Goal: Task Accomplishment & Management: Complete application form

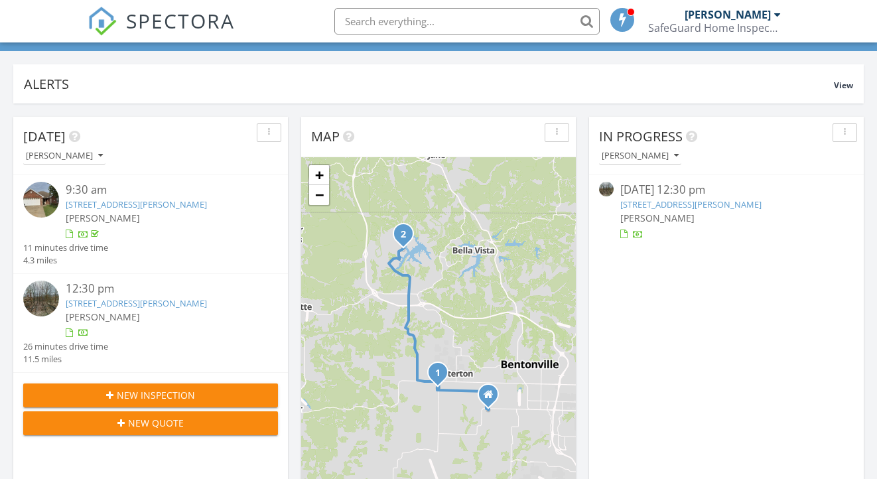
scroll to position [97, 0]
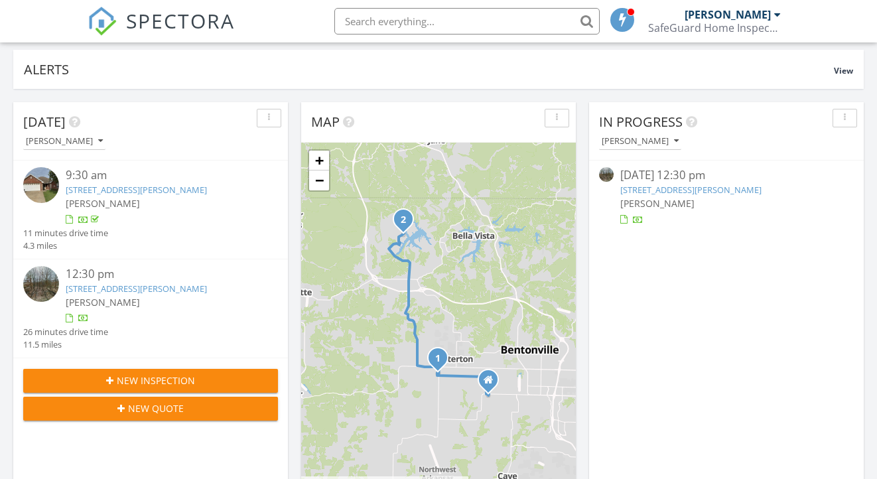
click at [149, 283] on link "[STREET_ADDRESS][PERSON_NAME]" at bounding box center [136, 289] width 141 height 12
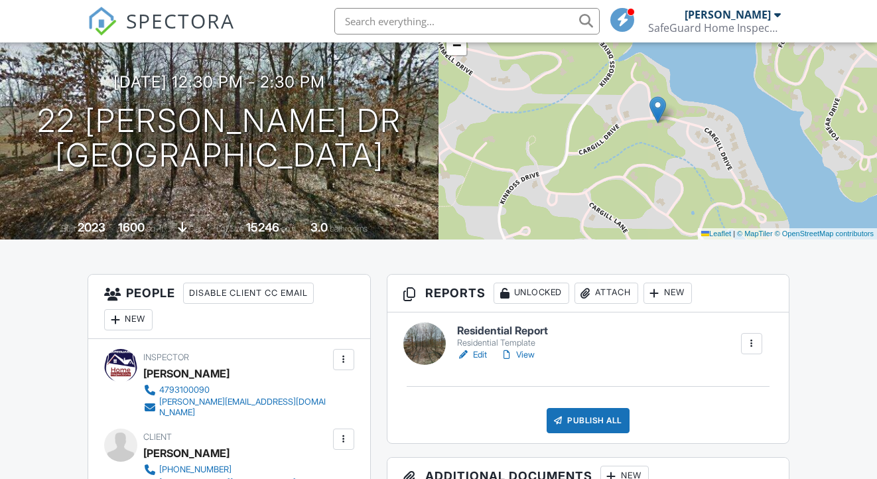
scroll to position [232, 0]
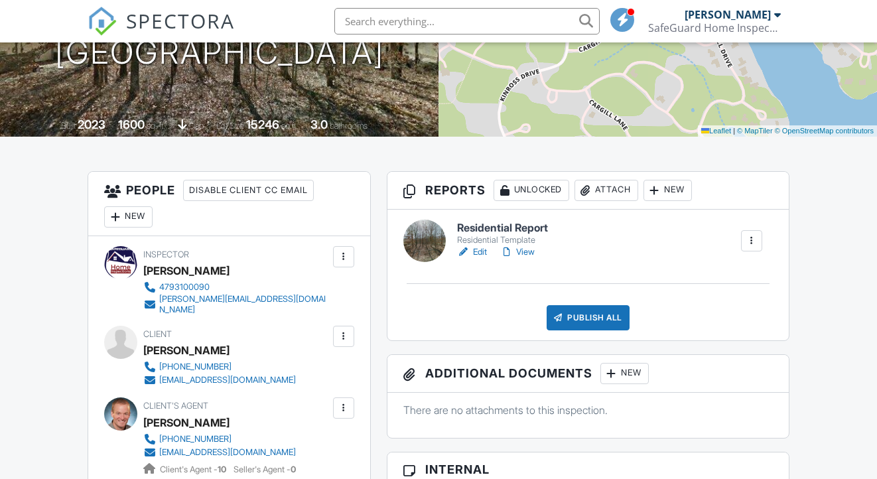
click at [478, 253] on link "Edit" at bounding box center [472, 251] width 30 height 13
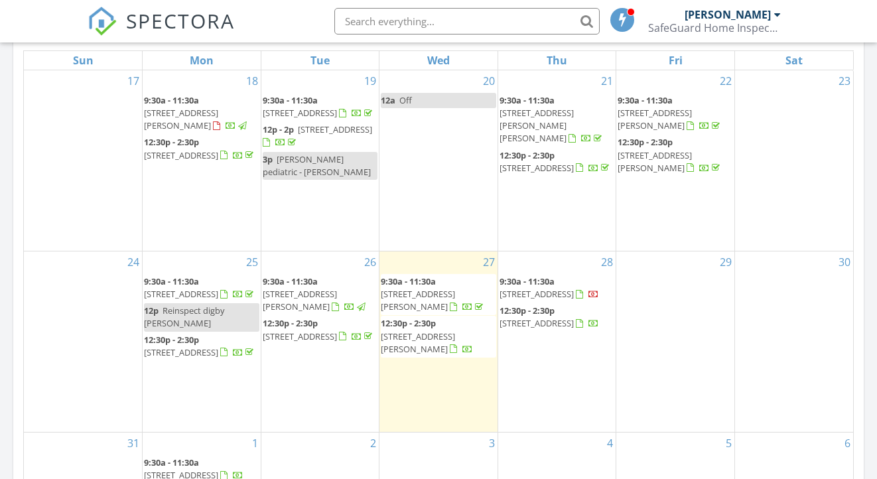
scroll to position [643, 0]
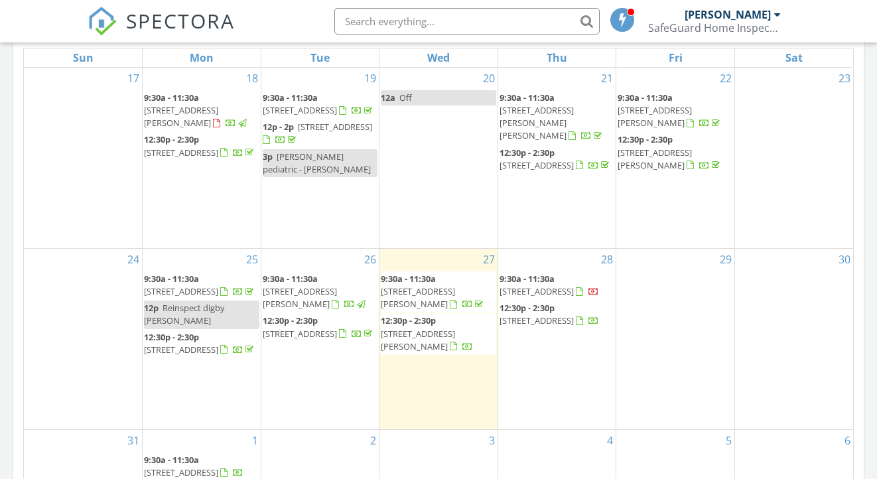
click at [676, 275] on div "29" at bounding box center [675, 339] width 118 height 180
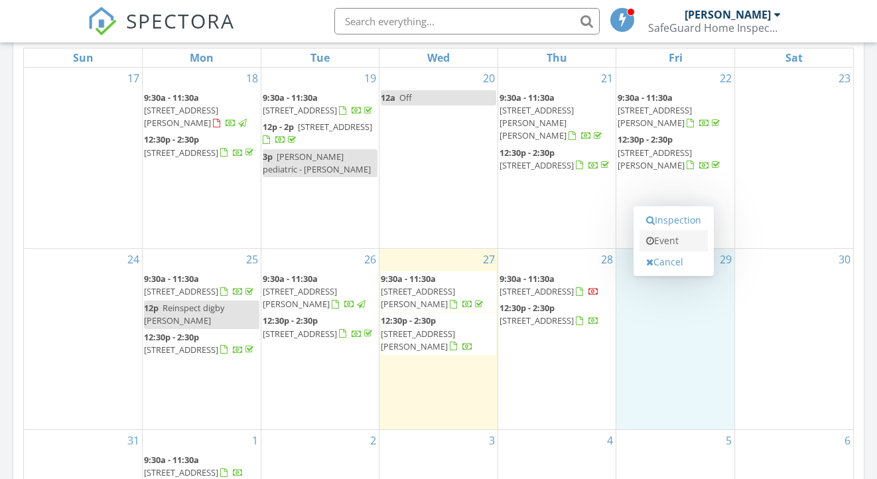
click at [671, 238] on link "Event" at bounding box center [674, 240] width 68 height 21
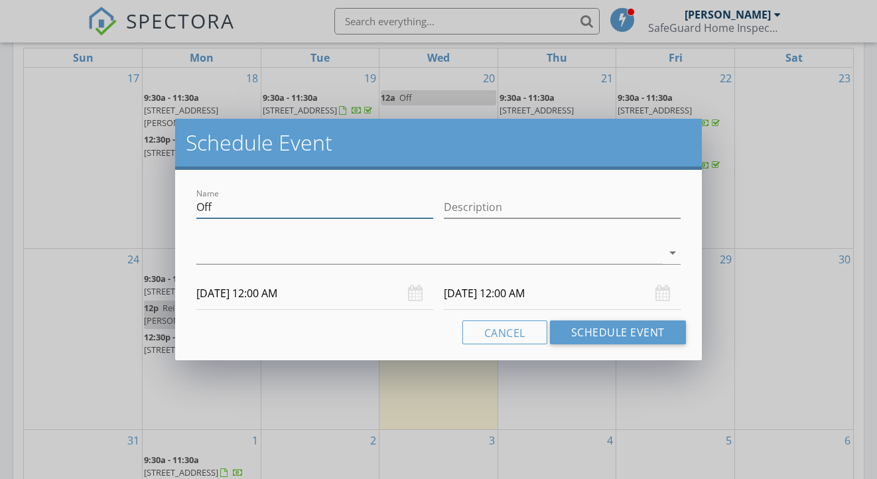
click at [387, 205] on input "Off" at bounding box center [314, 207] width 237 height 22
type input "re inspect mahesh duplex"
click at [285, 257] on div at bounding box center [428, 253] width 465 height 22
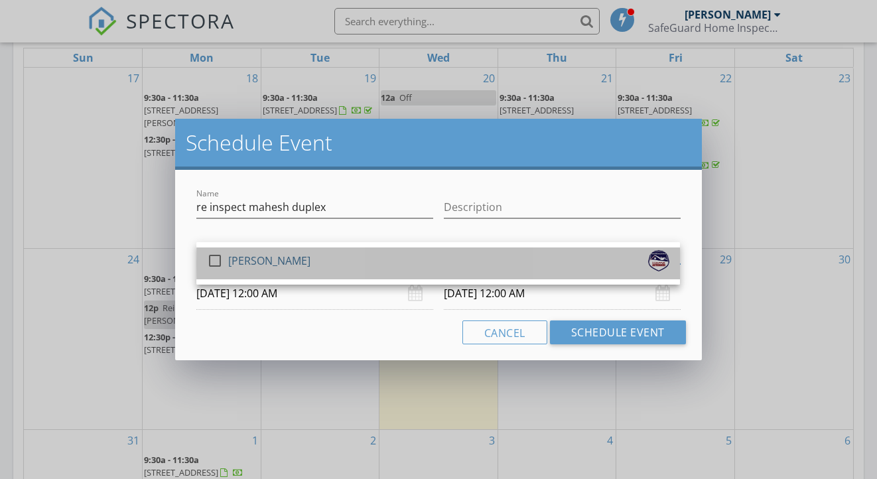
click at [284, 262] on div "[PERSON_NAME]" at bounding box center [269, 260] width 82 height 21
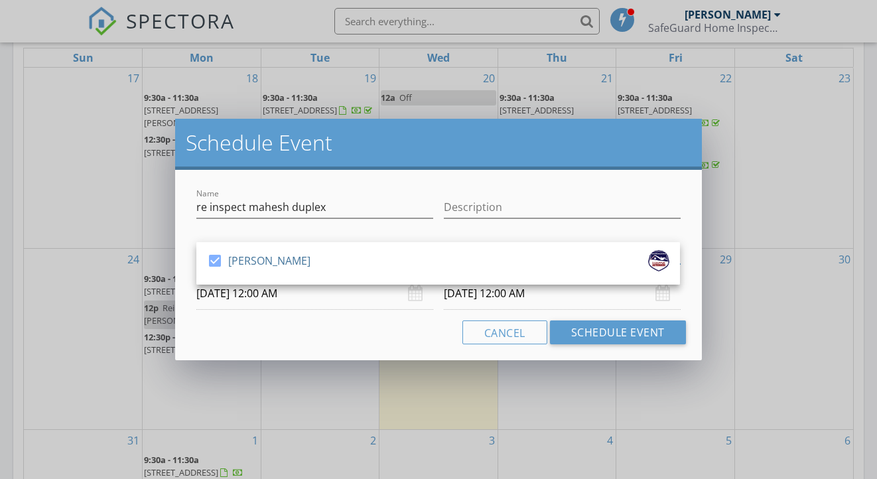
click at [275, 297] on input "08/29/2025 12:00 AM" at bounding box center [314, 293] width 237 height 33
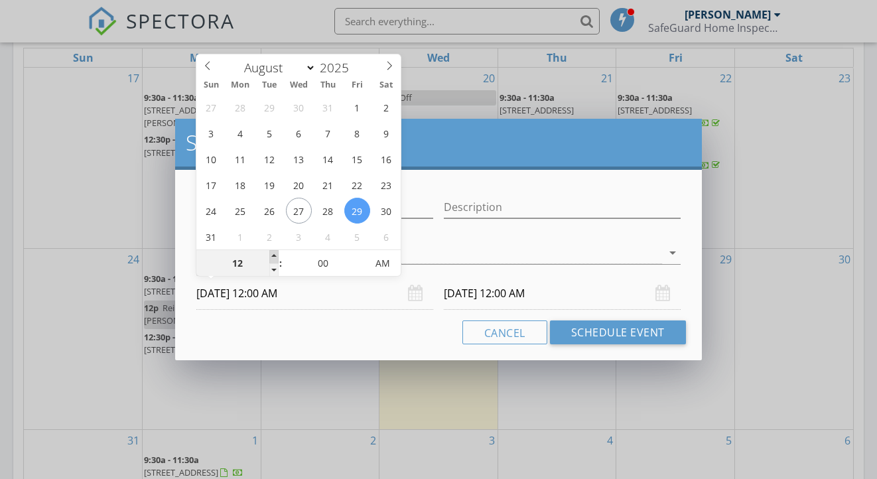
type input "01"
type input "08/29/2025 1:00 AM"
click at [271, 258] on span at bounding box center [273, 256] width 9 height 13
type input "02"
type input "08/29/2025 2:00 AM"
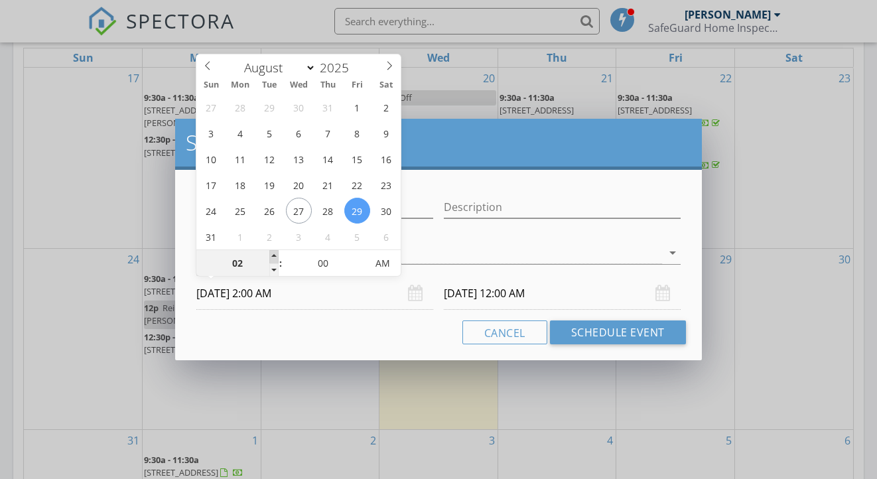
click at [271, 258] on span at bounding box center [273, 256] width 9 height 13
type input "03"
type input "08/29/2025 3:00 AM"
click at [271, 258] on span at bounding box center [273, 256] width 9 height 13
type input "04"
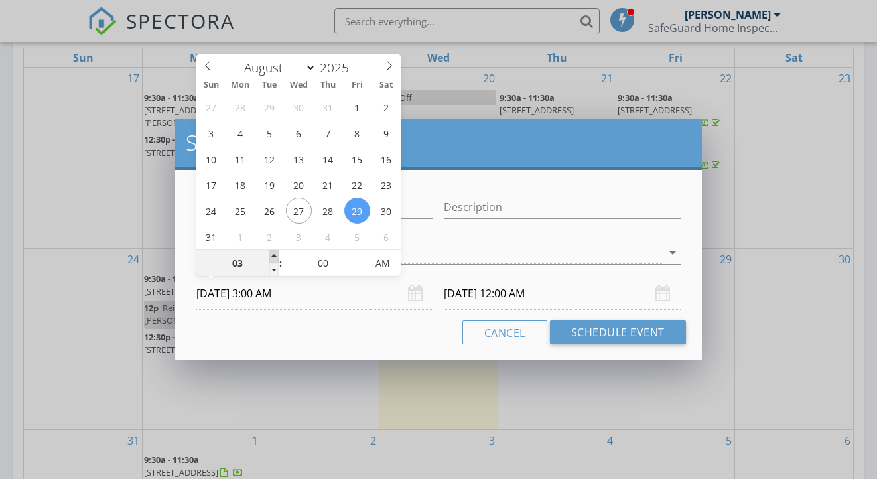
type input "08/29/2025 4:00 AM"
click at [271, 258] on span at bounding box center [273, 256] width 9 height 13
type input "05"
type input "08/29/2025 5:00 AM"
click at [271, 258] on span at bounding box center [273, 256] width 9 height 13
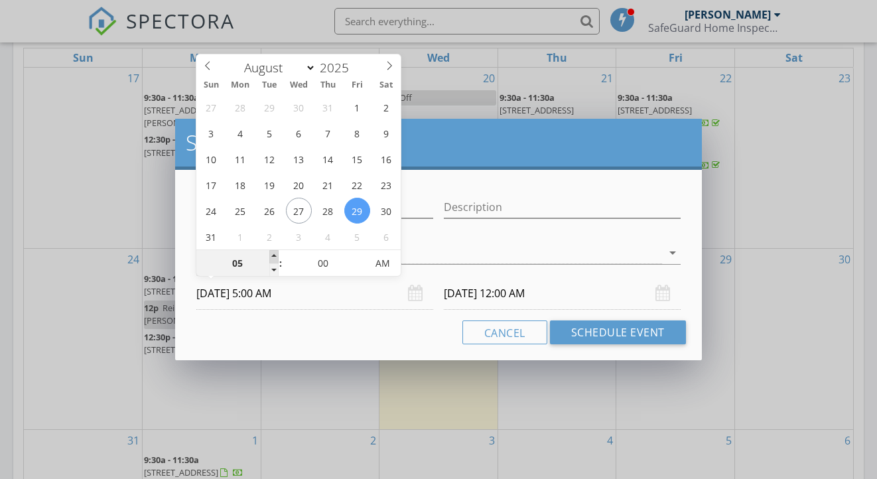
type input "06"
type input "08/29/2025 6:00 AM"
click at [271, 258] on span at bounding box center [273, 256] width 9 height 13
type input "07"
type input "08/29/2025 7:00 AM"
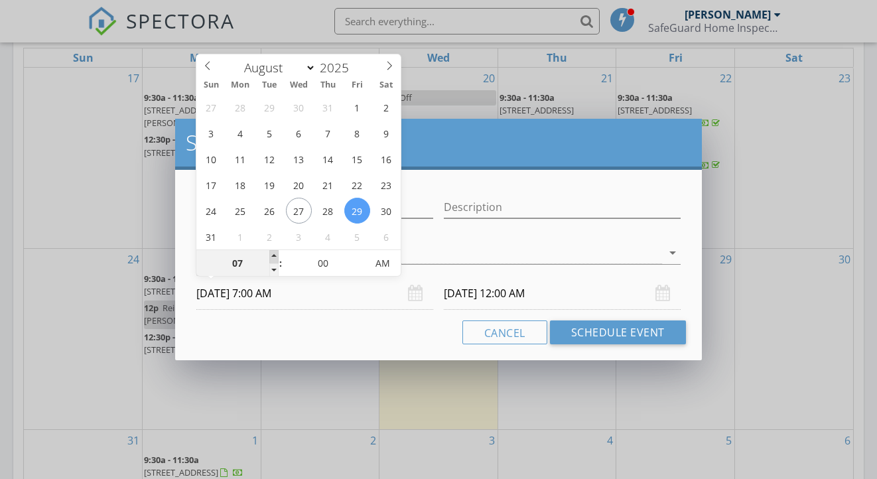
click at [271, 258] on span at bounding box center [273, 256] width 9 height 13
type input "08/30/2025 7:00 AM"
type input "08"
type input "08/29/2025 8:00 AM"
click at [271, 258] on span at bounding box center [273, 256] width 9 height 13
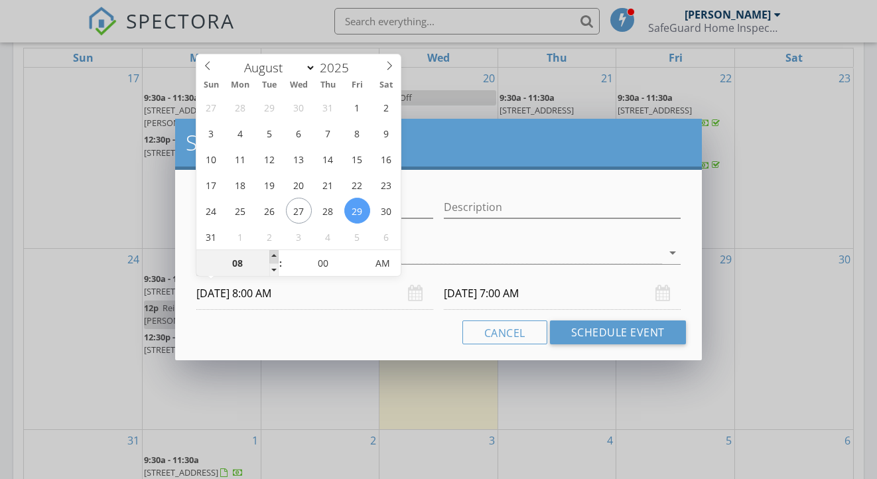
type input "08/30/2025 8:00 AM"
type input "09"
type input "08/29/2025 9:00 AM"
click at [271, 258] on span at bounding box center [273, 256] width 9 height 13
click at [488, 296] on input "08/30/2025 9:00 AM" at bounding box center [562, 293] width 237 height 33
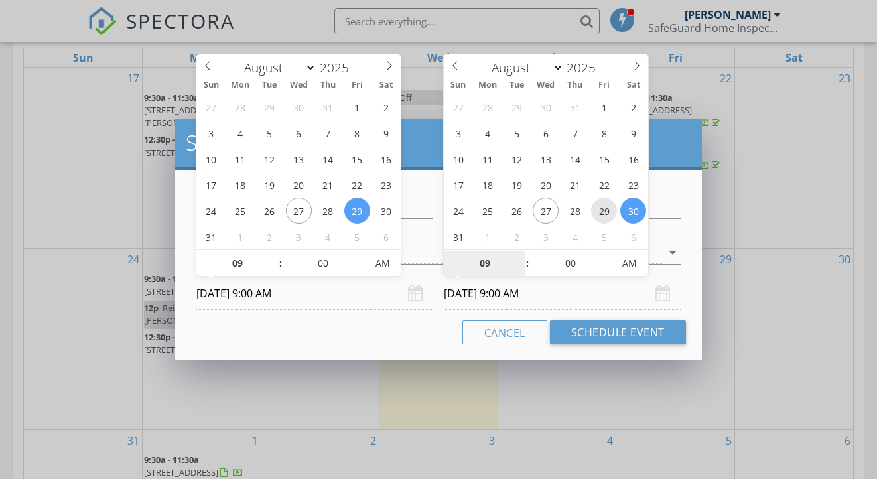
type input "08/29/2025 9:00 AM"
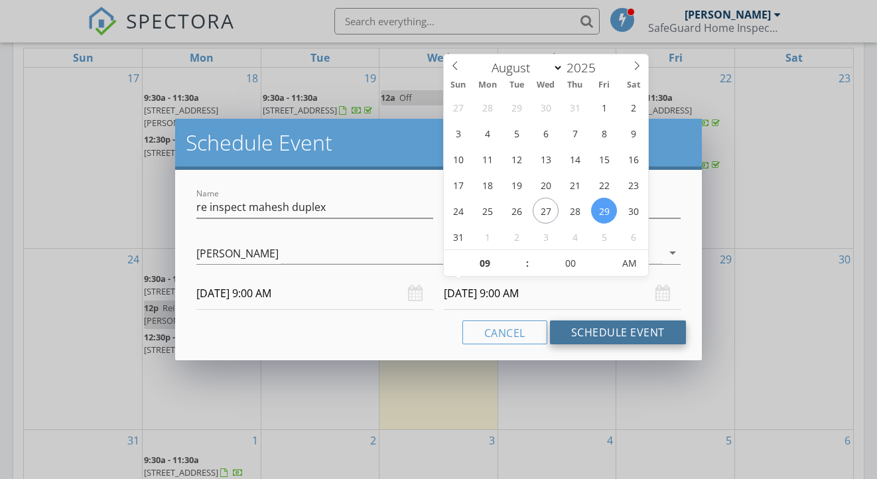
click at [600, 335] on button "Schedule Event" at bounding box center [618, 332] width 136 height 24
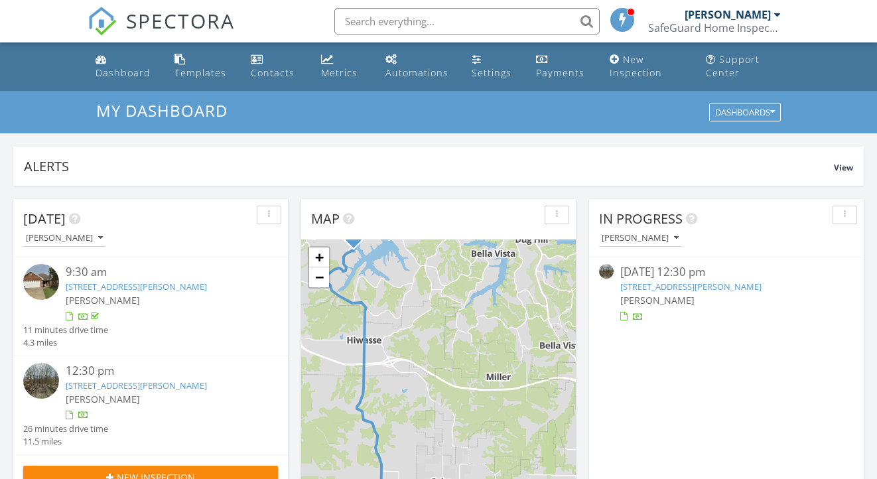
scroll to position [0, 0]
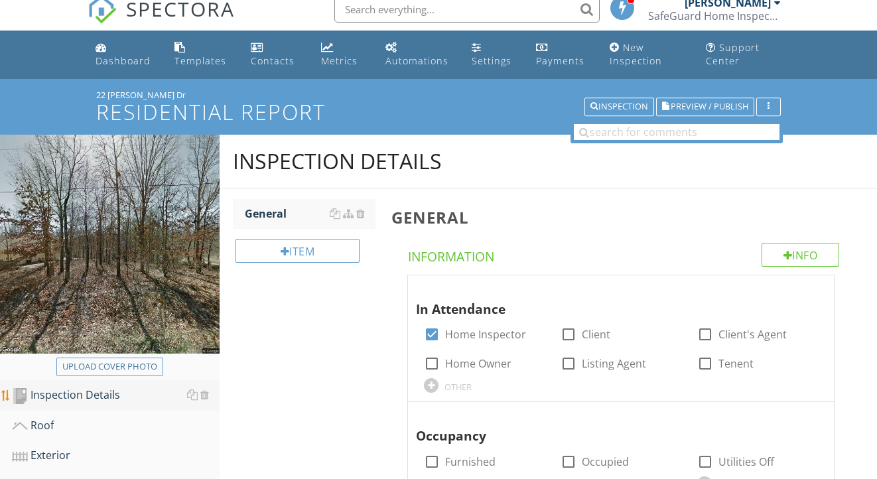
scroll to position [13, 0]
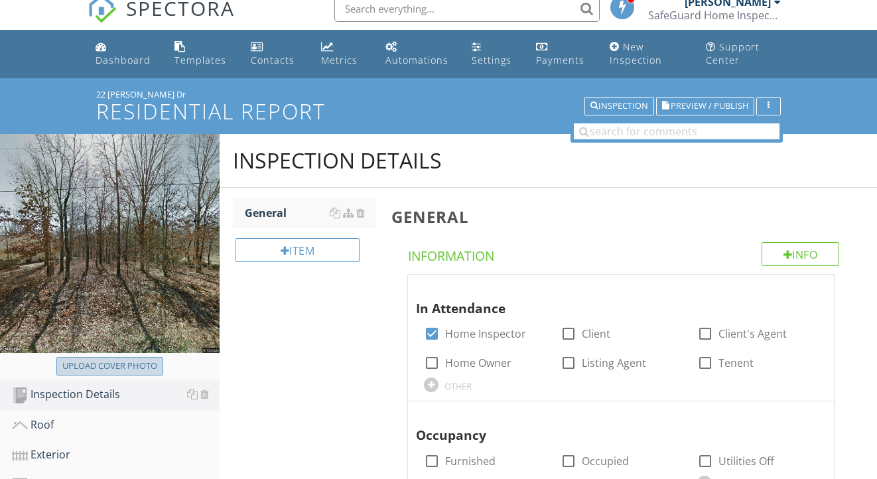
click at [151, 364] on div "Upload cover photo" at bounding box center [109, 366] width 95 height 13
type input "C:\fakepath\IMG_2140.jpeg"
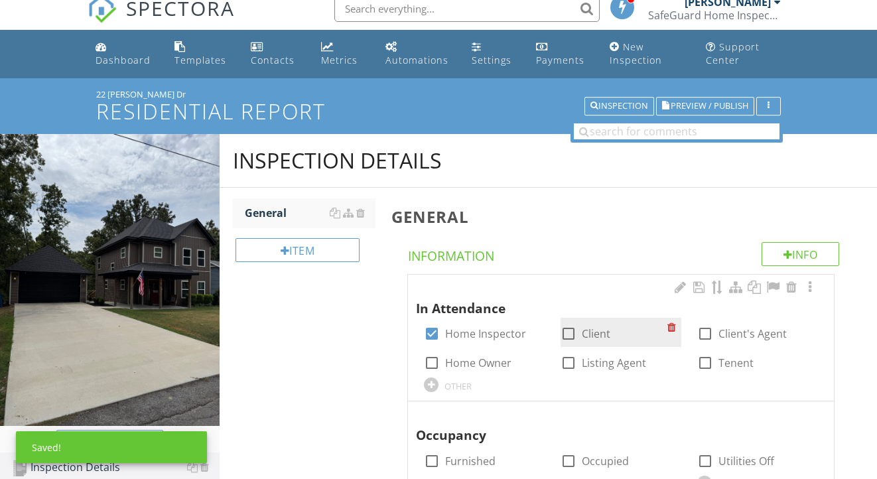
click at [589, 328] on label "Client" at bounding box center [596, 333] width 29 height 13
checkbox input "true"
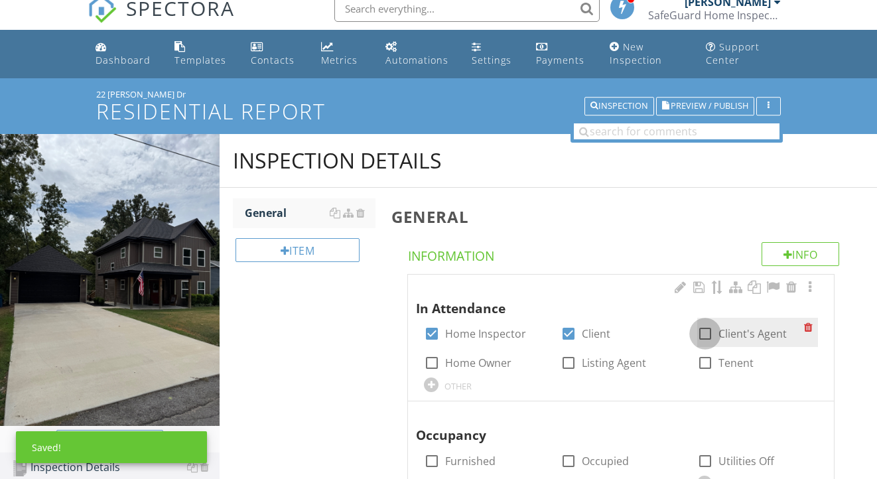
click at [705, 330] on div at bounding box center [705, 333] width 23 height 23
checkbox input "true"
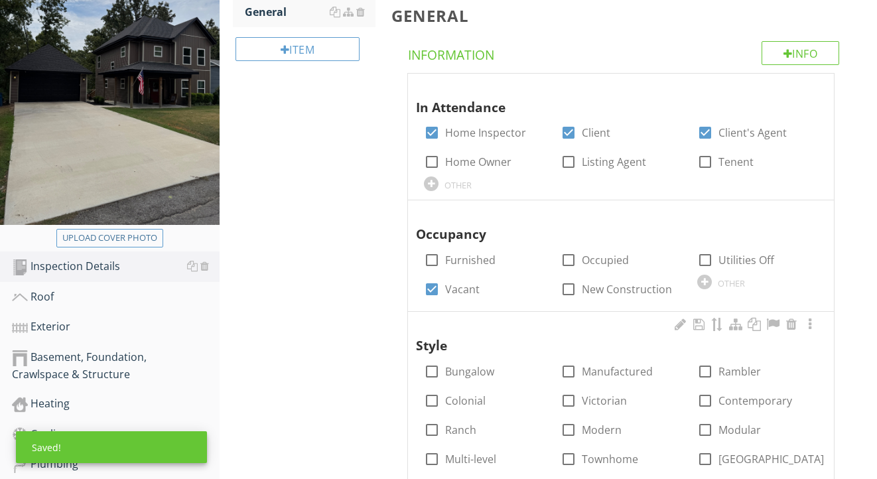
scroll to position [220, 0]
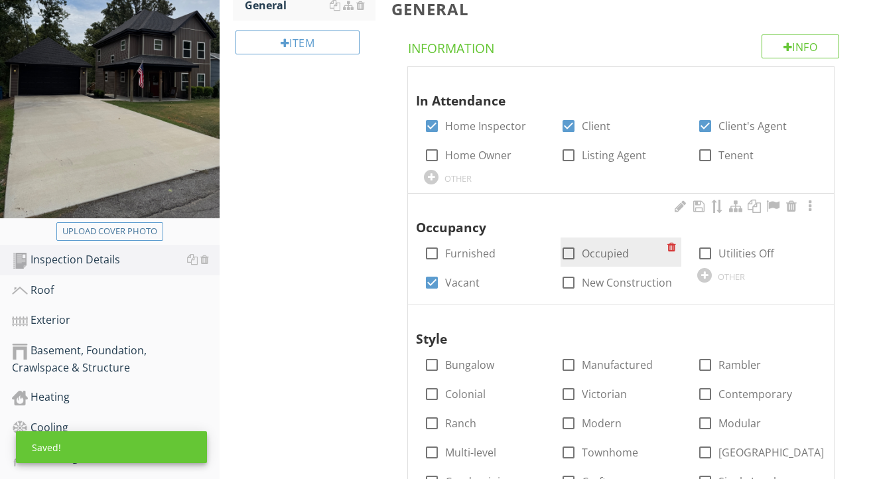
click at [581, 253] on div "check_box_outline_blank Occupied" at bounding box center [595, 253] width 68 height 16
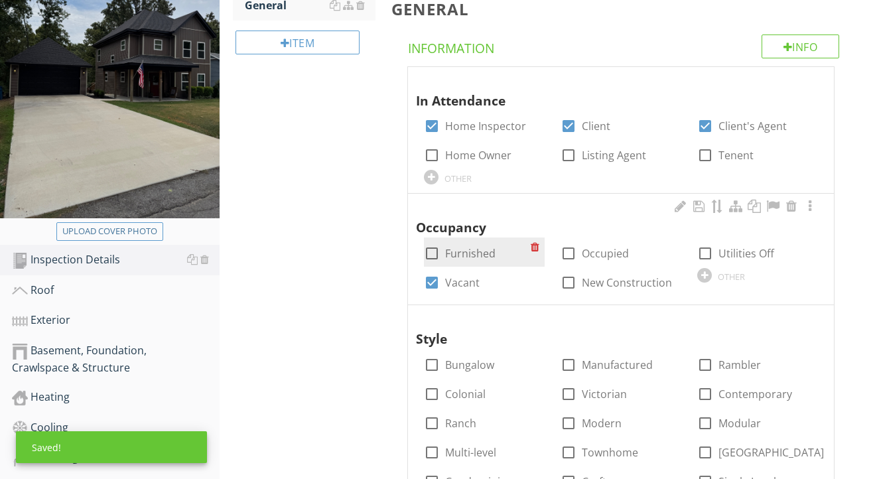
click at [466, 249] on label "Furnished" at bounding box center [470, 253] width 50 height 13
checkbox input "true"
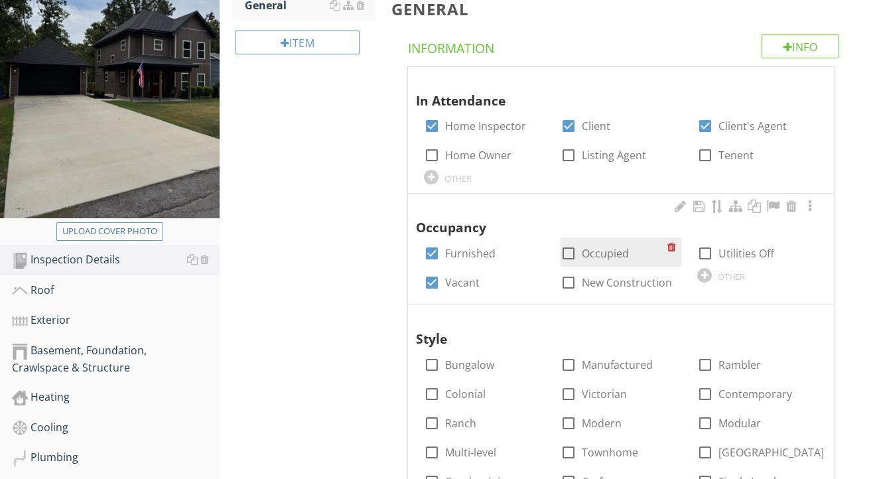
click at [563, 250] on div at bounding box center [568, 253] width 23 height 23
checkbox input "true"
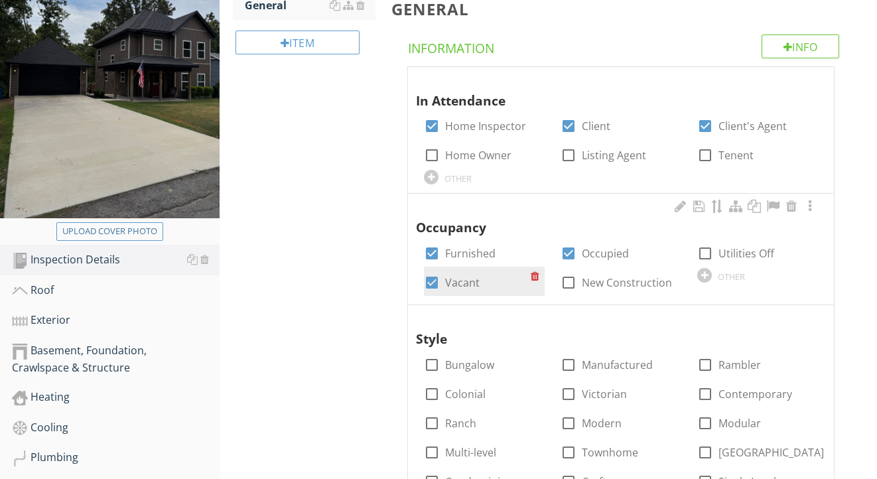
click at [460, 281] on label "Vacant" at bounding box center [462, 282] width 35 height 13
checkbox input "false"
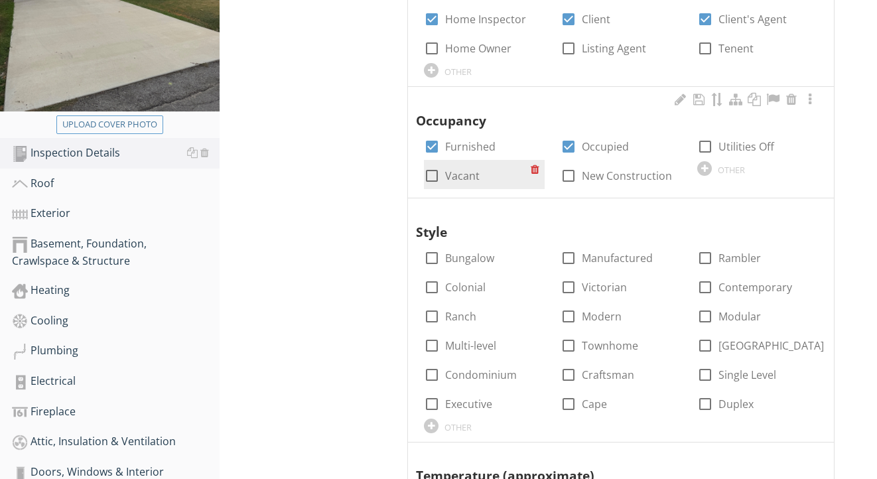
scroll to position [385, 0]
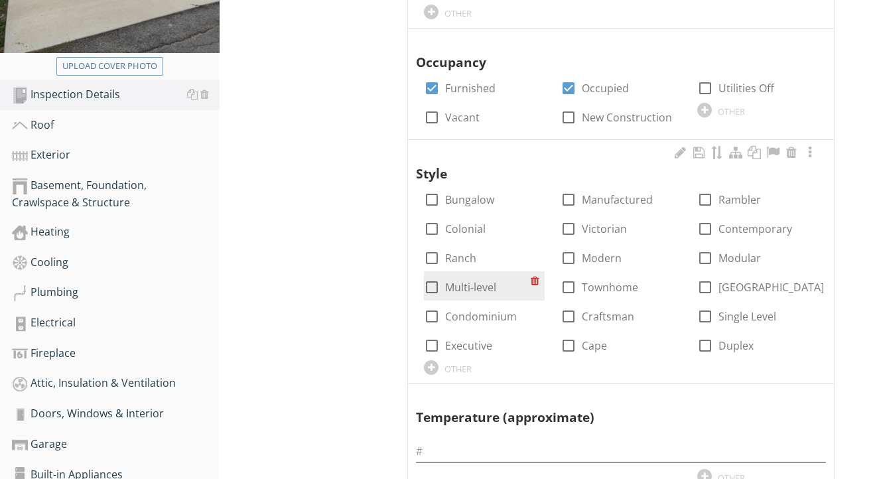
click at [468, 285] on label "Multi-level" at bounding box center [470, 287] width 51 height 13
checkbox input "true"
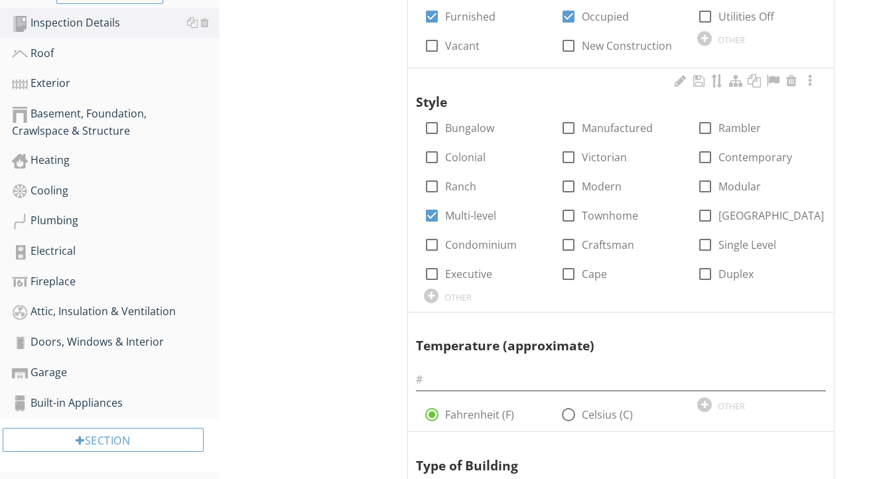
scroll to position [458, 0]
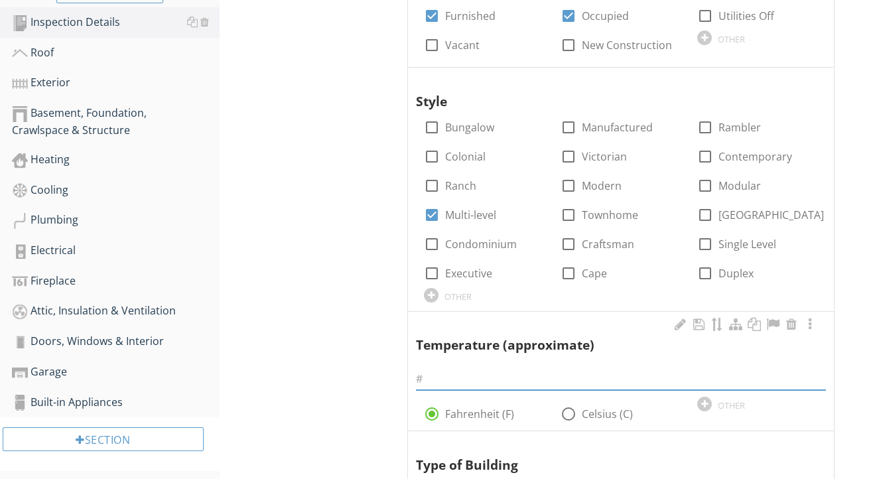
click at [487, 381] on input "text" at bounding box center [621, 379] width 410 height 22
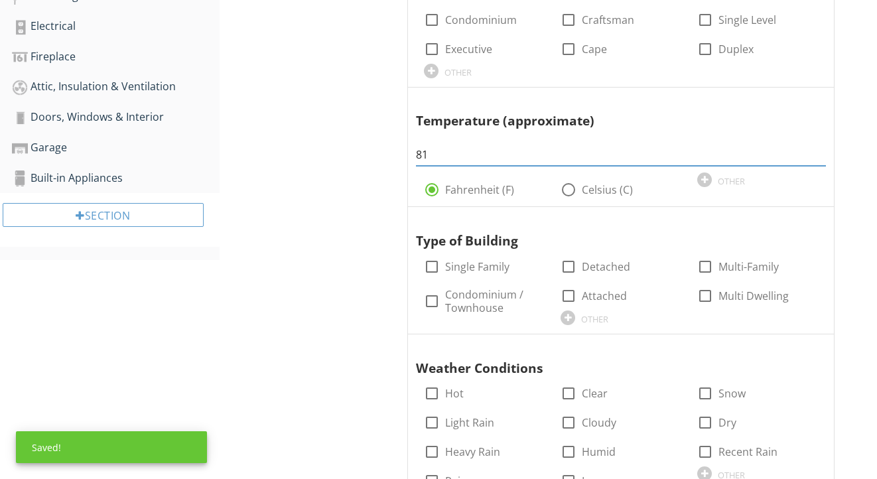
scroll to position [704, 0]
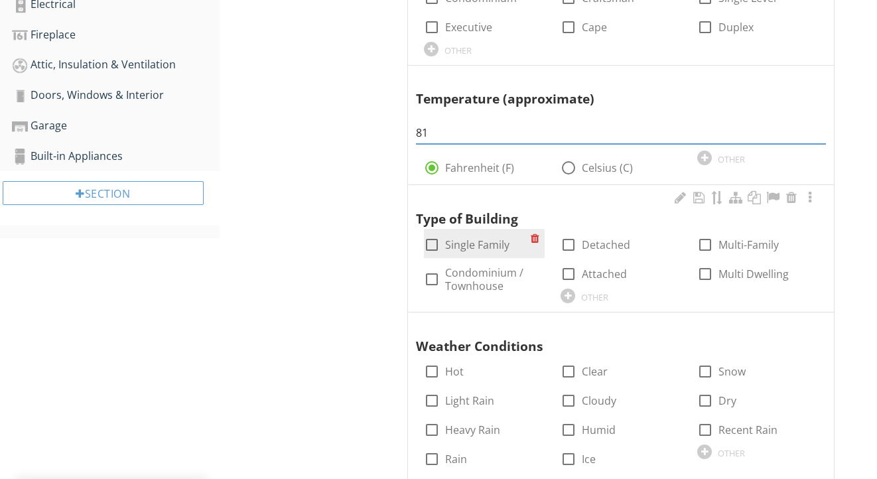
type input "81"
click at [485, 238] on label "Single Family" at bounding box center [477, 244] width 64 height 13
checkbox input "true"
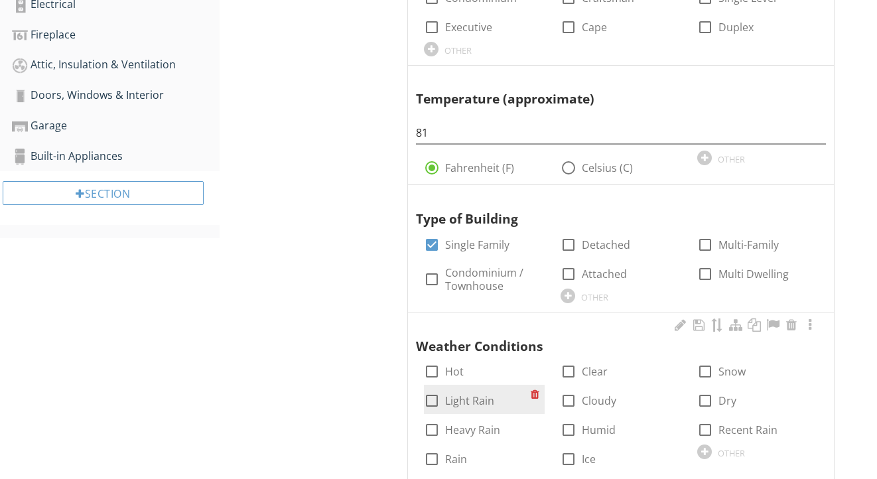
click at [467, 397] on label "Light Rain" at bounding box center [469, 400] width 49 height 13
checkbox input "true"
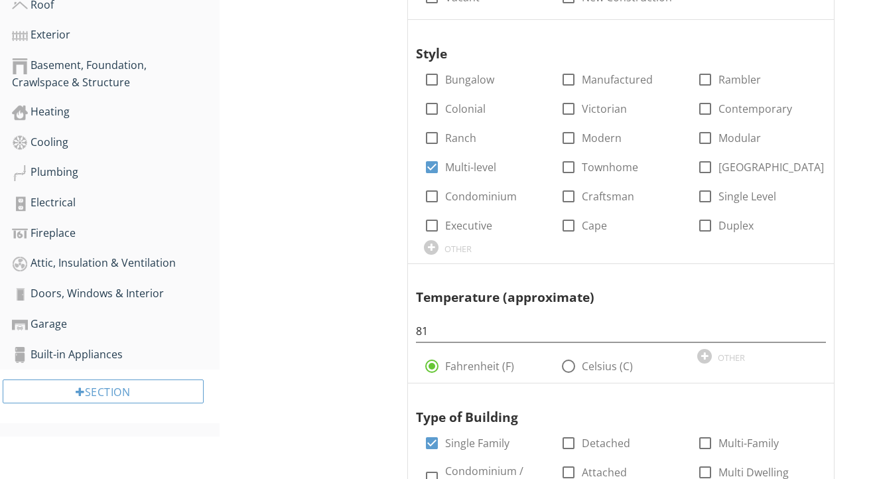
scroll to position [502, 0]
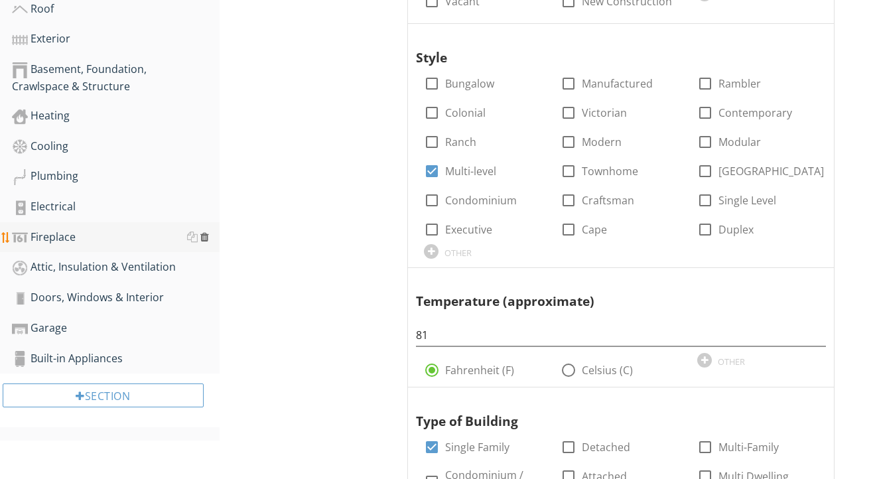
click at [206, 239] on div at bounding box center [204, 237] width 9 height 11
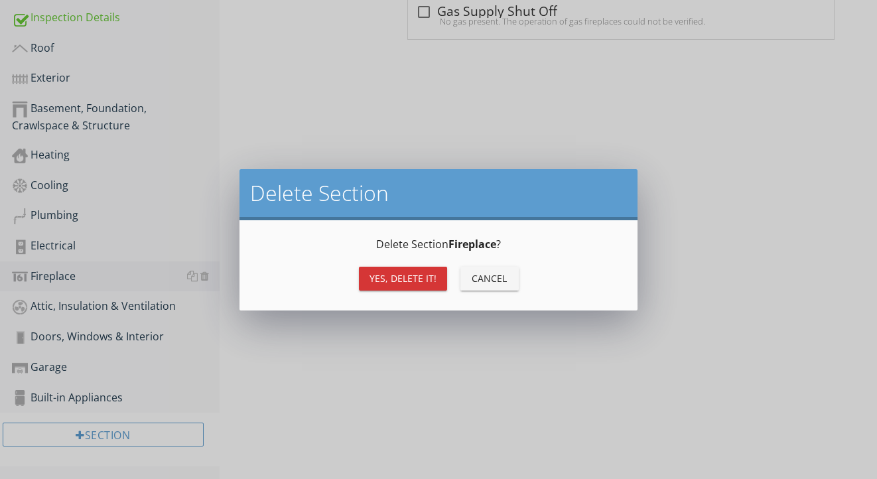
click at [391, 274] on div "Yes, Delete it!" at bounding box center [403, 278] width 67 height 14
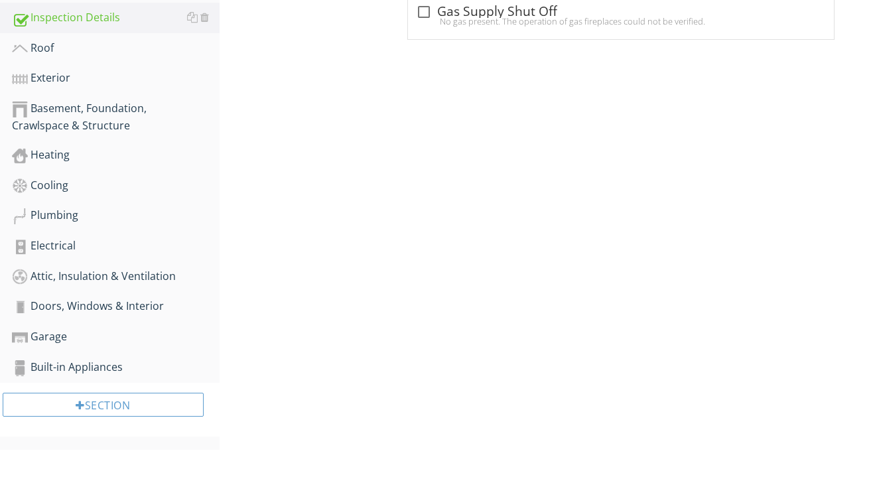
scroll to position [433, 0]
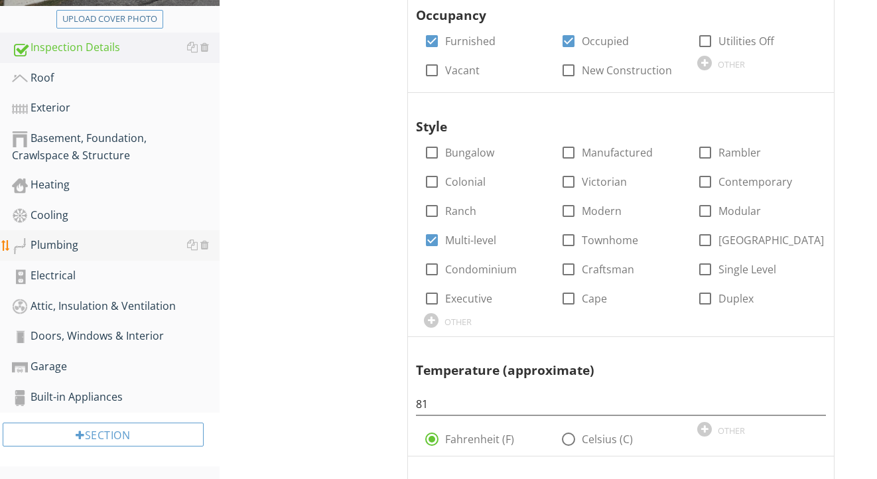
click at [97, 245] on div "Plumbing" at bounding box center [116, 245] width 208 height 17
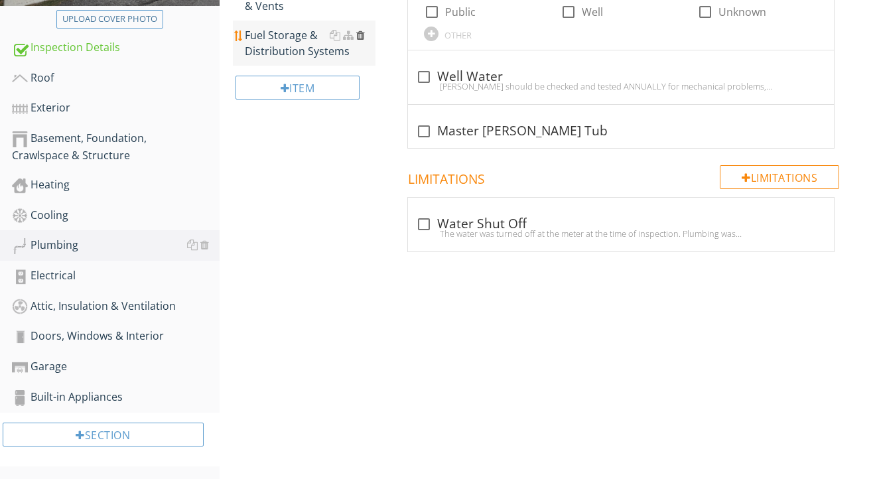
click at [362, 34] on div at bounding box center [360, 35] width 9 height 11
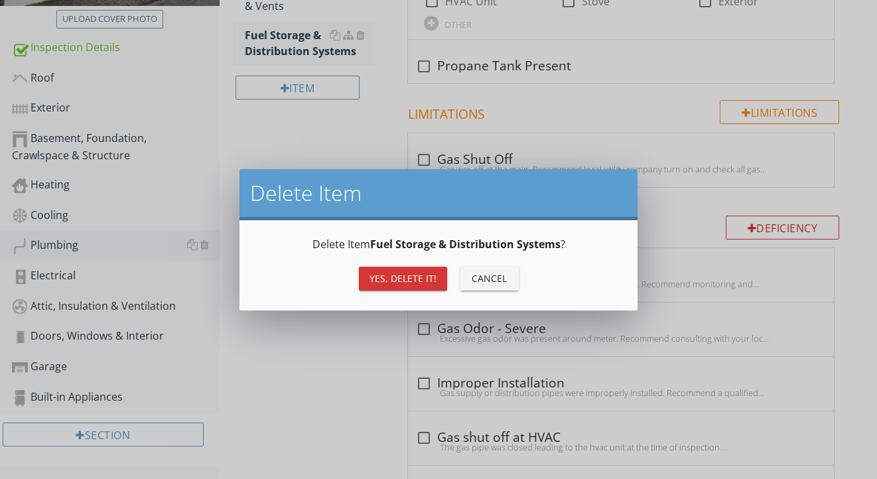
click at [389, 277] on div "Yes, Delete it!" at bounding box center [403, 278] width 67 height 14
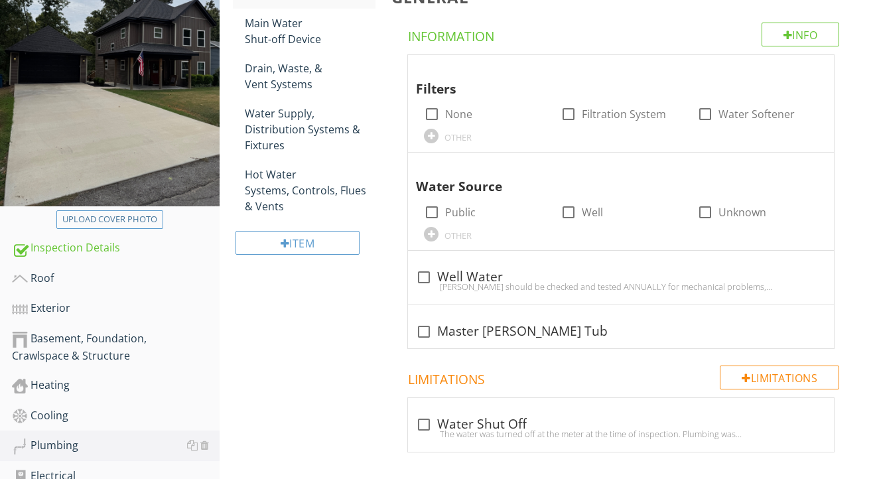
scroll to position [230, 0]
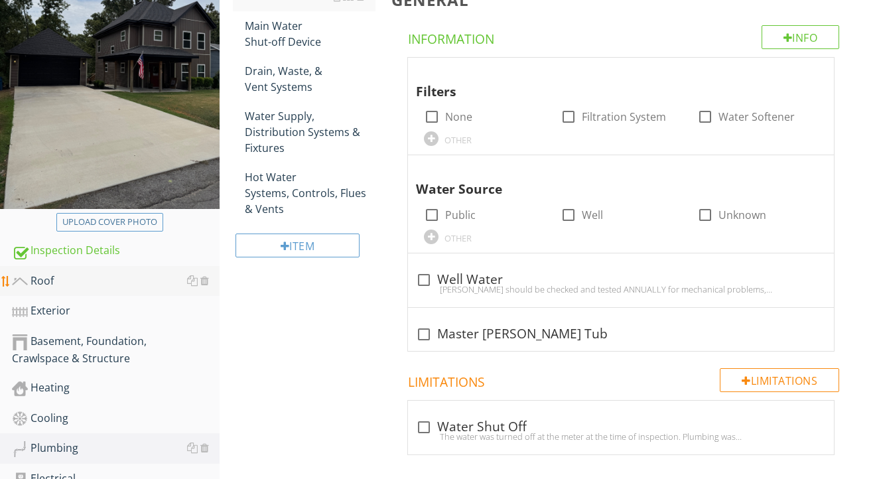
click at [111, 282] on div "Roof" at bounding box center [116, 281] width 208 height 17
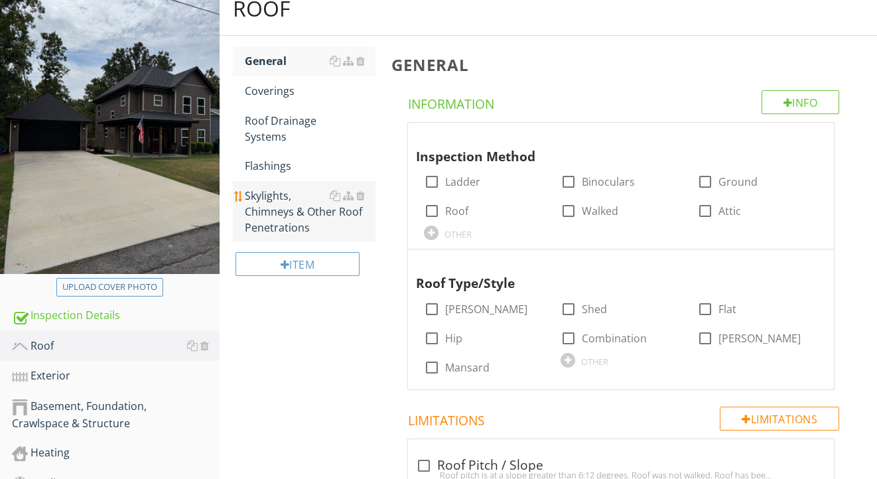
scroll to position [147, 0]
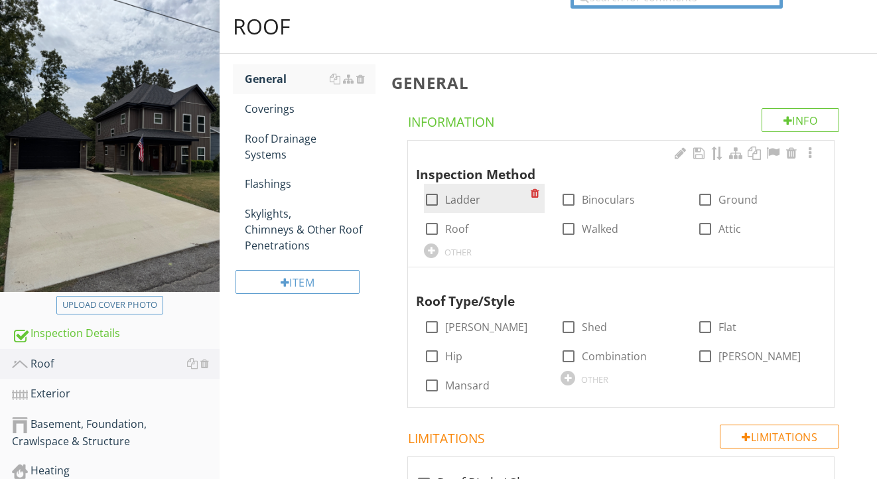
click at [473, 197] on label "Ladder" at bounding box center [462, 199] width 35 height 13
checkbox input "true"
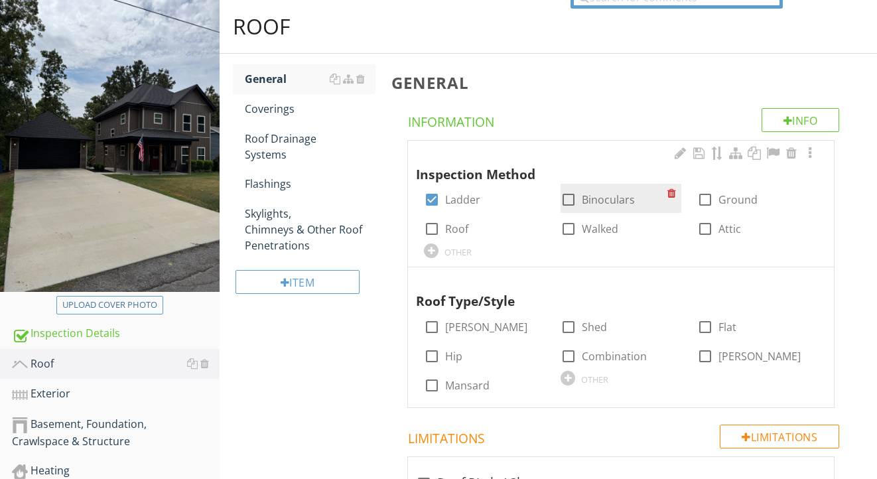
click at [611, 198] on label "Binoculars" at bounding box center [608, 199] width 53 height 13
checkbox input "true"
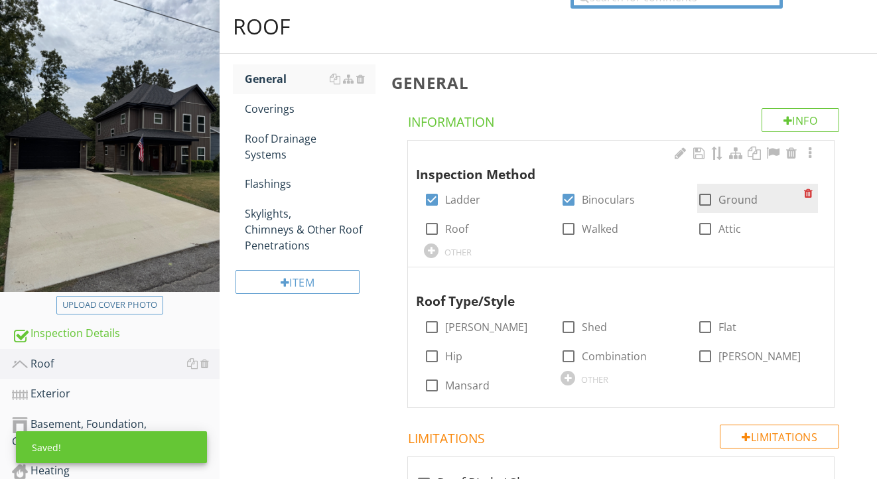
click at [706, 200] on div at bounding box center [705, 199] width 23 height 23
checkbox input "true"
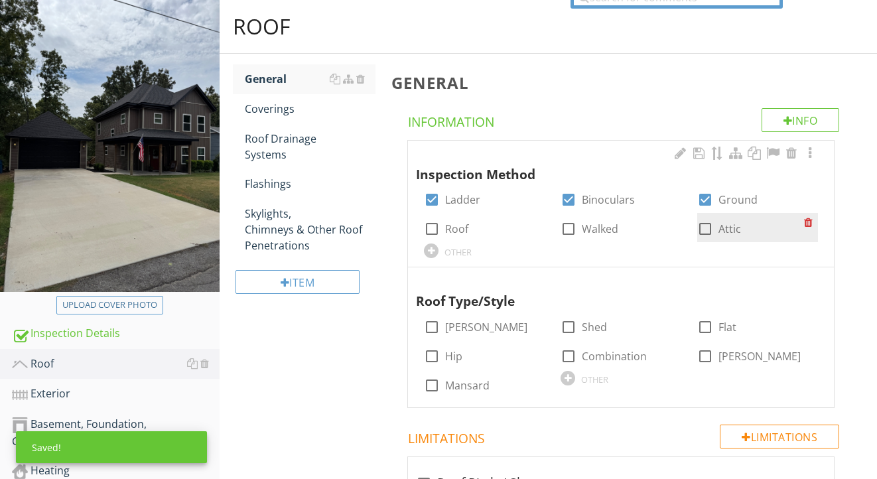
click at [707, 227] on div at bounding box center [705, 229] width 23 height 23
checkbox input "true"
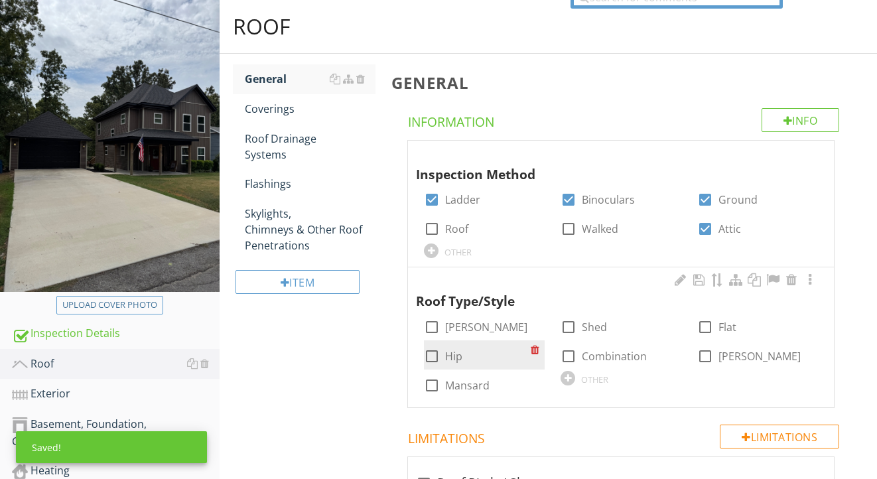
click at [453, 356] on label "Hip" at bounding box center [453, 356] width 17 height 13
checkbox input "true"
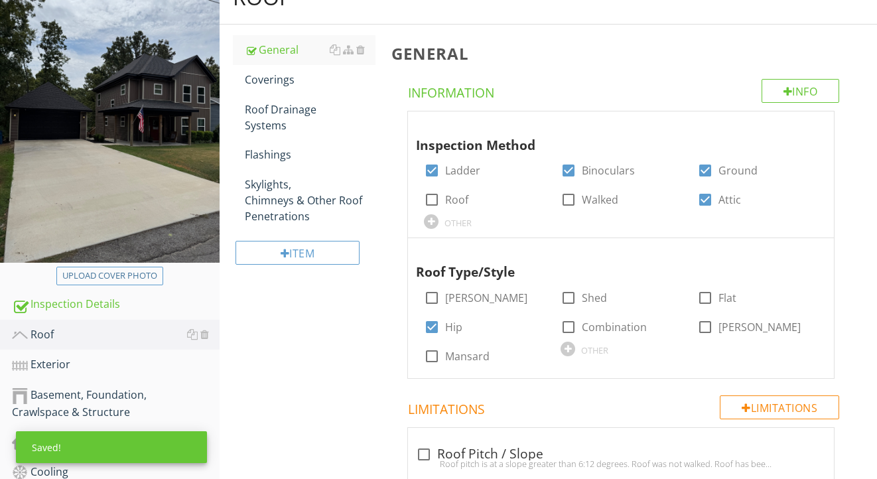
scroll to position [183, 0]
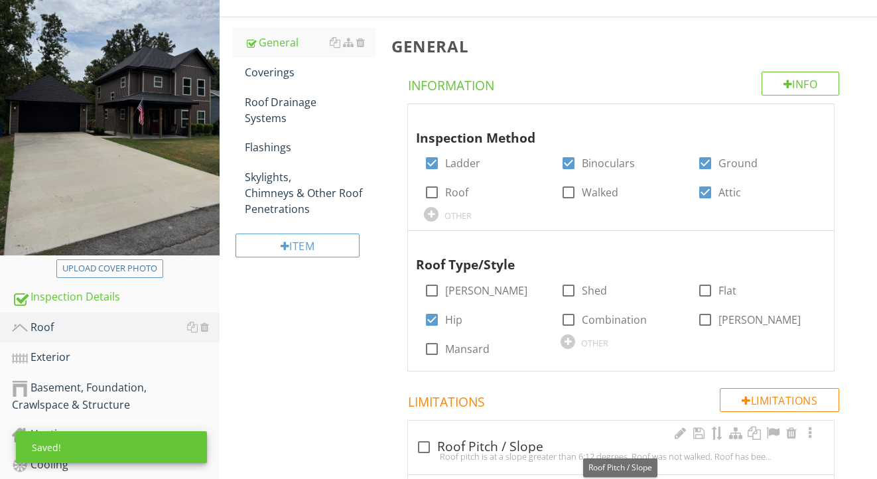
click at [490, 441] on div "check_box_outline_blank Roof Pitch / Slope" at bounding box center [621, 447] width 410 height 16
checkbox input "true"
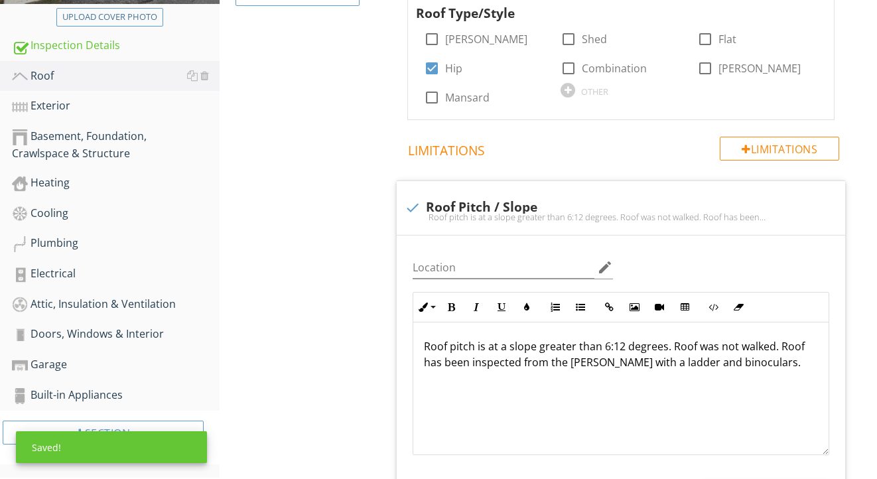
scroll to position [485, 0]
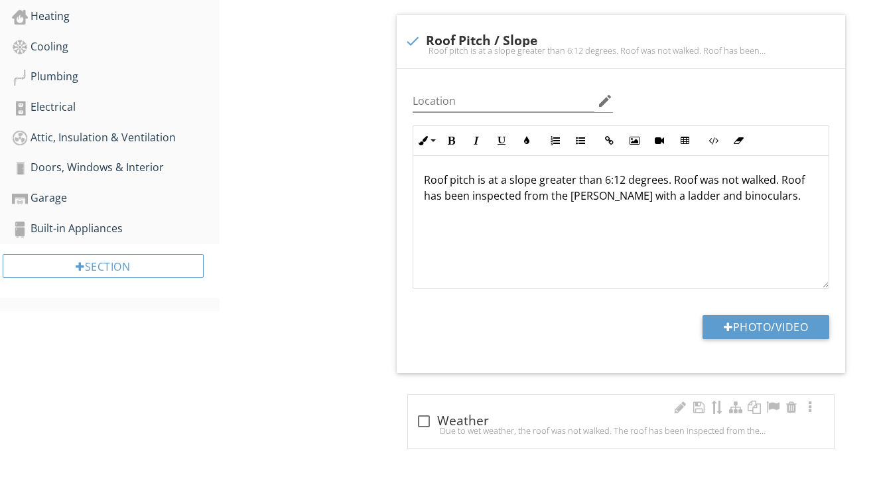
click at [470, 413] on div "check_box_outline_blank Weather" at bounding box center [621, 421] width 410 height 16
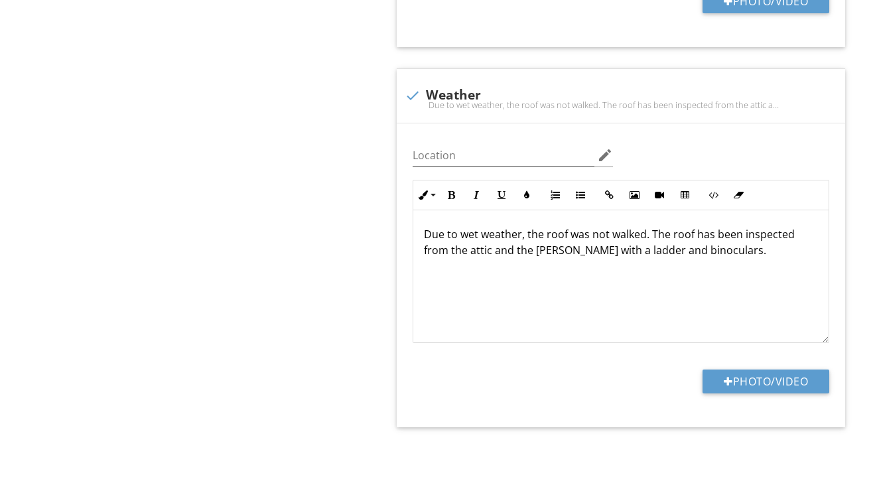
scroll to position [926, 0]
click at [413, 86] on div at bounding box center [412, 96] width 23 height 23
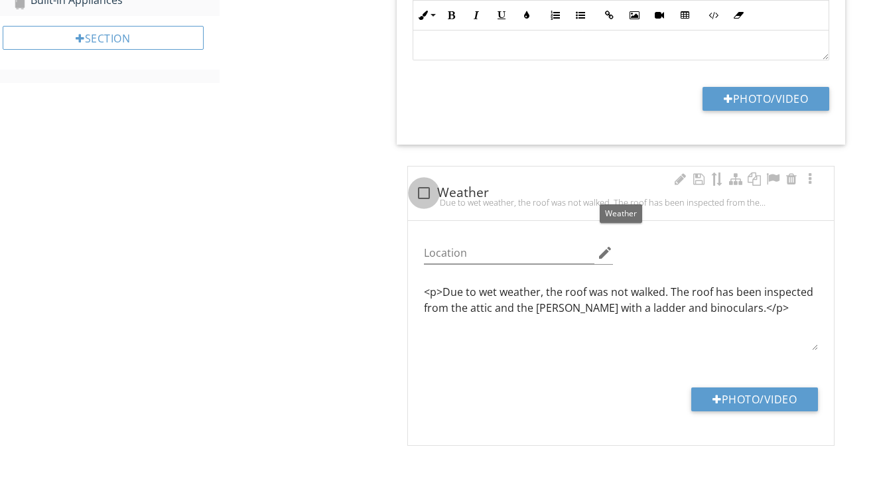
checkbox input "true"
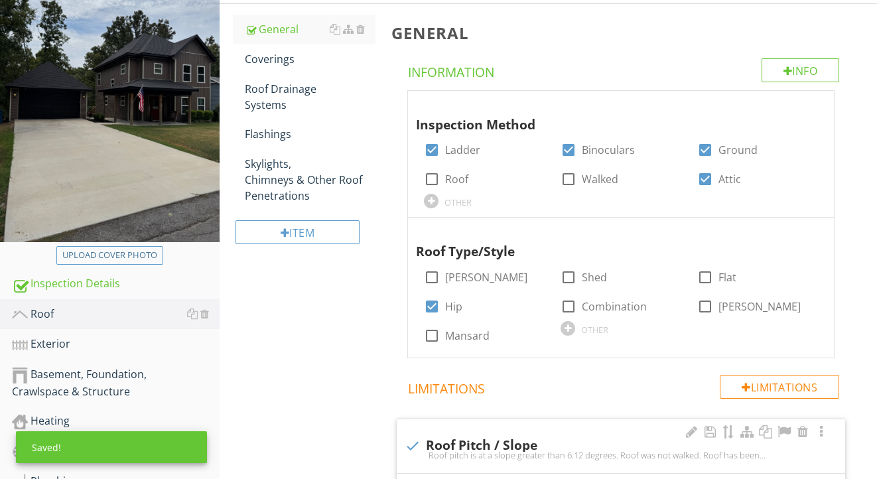
scroll to position [188, 0]
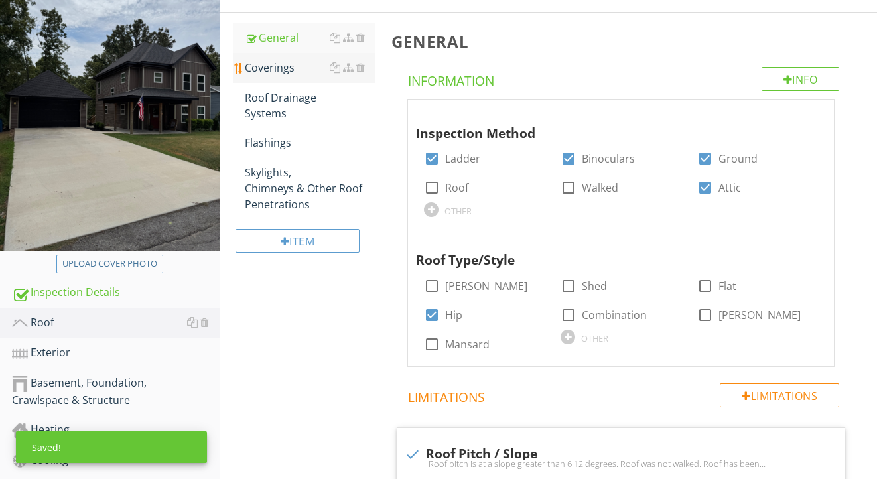
click at [277, 68] on div "Coverings" at bounding box center [310, 68] width 131 height 16
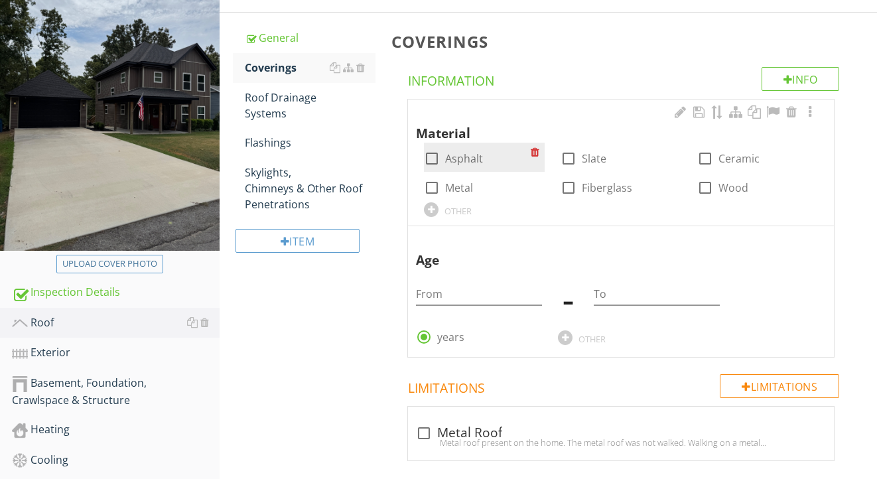
click at [466, 156] on label "Asphalt" at bounding box center [464, 158] width 38 height 13
checkbox input "true"
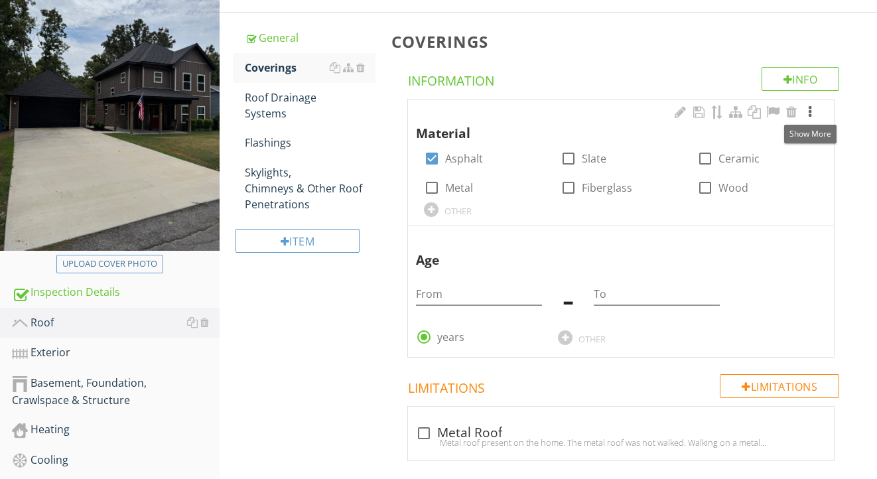
click at [811, 115] on div at bounding box center [810, 111] width 16 height 13
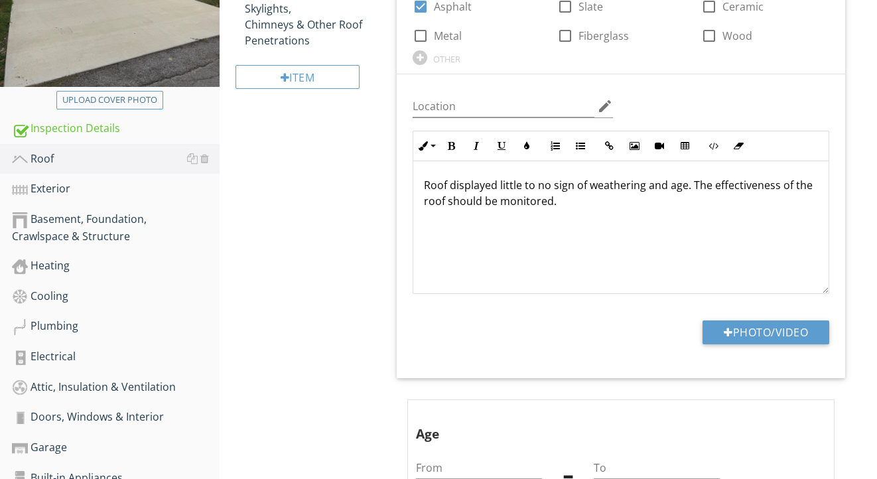
scroll to position [373, 0]
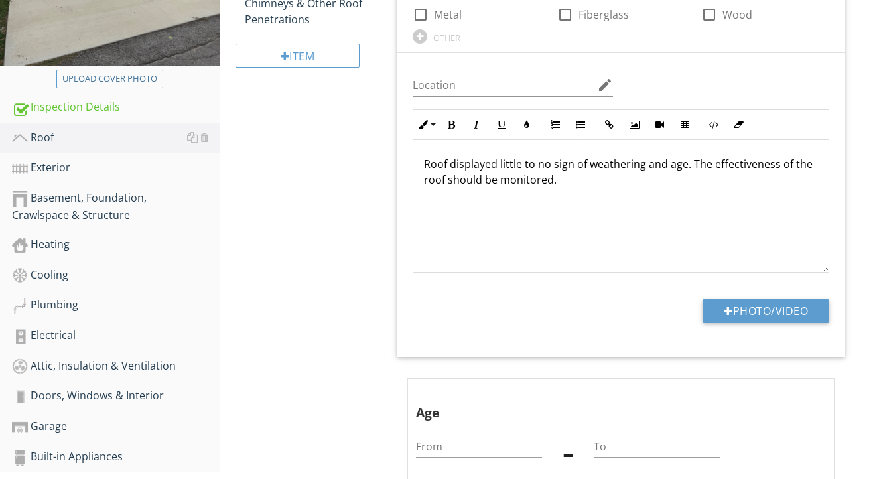
click at [554, 165] on p "Roof displayed little to no sign of weathering and age. The effectiveness of th…" at bounding box center [621, 172] width 394 height 32
click at [759, 313] on button "Photo/Video" at bounding box center [766, 311] width 127 height 24
type input "C:\fakepath\IMG_2156.jpeg"
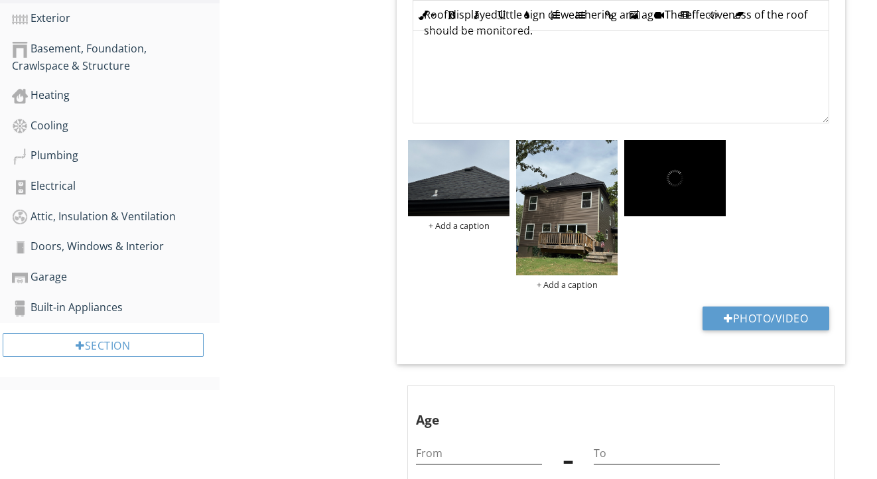
scroll to position [620, 0]
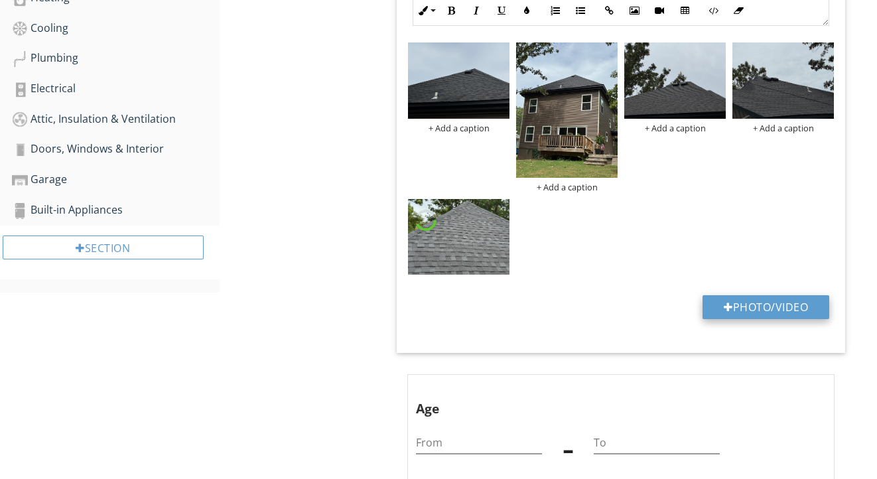
click at [812, 302] on button "Photo/Video" at bounding box center [766, 307] width 127 height 24
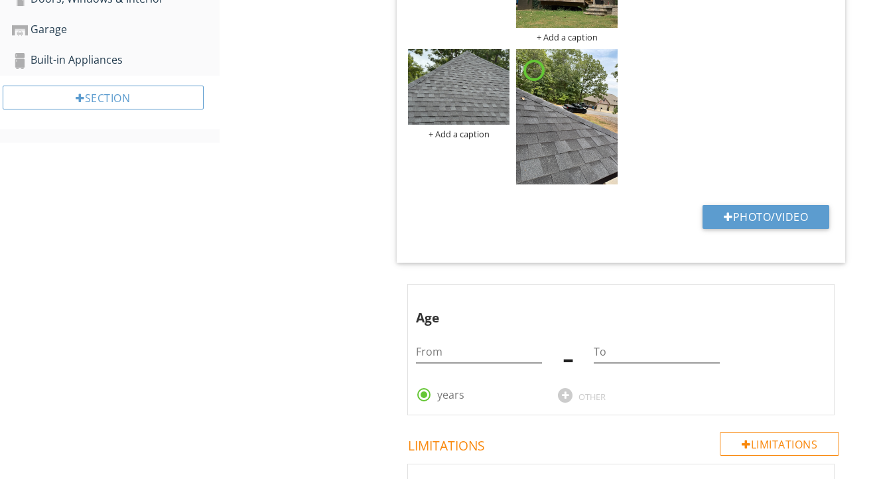
scroll to position [934, 0]
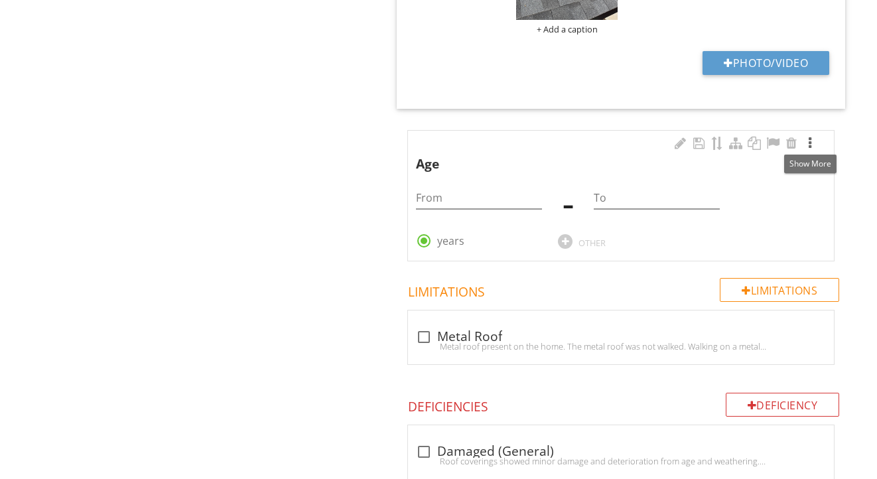
click at [811, 143] on div at bounding box center [810, 143] width 16 height 13
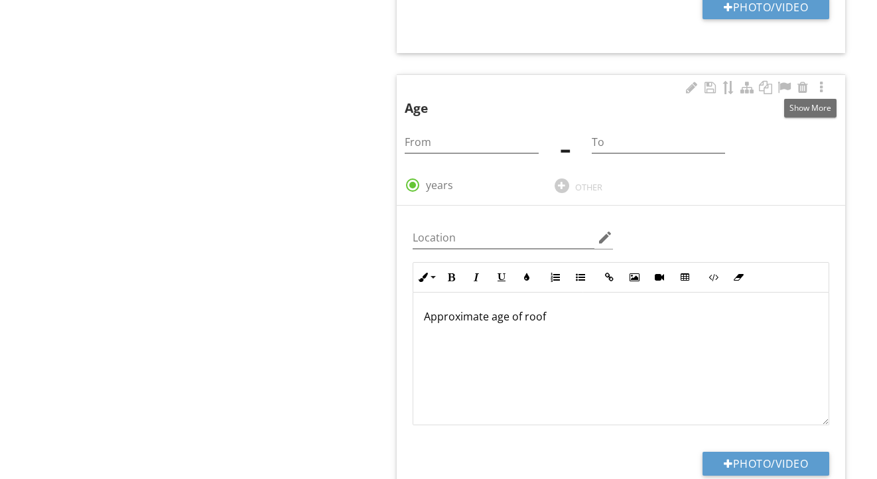
scroll to position [998, 0]
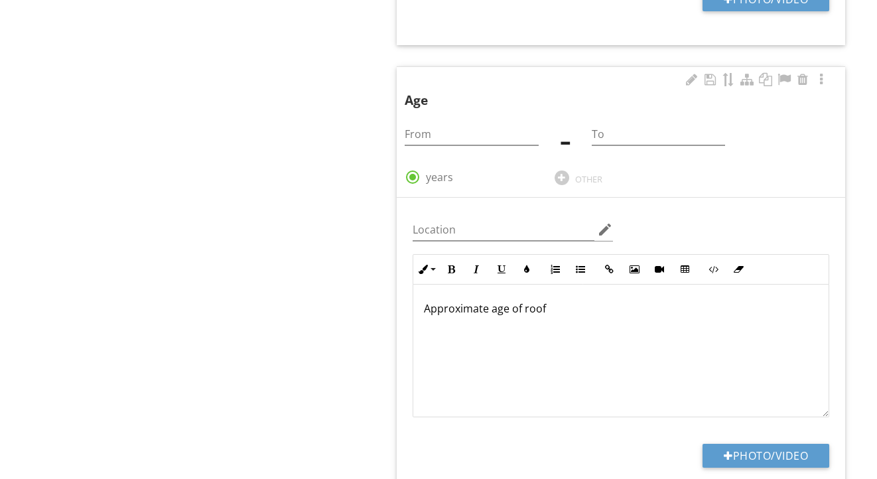
click at [582, 331] on div "Approximate age of roof" at bounding box center [620, 351] width 415 height 133
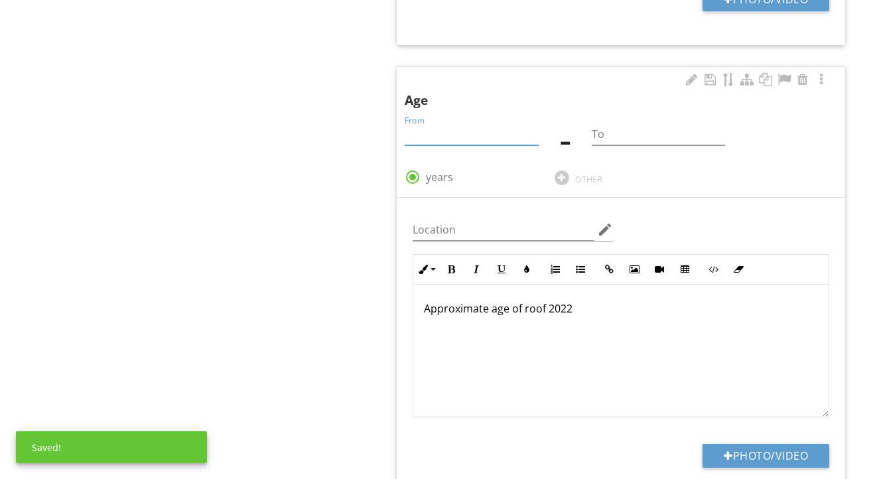
click at [452, 137] on input "From" at bounding box center [471, 134] width 133 height 22
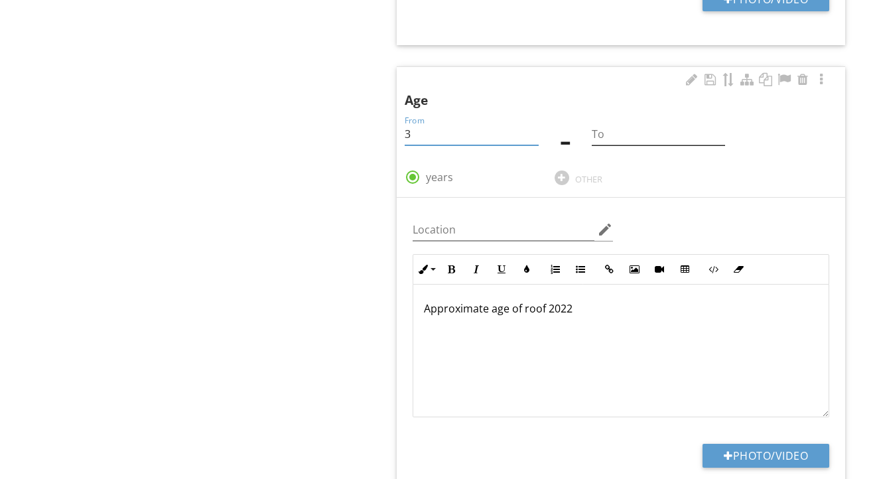
type input "3"
click at [619, 126] on input "To" at bounding box center [658, 134] width 133 height 22
type input "4"
click at [313, 186] on div "Roof General Coverings Roof Drainage Systems Flashings Skylights, Chimneys & Ot…" at bounding box center [549, 443] width 658 height 2589
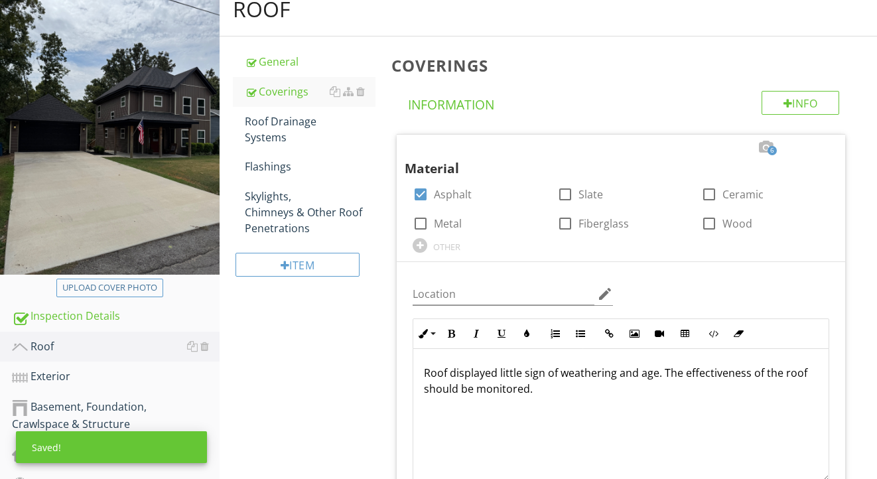
scroll to position [153, 0]
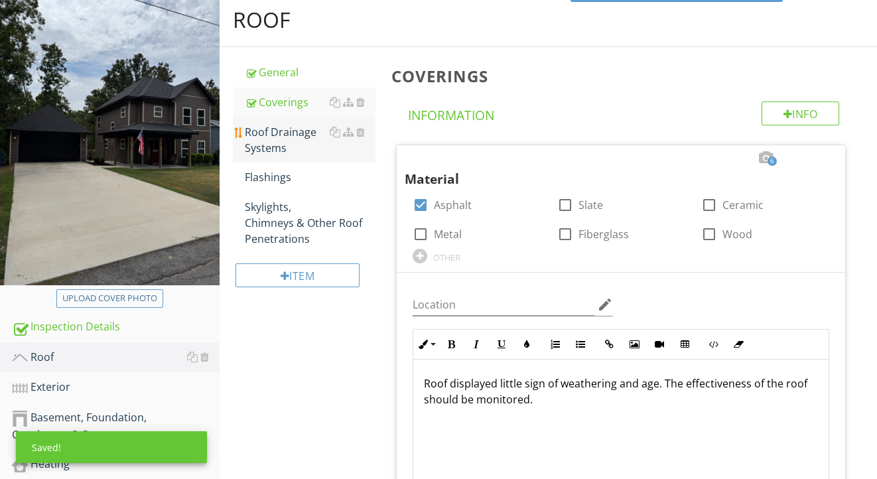
click at [292, 155] on div "Roof Drainage Systems" at bounding box center [310, 140] width 131 height 32
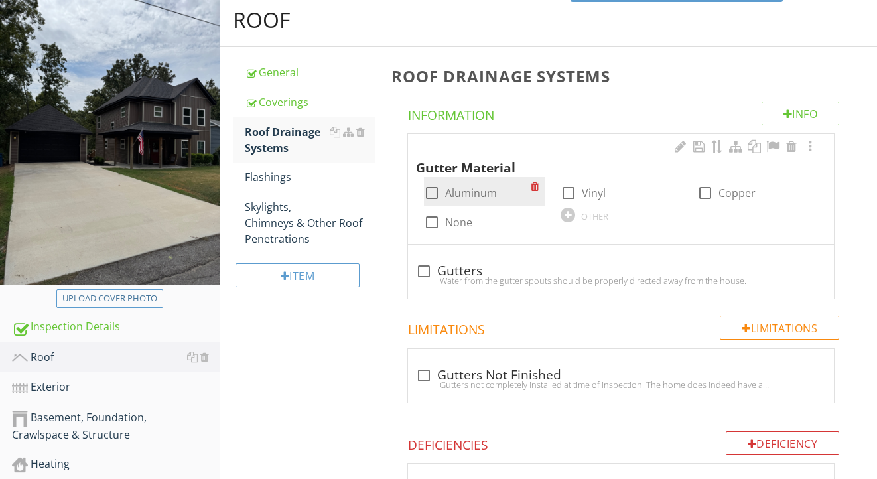
click at [464, 182] on div "check_box_outline_blank Aluminum" at bounding box center [477, 191] width 107 height 19
click at [464, 192] on label "Aluminum" at bounding box center [471, 192] width 52 height 13
checkbox input "true"
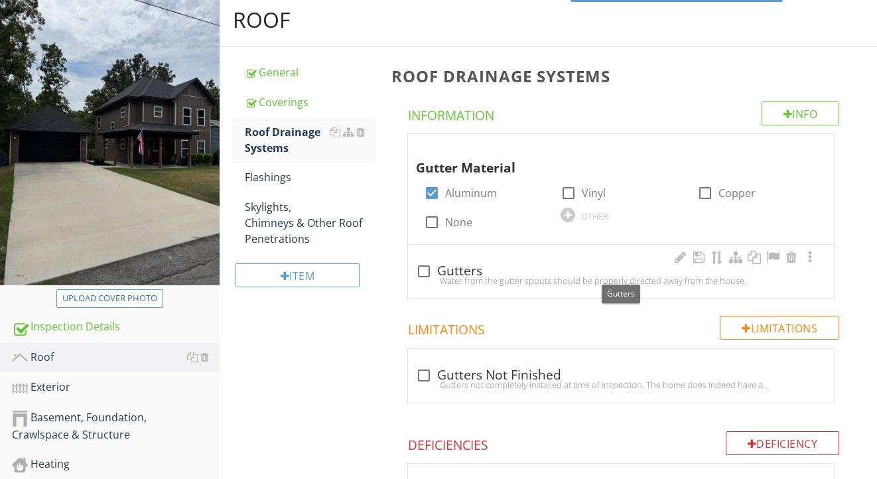
click at [456, 269] on div "check_box_outline_blank Gutters" at bounding box center [621, 271] width 410 height 16
checkbox input "true"
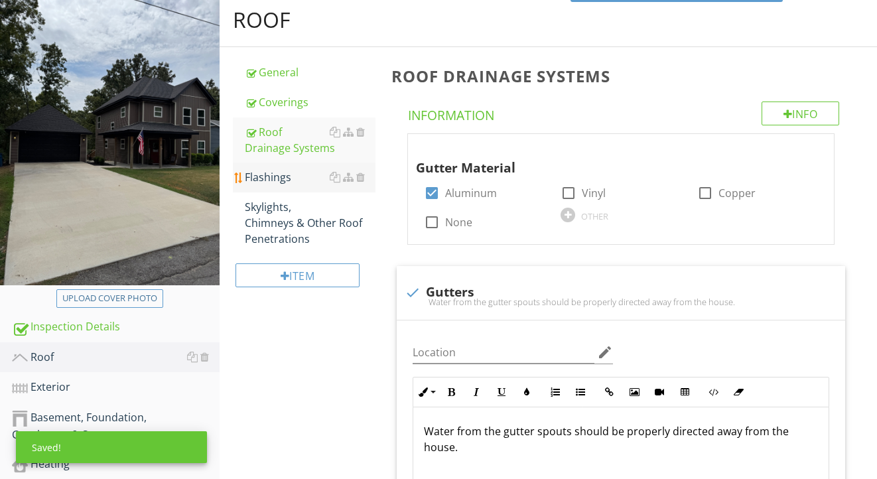
click at [280, 184] on div "Flashings" at bounding box center [310, 177] width 131 height 16
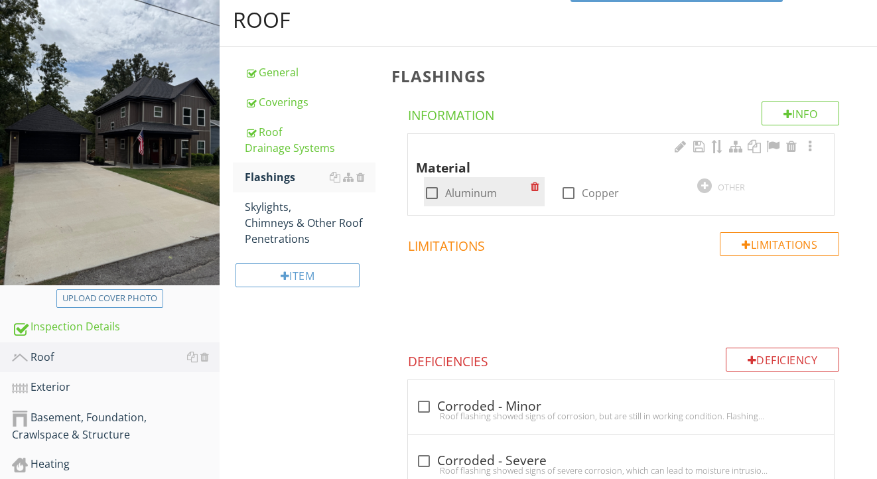
click at [457, 192] on label "Aluminum" at bounding box center [471, 192] width 52 height 13
checkbox input "true"
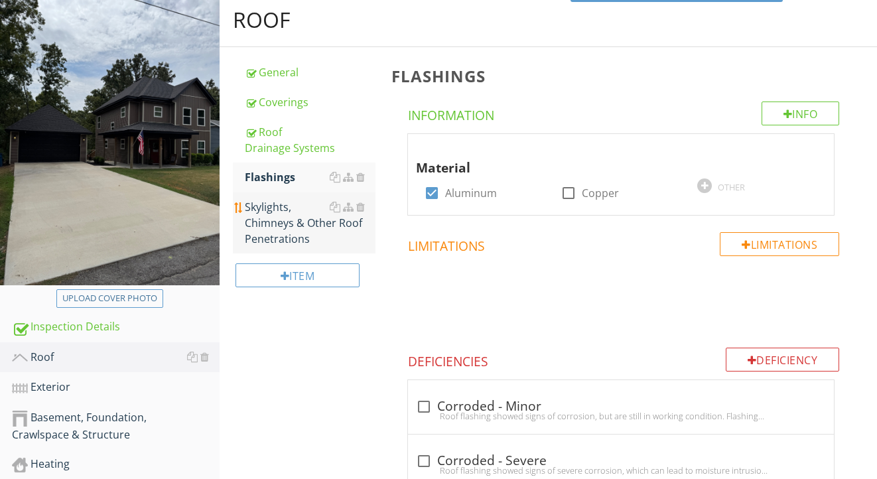
click at [273, 226] on div "Skylights, Chimneys & Other Roof Penetrations" at bounding box center [310, 223] width 131 height 48
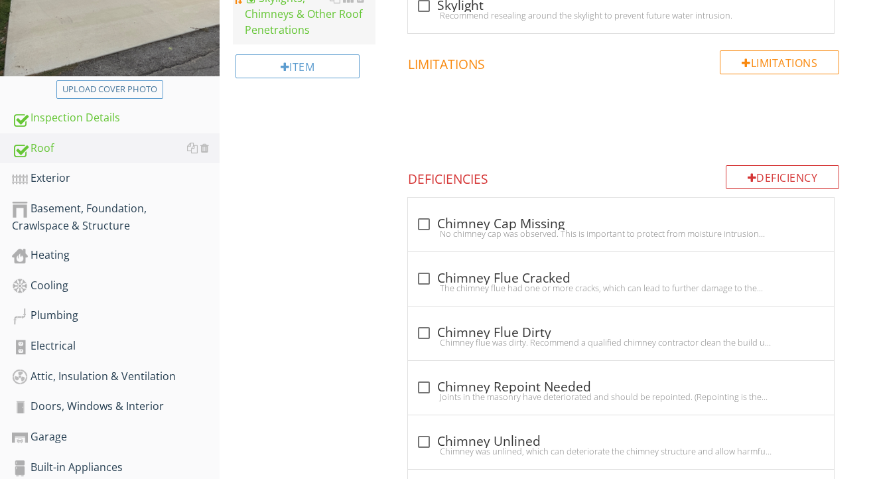
scroll to position [389, 0]
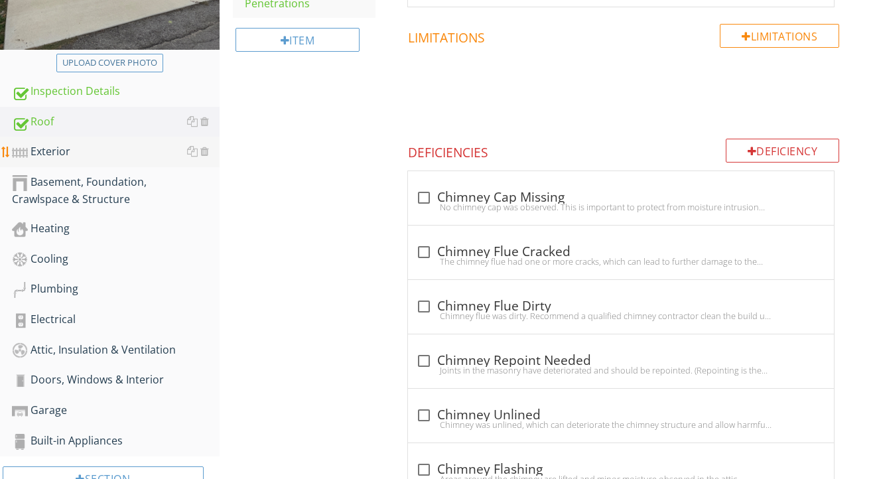
click at [118, 148] on div "Exterior" at bounding box center [116, 151] width 208 height 17
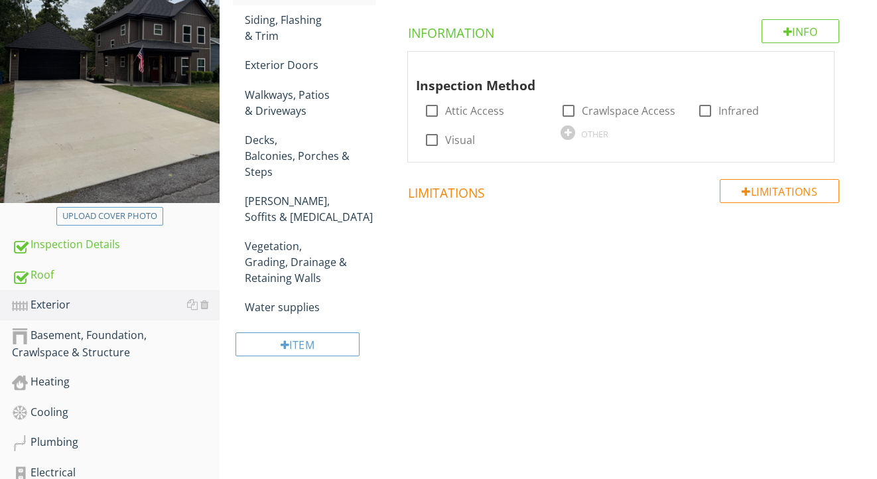
scroll to position [210, 0]
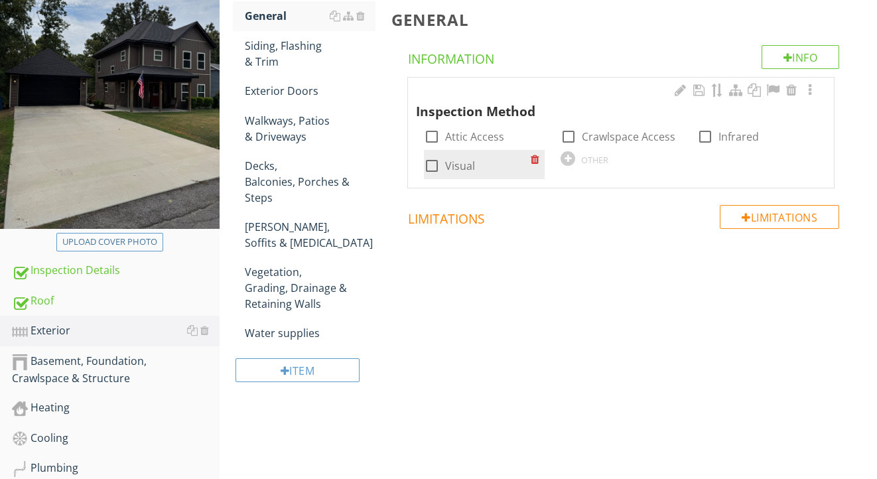
click at [449, 164] on label "Visual" at bounding box center [460, 165] width 30 height 13
checkbox input "true"
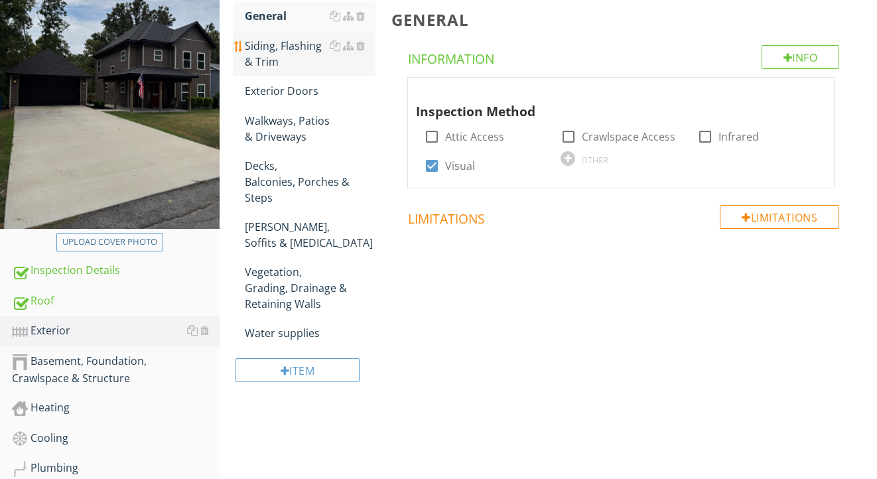
click at [271, 58] on div "Siding, Flashing & Trim" at bounding box center [310, 54] width 131 height 32
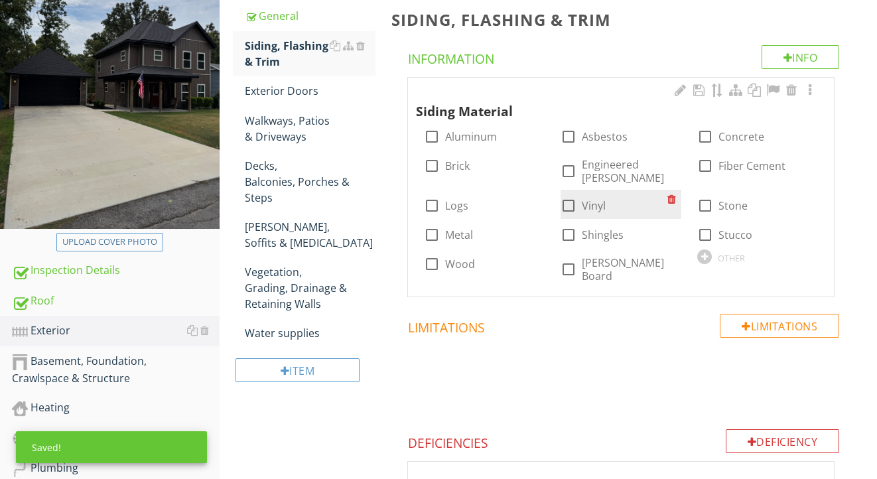
click at [598, 199] on label "Vinyl" at bounding box center [594, 205] width 24 height 13
checkbox input "true"
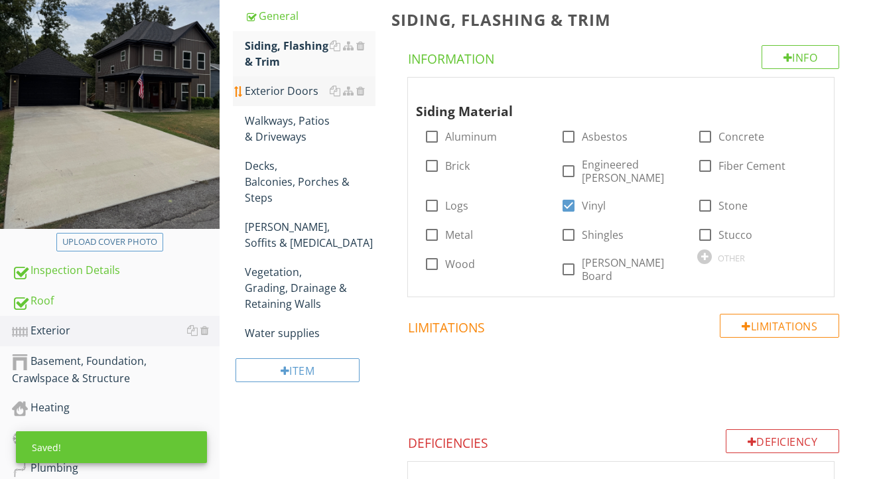
click at [281, 97] on div "Exterior Doors" at bounding box center [310, 91] width 131 height 16
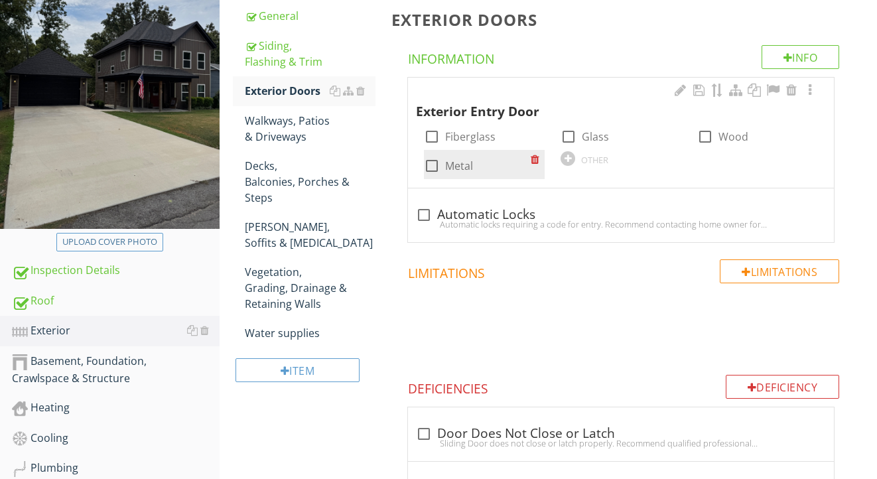
click at [454, 163] on label "Metal" at bounding box center [459, 165] width 28 height 13
checkbox input "true"
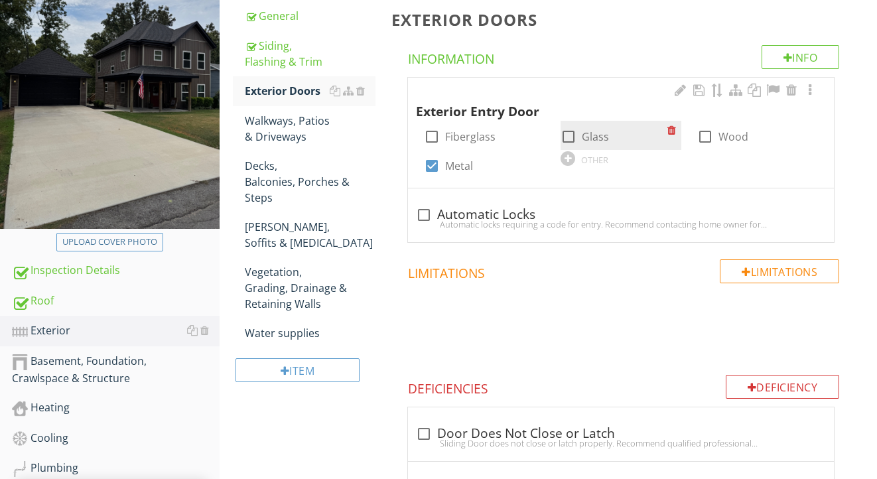
click at [586, 133] on label "Glass" at bounding box center [595, 136] width 27 height 13
checkbox input "true"
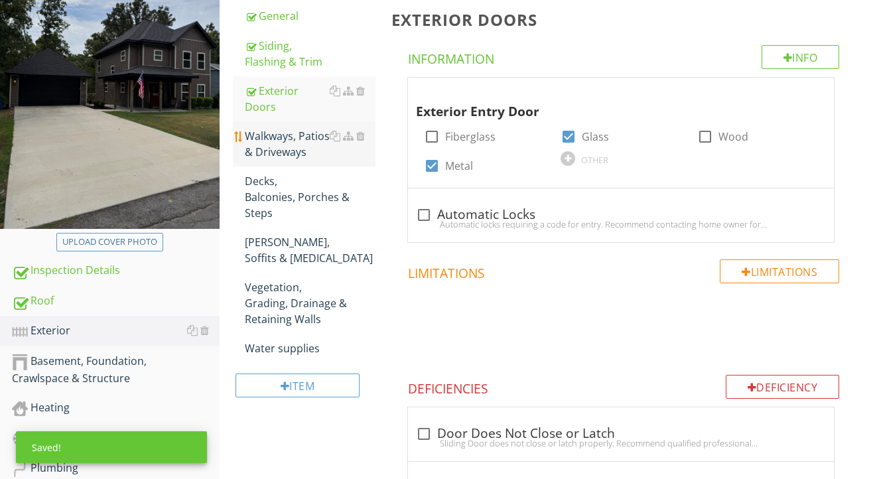
click at [296, 144] on div "Walkways, Patios & Driveways" at bounding box center [310, 144] width 131 height 32
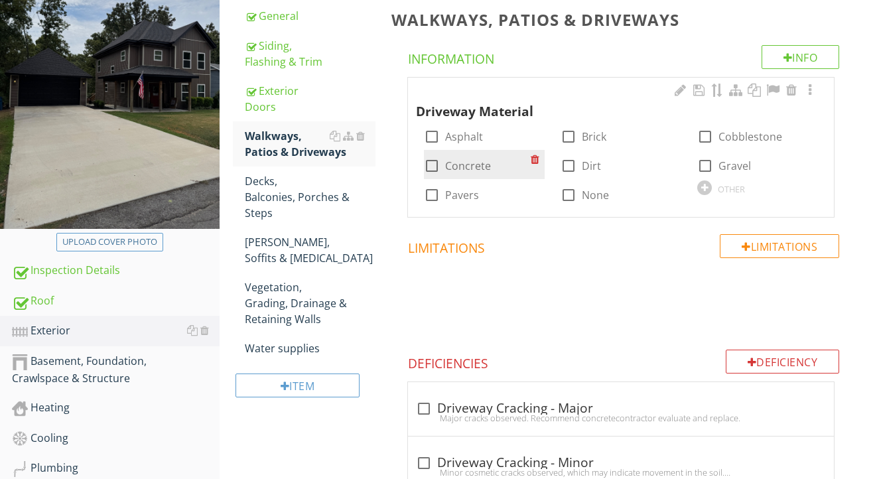
click at [469, 168] on label "Concrete" at bounding box center [468, 165] width 46 height 13
checkbox input "true"
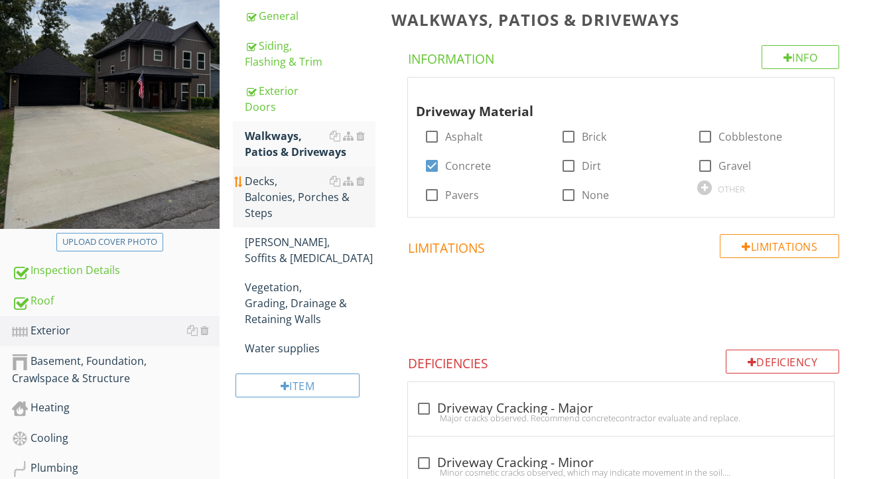
click at [276, 194] on div "Decks, Balconies, Porches & Steps" at bounding box center [310, 197] width 131 height 48
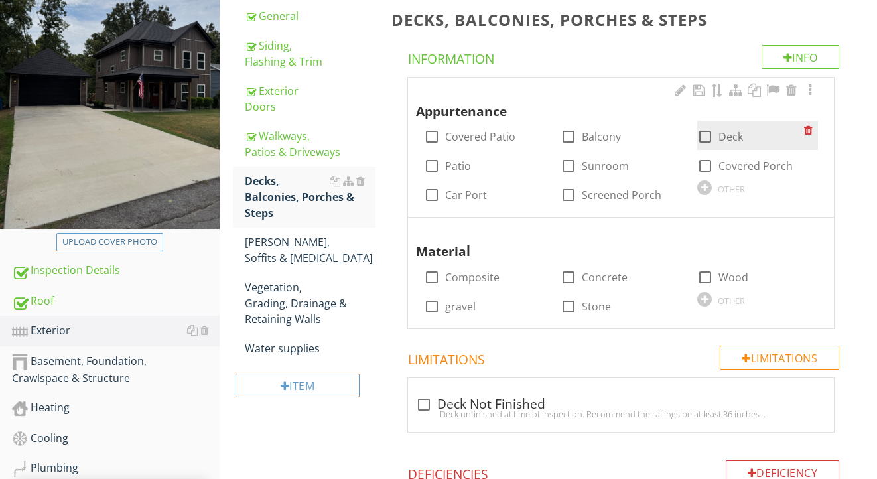
click at [702, 136] on div at bounding box center [705, 136] width 23 height 23
checkbox input "true"
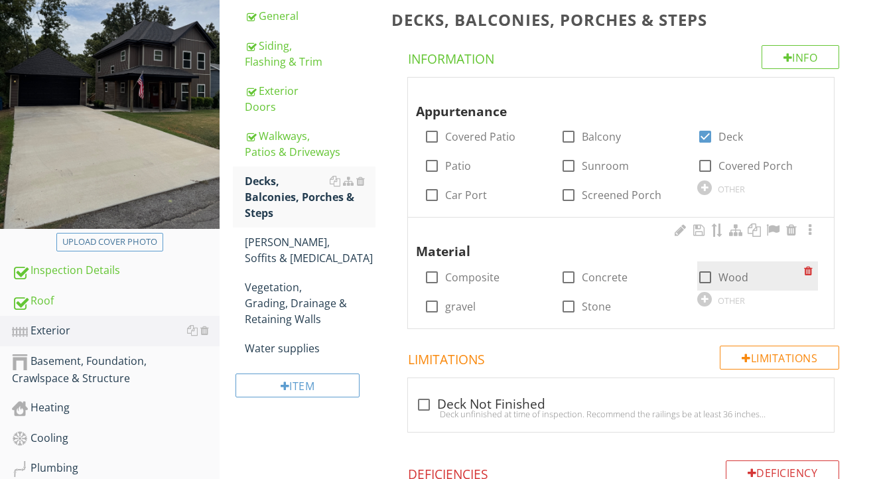
click at [708, 273] on div at bounding box center [705, 277] width 23 height 23
checkbox input "true"
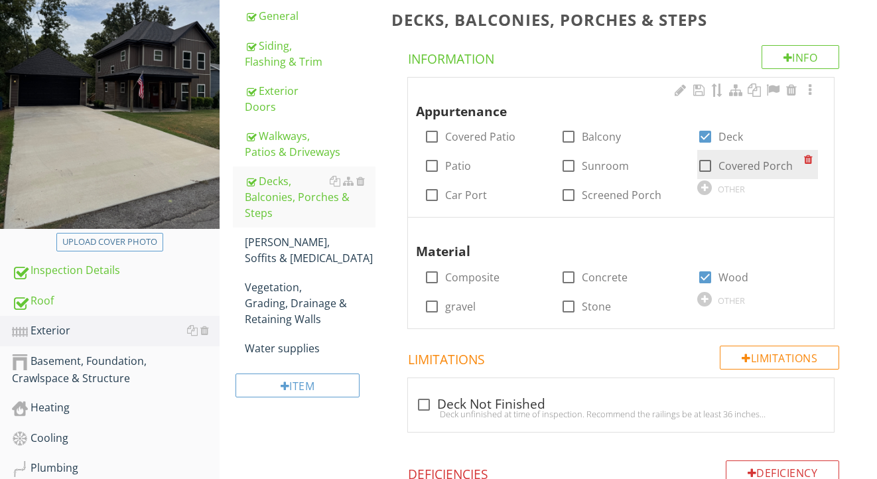
click at [740, 159] on label "Covered Porch" at bounding box center [756, 165] width 74 height 13
checkbox input "true"
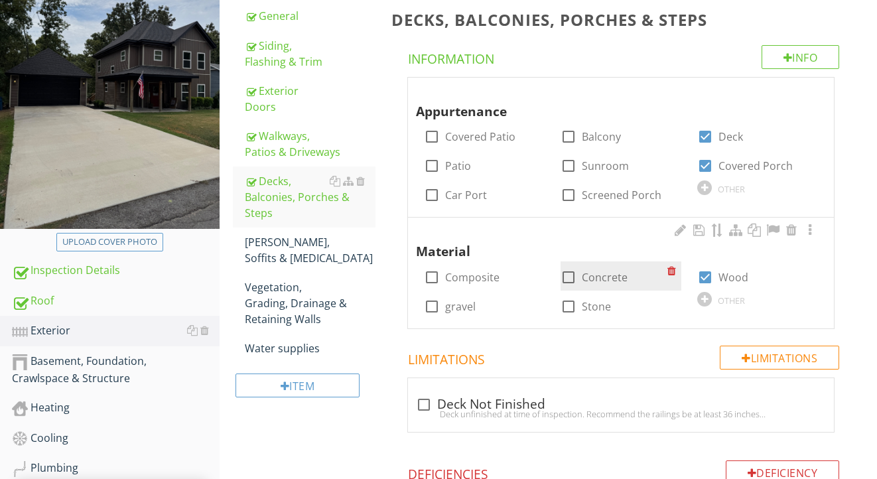
click at [592, 278] on label "Concrete" at bounding box center [605, 277] width 46 height 13
checkbox input "true"
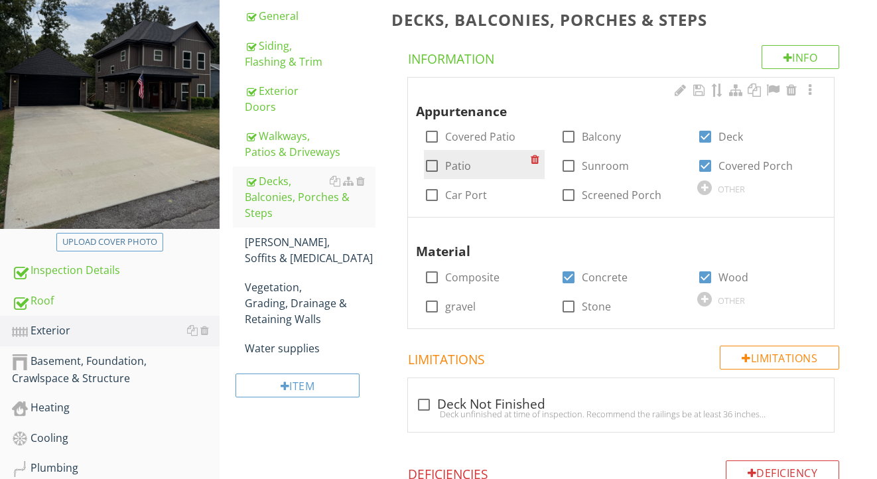
click at [462, 169] on label "Patio" at bounding box center [458, 165] width 26 height 13
checkbox input "true"
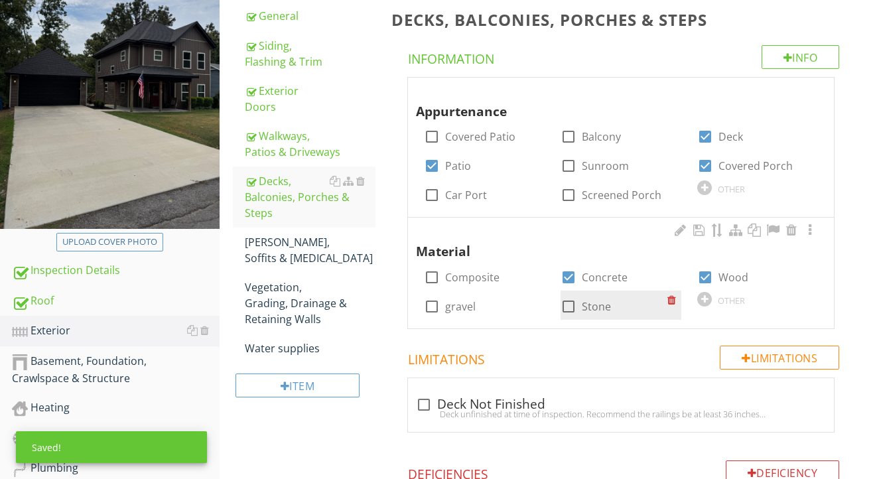
click at [587, 309] on label "Stone" at bounding box center [596, 306] width 29 height 13
checkbox input "true"
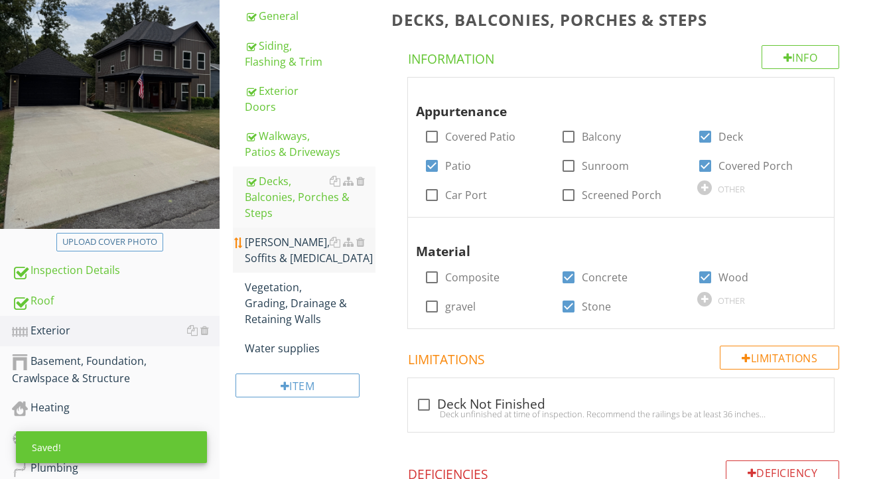
click at [285, 264] on div "Eaves, Soffits & Fascia" at bounding box center [310, 250] width 131 height 32
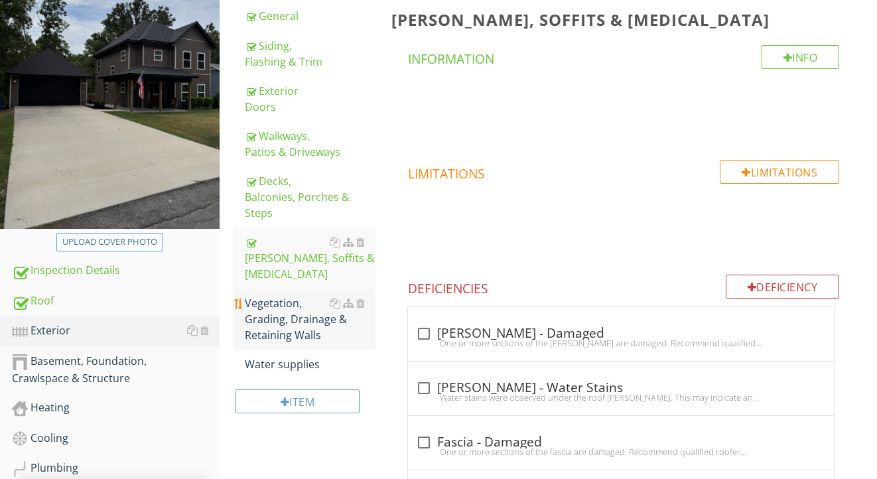
click at [284, 307] on div "Vegetation, Grading, Drainage & Retaining Walls" at bounding box center [310, 319] width 131 height 48
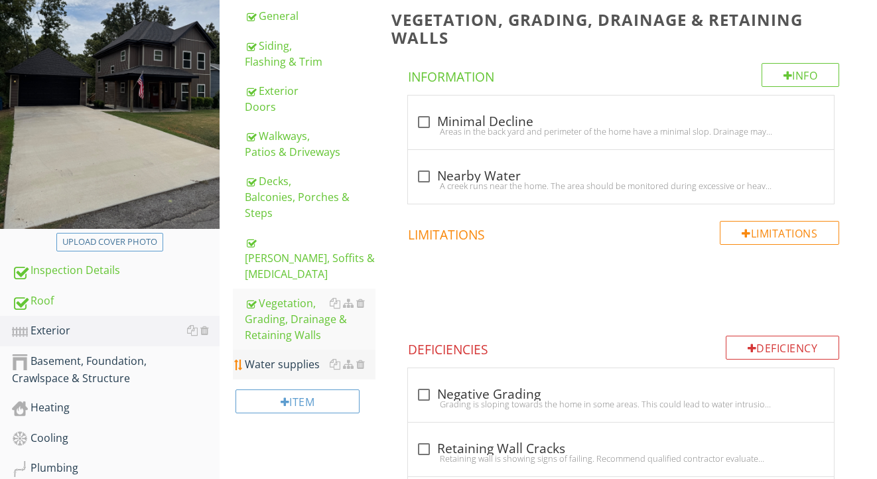
click at [284, 350] on link "Water supplies" at bounding box center [310, 364] width 131 height 29
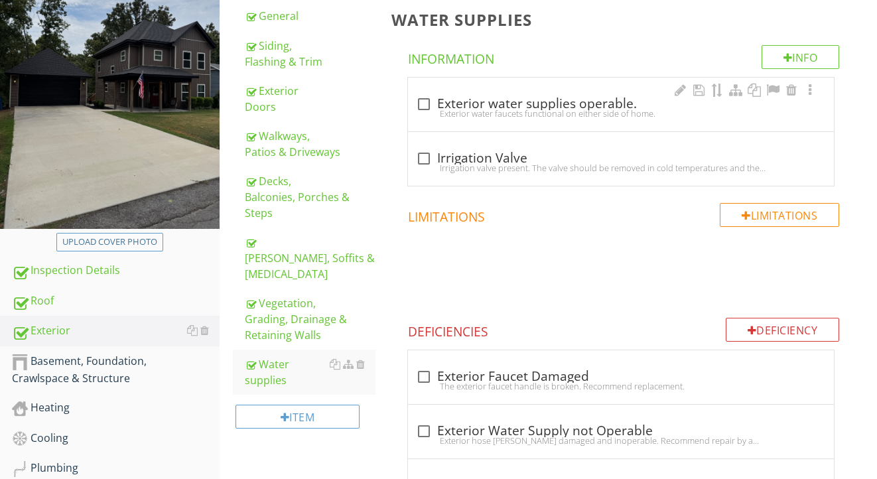
click at [472, 111] on div "Exterior water faucets functional on either side of home." at bounding box center [621, 113] width 410 height 11
checkbox input "true"
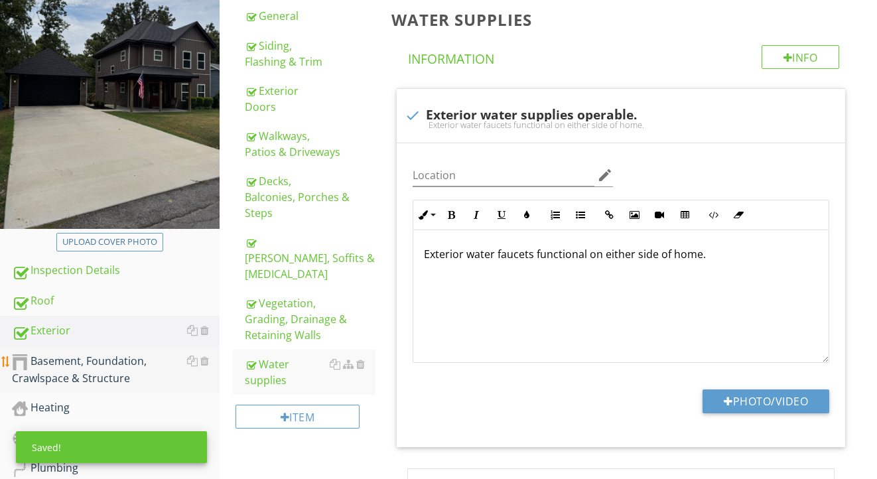
click at [102, 366] on div "Basement, Foundation, Crawlspace & Structure" at bounding box center [116, 369] width 208 height 33
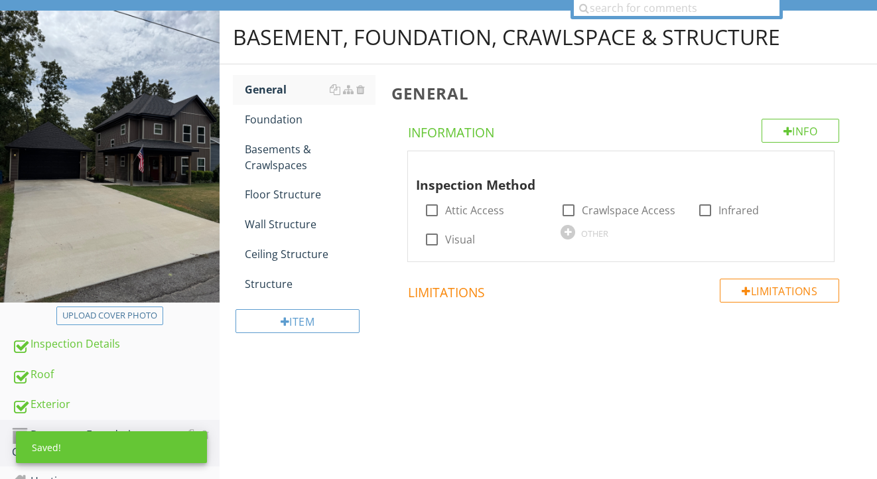
scroll to position [104, 0]
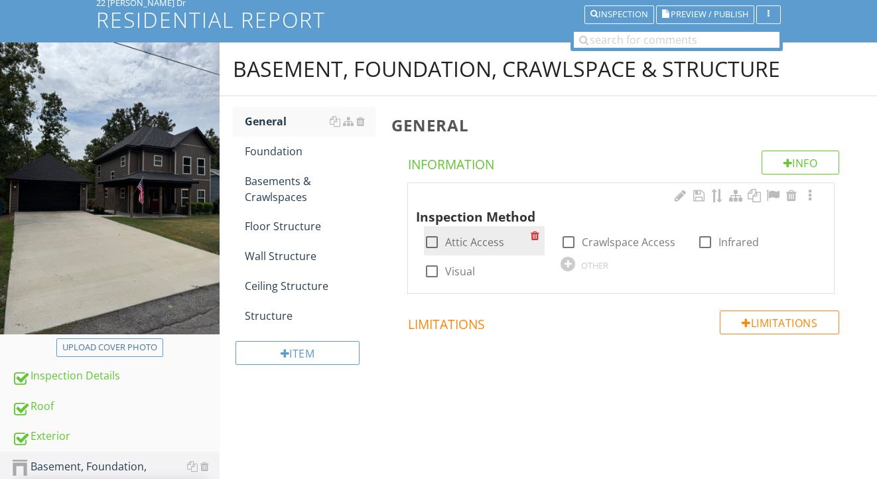
click at [461, 242] on label "Attic Access" at bounding box center [474, 242] width 59 height 13
checkbox input "true"
click at [460, 265] on label "Visual" at bounding box center [460, 271] width 30 height 13
checkbox input "true"
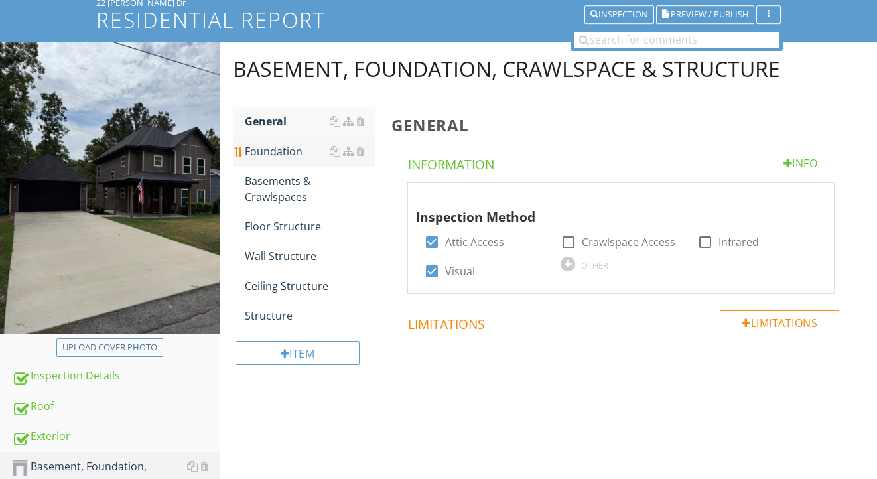
click at [291, 153] on div "Foundation" at bounding box center [310, 151] width 131 height 16
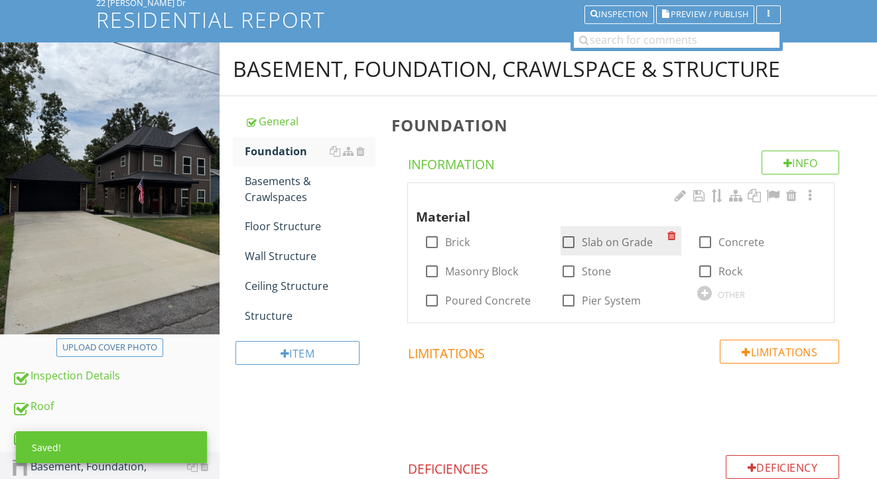
click at [589, 238] on label "Slab on Grade" at bounding box center [617, 242] width 71 height 13
checkbox input "true"
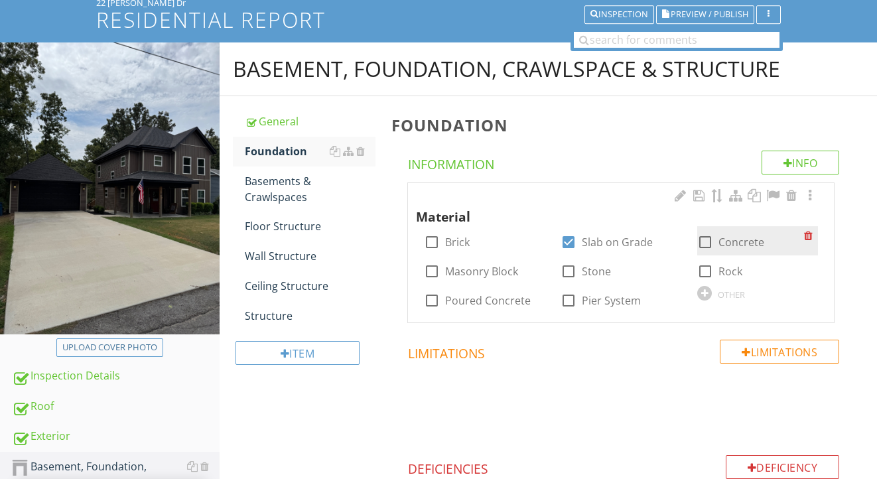
click at [704, 239] on div at bounding box center [705, 242] width 23 height 23
checkbox input "true"
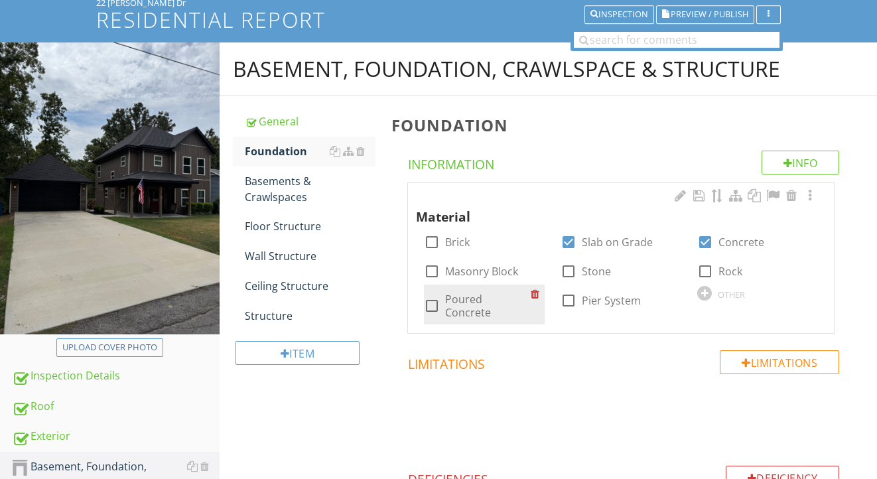
click at [470, 285] on div "check_box_outline_blank Poured Concrete" at bounding box center [484, 305] width 121 height 40
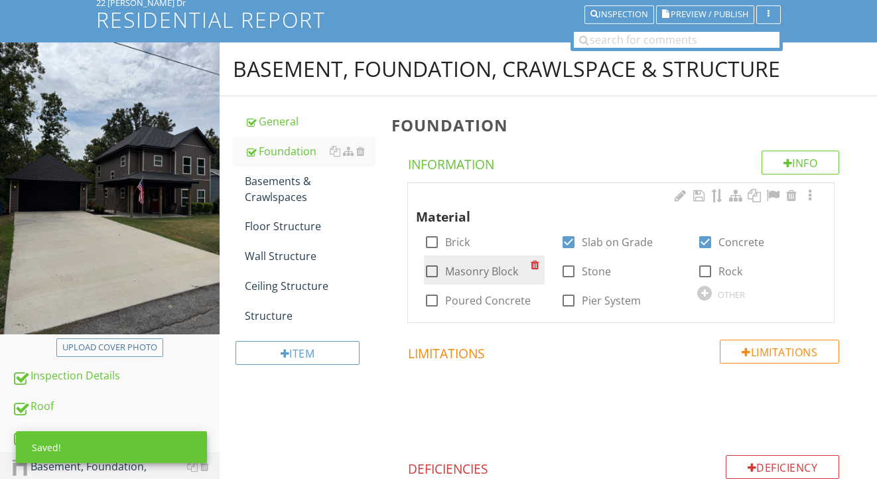
click at [475, 275] on label "Masonry Block" at bounding box center [481, 271] width 73 height 13
checkbox input "true"
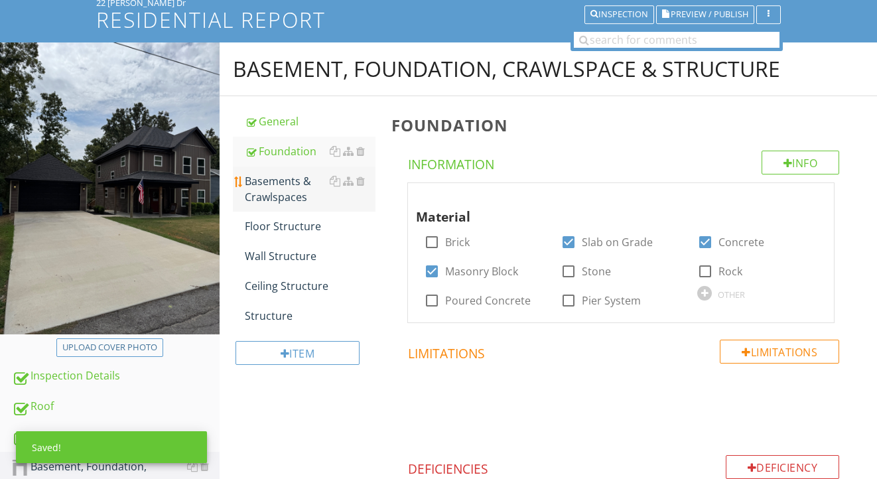
click at [268, 174] on div "Basements & Crawlspaces" at bounding box center [310, 189] width 131 height 32
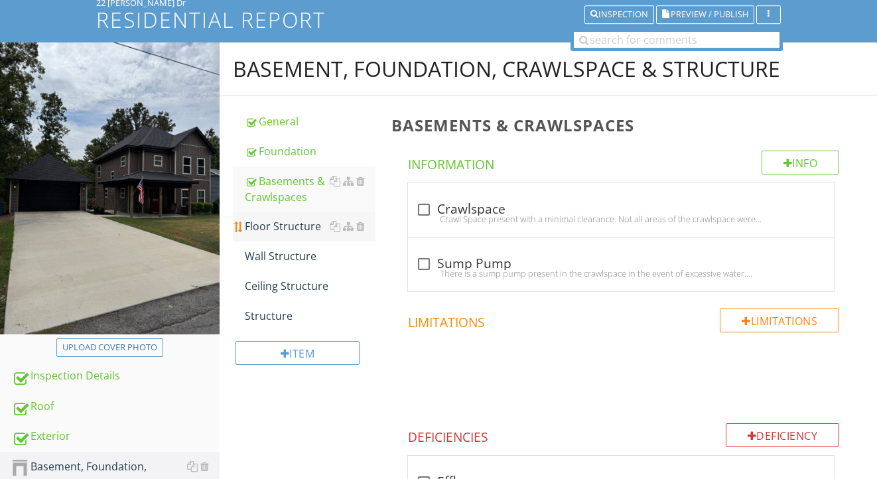
click at [302, 220] on div "Floor Structure" at bounding box center [310, 226] width 131 height 16
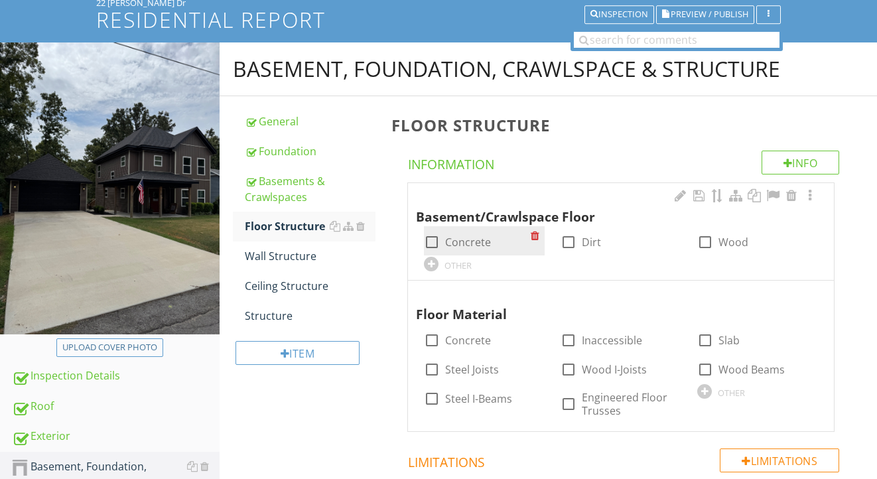
click at [478, 238] on label "Concrete" at bounding box center [468, 242] width 46 height 13
checkbox input "true"
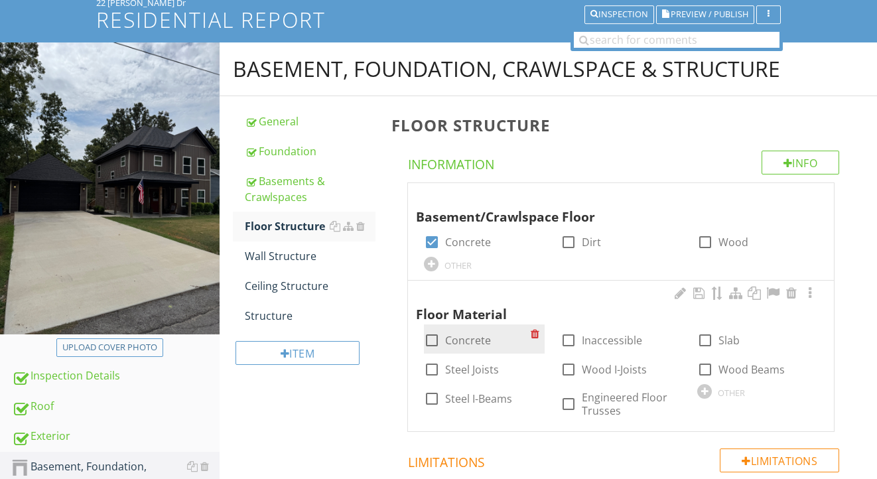
click at [479, 334] on label "Concrete" at bounding box center [468, 340] width 46 height 13
checkbox input "true"
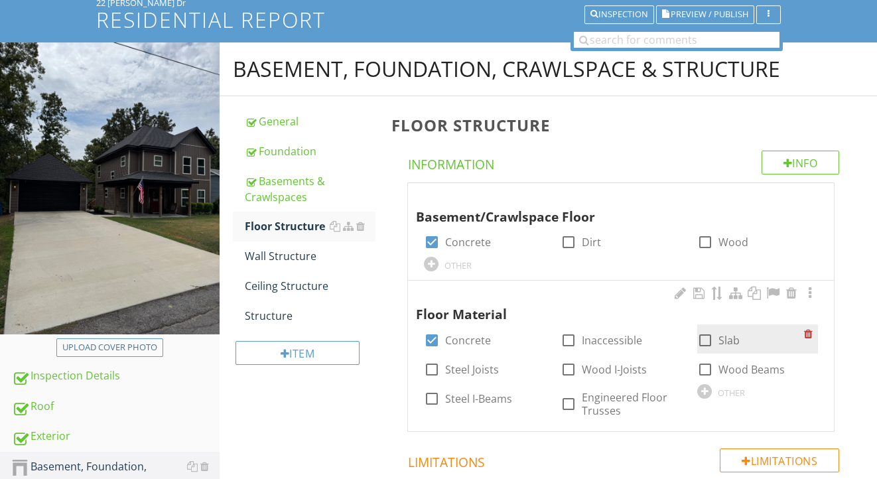
click at [727, 338] on label "Slab" at bounding box center [729, 340] width 21 height 13
checkbox input "true"
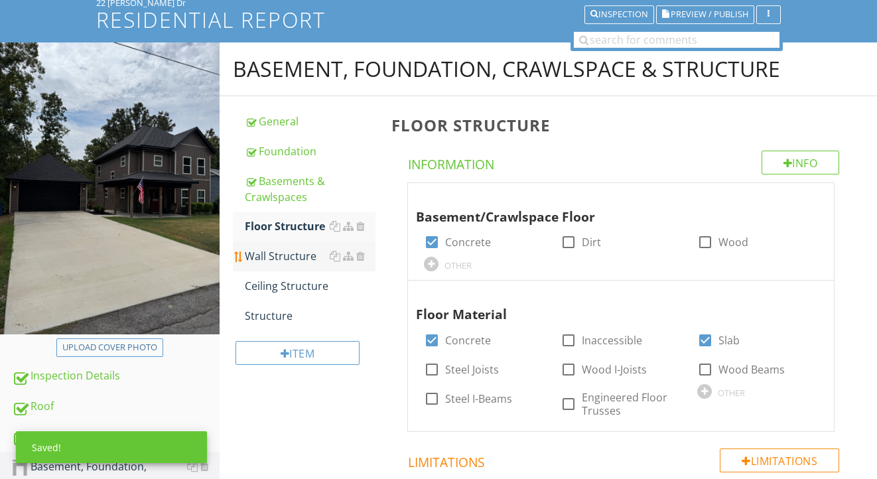
click at [285, 264] on link "Wall Structure" at bounding box center [310, 256] width 131 height 29
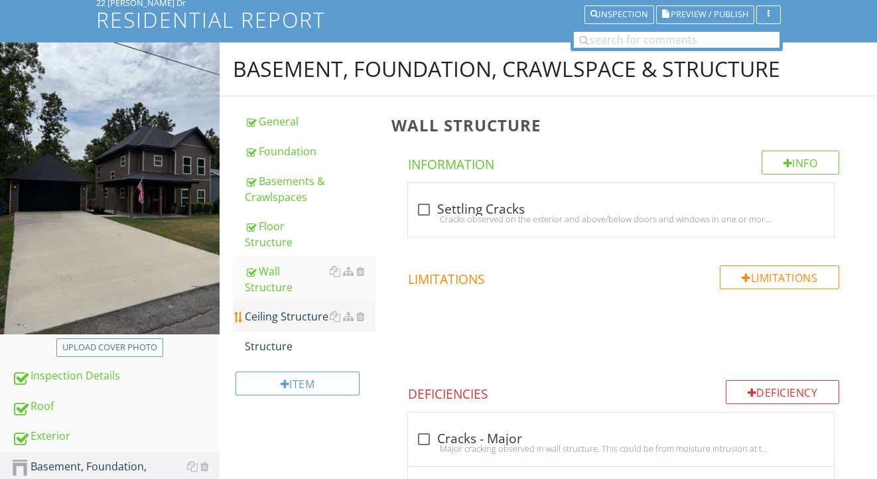
click at [293, 309] on div "Ceiling Structure" at bounding box center [310, 317] width 131 height 16
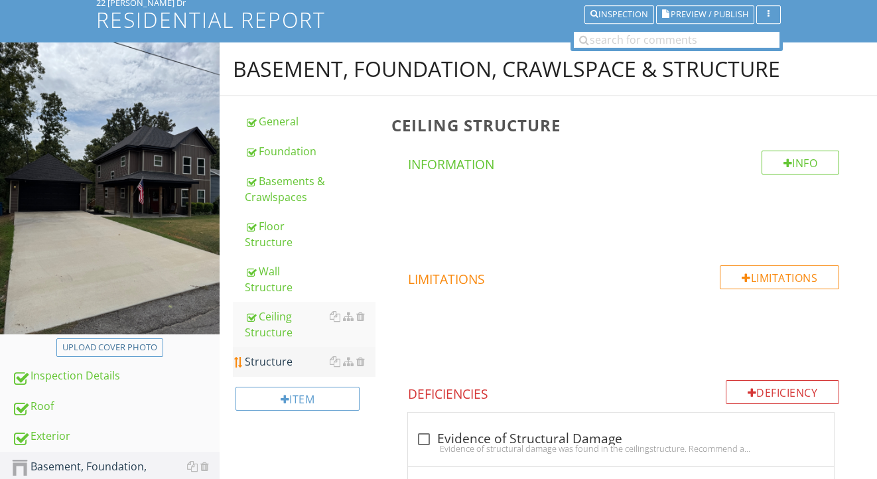
click at [285, 354] on div "Structure" at bounding box center [310, 362] width 131 height 16
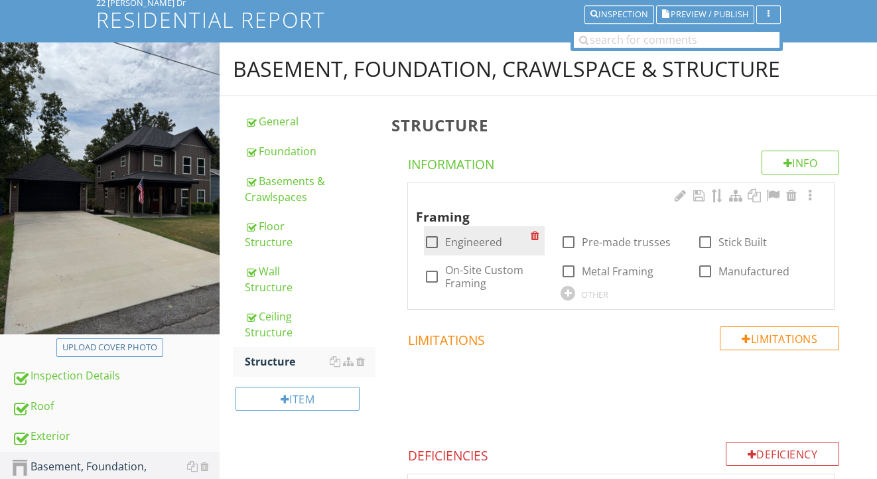
click at [474, 237] on label "Engineered" at bounding box center [473, 242] width 57 height 13
checkbox input "true"
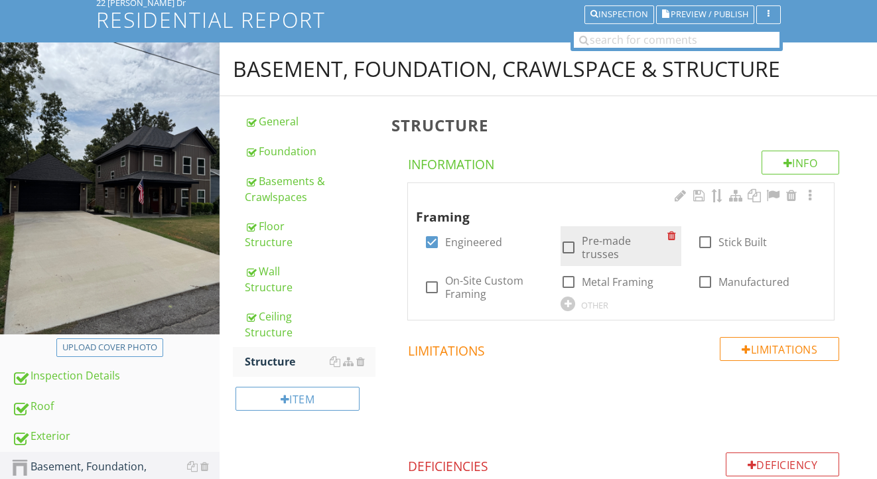
click at [621, 246] on label "Pre-made trusses" at bounding box center [625, 247] width 86 height 27
checkbox input "true"
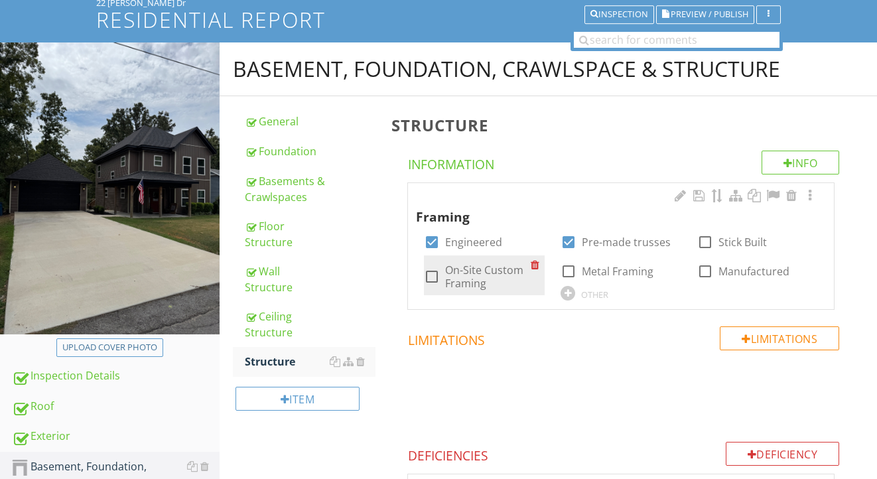
click at [488, 281] on label "On-Site Custom Framing" at bounding box center [488, 276] width 86 height 27
checkbox input "true"
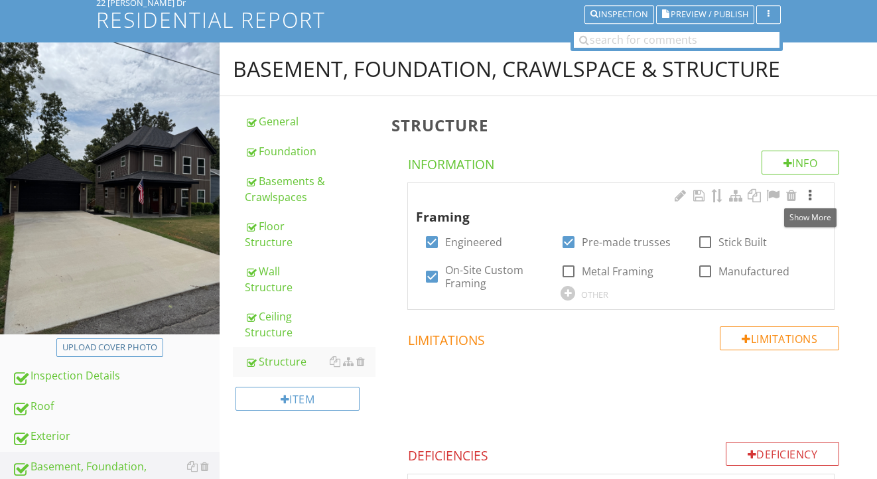
click at [813, 196] on div at bounding box center [810, 195] width 16 height 13
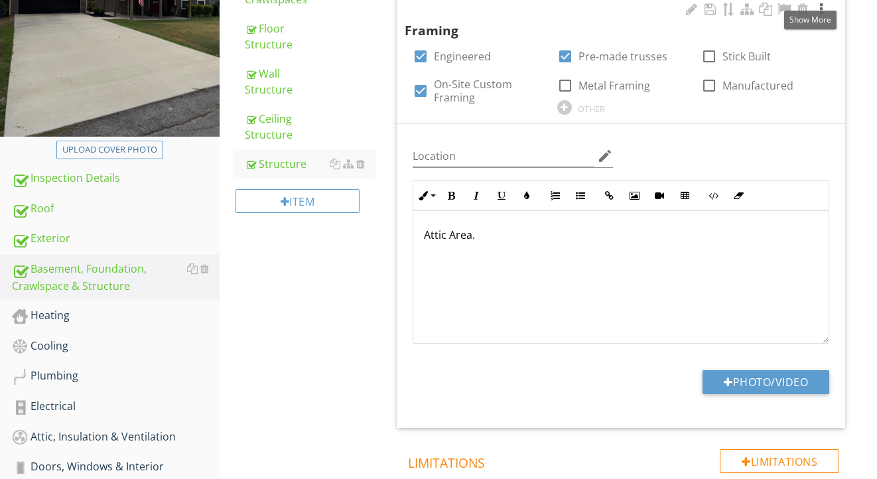
scroll to position [305, 0]
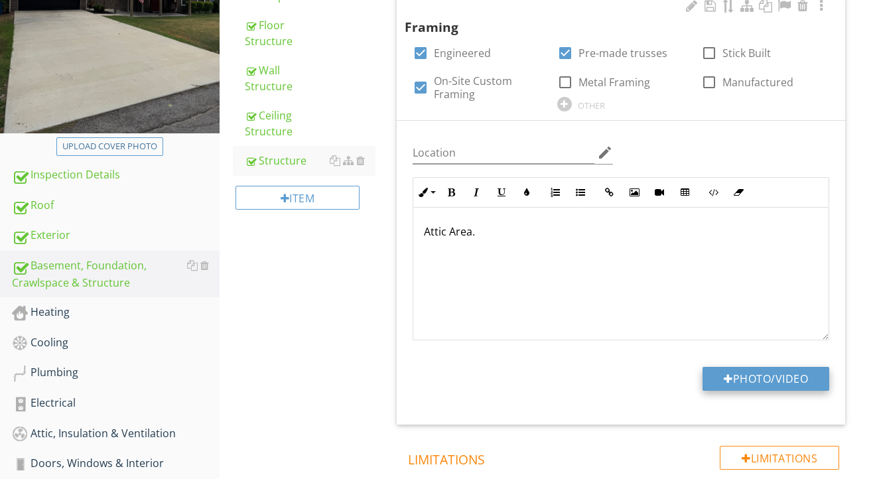
click at [712, 378] on button "Photo/Video" at bounding box center [766, 379] width 127 height 24
type input "C:\fakepath\IMG_2183.jpeg"
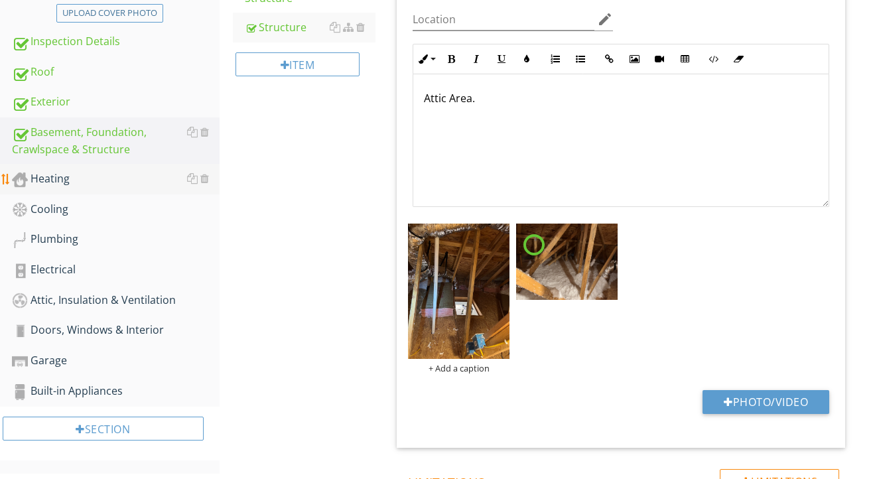
scroll to position [443, 0]
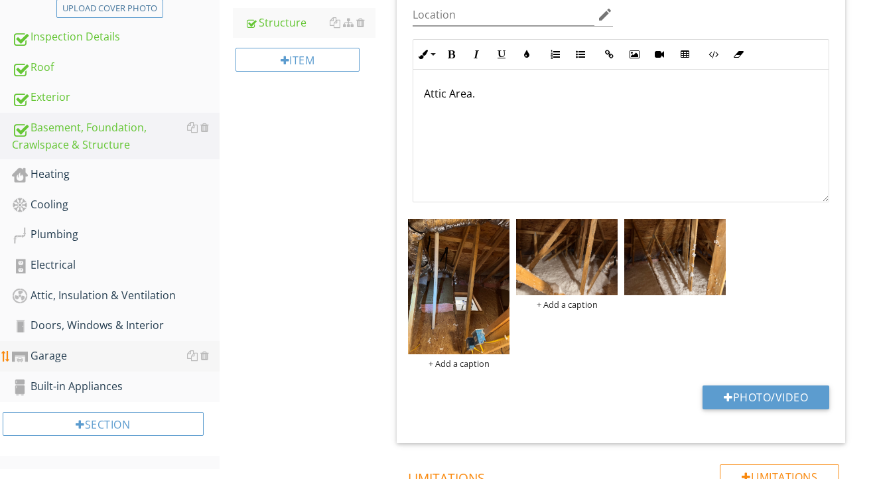
click at [87, 363] on div "Garage" at bounding box center [116, 356] width 208 height 17
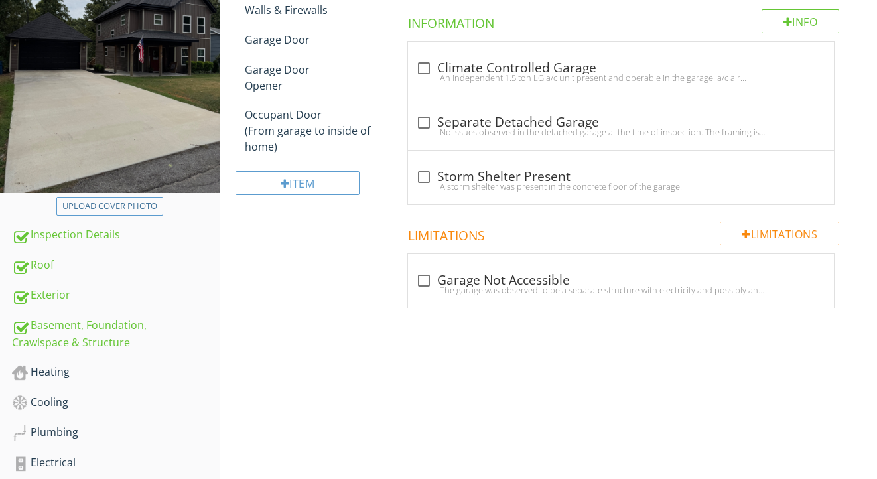
scroll to position [225, 0]
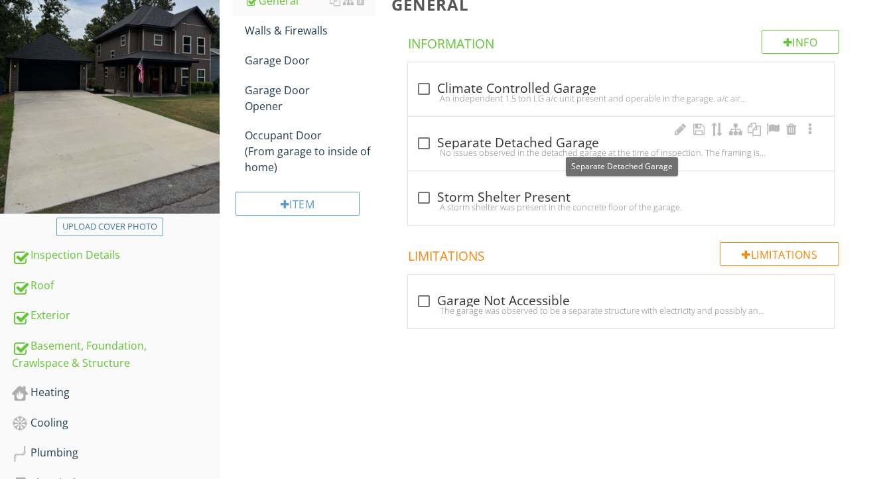
click at [503, 145] on div "check_box_outline_blank Separate Detached Garage" at bounding box center [621, 143] width 410 height 16
checkbox input "true"
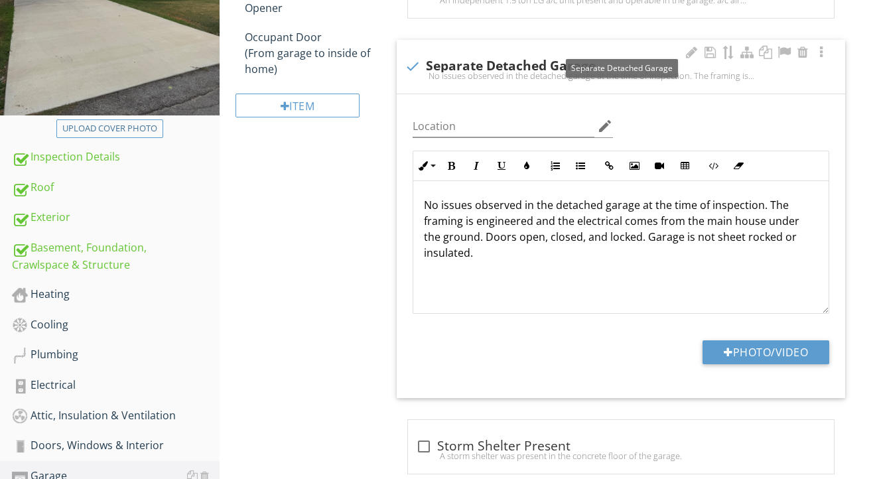
scroll to position [342, 0]
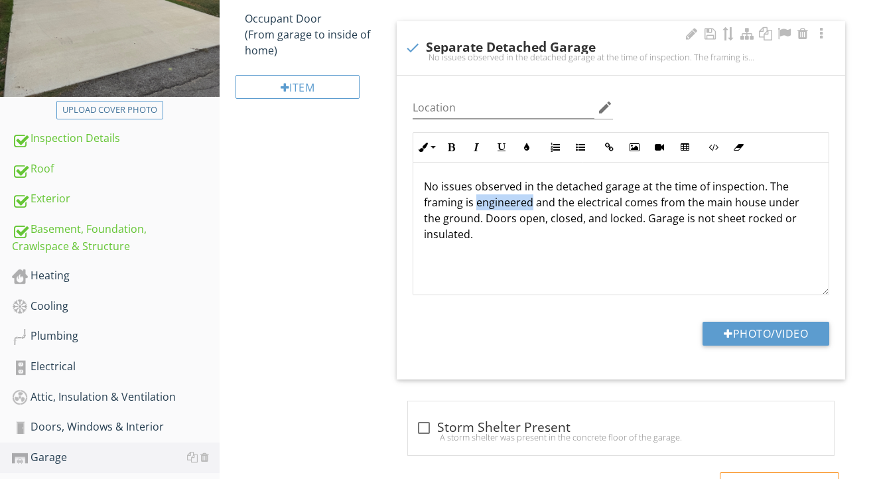
drag, startPoint x: 533, startPoint y: 201, endPoint x: 476, endPoint y: 206, distance: 57.9
click at [476, 206] on p "No issues observed in the detached garage at the time of inspection. The framin…" at bounding box center [621, 210] width 394 height 64
click at [460, 222] on p "No issues observed in the detached garage at the time of inspection. The framin…" at bounding box center [621, 210] width 394 height 64
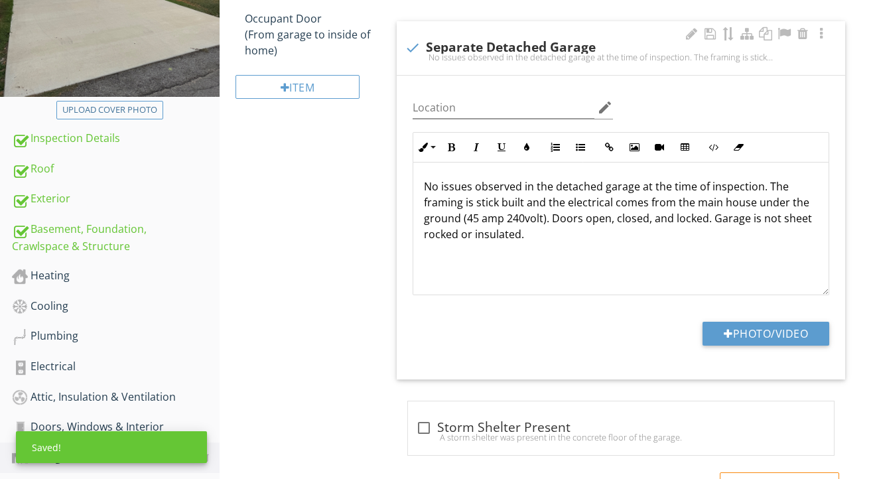
click at [525, 218] on p "No issues observed in the detached garage at the time of inspection. The framin…" at bounding box center [621, 210] width 394 height 64
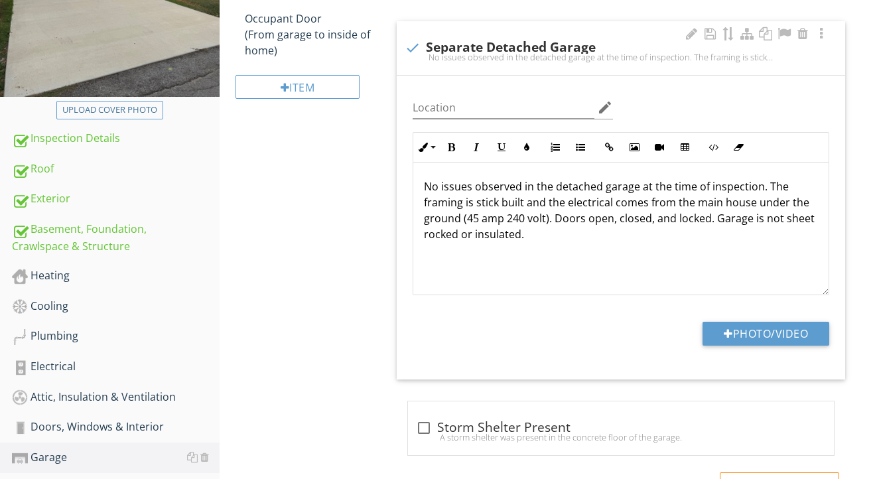
drag, startPoint x: 554, startPoint y: 218, endPoint x: 555, endPoint y: 244, distance: 25.9
click at [555, 247] on div "No issues observed in the detached garage at the time of inspection. The framin…" at bounding box center [620, 229] width 415 height 133
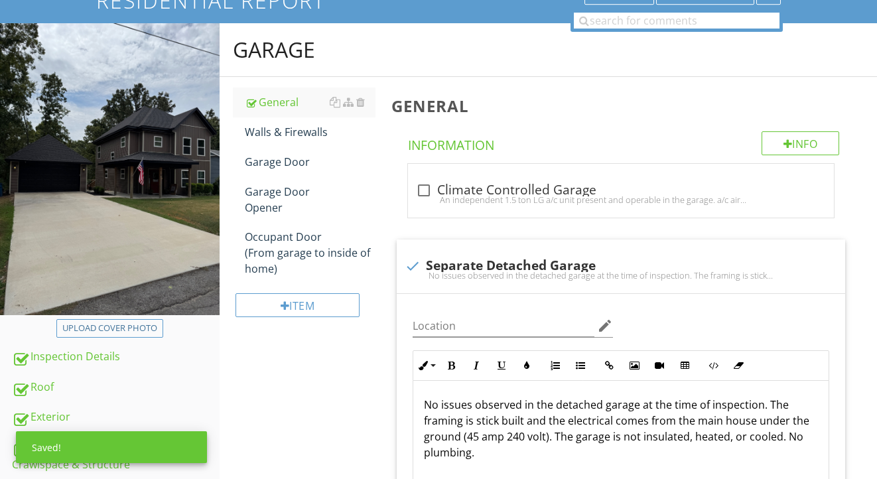
scroll to position [114, 0]
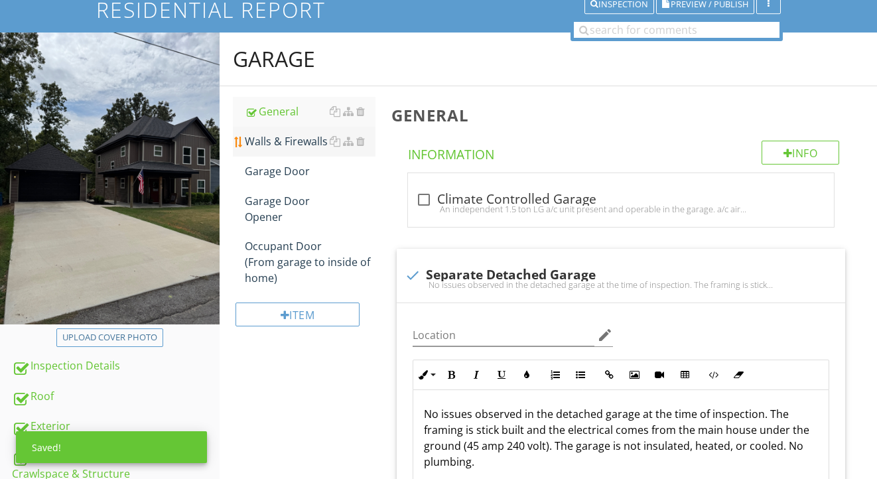
click at [281, 142] on div "Walls & Firewalls" at bounding box center [310, 141] width 131 height 16
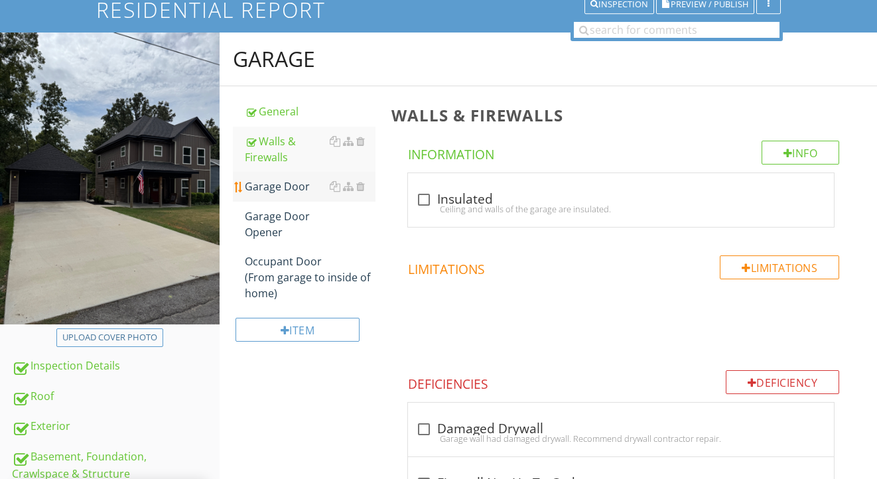
click at [277, 189] on div "Garage Door" at bounding box center [310, 186] width 131 height 16
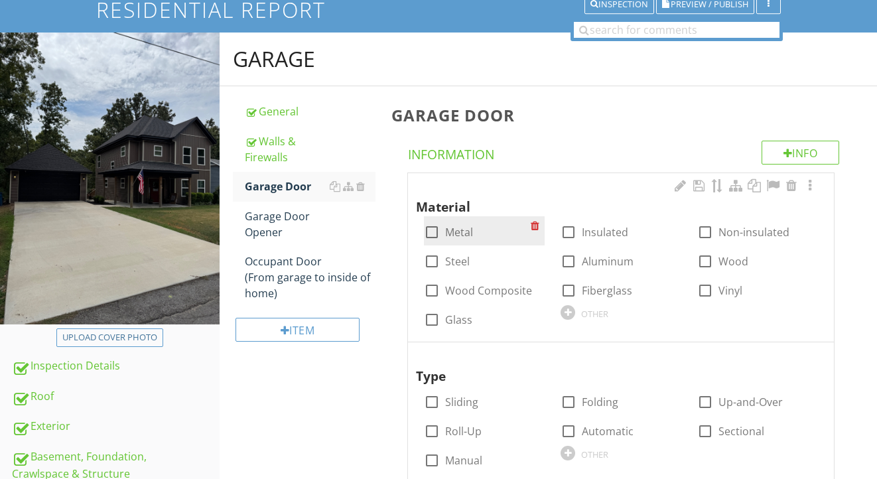
click at [466, 229] on label "Metal" at bounding box center [459, 232] width 28 height 13
checkbox input "true"
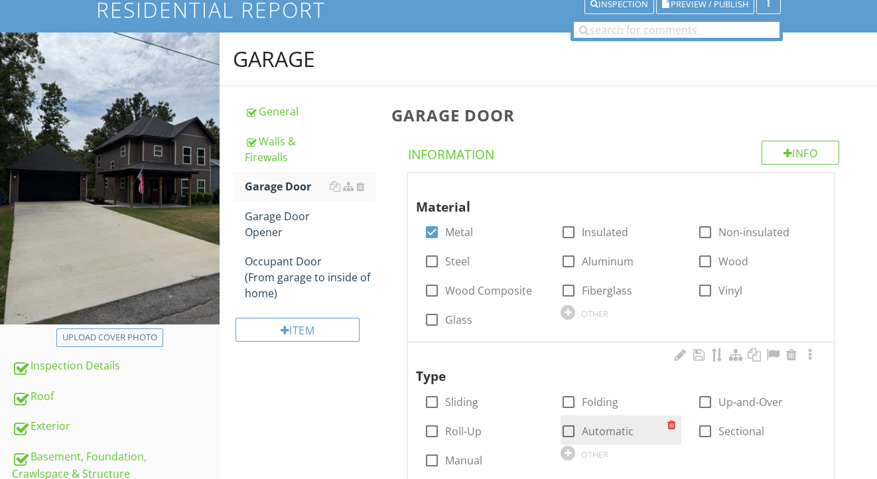
click at [599, 426] on label "Automatic" at bounding box center [608, 431] width 52 height 13
checkbox input "true"
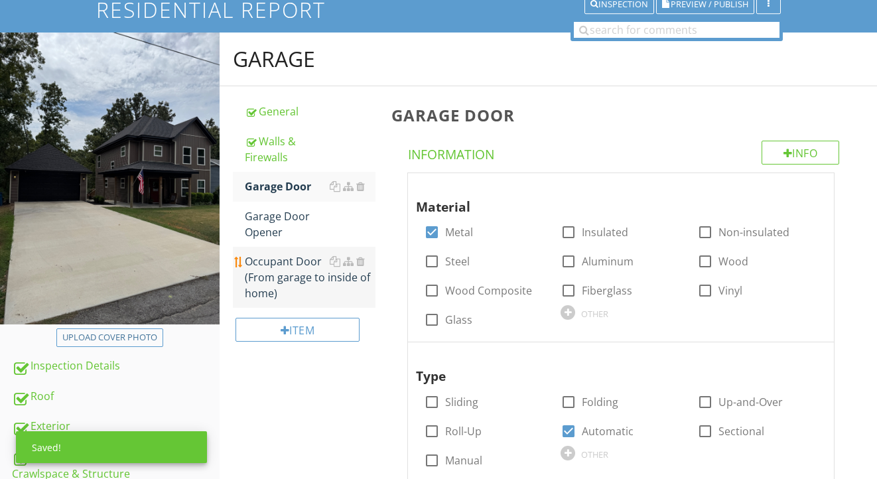
click at [316, 275] on div "Occupant Door (From garage to inside of home)" at bounding box center [310, 277] width 131 height 48
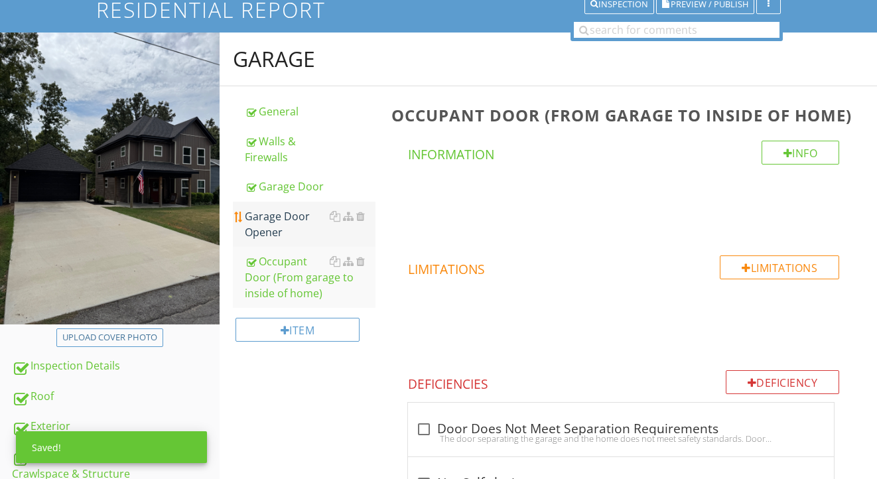
click at [275, 225] on div "Garage Door Opener" at bounding box center [310, 224] width 131 height 32
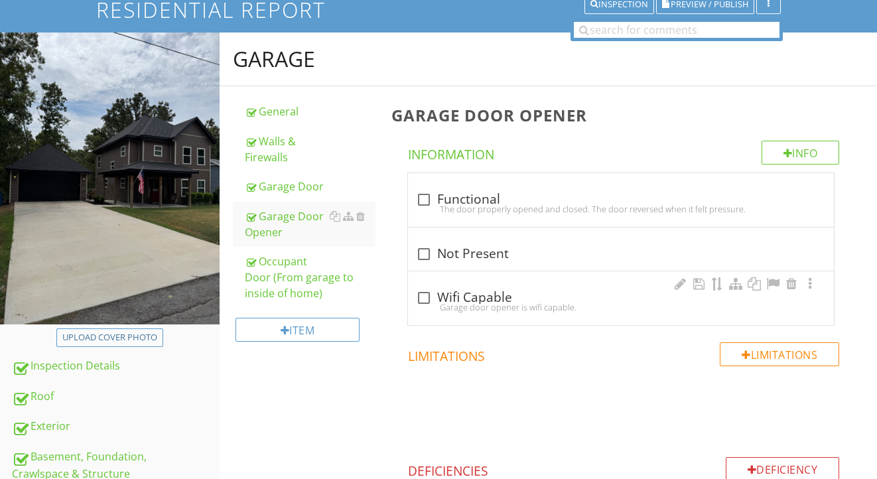
click at [470, 302] on div "Garage door opener is wifi capable." at bounding box center [621, 307] width 410 height 11
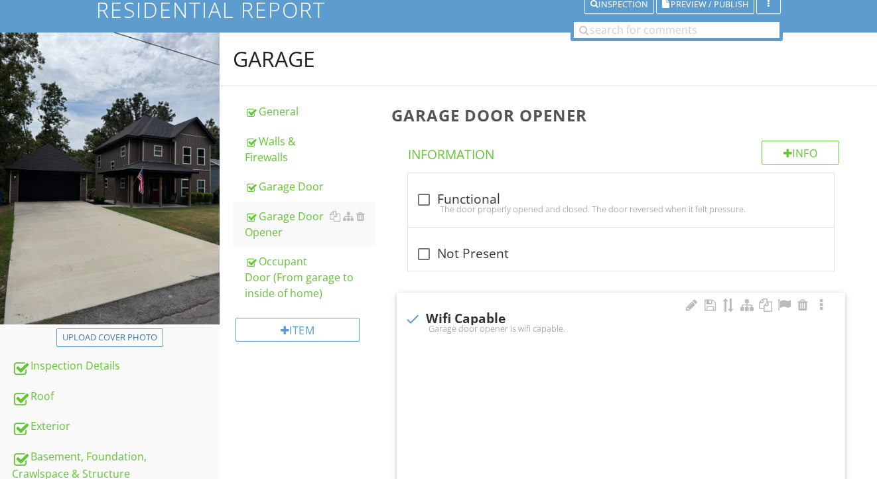
checkbox input "true"
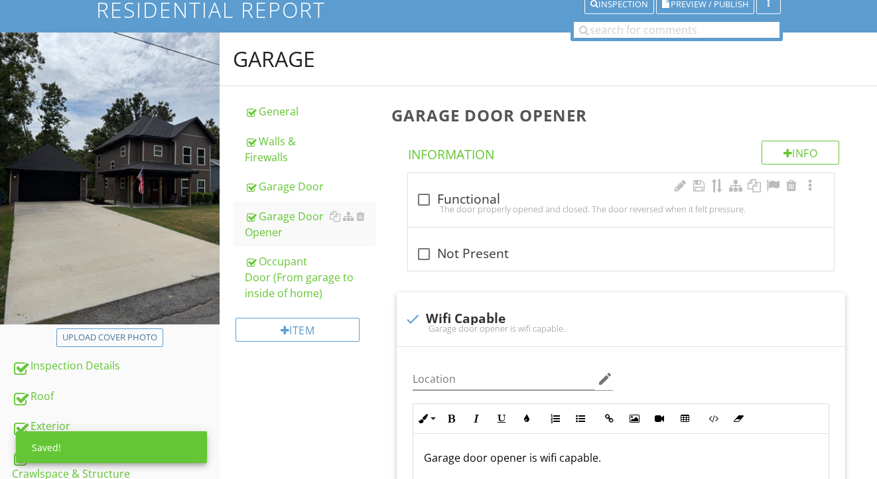
click at [481, 204] on div "The door properly opened and closed. The door reversed when it felt pressure." at bounding box center [621, 209] width 410 height 11
checkbox input "true"
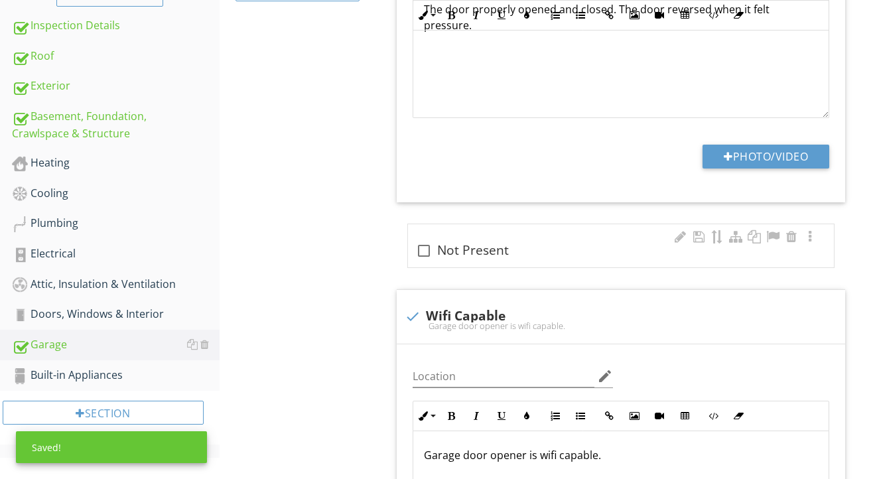
scroll to position [471, 0]
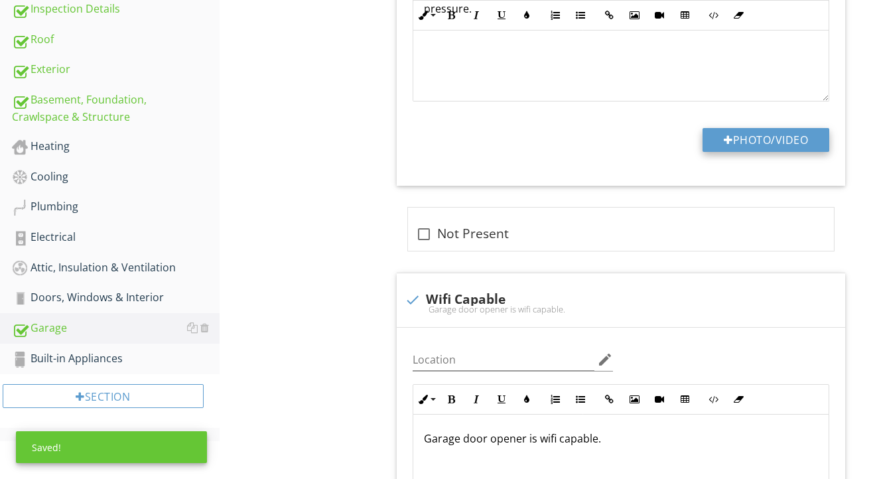
click at [715, 141] on button "Photo/Video" at bounding box center [766, 140] width 127 height 24
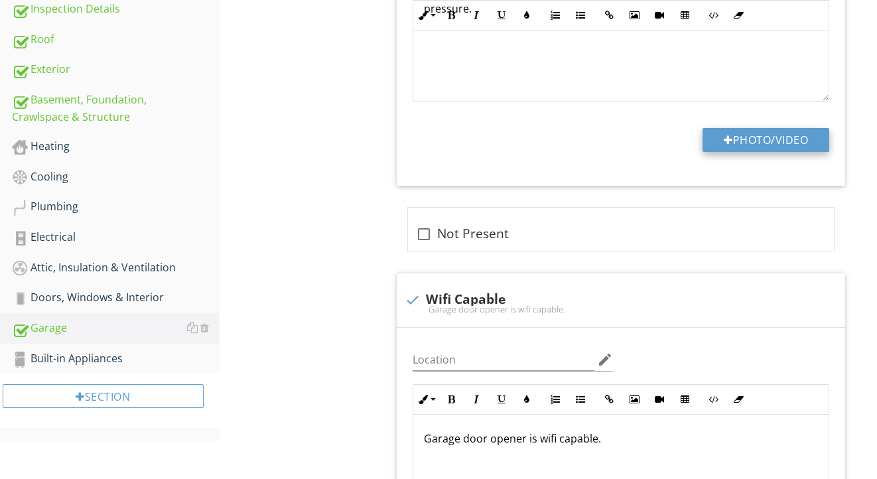
type input "C:\fakepath\IMG_2166.mov"
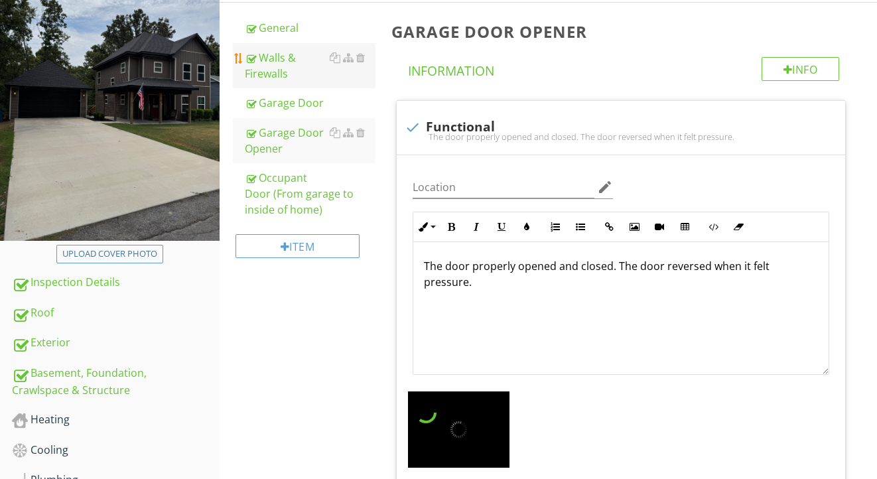
scroll to position [196, 0]
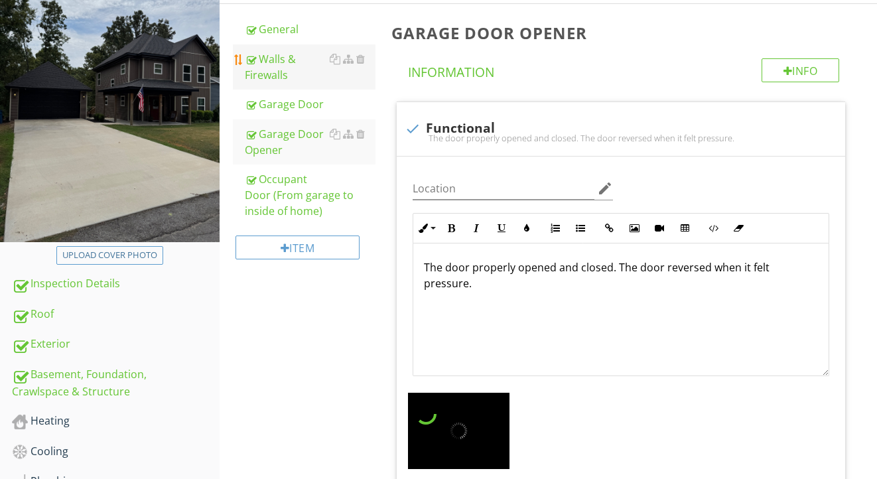
click at [277, 56] on div "Walls & Firewalls" at bounding box center [310, 67] width 131 height 32
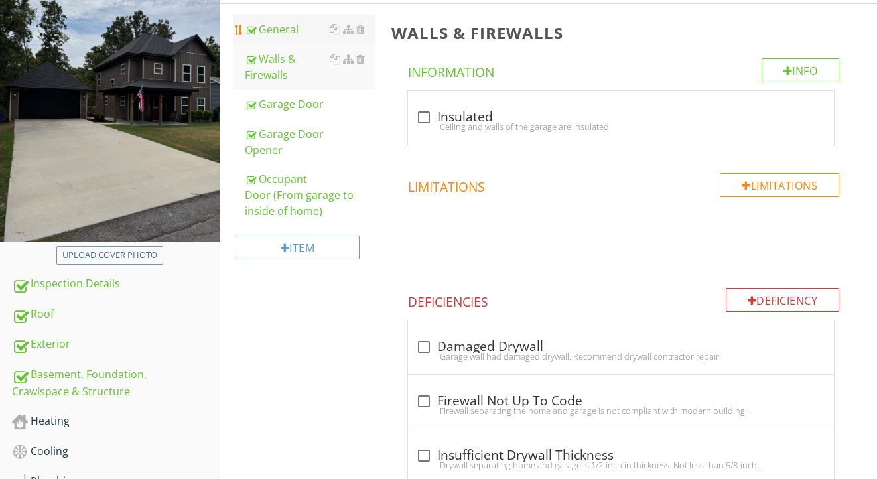
click at [275, 31] on div "General" at bounding box center [310, 29] width 131 height 16
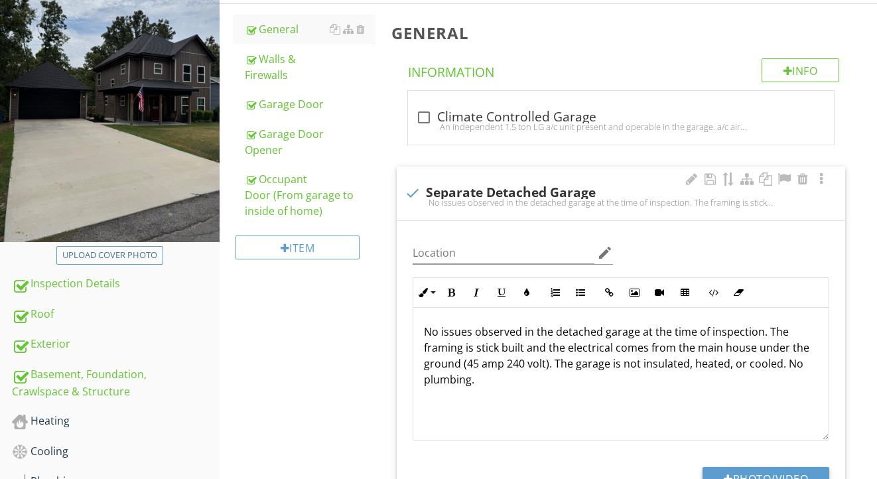
click at [495, 379] on p "No issues observed in the detached garage at the time of inspection. The framin…" at bounding box center [621, 356] width 394 height 64
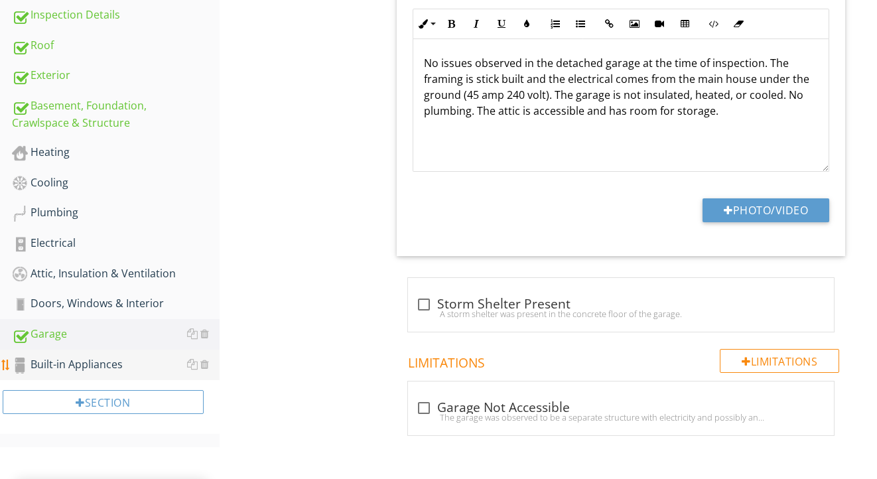
click at [100, 354] on link "Built-in Appliances" at bounding box center [116, 365] width 208 height 31
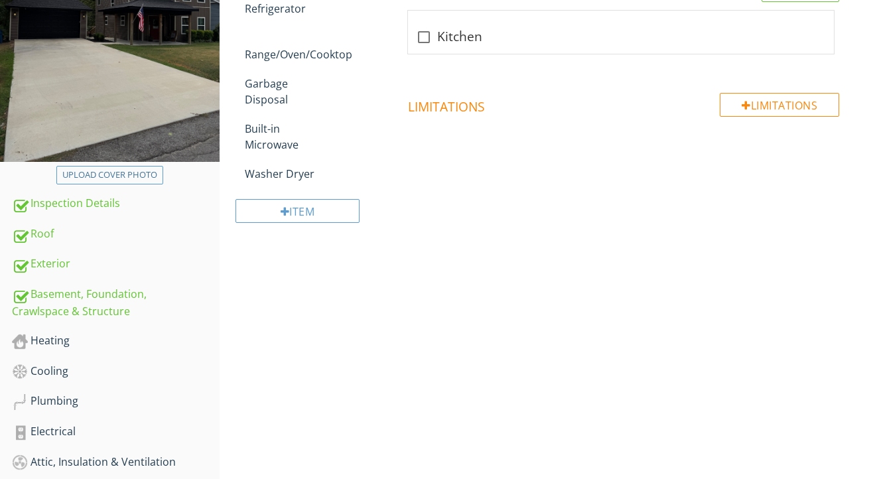
scroll to position [222, 0]
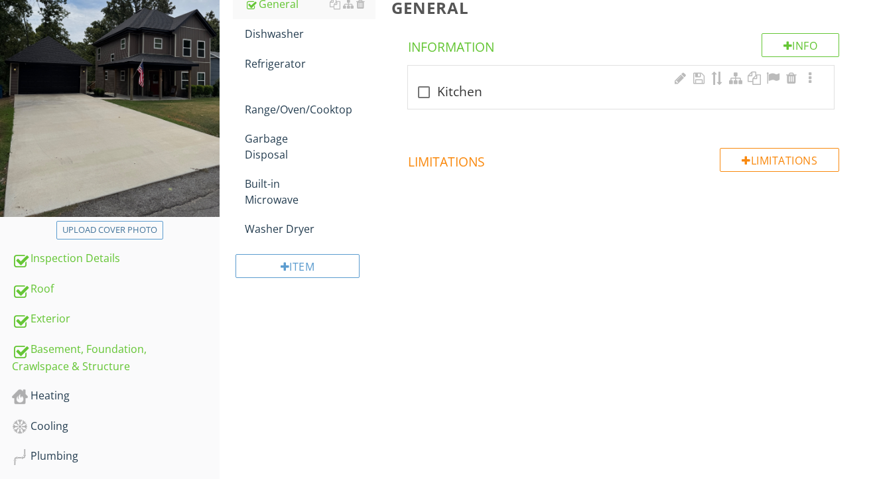
click at [452, 95] on div "check_box_outline_blank Kitchen" at bounding box center [621, 92] width 410 height 16
checkbox input "true"
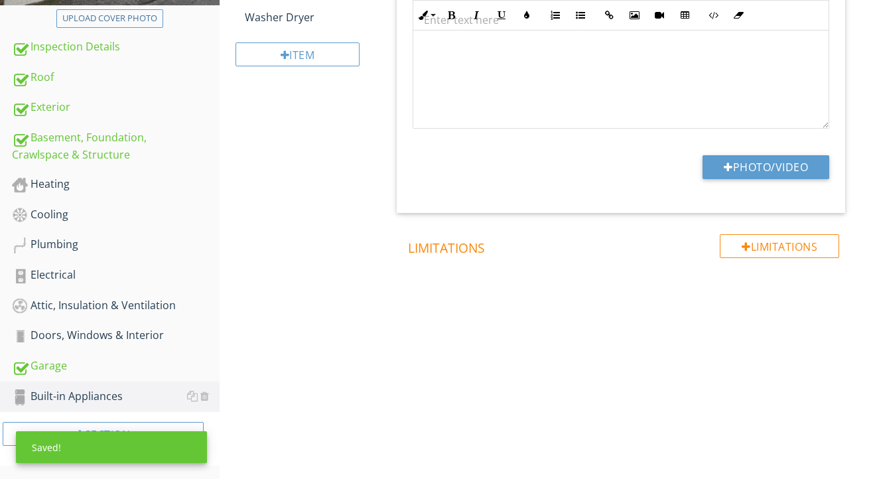
scroll to position [433, 0]
click at [732, 171] on button "Photo/Video" at bounding box center [766, 168] width 127 height 24
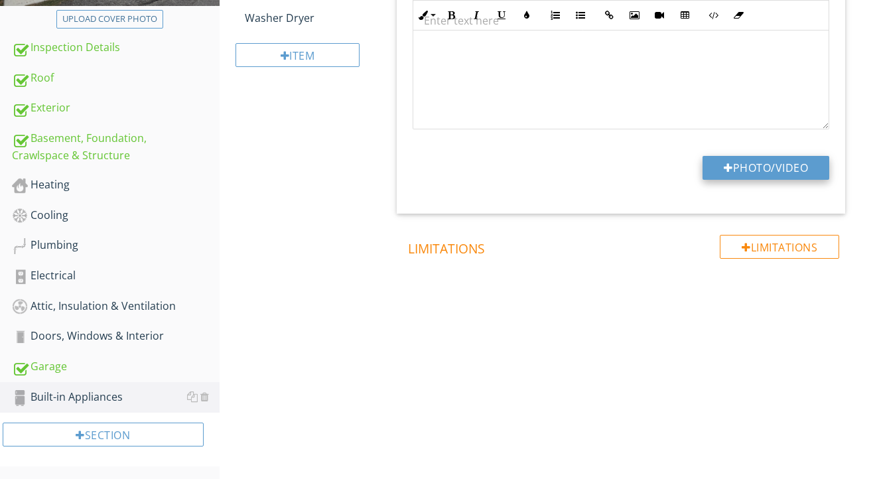
type input "C:\fakepath\IMG_2141.jpeg"
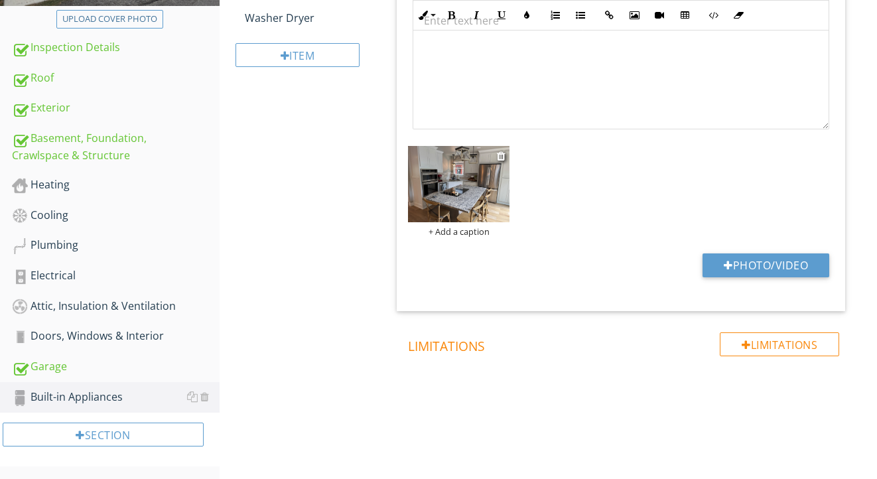
click at [452, 186] on img at bounding box center [459, 184] width 102 height 76
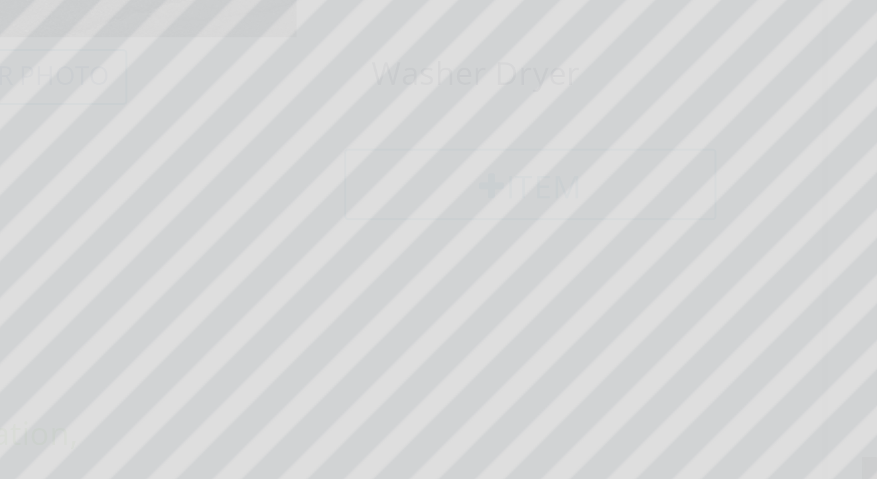
scroll to position [318, 0]
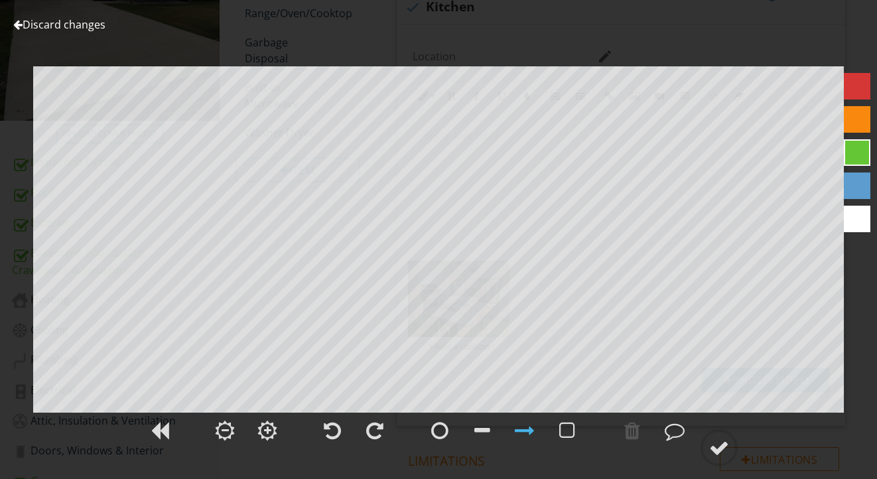
click at [87, 28] on link "Discard changes" at bounding box center [59, 24] width 92 height 15
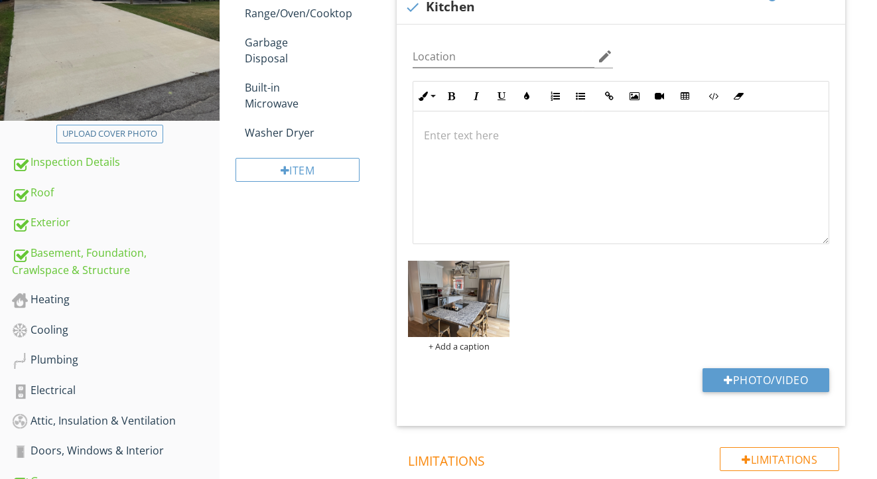
scroll to position [182, 0]
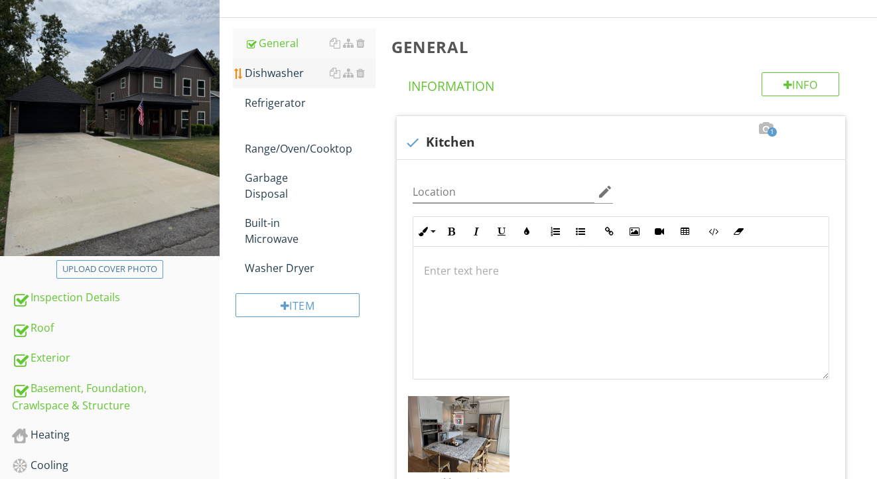
click at [284, 69] on div "Dishwasher" at bounding box center [310, 73] width 131 height 16
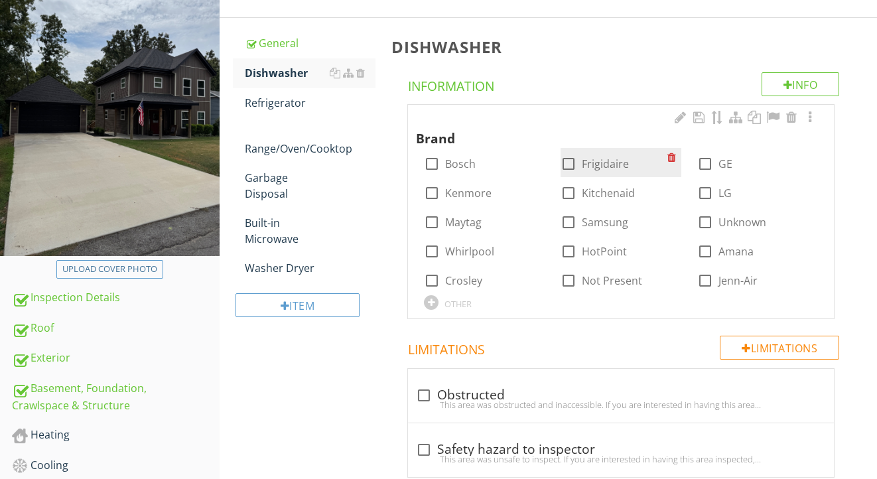
click at [598, 161] on label "Frigidaire" at bounding box center [605, 163] width 47 height 13
checkbox input "true"
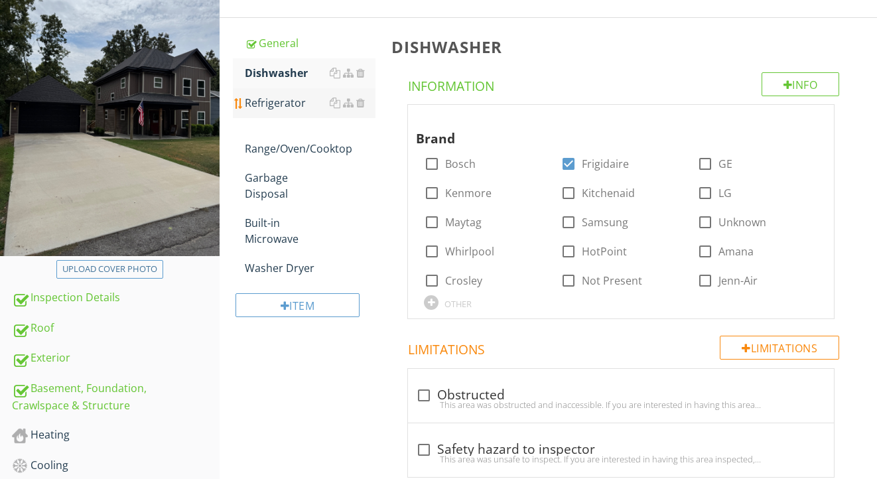
click at [297, 104] on div "Refrigerator" at bounding box center [310, 103] width 131 height 16
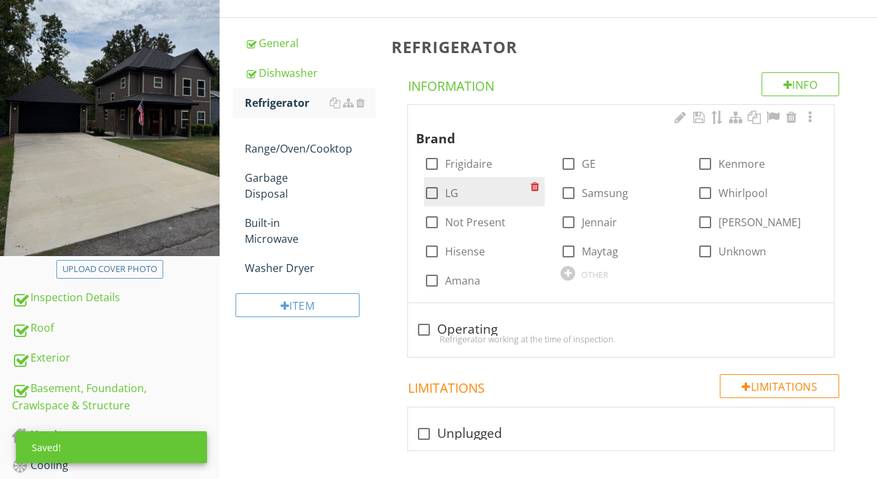
click at [457, 190] on label "LG" at bounding box center [451, 192] width 13 height 13
checkbox input "true"
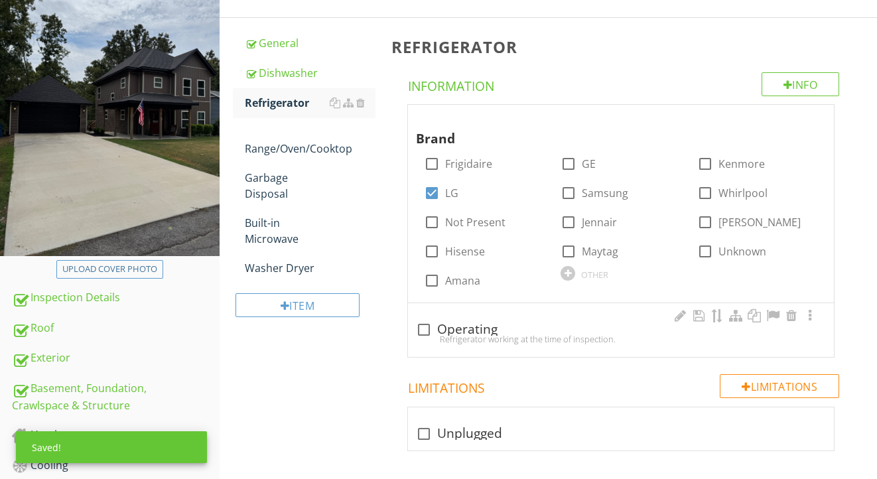
click at [455, 328] on div "check_box_outline_blank Operating" at bounding box center [621, 330] width 410 height 16
checkbox input "true"
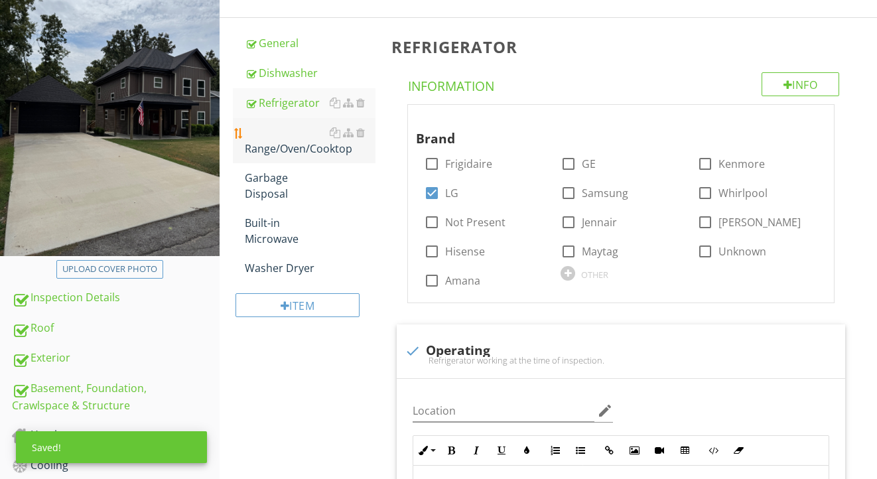
click at [299, 151] on div "Range/Oven/Cooktop" at bounding box center [310, 141] width 131 height 32
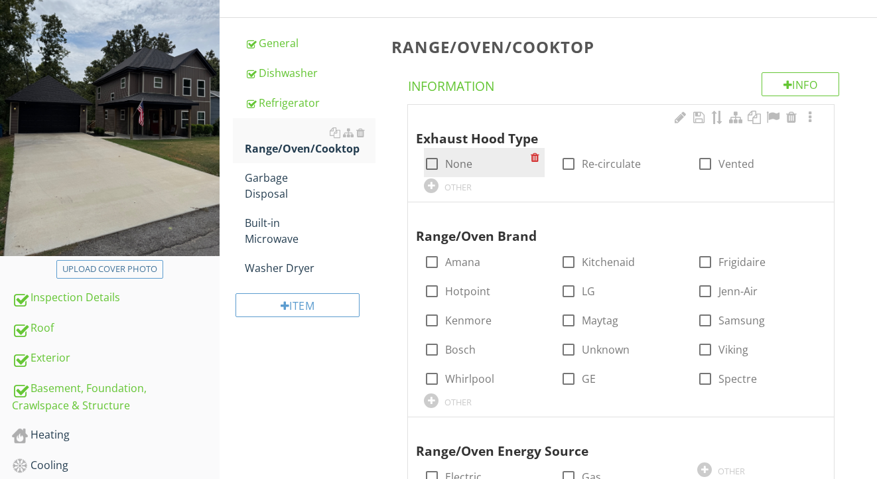
click at [458, 167] on label "None" at bounding box center [458, 163] width 27 height 13
checkbox input "true"
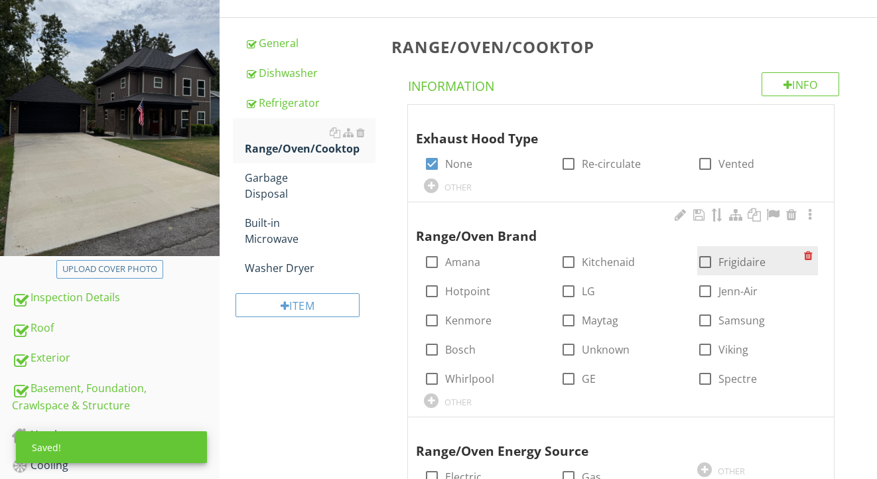
click at [712, 253] on div at bounding box center [705, 262] width 23 height 23
checkbox input "true"
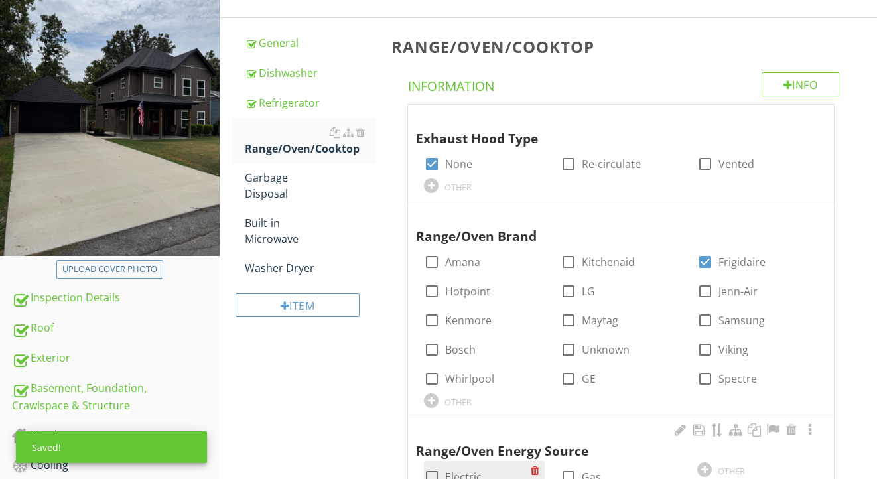
click at [454, 474] on label "Electric" at bounding box center [463, 476] width 36 height 13
checkbox input "true"
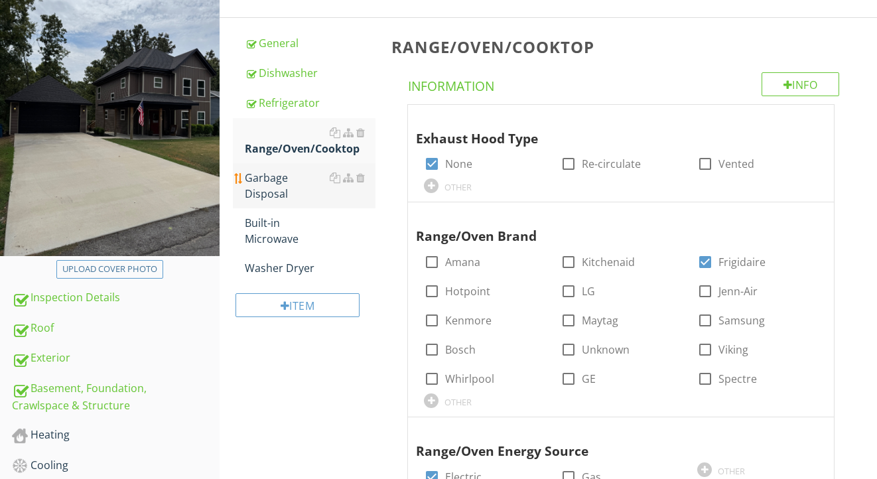
click at [281, 190] on div "Garbage Disposal" at bounding box center [310, 186] width 131 height 32
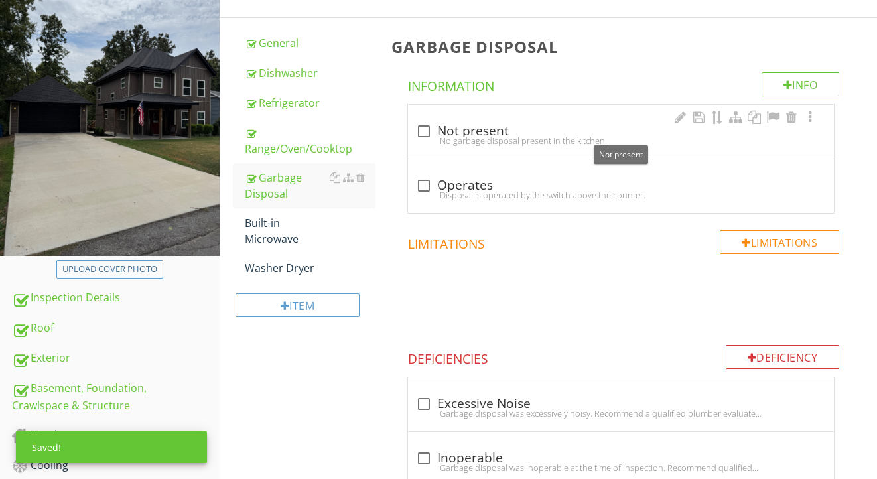
click at [459, 130] on div "check_box_outline_blank Not present" at bounding box center [621, 131] width 410 height 16
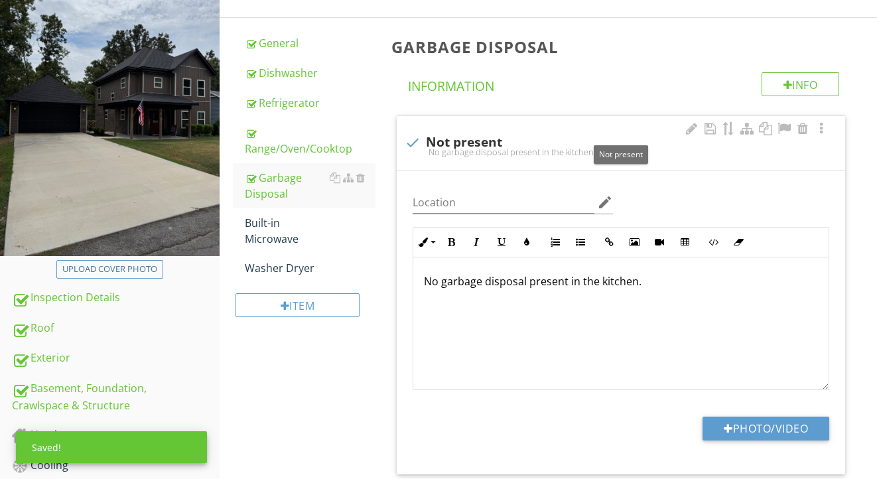
click at [459, 130] on div "check Not present No garbage disposal present in the kitchen." at bounding box center [621, 143] width 449 height 54
checkbox input "true"
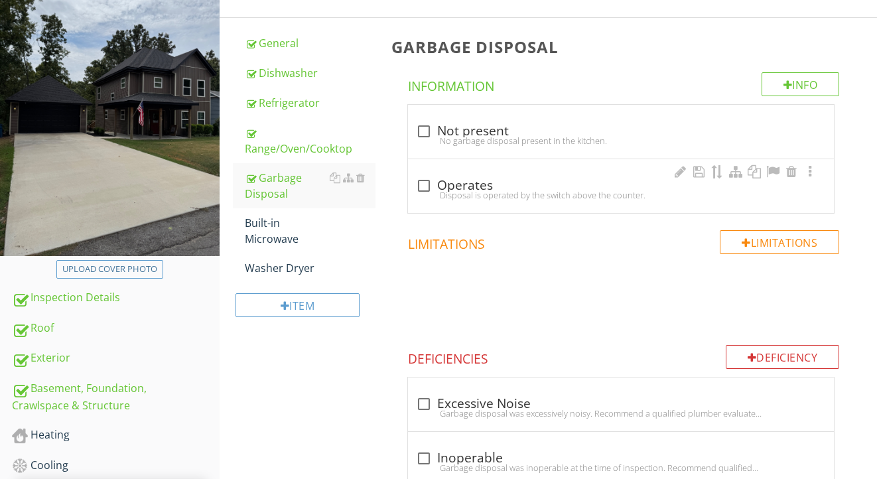
click at [470, 192] on div "Disposal is operated by the switch above the counter." at bounding box center [621, 195] width 410 height 11
checkbox input "true"
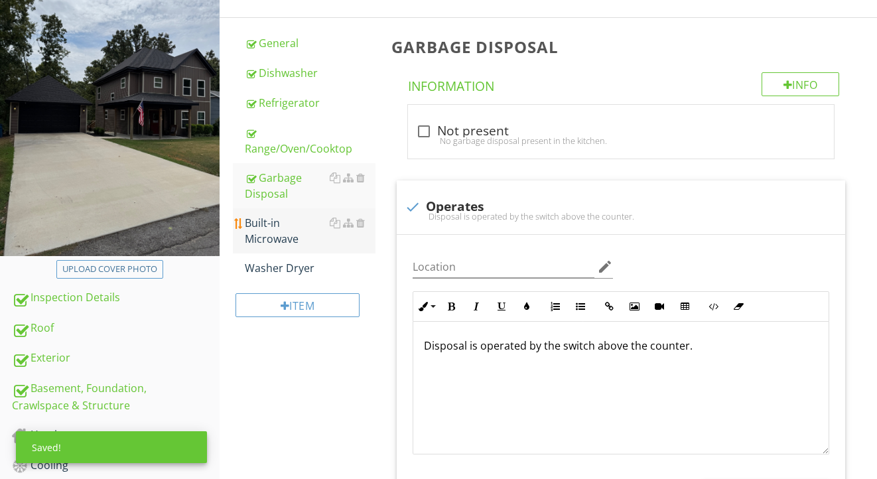
click at [265, 242] on div "Built-in Microwave" at bounding box center [310, 231] width 131 height 32
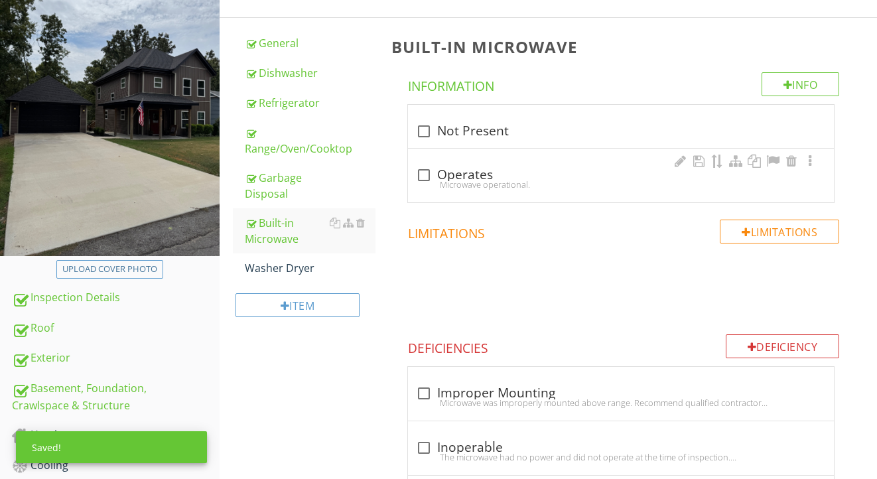
click at [452, 176] on div "check_box_outline_blank Operates" at bounding box center [621, 175] width 410 height 16
checkbox input "true"
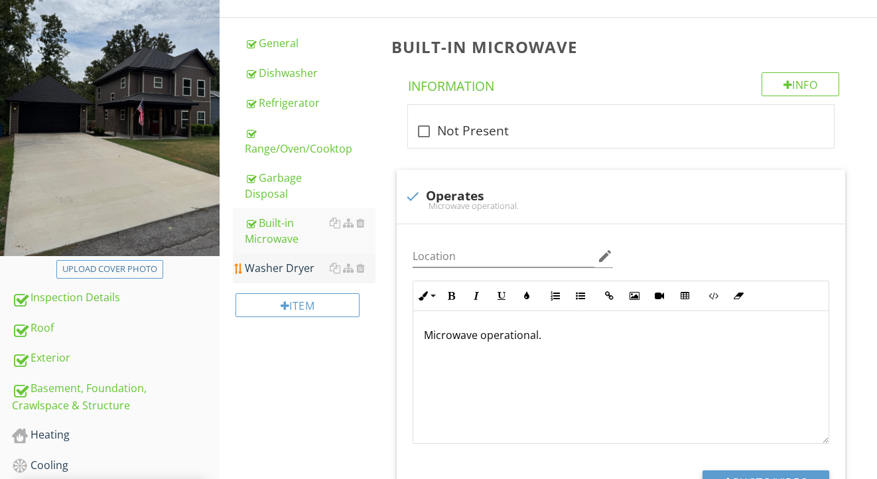
click at [301, 259] on link "Washer Dryer" at bounding box center [310, 267] width 131 height 29
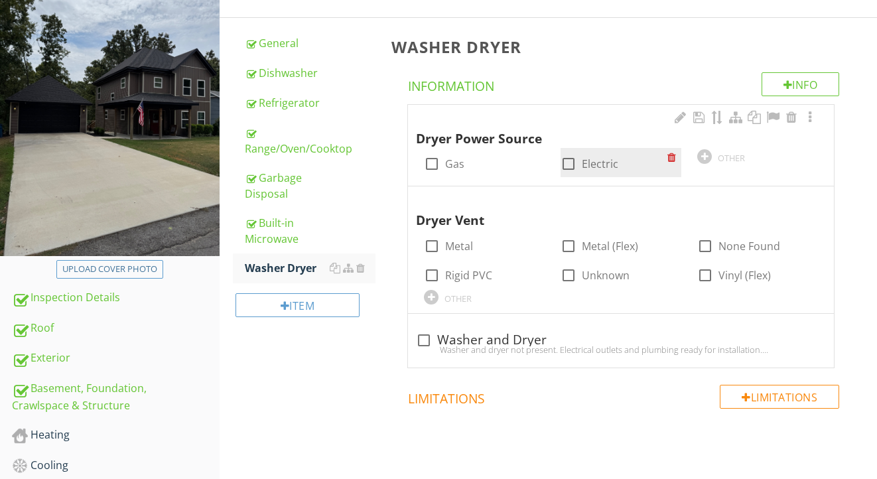
click at [569, 159] on div at bounding box center [568, 164] width 23 height 23
checkbox input "true"
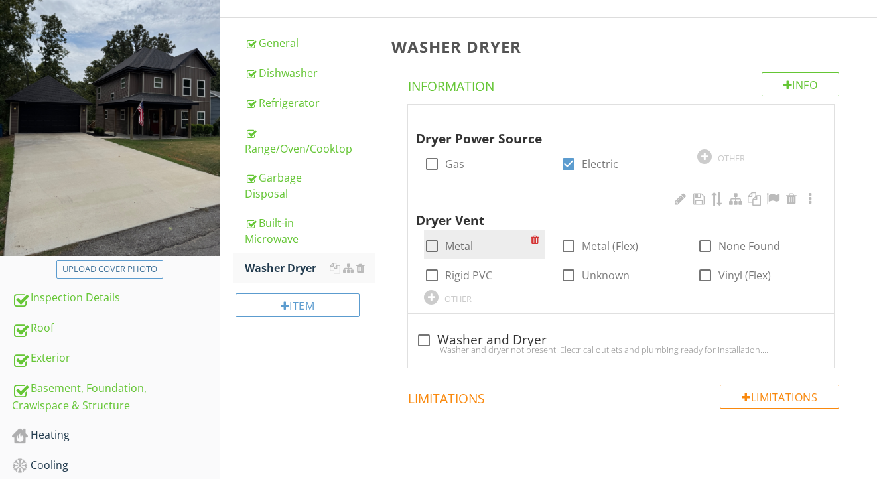
click at [455, 245] on label "Metal" at bounding box center [459, 246] width 28 height 13
checkbox input "true"
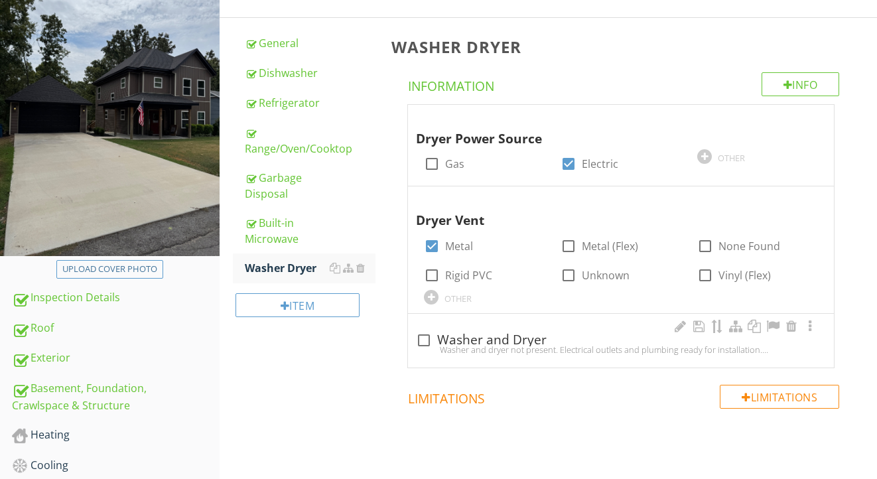
click at [473, 336] on div "check_box_outline_blank Washer and Dryer" at bounding box center [621, 340] width 410 height 16
checkbox input "true"
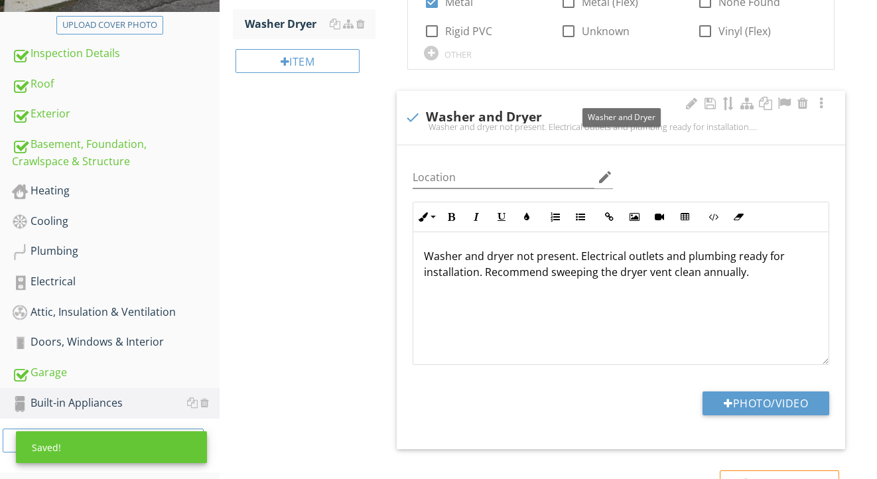
scroll to position [502, 0]
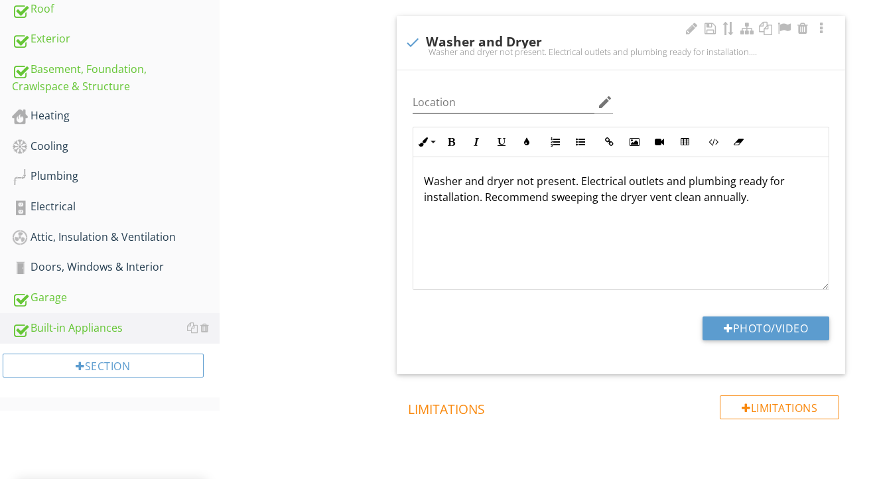
click at [534, 180] on p "Washer and dryer not present. Electrical outlets and plumbing ready for install…" at bounding box center [621, 189] width 394 height 32
click at [553, 184] on p "Washer and dryer present. Electrical outlets and plumbing ready for installatio…" at bounding box center [621, 189] width 394 height 32
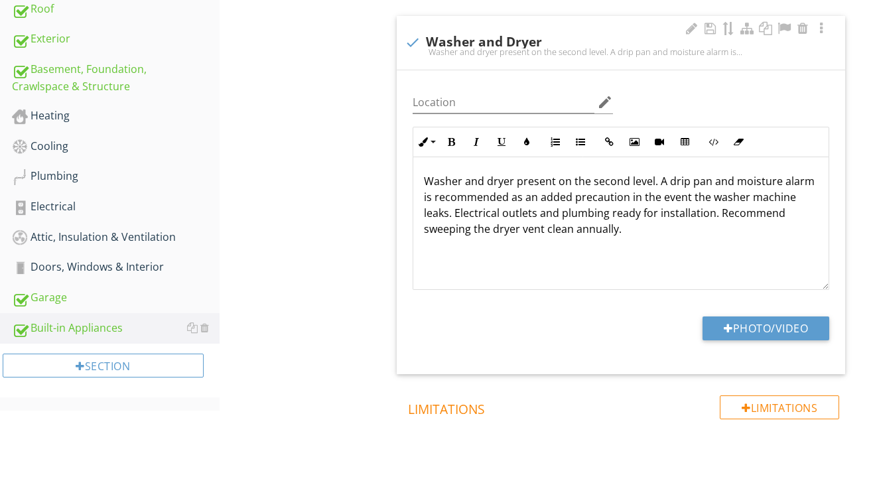
click at [432, 195] on p "Washer and dryer present on the second level. A drip pan and moisture alarm is …" at bounding box center [621, 205] width 394 height 64
click at [718, 328] on button "Photo/Video" at bounding box center [766, 328] width 127 height 24
type input "C:\fakepath\IMG_2148.jpeg"
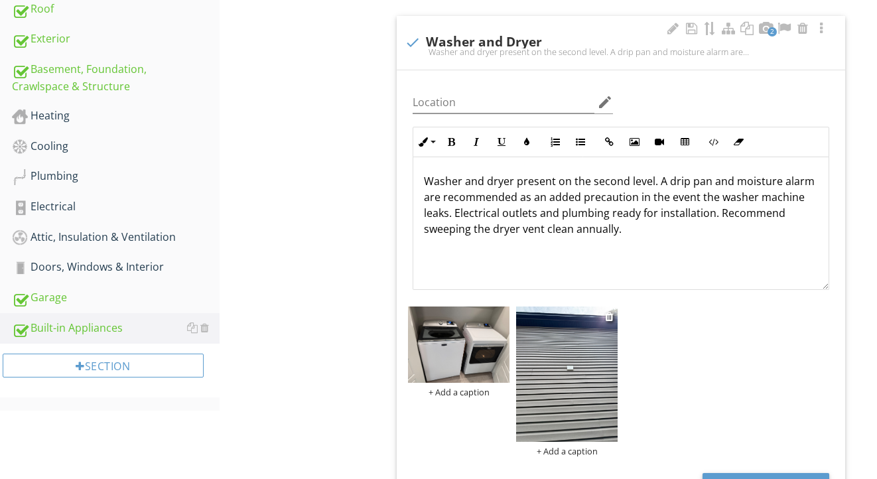
click at [572, 399] on img at bounding box center [567, 374] width 102 height 135
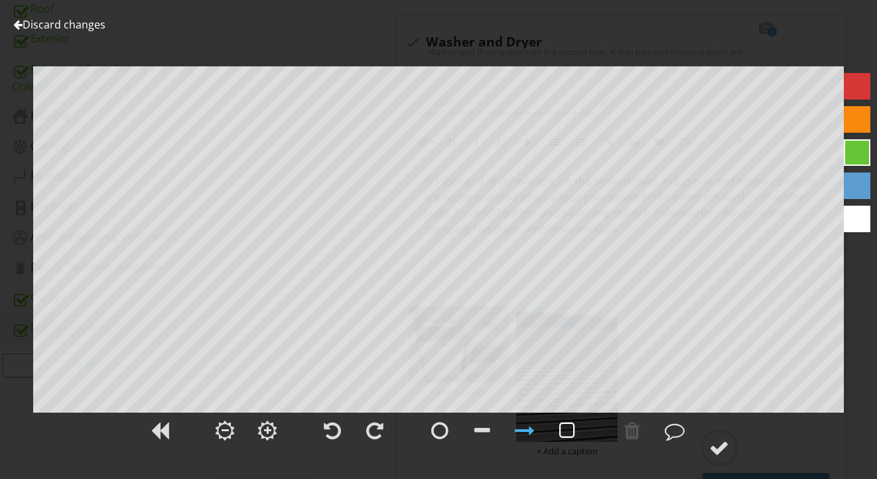
click at [568, 440] on div at bounding box center [567, 431] width 16 height 20
click at [719, 451] on div at bounding box center [719, 448] width 20 height 20
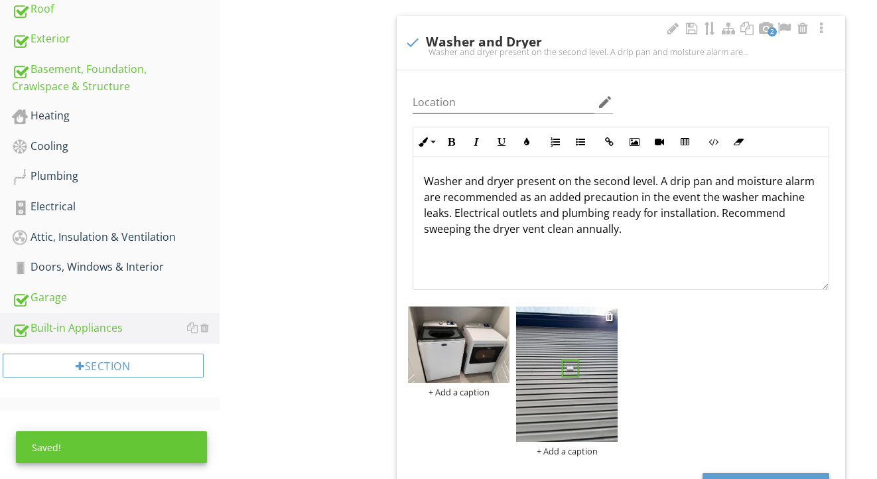
click at [560, 447] on div "+ Add a caption" at bounding box center [567, 451] width 102 height 11
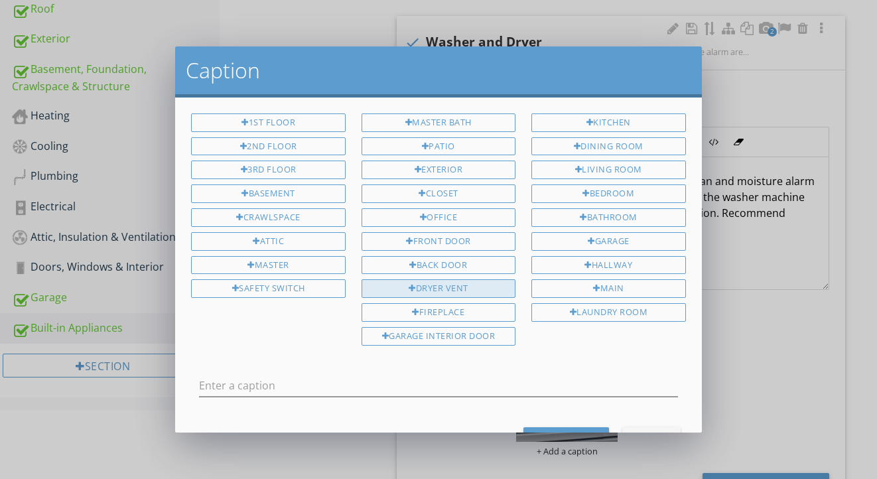
click at [433, 283] on div "Dryer Vent" at bounding box center [439, 288] width 154 height 19
type input "Dryer Vent"
click at [545, 427] on button "Save Caption" at bounding box center [566, 439] width 86 height 24
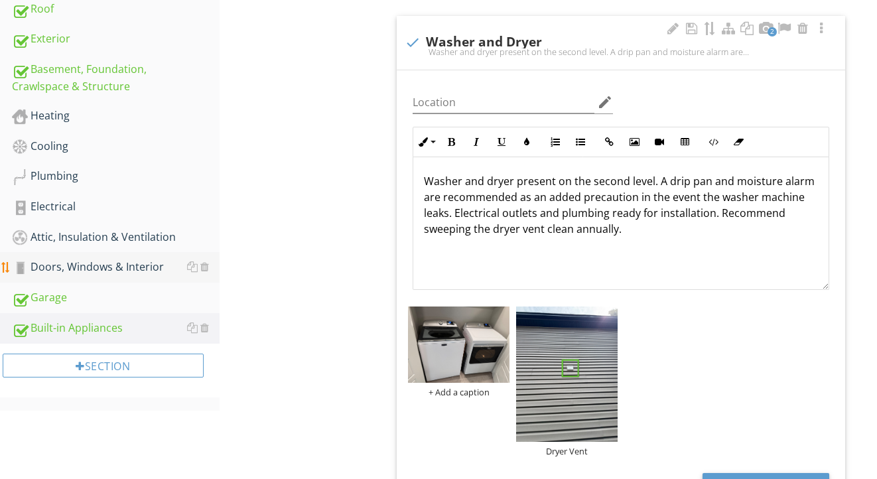
click at [131, 268] on div "Doors, Windows & Interior" at bounding box center [116, 267] width 208 height 17
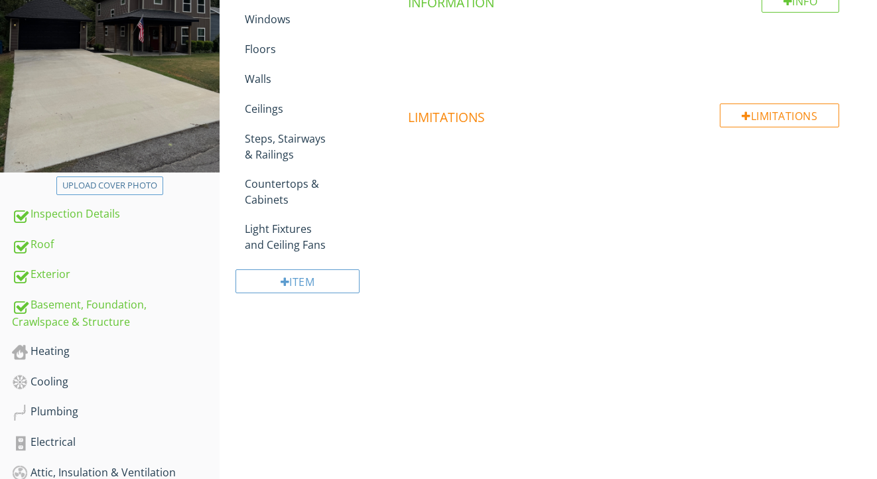
scroll to position [224, 0]
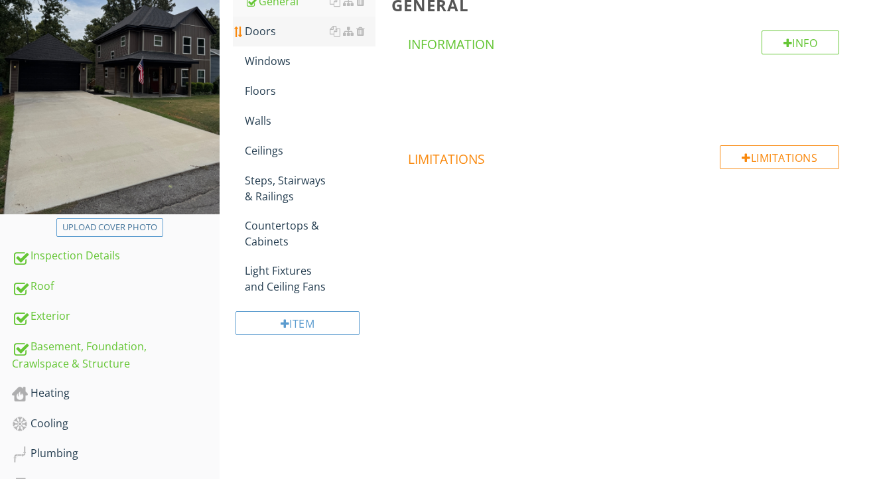
click at [290, 24] on div "Doors" at bounding box center [310, 31] width 131 height 16
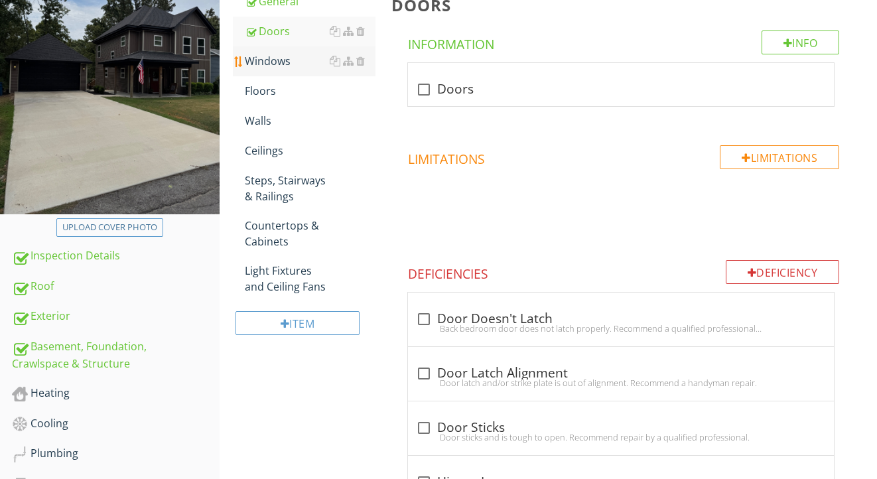
click at [283, 60] on div "Windows" at bounding box center [310, 61] width 131 height 16
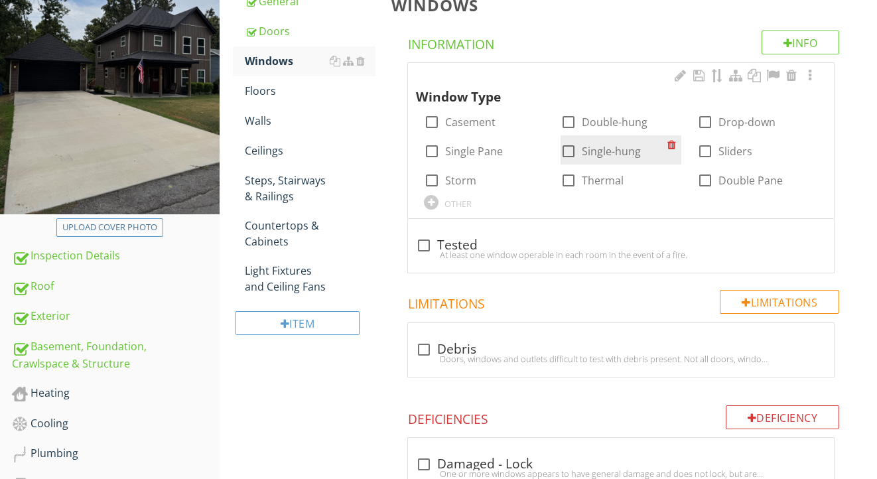
click at [613, 151] on label "Single-hung" at bounding box center [611, 151] width 59 height 13
checkbox input "true"
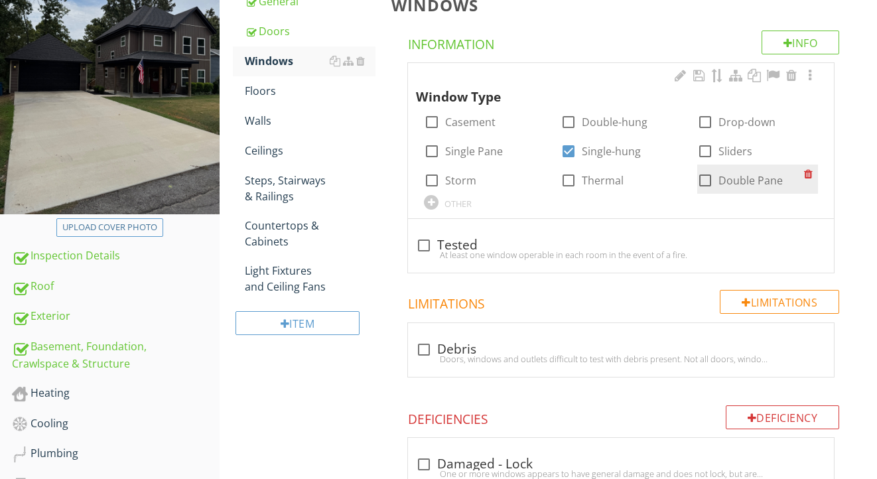
click at [707, 178] on div at bounding box center [705, 180] width 23 height 23
checkbox input "true"
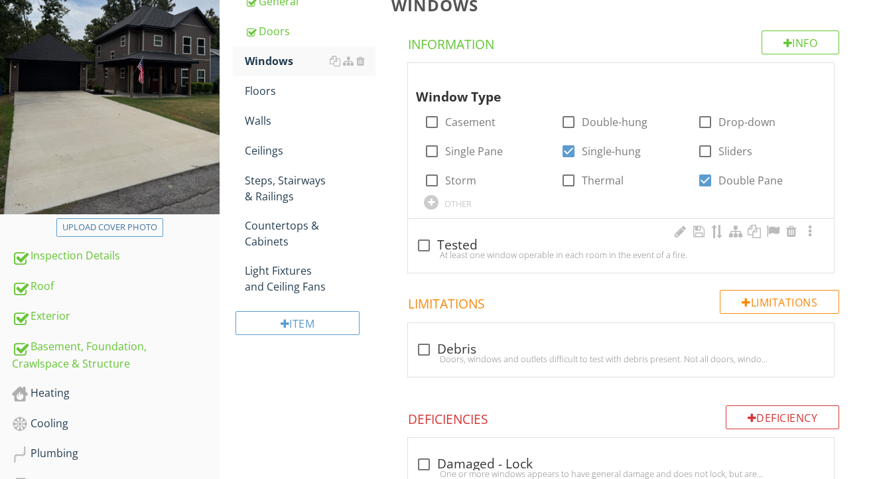
click at [466, 243] on div "check_box_outline_blank Tested" at bounding box center [621, 246] width 410 height 16
checkbox input "true"
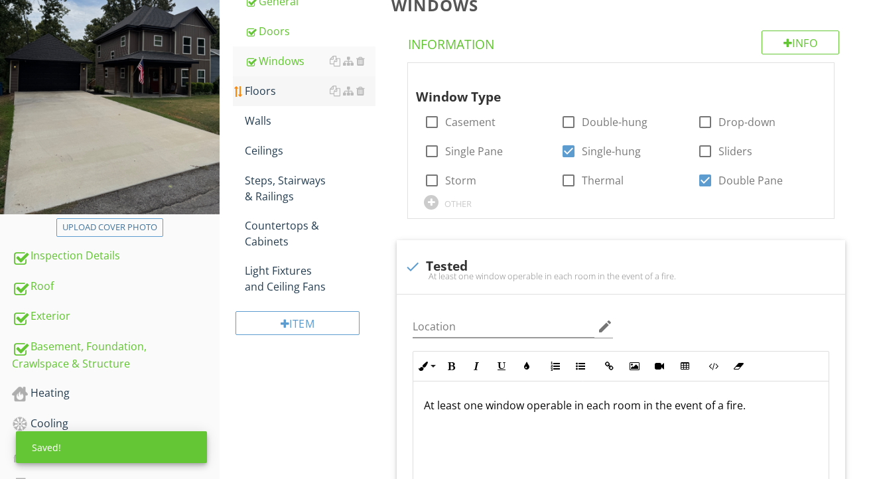
click at [257, 90] on div "Floors" at bounding box center [310, 91] width 131 height 16
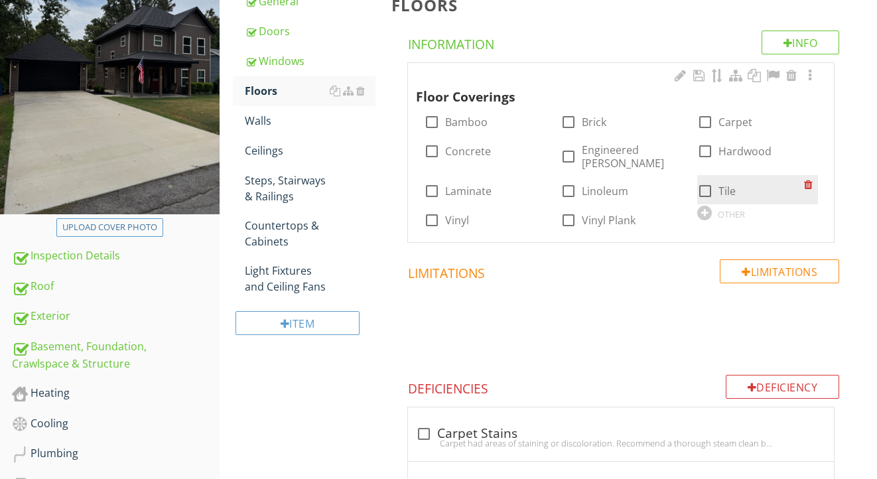
click at [727, 184] on label "Tile" at bounding box center [727, 190] width 17 height 13
checkbox input "true"
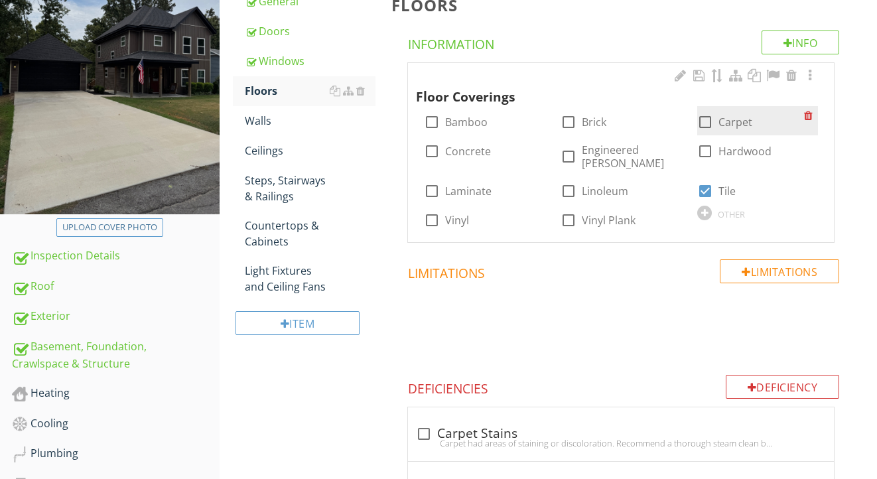
click at [730, 118] on label "Carpet" at bounding box center [736, 121] width 34 height 13
checkbox input "true"
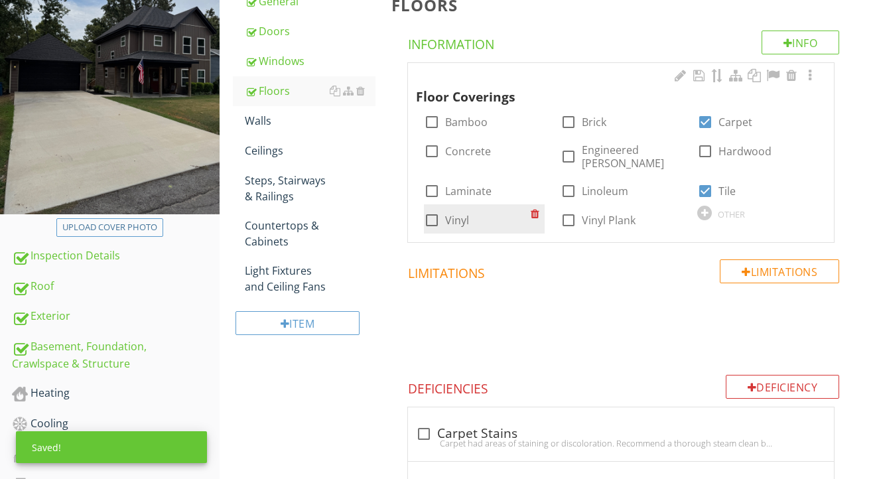
click at [466, 214] on label "Vinyl" at bounding box center [457, 220] width 24 height 13
checkbox input "true"
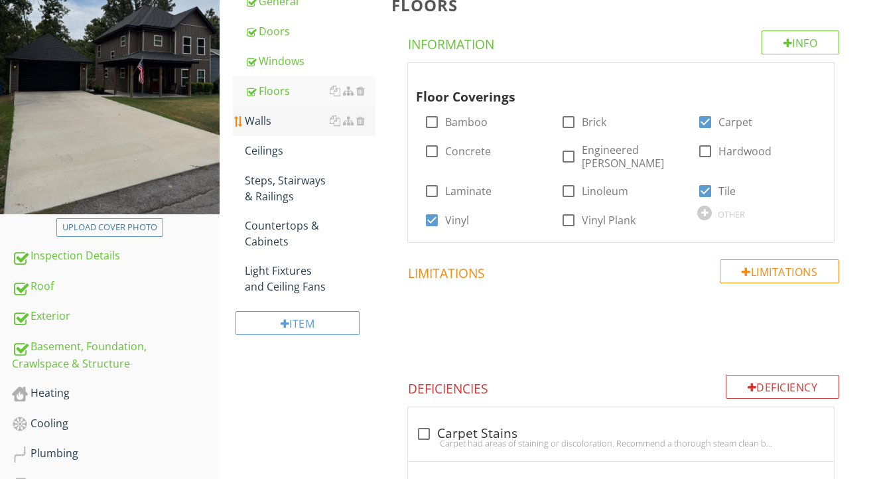
click at [273, 114] on div "Walls" at bounding box center [310, 121] width 131 height 16
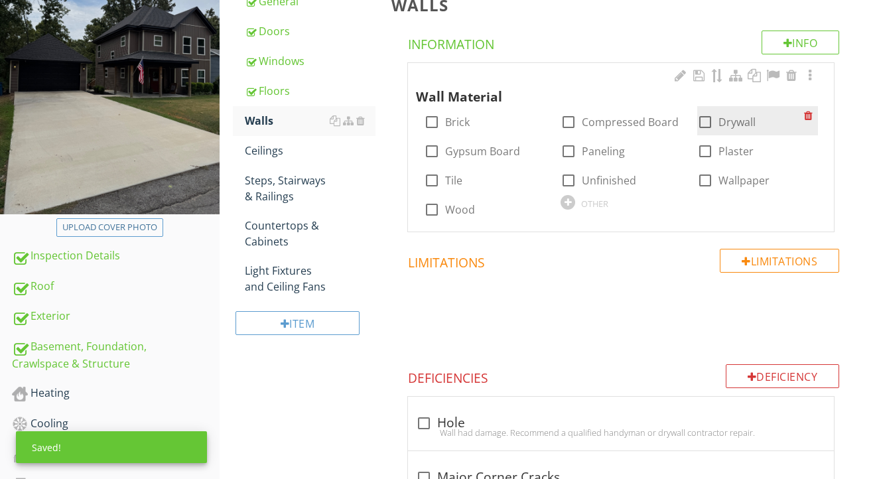
click at [710, 124] on div at bounding box center [705, 122] width 23 height 23
checkbox input "true"
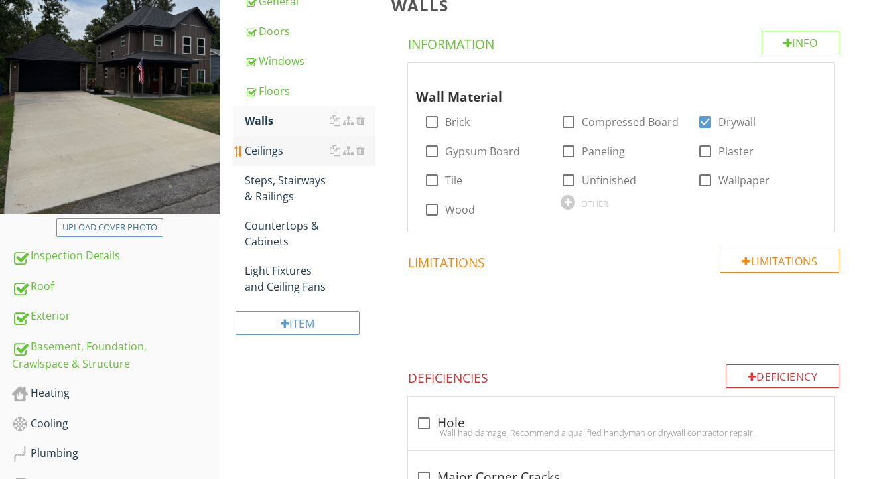
click at [293, 149] on div "Ceilings" at bounding box center [310, 151] width 131 height 16
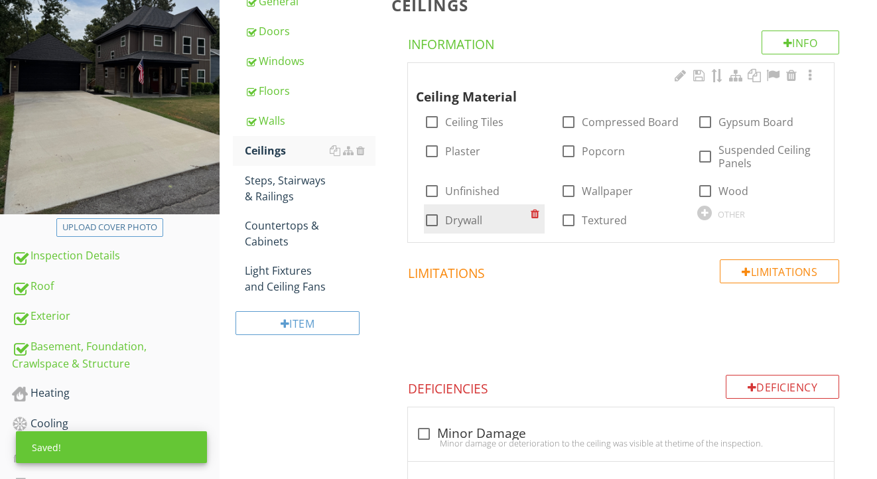
click at [439, 221] on div at bounding box center [432, 220] width 23 height 23
checkbox input "true"
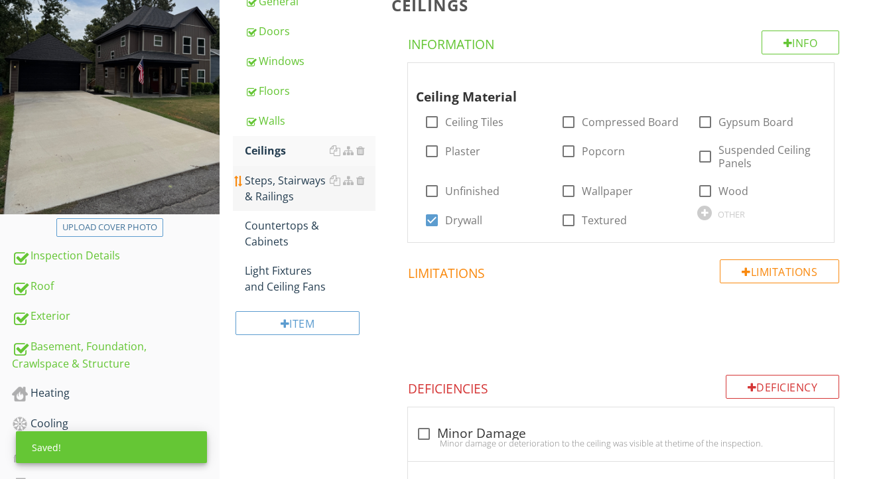
click at [283, 198] on div "Steps, Stairways & Railings" at bounding box center [310, 189] width 131 height 32
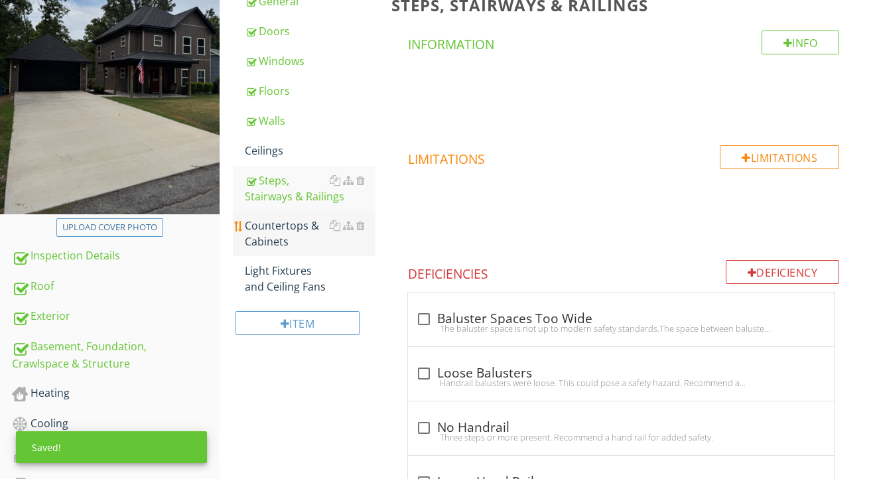
click at [279, 230] on div "Countertops & Cabinets" at bounding box center [310, 234] width 131 height 32
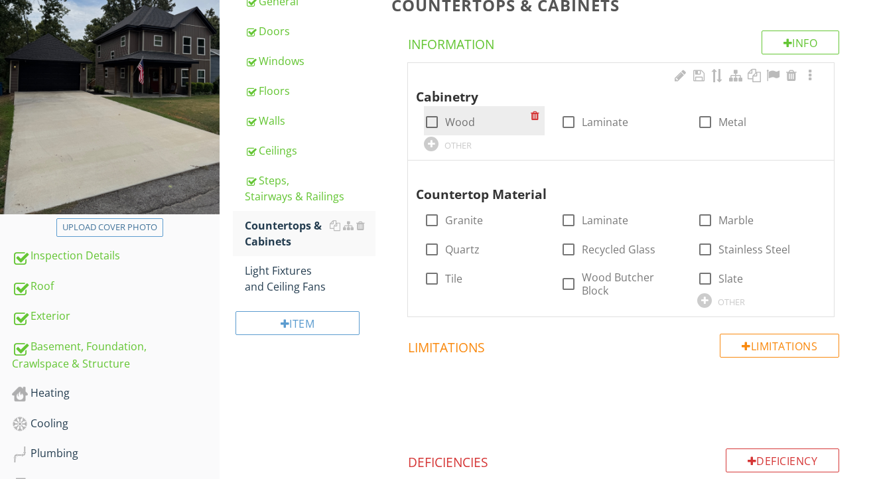
click at [468, 119] on label "Wood" at bounding box center [460, 121] width 30 height 13
checkbox input "true"
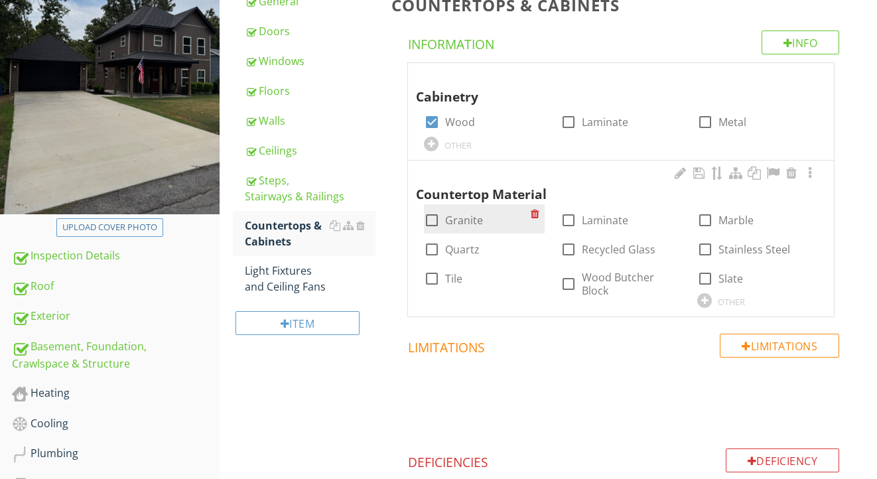
click at [467, 215] on label "Granite" at bounding box center [464, 220] width 38 height 13
checkbox input "true"
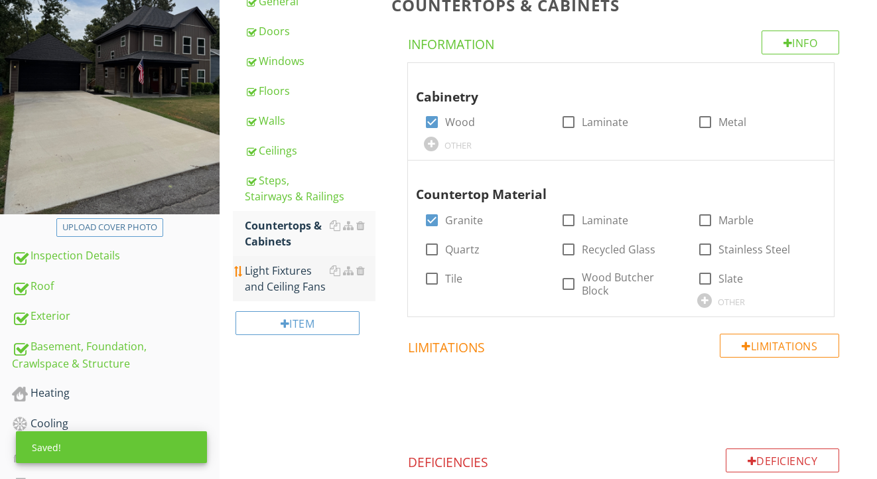
click at [277, 282] on div "Light Fixtures and Ceiling Fans" at bounding box center [310, 279] width 131 height 32
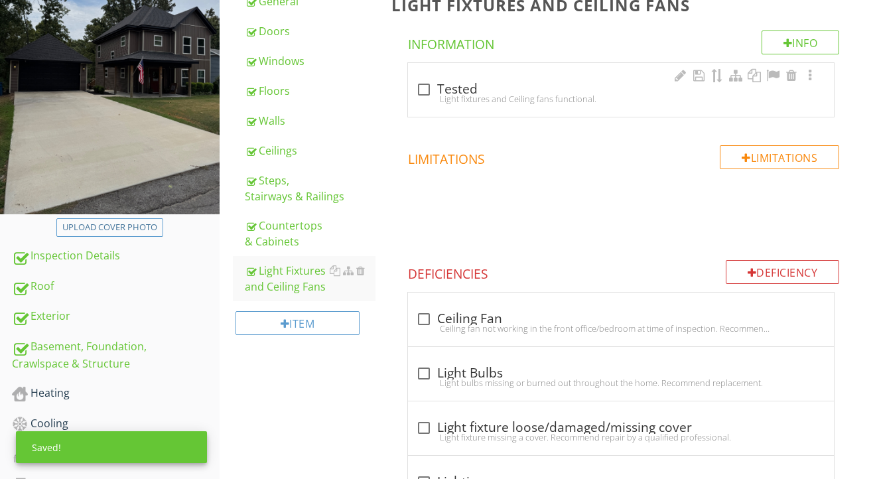
click at [454, 89] on div "check_box_outline_blank Tested" at bounding box center [621, 90] width 410 height 16
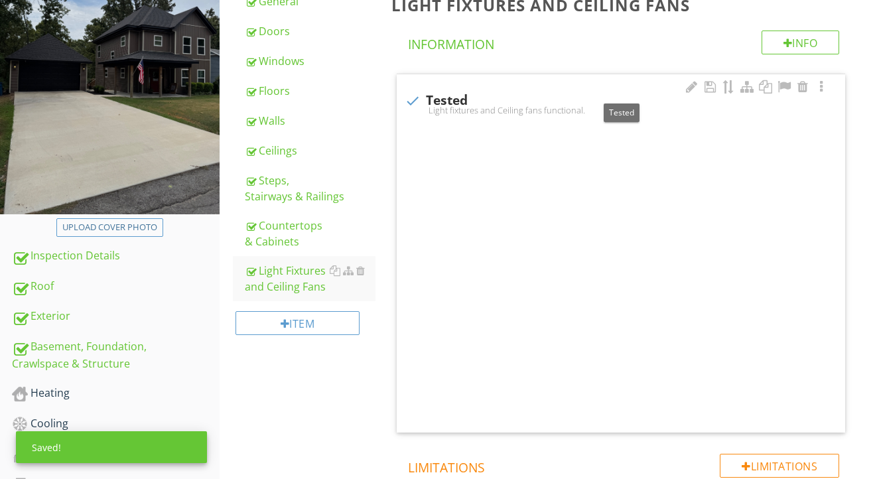
checkbox input "true"
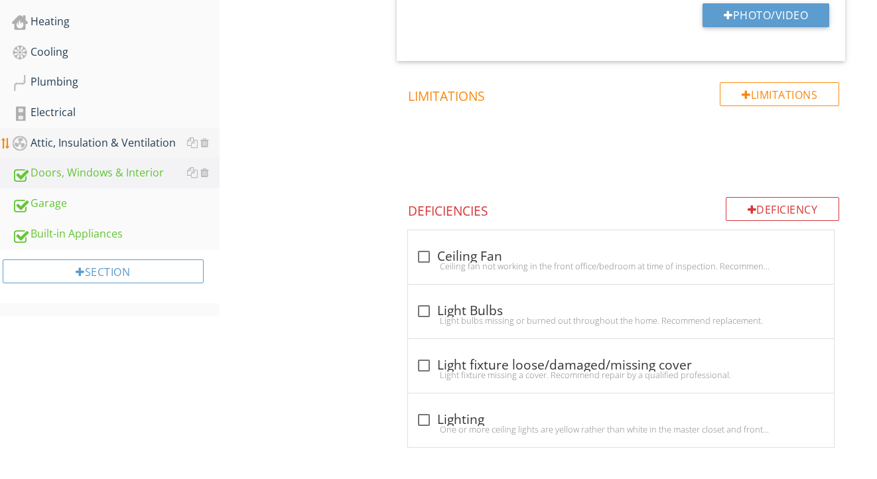
click at [125, 141] on div "Attic, Insulation & Ventilation" at bounding box center [116, 143] width 208 height 17
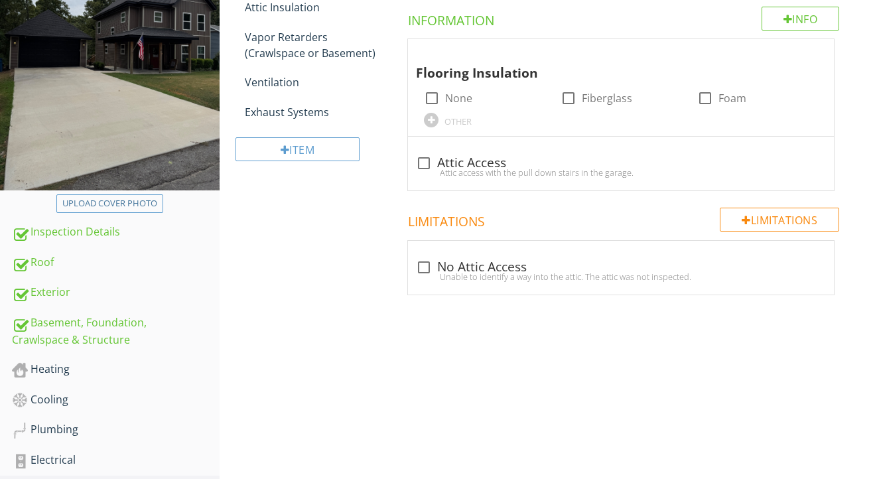
scroll to position [238, 0]
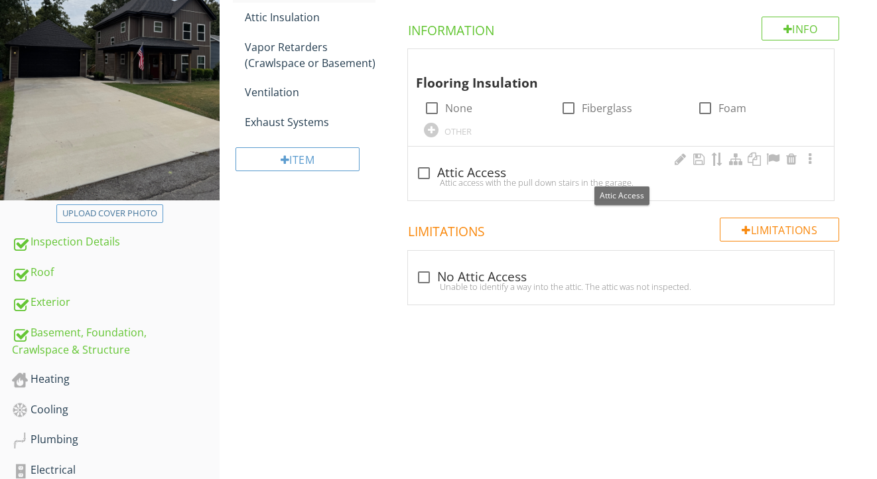
click at [480, 169] on div "check_box_outline_blank Attic Access" at bounding box center [621, 173] width 410 height 16
checkbox input "true"
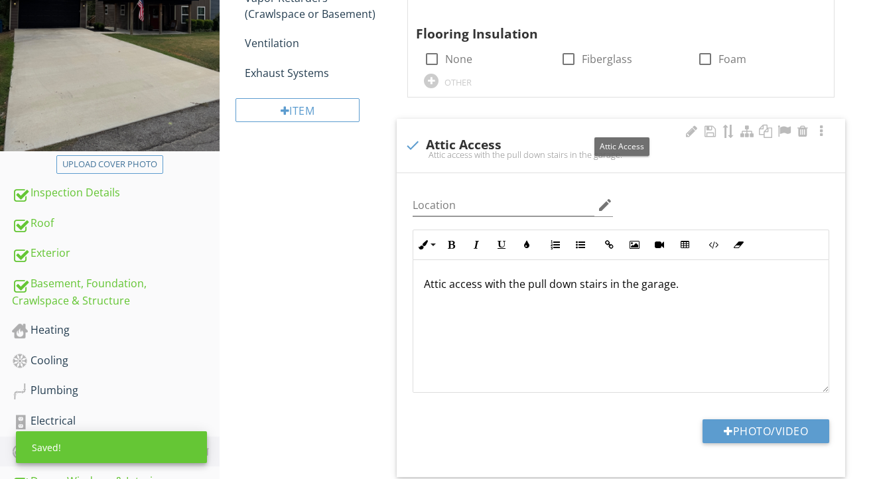
scroll to position [296, 0]
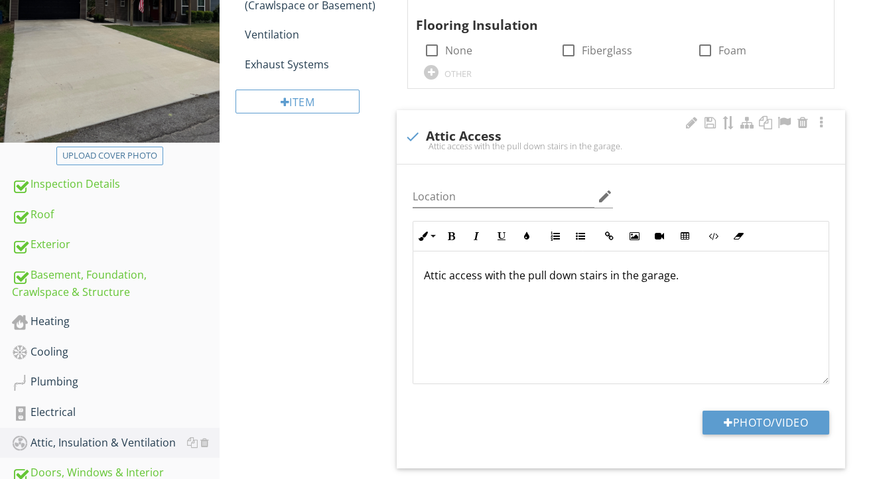
click at [679, 280] on p "Attic access with the pull down stairs in the garage." at bounding box center [621, 275] width 394 height 16
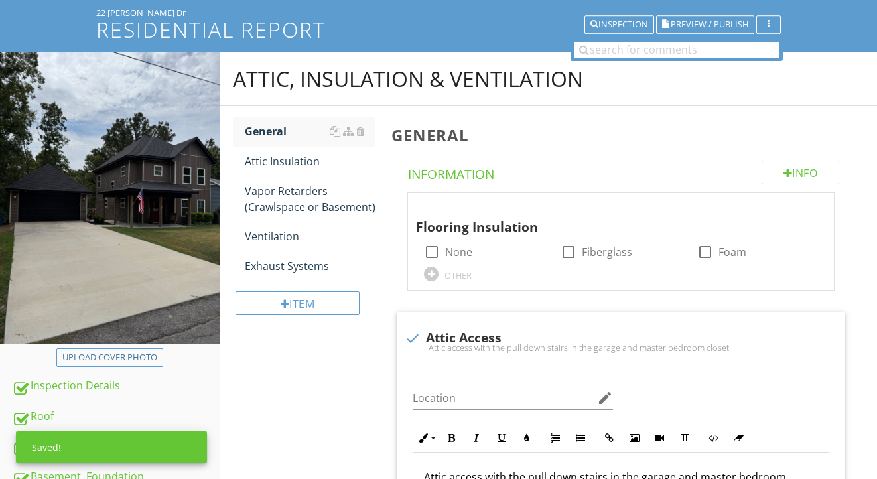
scroll to position [87, 0]
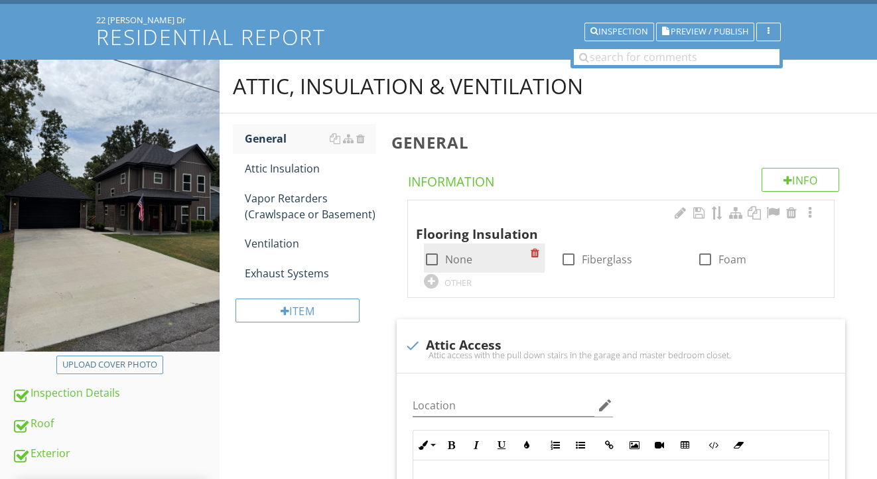
click at [464, 253] on label "None" at bounding box center [458, 259] width 27 height 13
checkbox input "true"
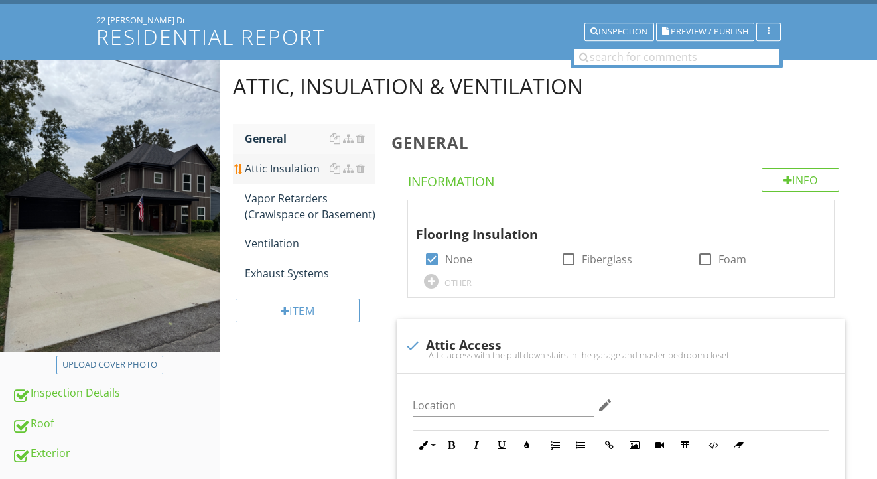
click at [287, 161] on div "Attic Insulation" at bounding box center [310, 169] width 131 height 16
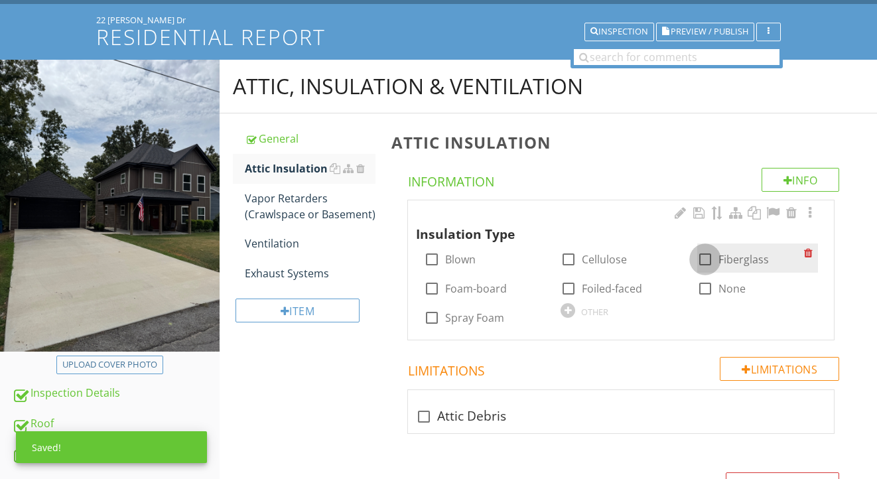
click at [705, 259] on div at bounding box center [705, 259] width 23 height 23
checkbox input "true"
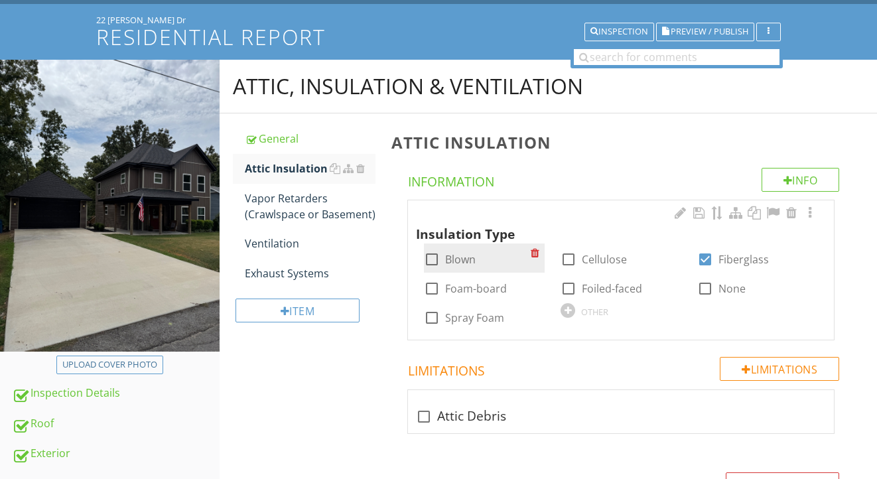
click at [474, 258] on label "Blown" at bounding box center [460, 259] width 31 height 13
checkbox input "true"
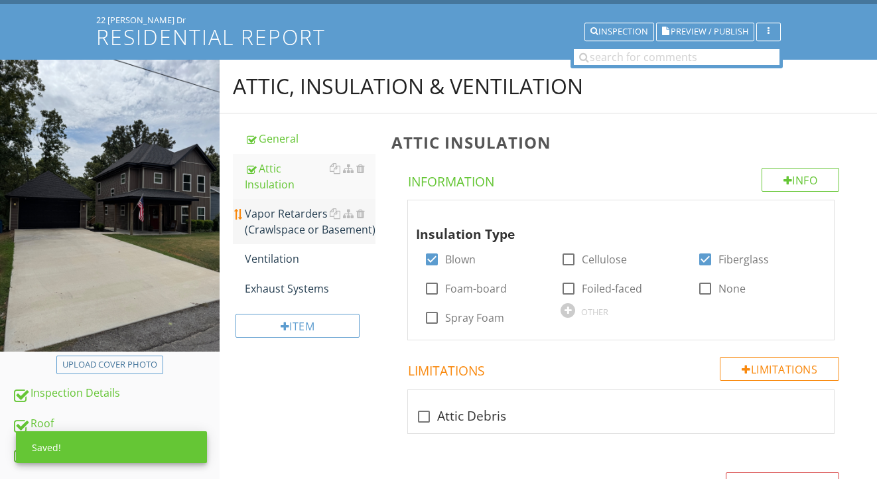
click at [279, 234] on div "Vapor Retarders (Crawlspace or Basement)" at bounding box center [310, 222] width 131 height 32
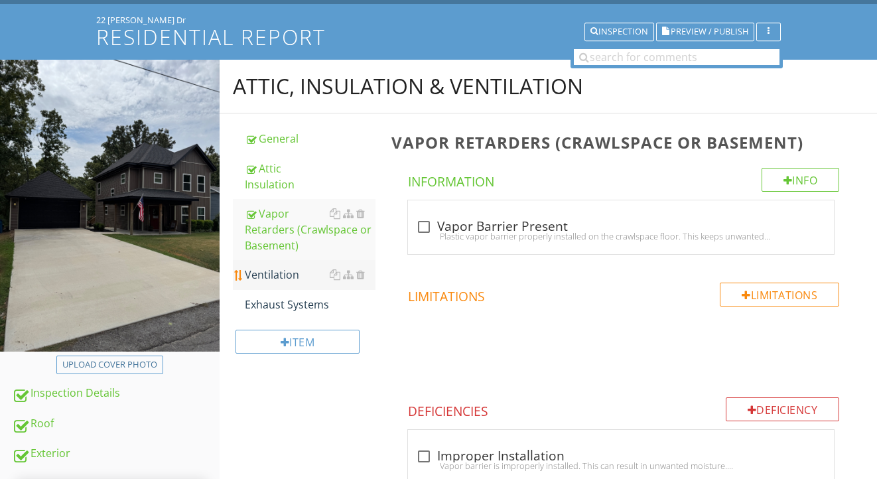
click at [272, 269] on div "Ventilation" at bounding box center [310, 275] width 131 height 16
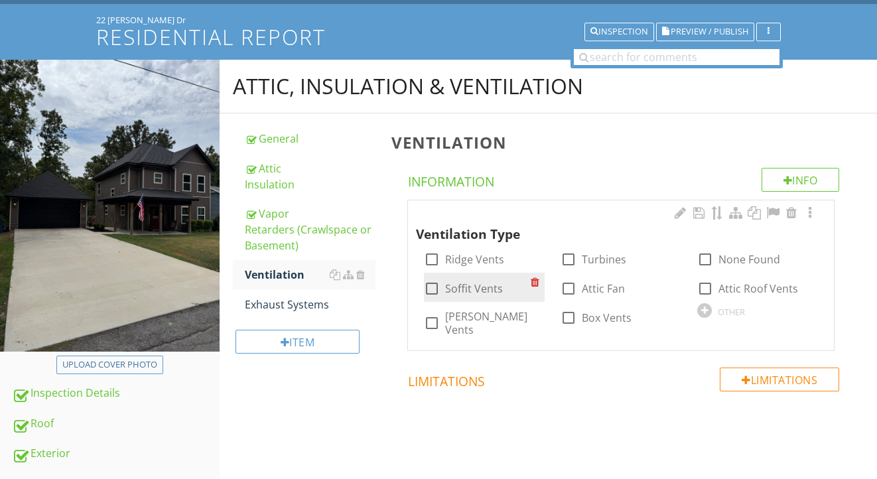
click at [471, 286] on label "Soffit Vents" at bounding box center [474, 288] width 58 height 13
checkbox input "true"
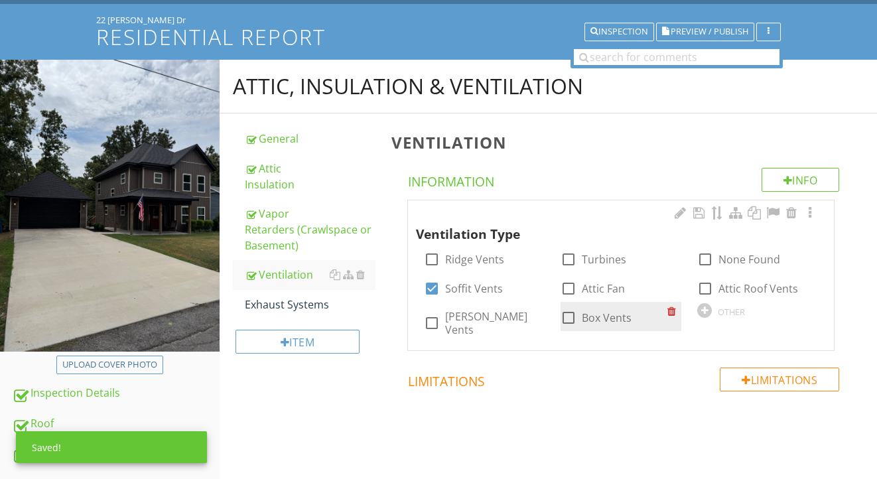
click at [612, 314] on label "Box Vents" at bounding box center [607, 317] width 50 height 13
checkbox input "true"
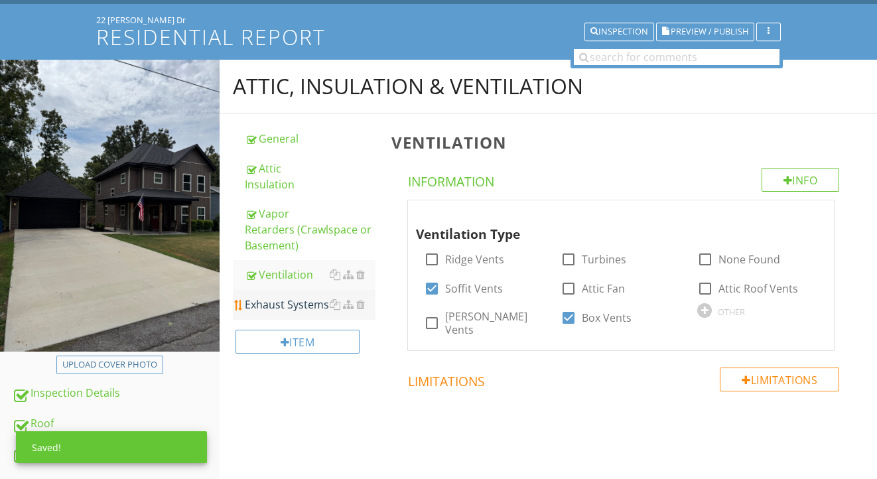
click at [278, 307] on div "Exhaust Systems" at bounding box center [310, 305] width 131 height 16
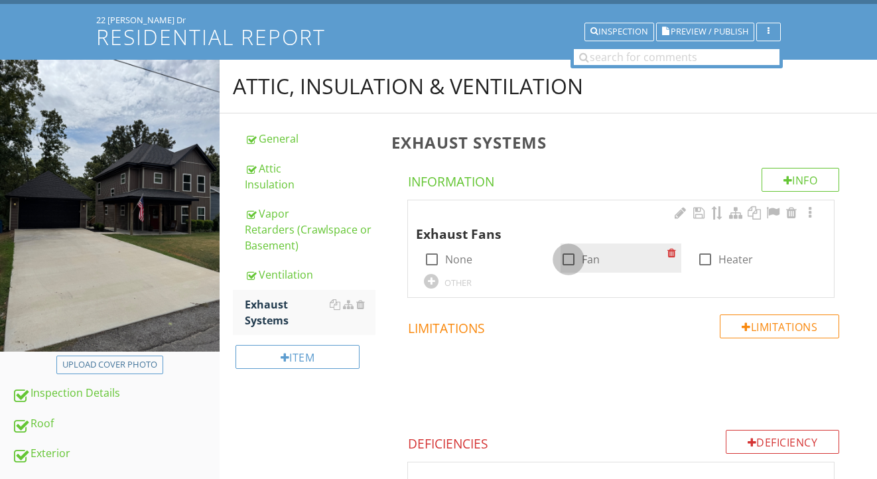
click at [567, 255] on div at bounding box center [568, 259] width 23 height 23
checkbox input "true"
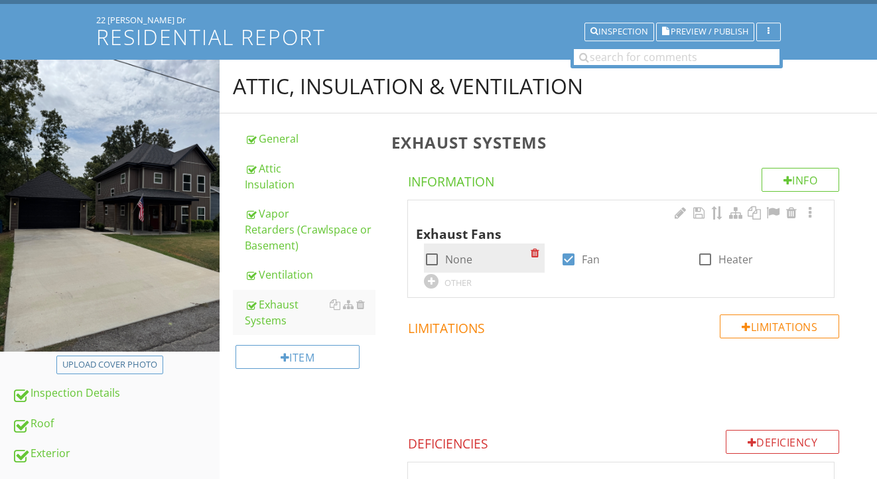
click at [433, 251] on div at bounding box center [432, 259] width 23 height 23
checkbox input "true"
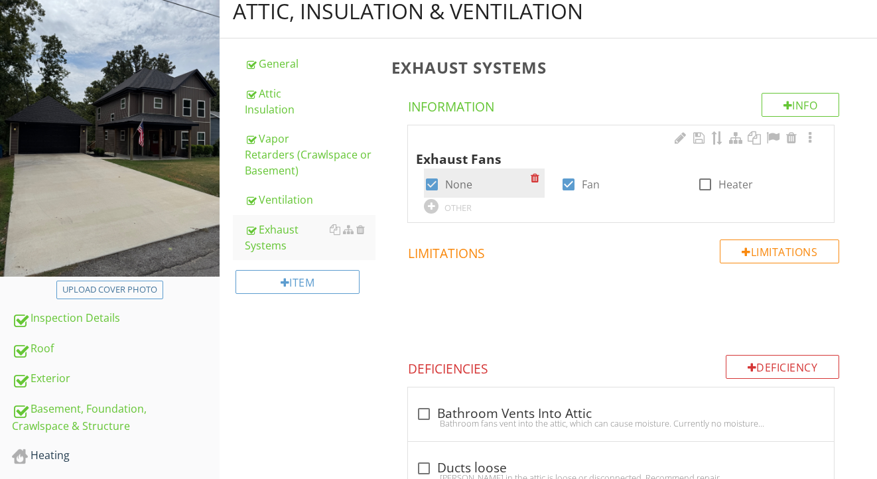
scroll to position [186, 0]
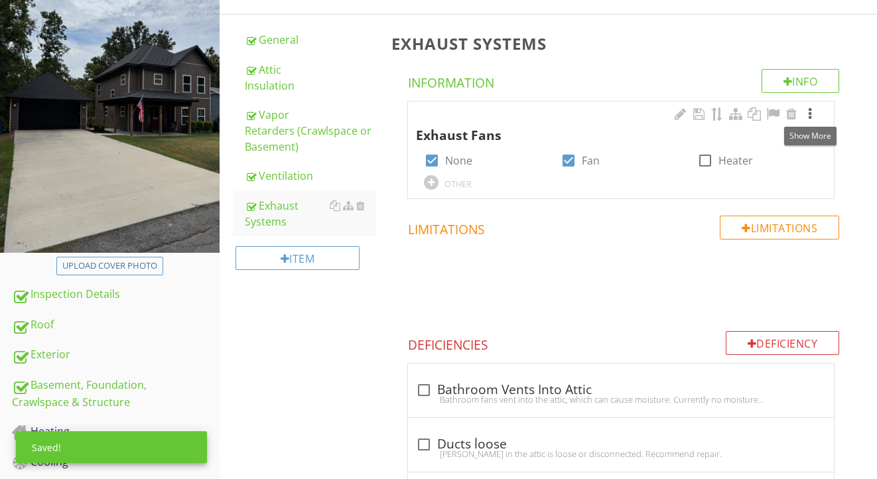
click at [812, 112] on div at bounding box center [810, 113] width 16 height 13
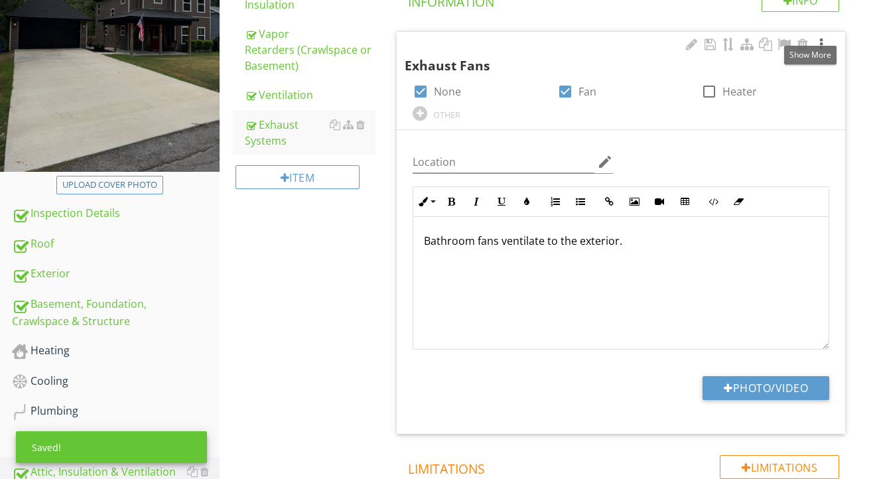
scroll to position [310, 0]
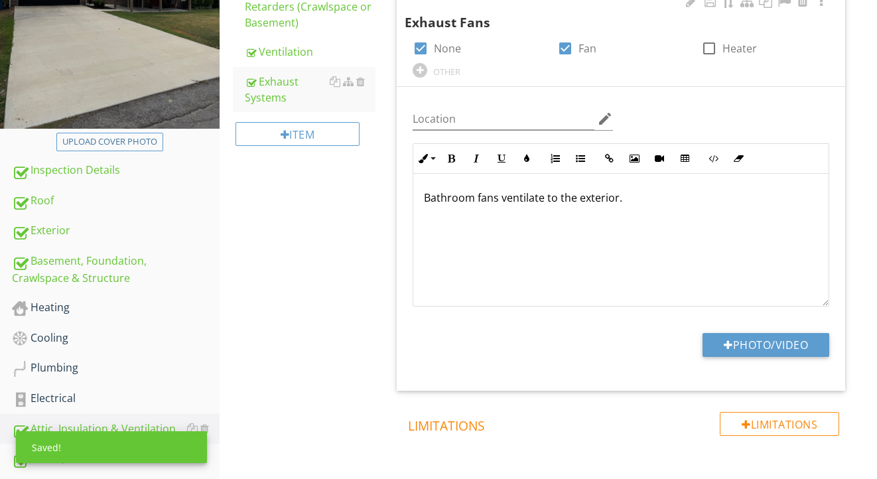
click at [691, 190] on p "Bathroom fans ventilate to the exterior." at bounding box center [621, 198] width 394 height 16
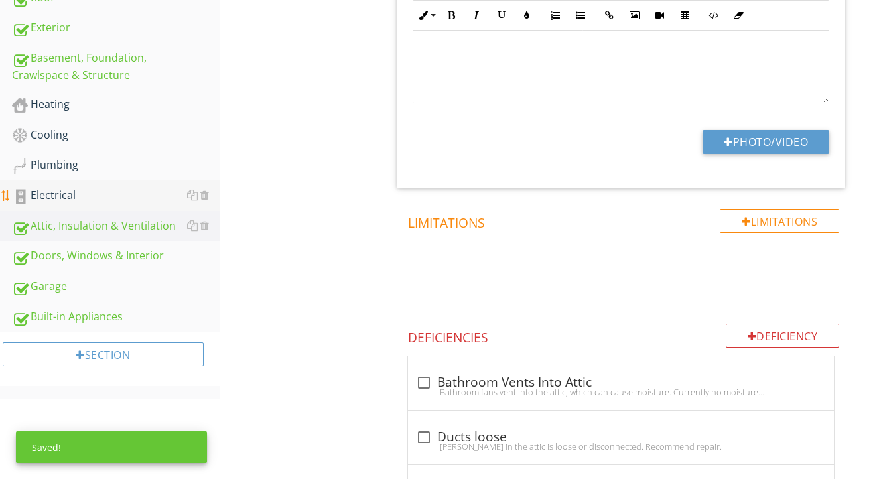
scroll to position [516, 0]
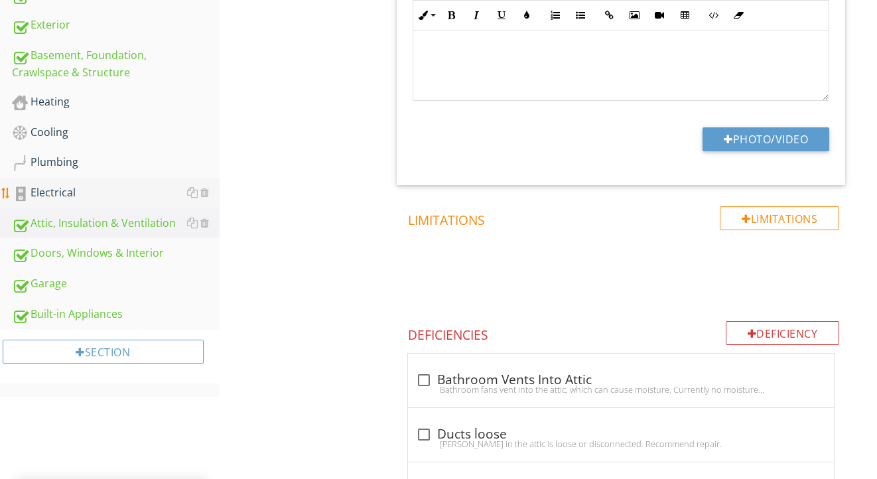
click at [71, 193] on div "Electrical" at bounding box center [116, 192] width 208 height 17
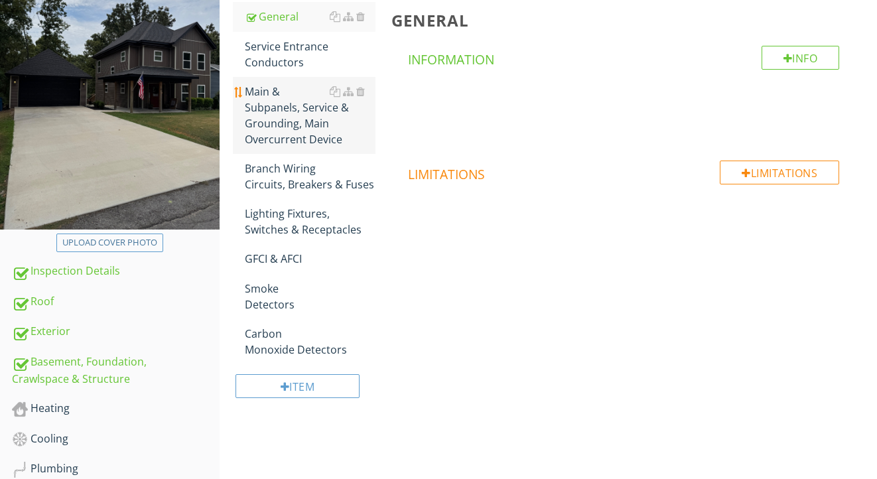
scroll to position [201, 0]
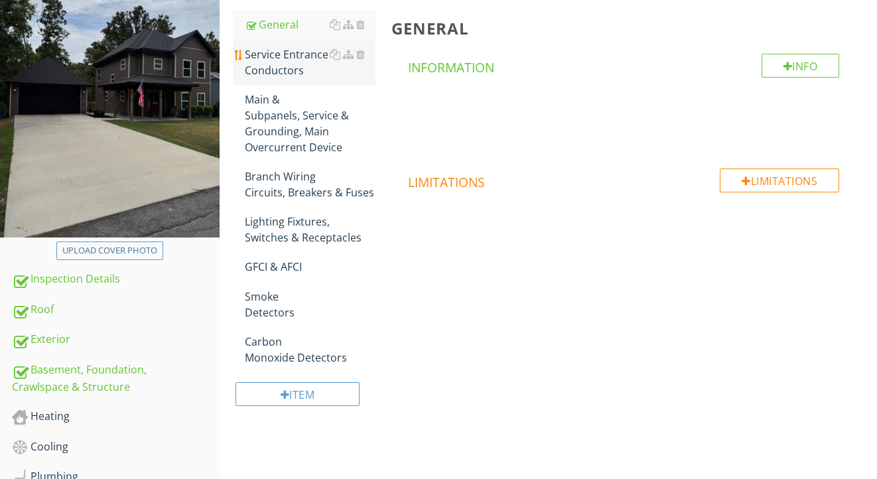
click at [279, 68] on div "Service Entrance Conductors" at bounding box center [310, 62] width 131 height 32
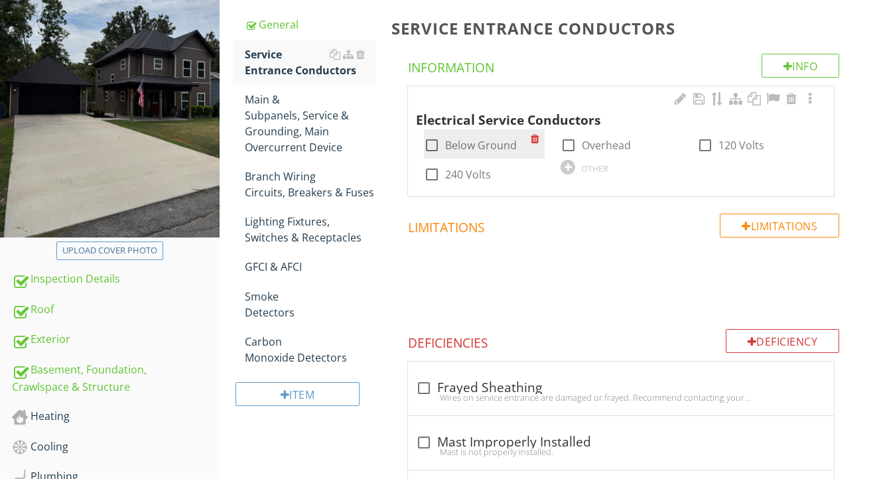
click at [478, 145] on label "Below Ground" at bounding box center [481, 145] width 72 height 13
checkbox input "true"
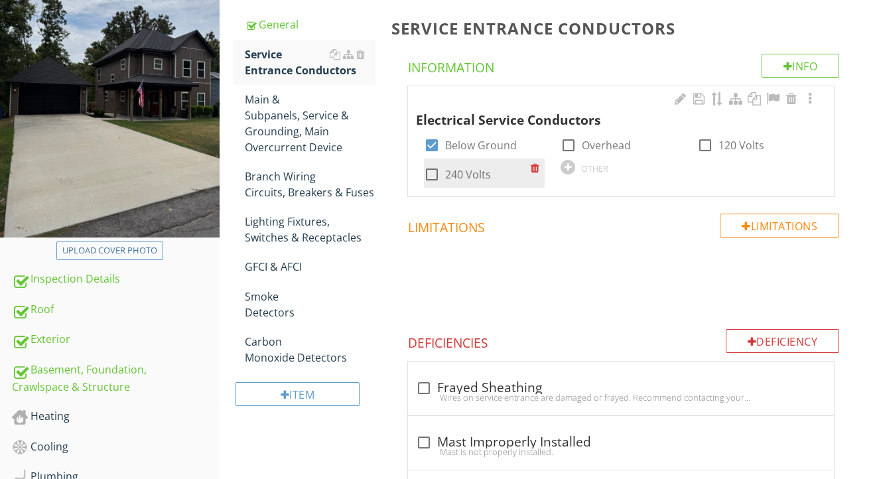
click at [474, 168] on label "240 Volts" at bounding box center [468, 174] width 46 height 13
checkbox input "true"
click at [812, 97] on div at bounding box center [810, 98] width 16 height 13
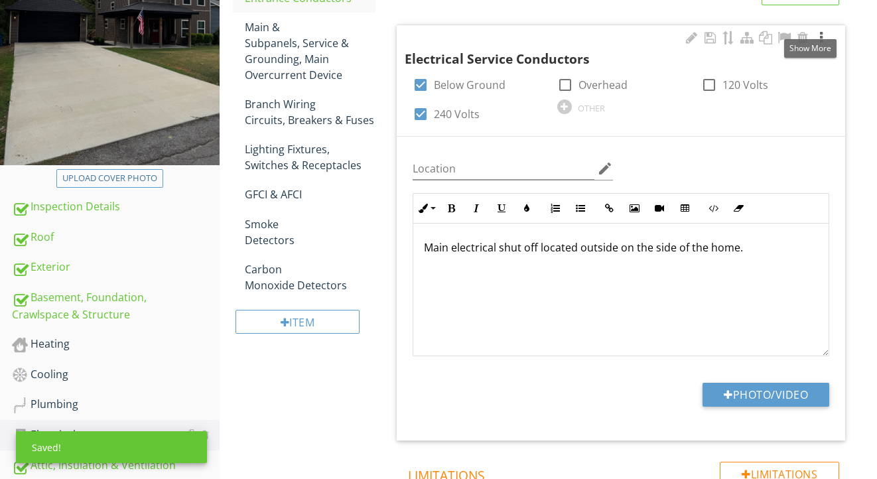
scroll to position [311, 0]
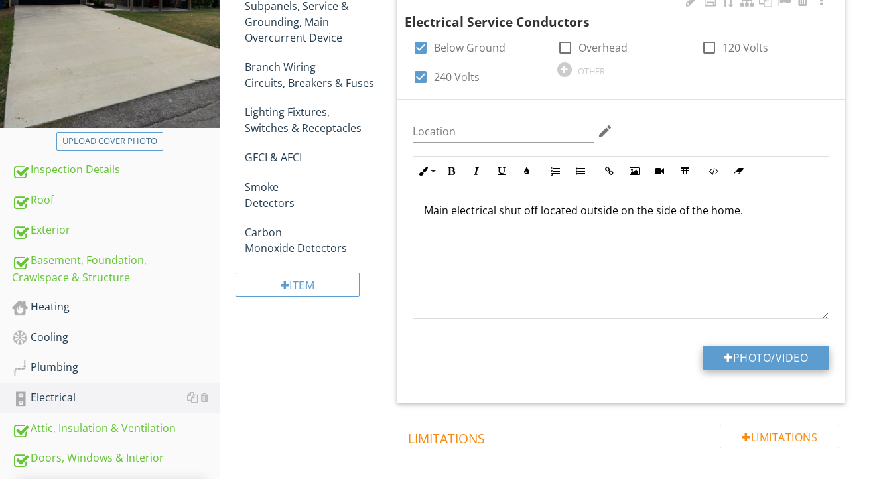
click at [732, 348] on button "Photo/Video" at bounding box center [766, 358] width 127 height 24
type input "C:\fakepath\IMG_2172.jpeg"
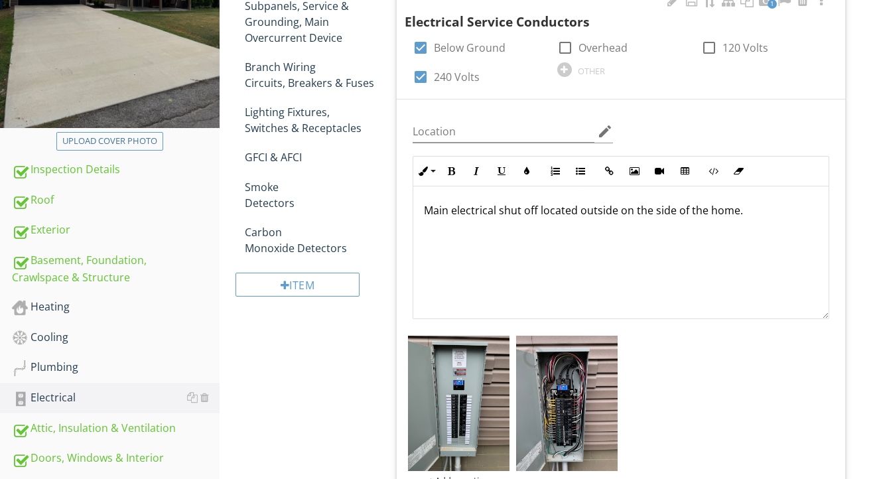
click at [783, 236] on div "Main electrical shut off located outside on the side of the home." at bounding box center [620, 252] width 415 height 133
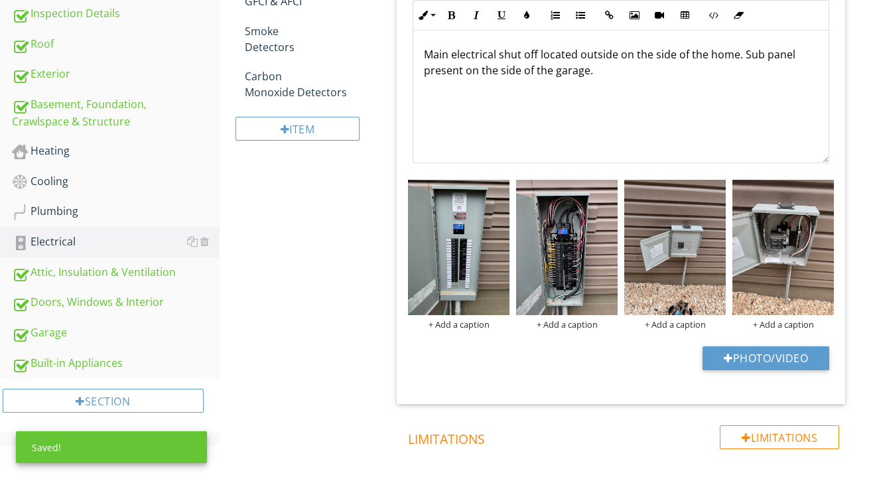
scroll to position [518, 0]
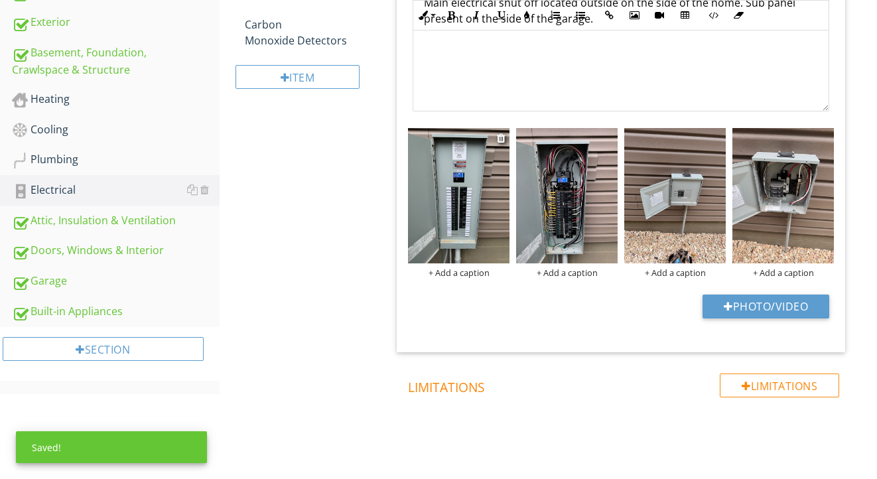
click at [462, 267] on div "+ Add a caption" at bounding box center [459, 272] width 102 height 11
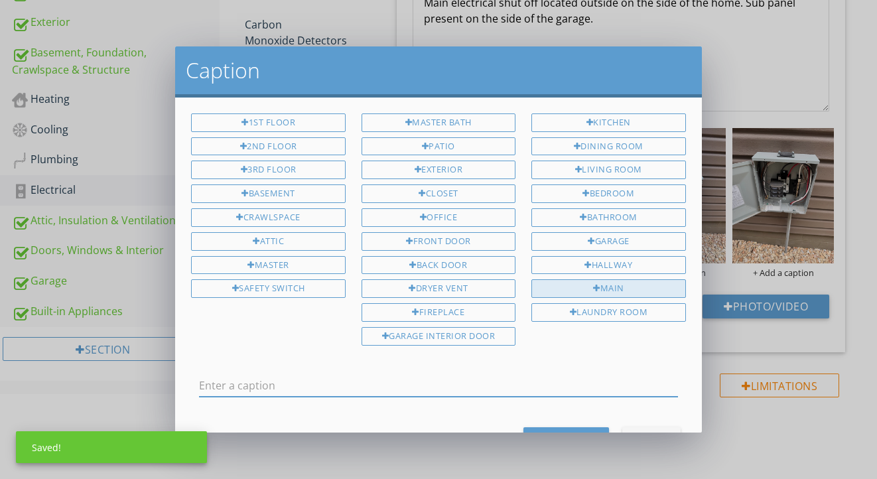
click at [598, 285] on div at bounding box center [596, 289] width 7 height 9
type input "Main"
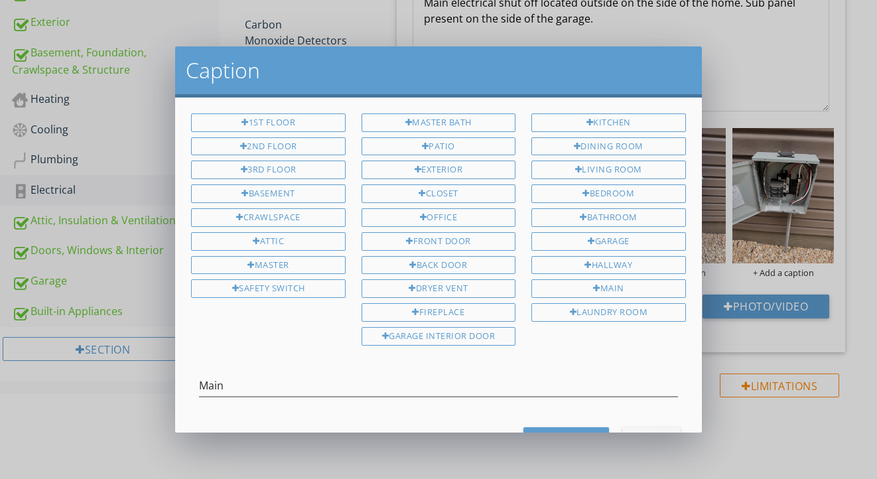
click at [561, 427] on button "Save Caption" at bounding box center [566, 439] width 86 height 24
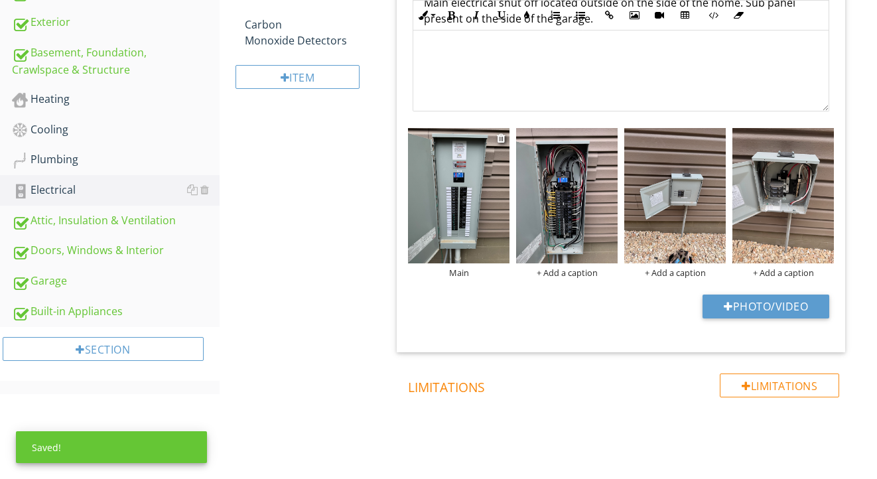
click at [447, 205] on img at bounding box center [459, 195] width 102 height 135
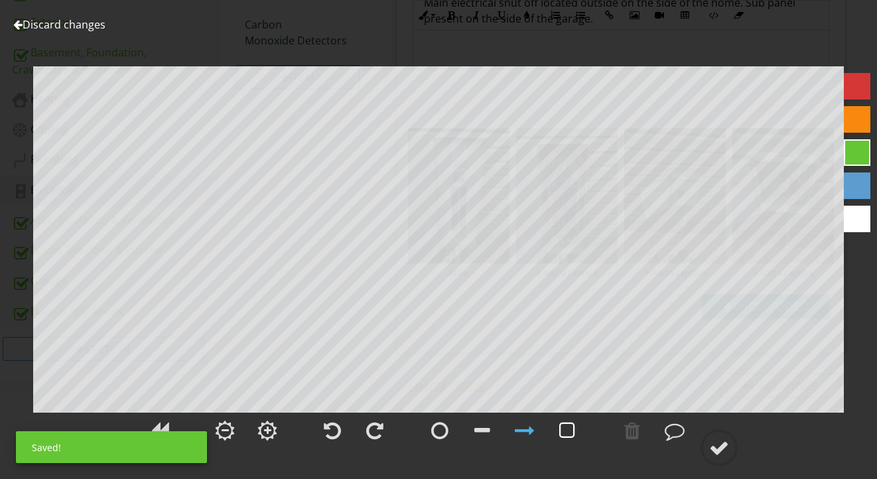
click at [568, 432] on div at bounding box center [567, 431] width 16 height 20
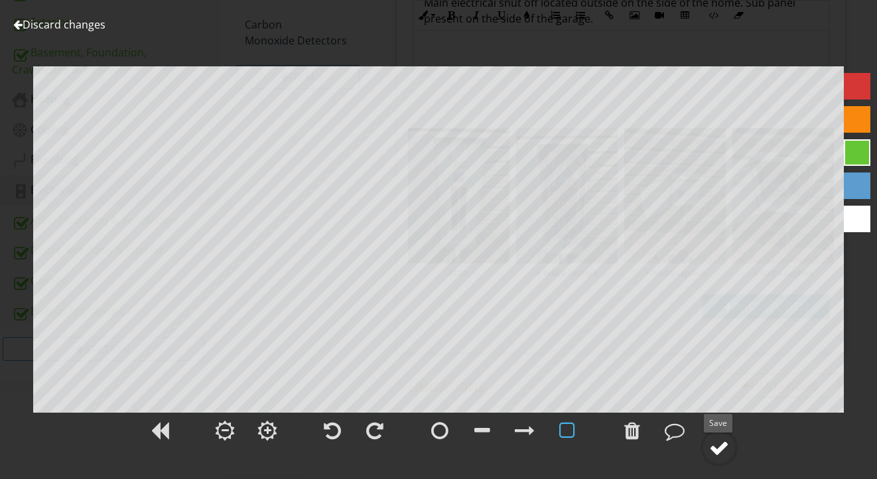
click at [725, 449] on div at bounding box center [719, 448] width 20 height 20
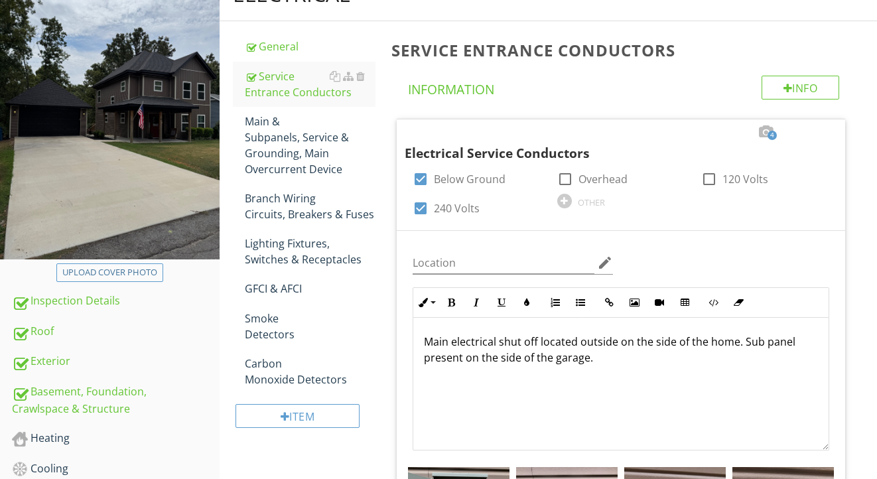
scroll to position [173, 0]
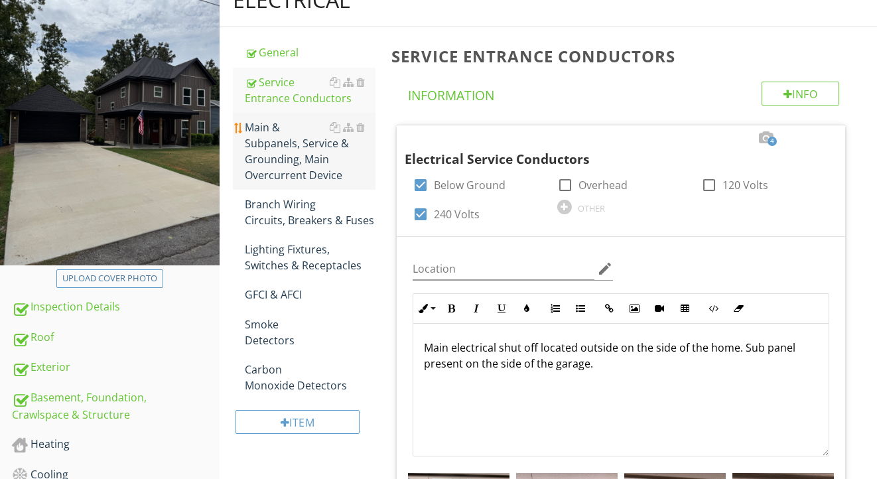
click at [296, 157] on div "Main & Subpanels, Service & Grounding, Main Overcurrent Device" at bounding box center [310, 151] width 131 height 64
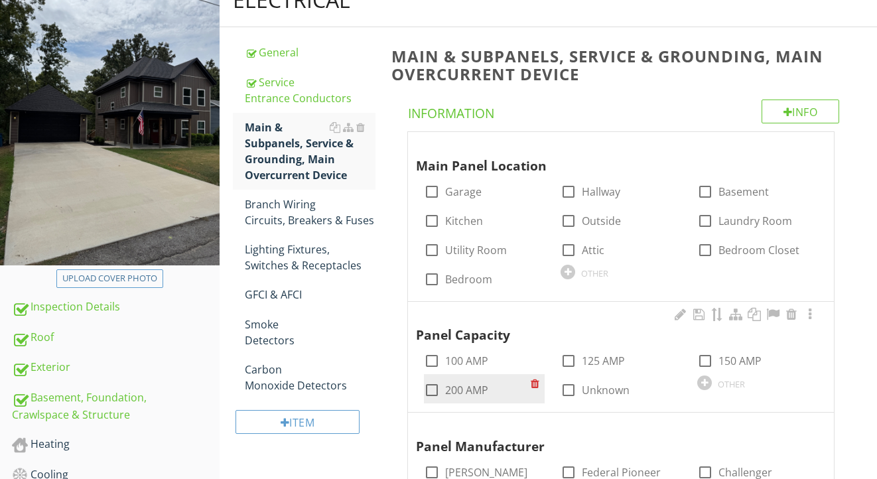
click at [470, 388] on label "200 AMP" at bounding box center [466, 389] width 43 height 13
checkbox input "true"
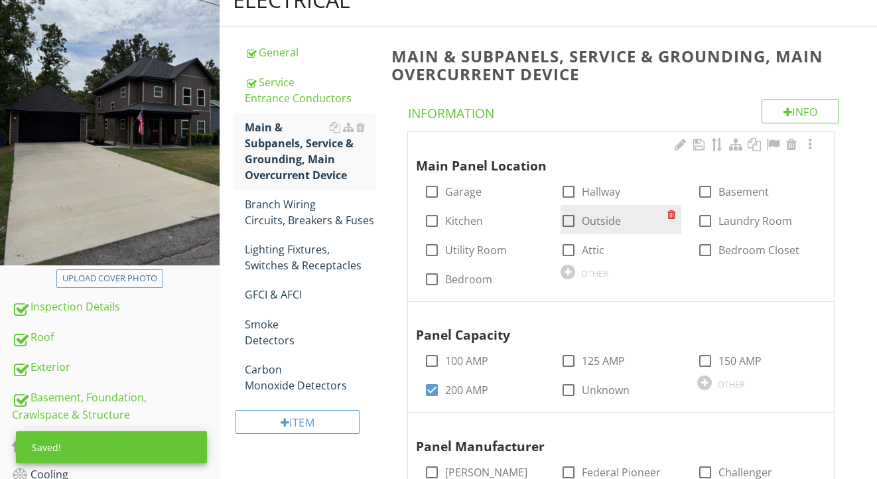
click at [598, 222] on label "Outside" at bounding box center [601, 220] width 39 height 13
checkbox input "true"
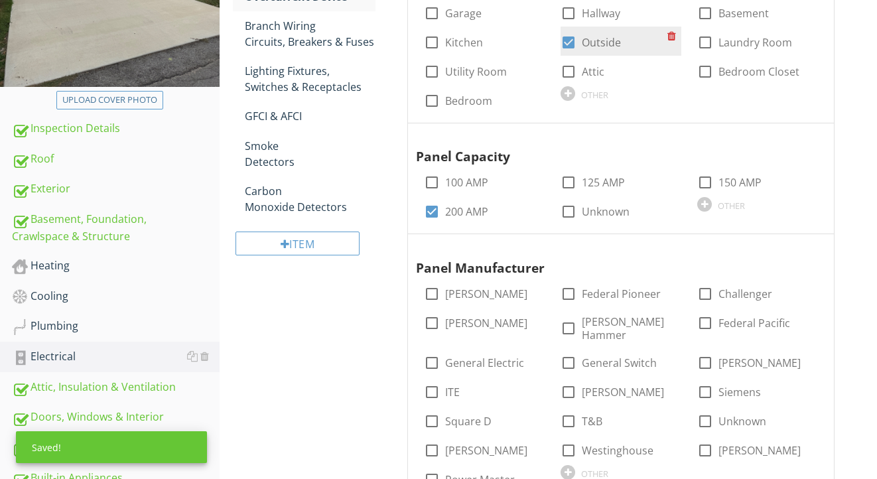
scroll to position [362, 0]
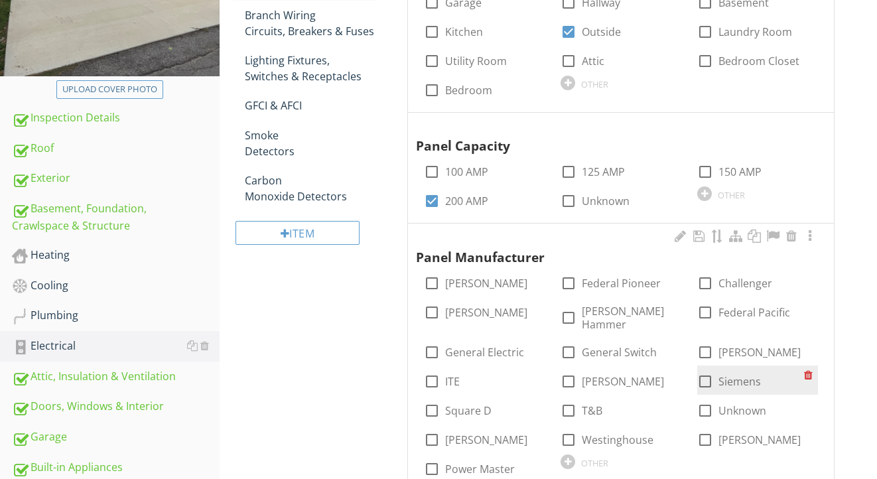
click at [725, 375] on label "Siemens" at bounding box center [740, 381] width 42 height 13
checkbox input "true"
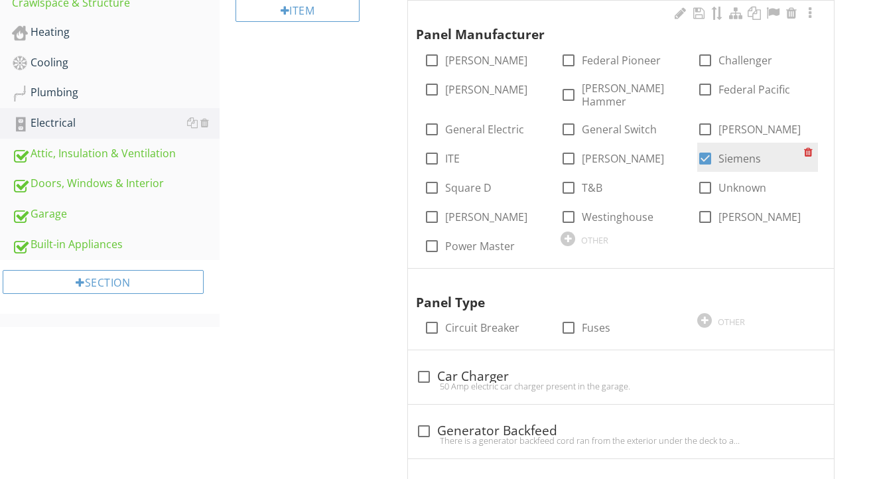
scroll to position [596, 0]
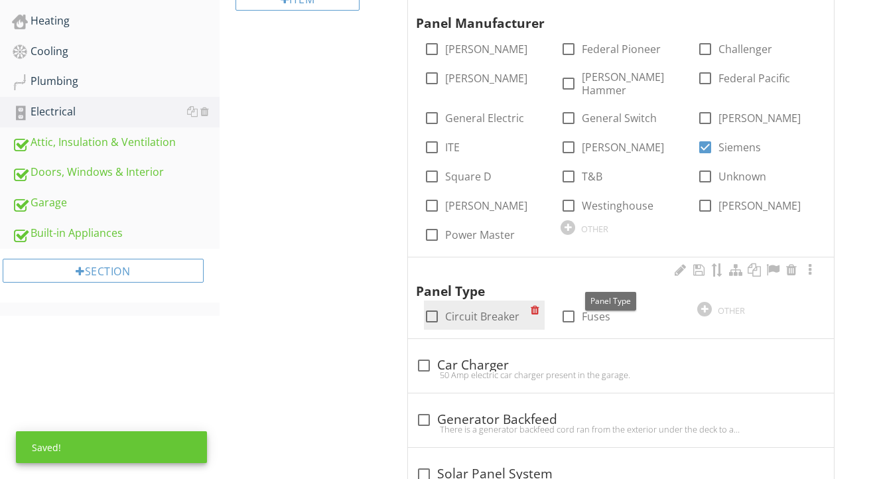
click at [459, 310] on label "Circuit Breaker" at bounding box center [482, 316] width 74 height 13
checkbox input "true"
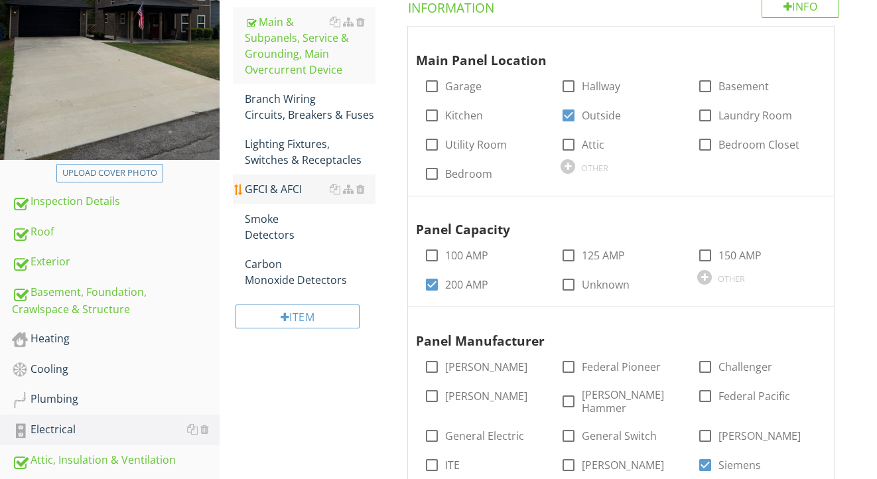
scroll to position [248, 0]
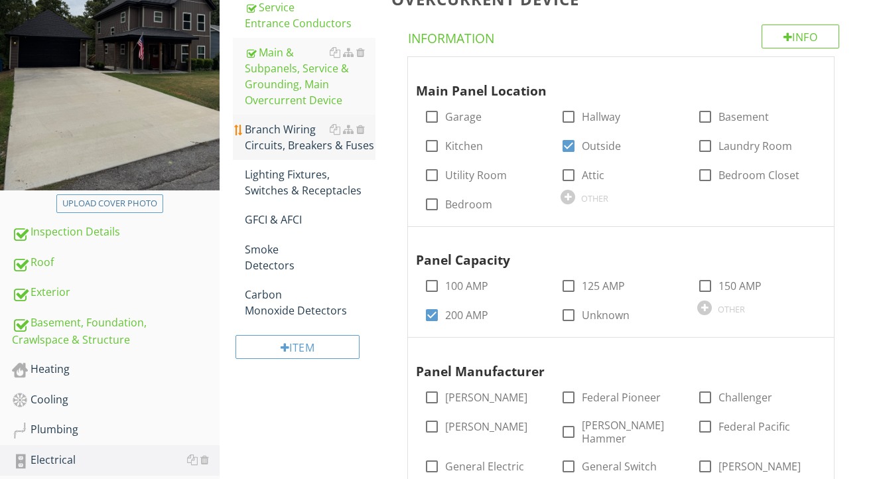
click at [279, 127] on div "Branch Wiring Circuits, Breakers & Fuses" at bounding box center [310, 137] width 131 height 32
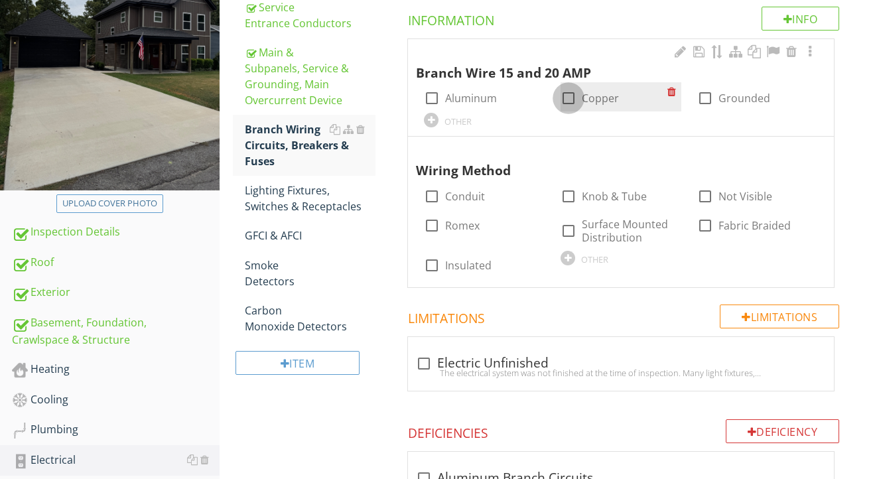
click at [563, 98] on div at bounding box center [568, 98] width 23 height 23
checkbox input "true"
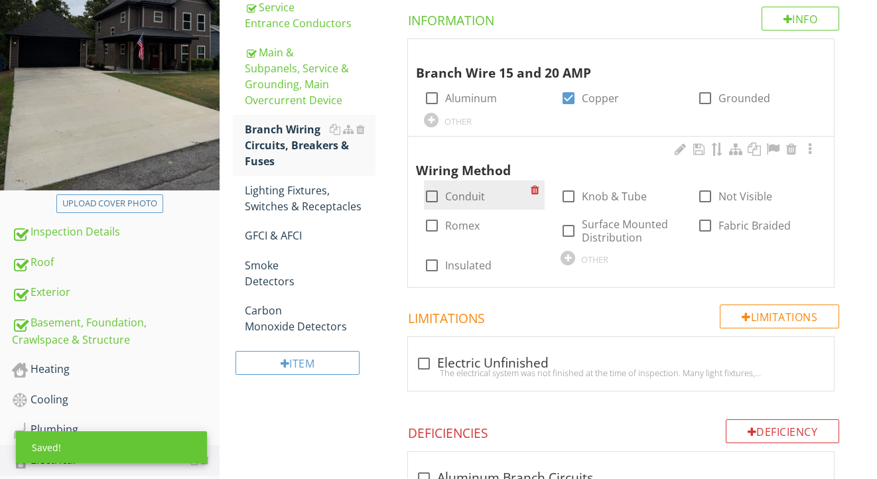
click at [463, 196] on label "Conduit" at bounding box center [465, 196] width 40 height 13
checkbox input "true"
click at [462, 223] on label "Romex" at bounding box center [462, 225] width 35 height 13
checkbox input "true"
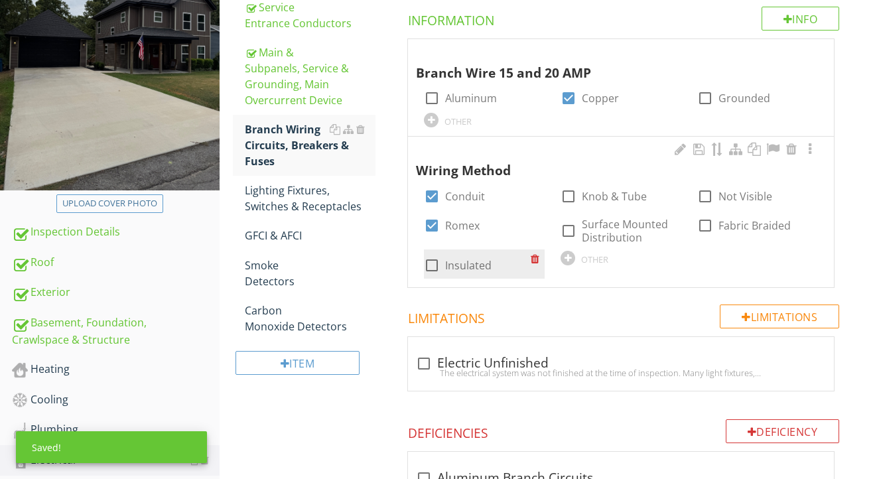
click at [456, 261] on label "Insulated" at bounding box center [468, 265] width 46 height 13
checkbox input "true"
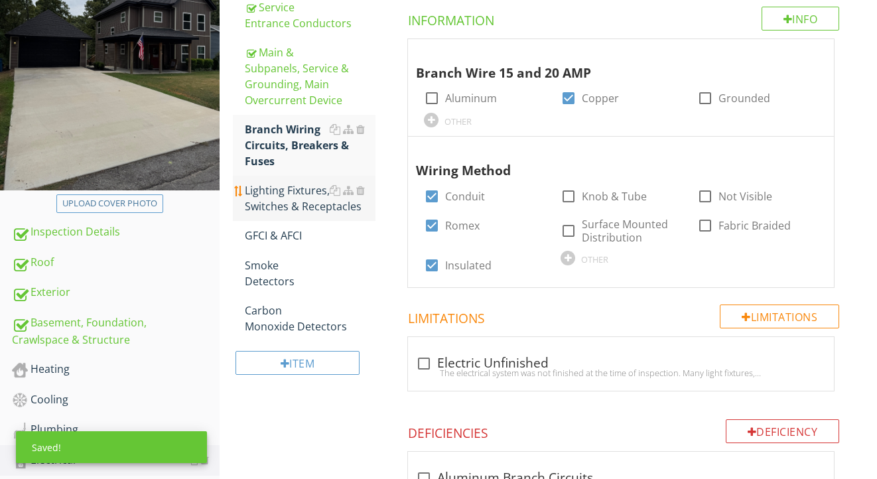
click at [301, 205] on div "Lighting Fixtures, Switches & Receptacles" at bounding box center [310, 198] width 131 height 32
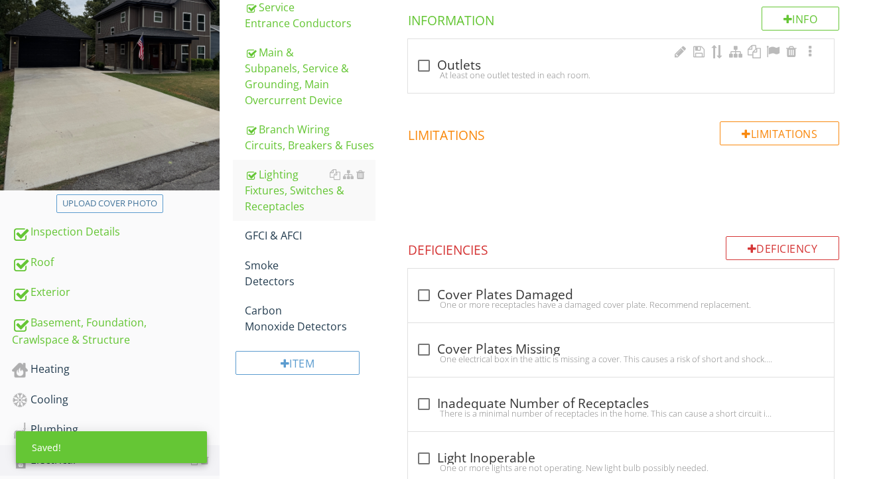
click at [455, 64] on div "check_box_outline_blank Outlets" at bounding box center [621, 66] width 410 height 16
checkbox input "true"
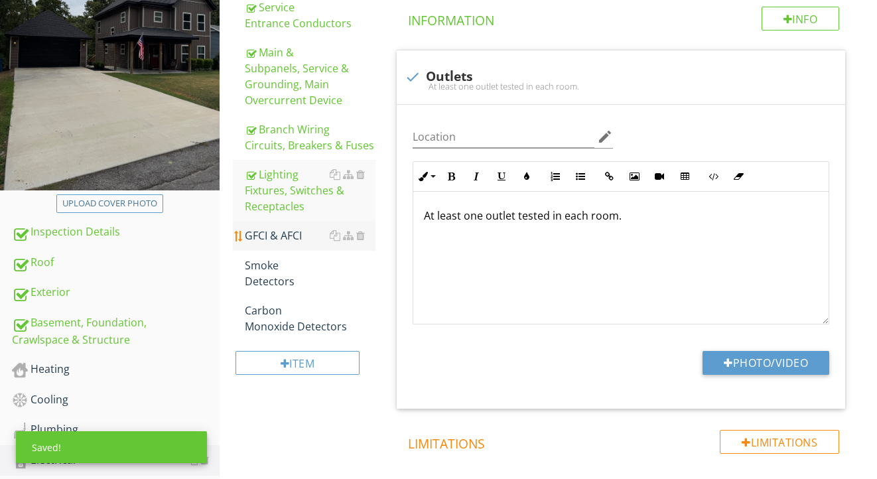
click at [280, 241] on div "GFCI & AFCI" at bounding box center [310, 236] width 131 height 16
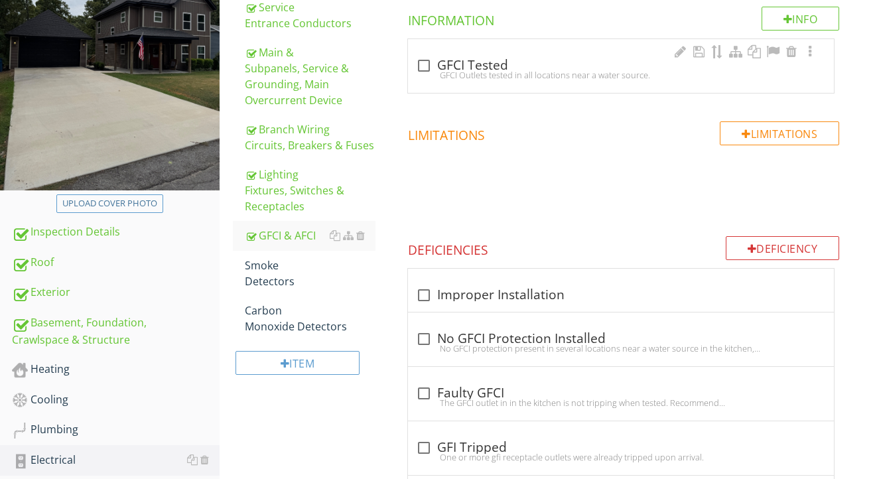
click at [475, 65] on div "check_box_outline_blank GFCI Tested" at bounding box center [621, 66] width 410 height 16
checkbox input "true"
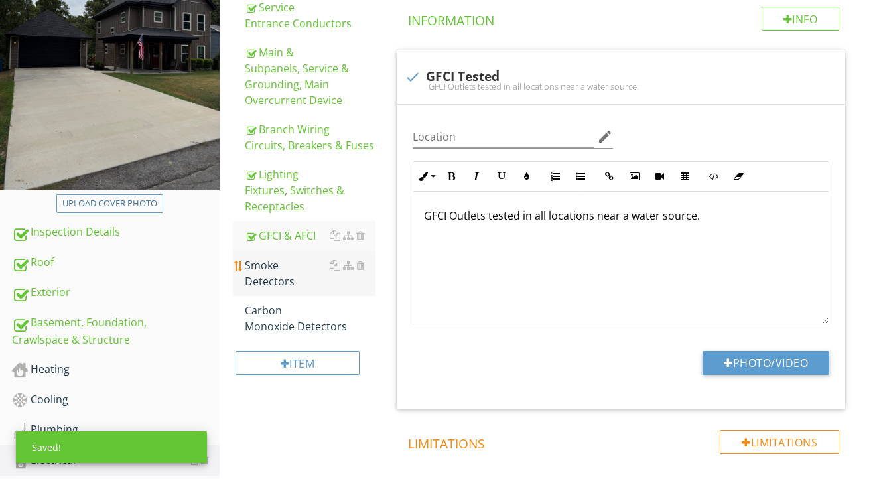
click at [294, 265] on div "Smoke Detectors" at bounding box center [310, 273] width 131 height 32
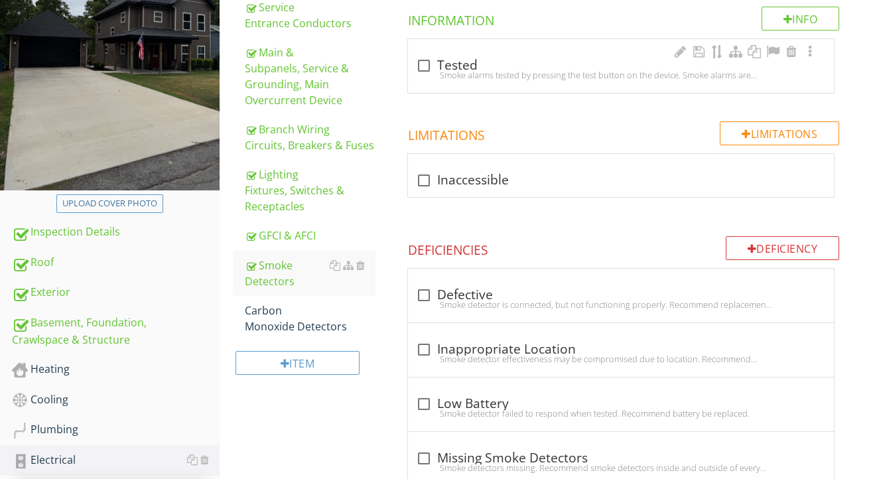
click at [467, 70] on div "Smoke alarms tested by pressing the test button on the device. Smoke alarms are…" at bounding box center [621, 75] width 410 height 11
checkbox input "true"
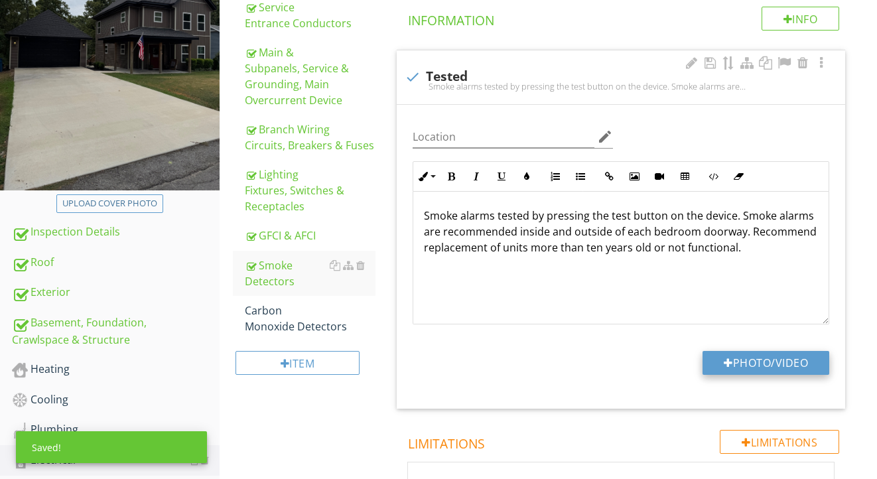
click at [732, 367] on button "Photo/Video" at bounding box center [766, 363] width 127 height 24
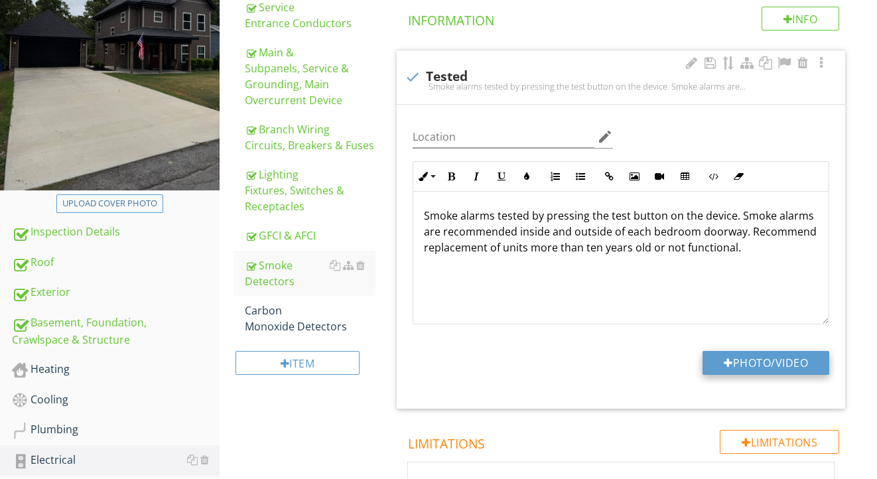
type input "C:\fakepath\IMG_2162.mov"
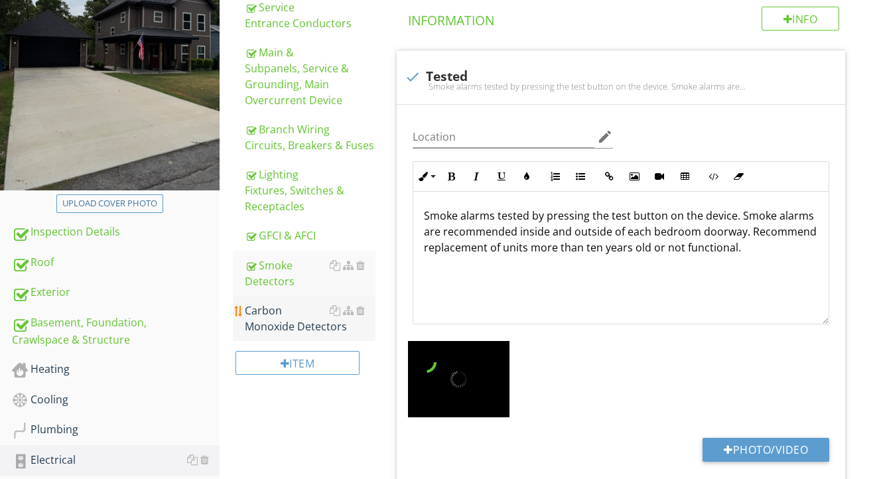
click at [267, 333] on div "Carbon Monoxide Detectors" at bounding box center [310, 319] width 131 height 32
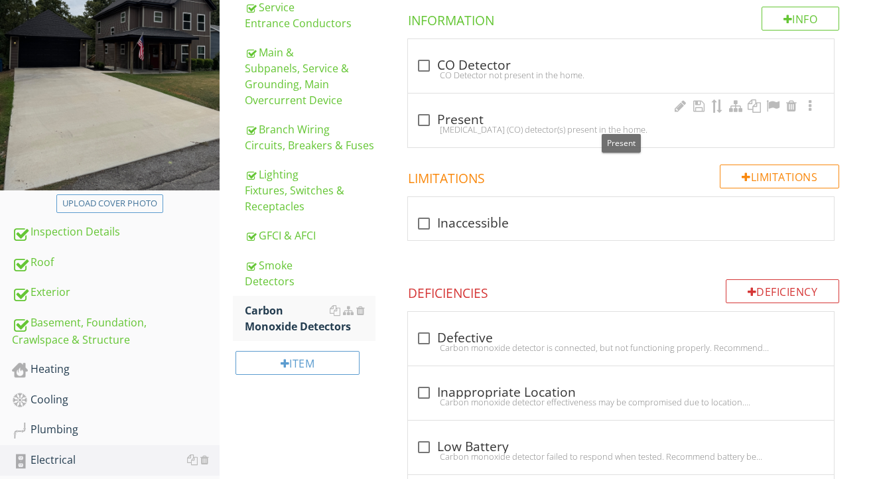
click at [456, 117] on div "check_box_outline_blank Present" at bounding box center [621, 120] width 410 height 16
checkbox input "true"
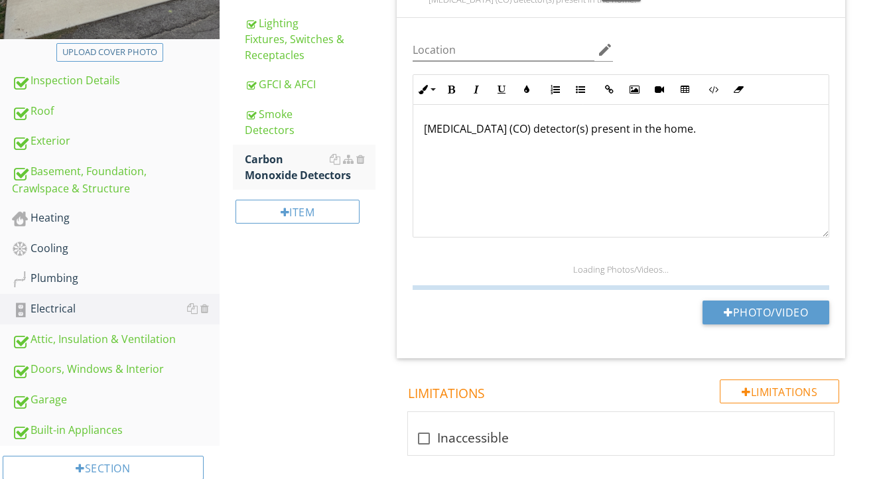
scroll to position [445, 0]
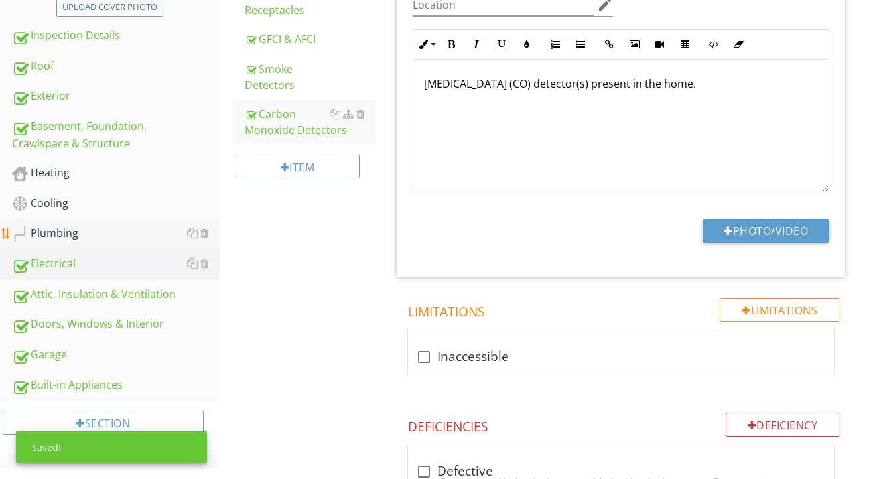
click at [83, 232] on div "Plumbing" at bounding box center [116, 233] width 208 height 17
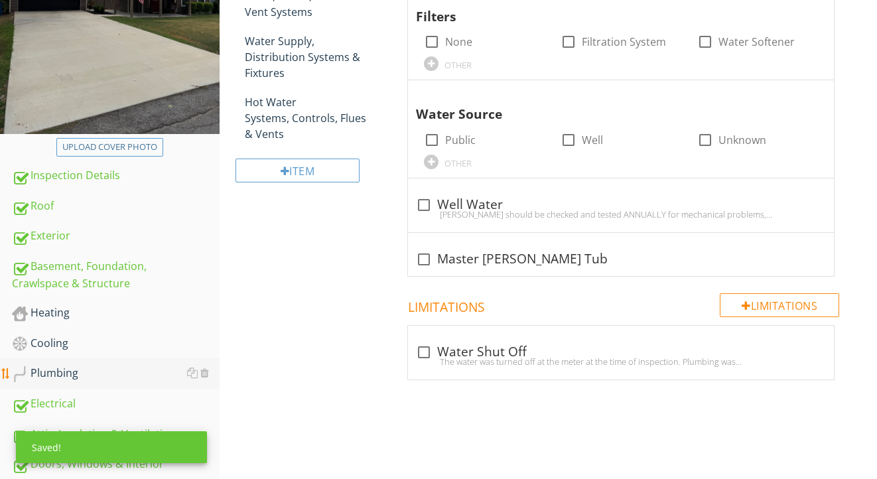
scroll to position [301, 0]
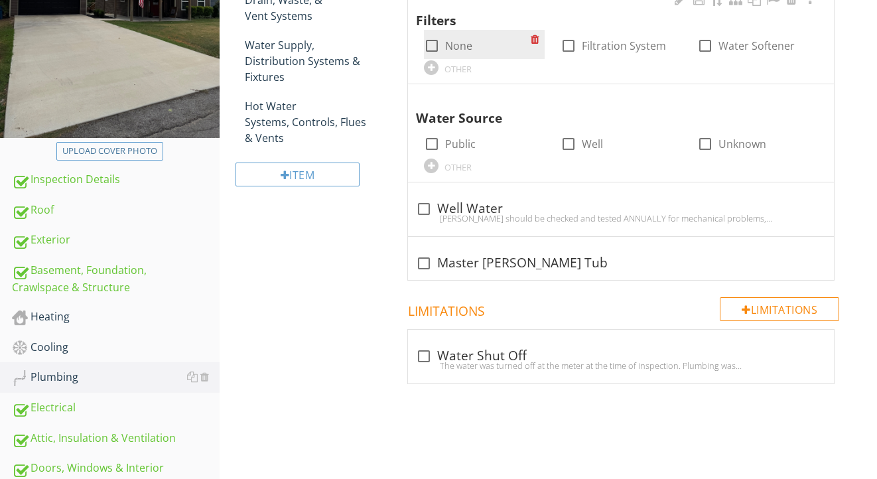
click at [464, 46] on label "None" at bounding box center [458, 45] width 27 height 13
checkbox input "true"
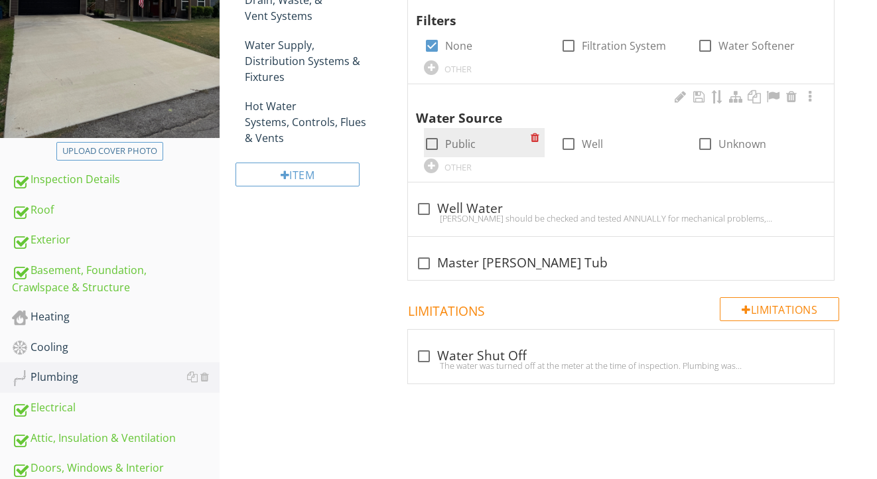
click at [467, 148] on label "Public" at bounding box center [460, 143] width 31 height 13
checkbox input "true"
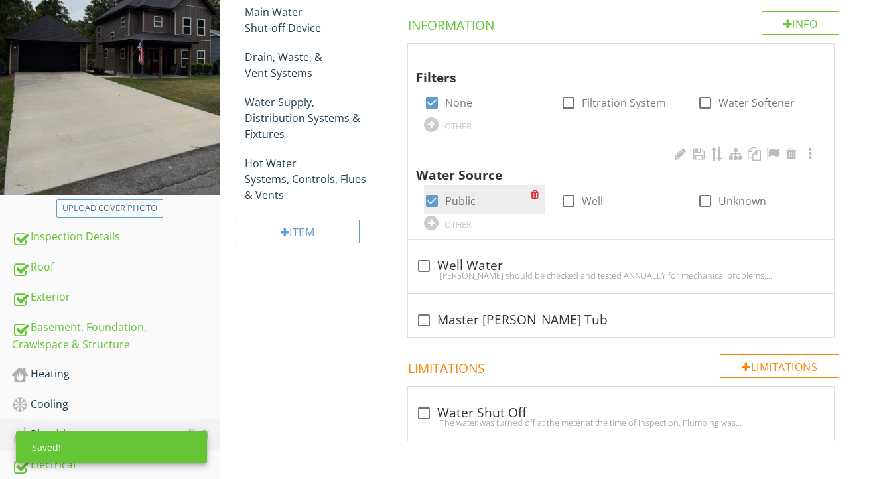
scroll to position [224, 0]
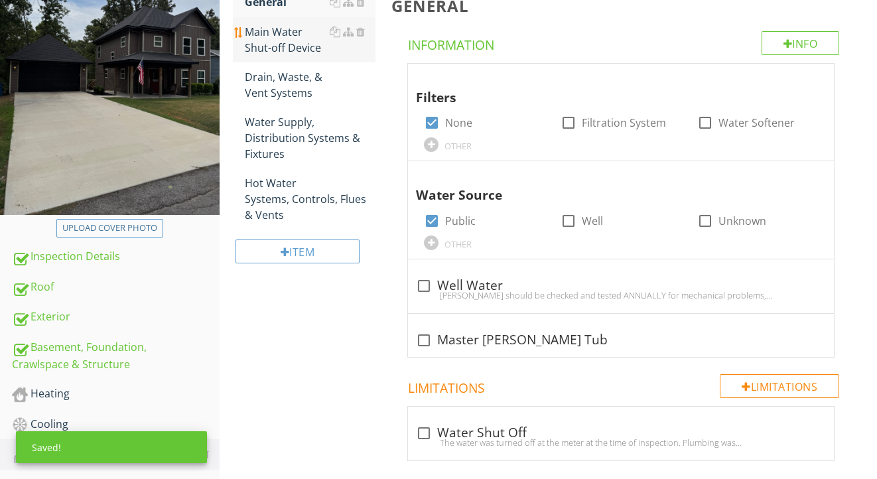
click at [288, 48] on div "Main Water Shut-off Device" at bounding box center [310, 40] width 131 height 32
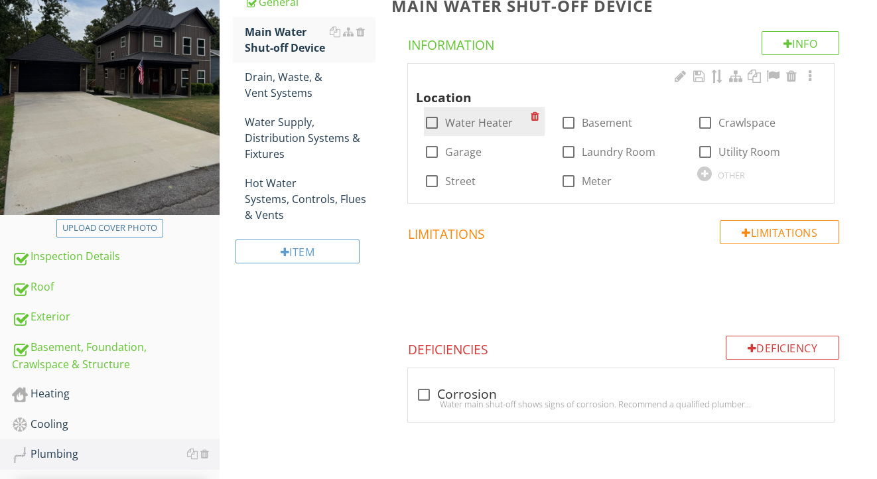
click at [472, 122] on label "Water Heater" at bounding box center [479, 122] width 68 height 13
checkbox input "true"
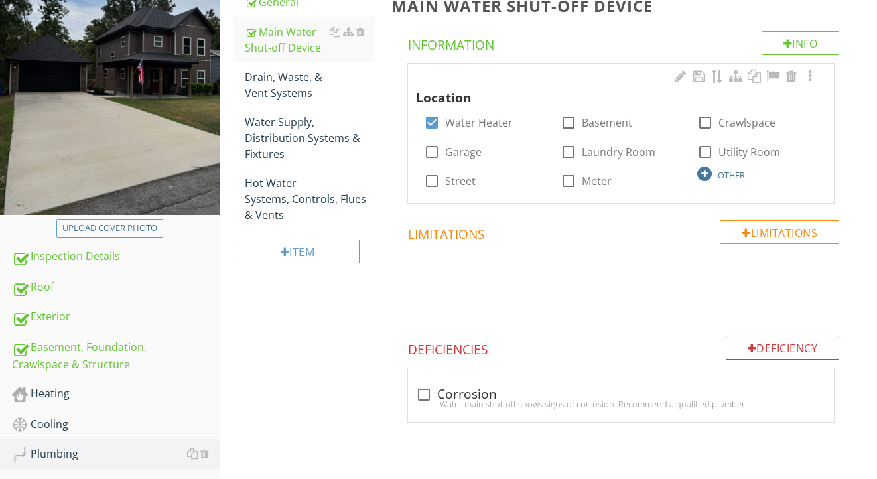
click at [711, 175] on div at bounding box center [704, 174] width 15 height 15
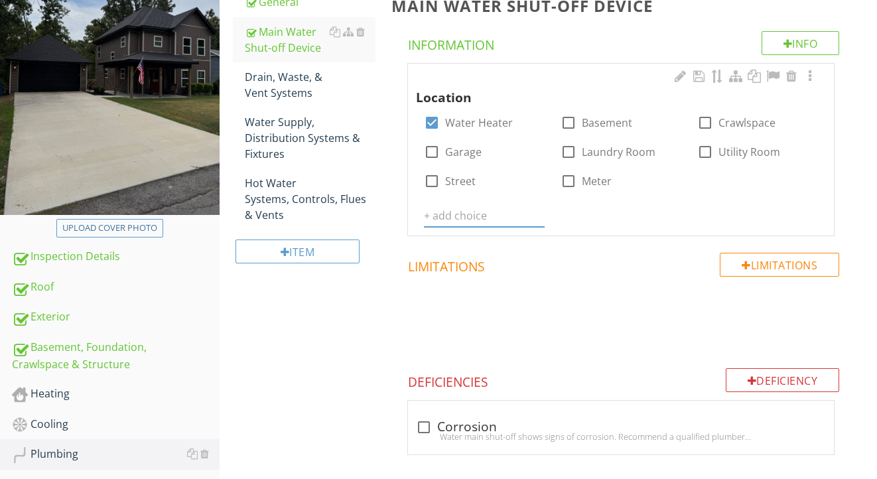
type input "S"
type input "Closet under stairs"
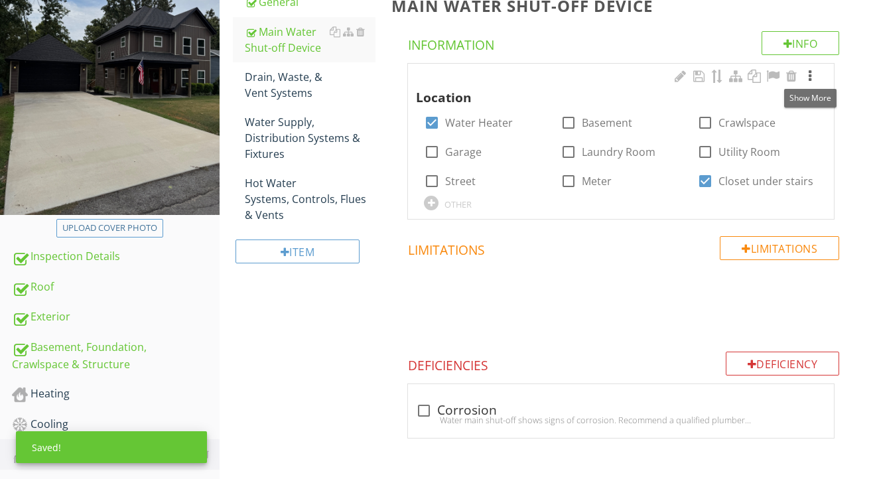
click at [811, 78] on div at bounding box center [810, 76] width 16 height 13
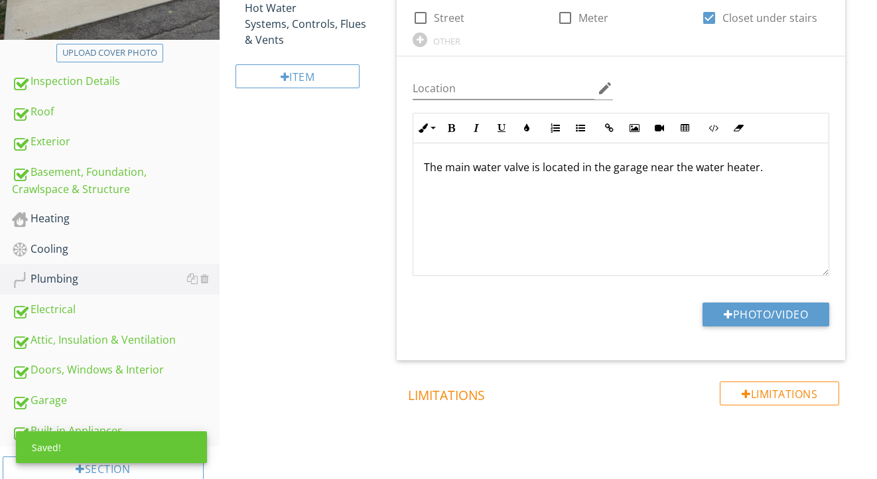
scroll to position [513, 0]
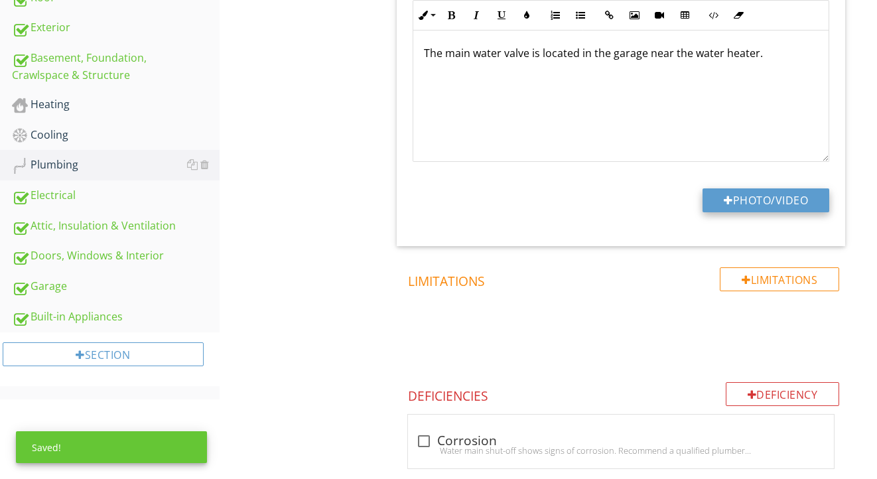
click at [752, 198] on button "Photo/Video" at bounding box center [766, 200] width 127 height 24
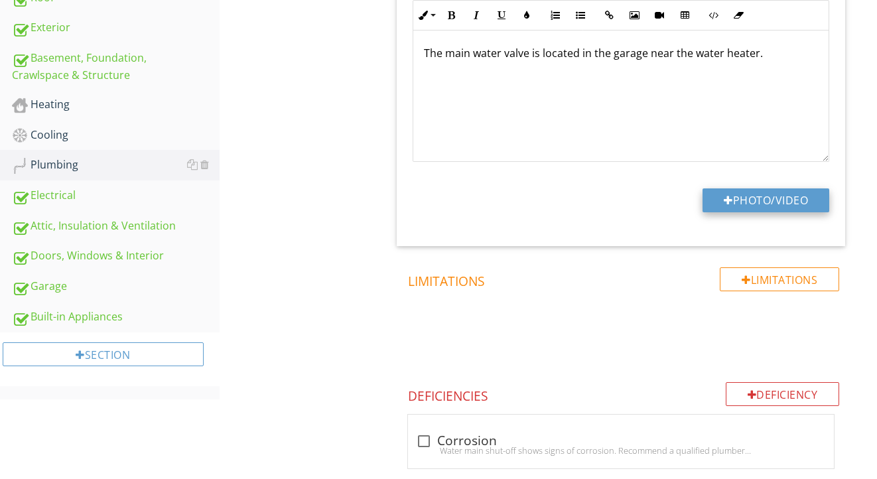
type input "C:\fakepath\IMG_2159.jpeg"
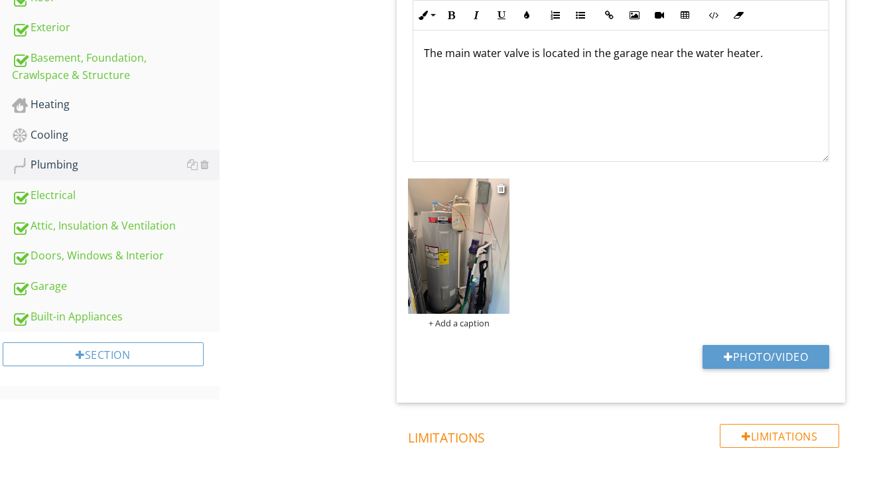
click at [480, 245] on img at bounding box center [459, 245] width 102 height 135
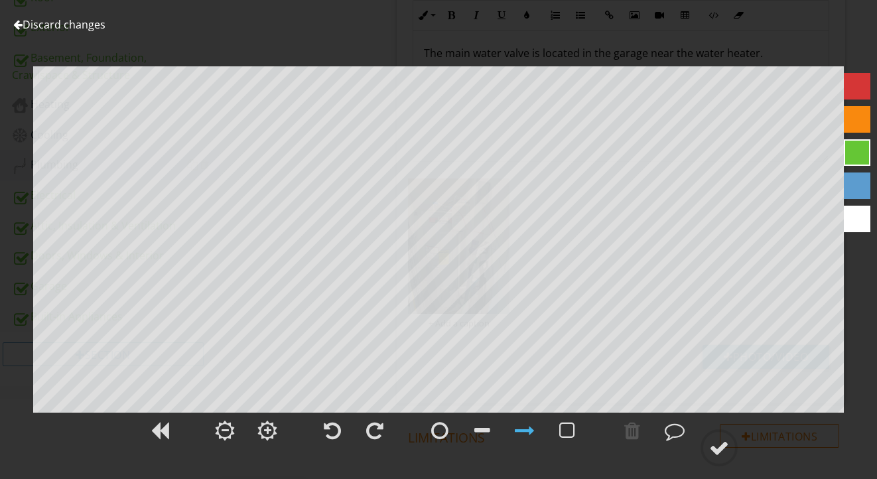
click at [80, 29] on link "Discard changes" at bounding box center [59, 24] width 92 height 15
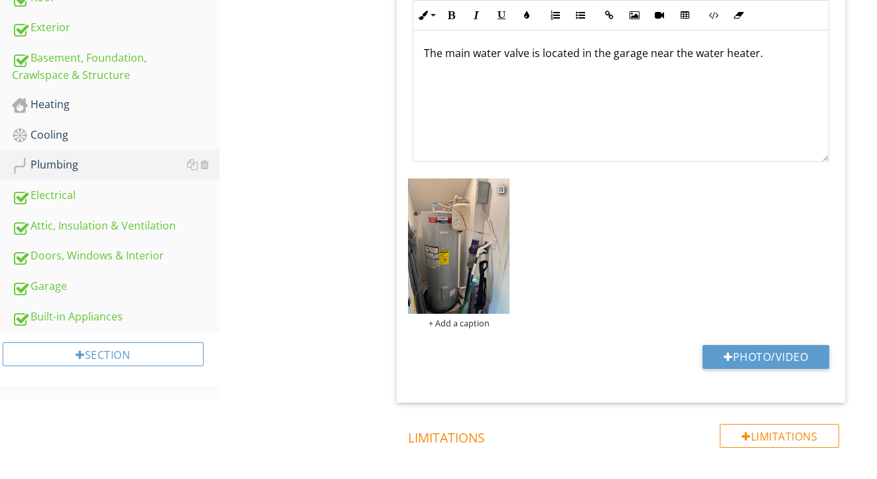
click at [502, 187] on div at bounding box center [501, 188] width 9 height 11
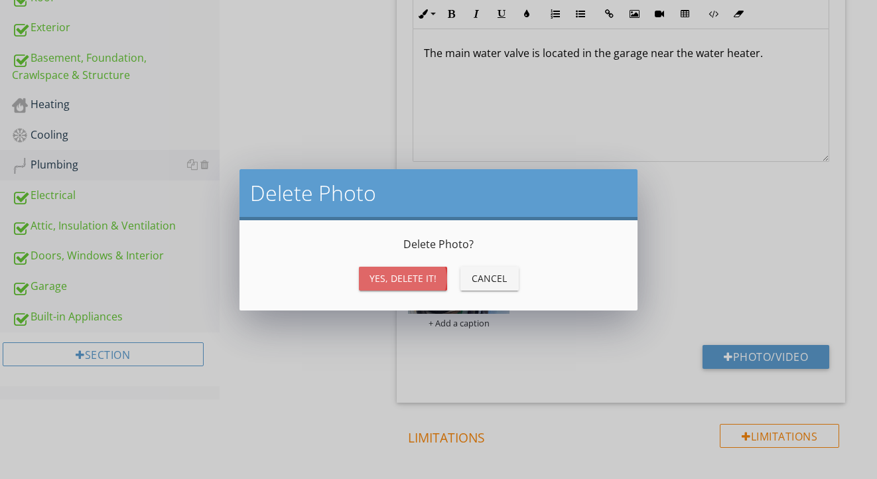
click at [431, 281] on div "Yes, Delete it!" at bounding box center [403, 278] width 67 height 14
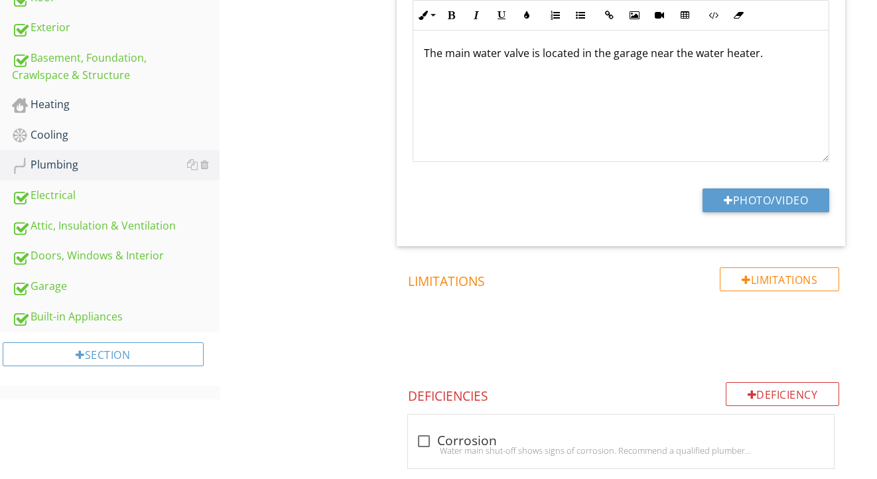
click at [493, 49] on p "The main water valve is located in the garage near the water heater." at bounding box center [621, 53] width 394 height 16
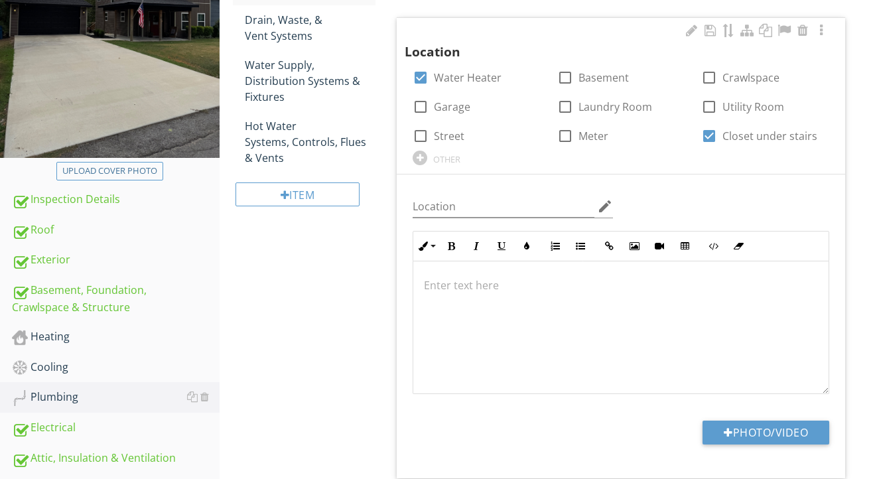
scroll to position [285, 0]
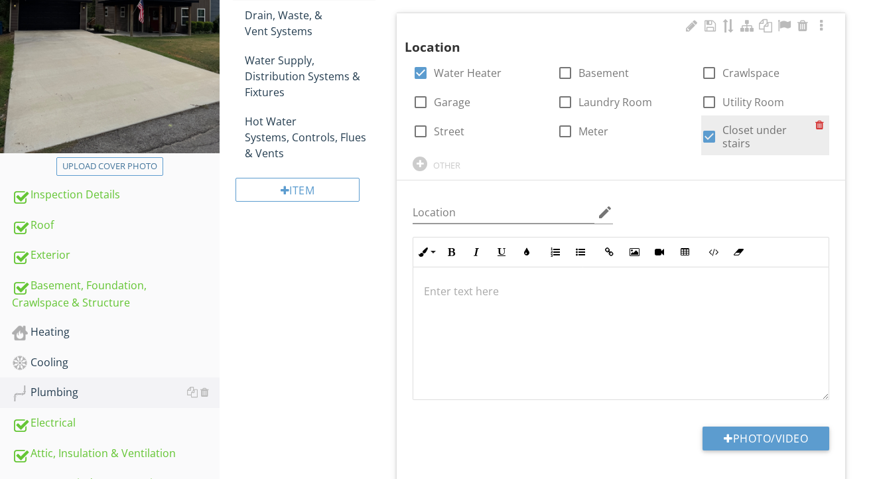
click at [706, 129] on div at bounding box center [709, 136] width 23 height 23
checkbox input "false"
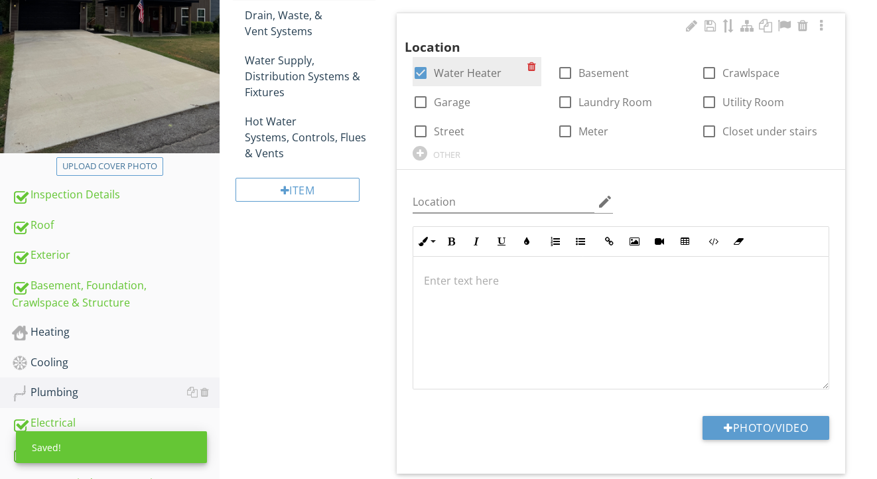
click at [459, 70] on label "Water Heater" at bounding box center [468, 72] width 68 height 13
checkbox input "false"
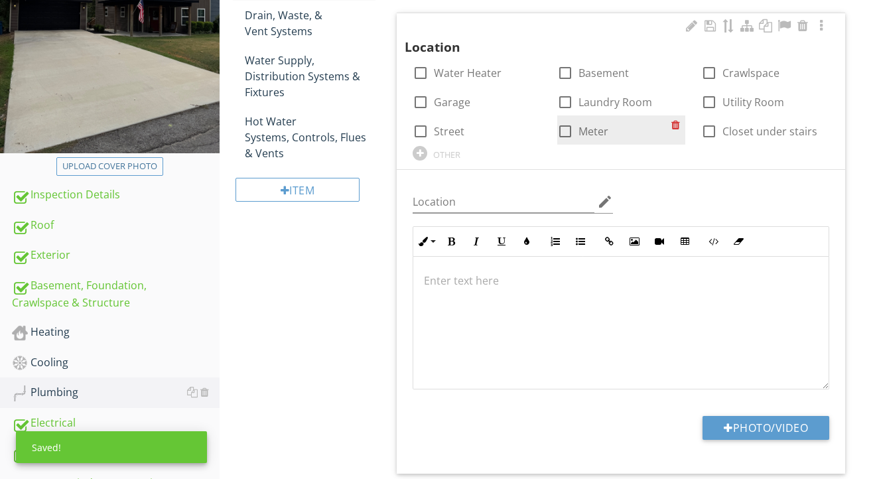
click at [567, 127] on div at bounding box center [565, 131] width 23 height 23
checkbox input "true"
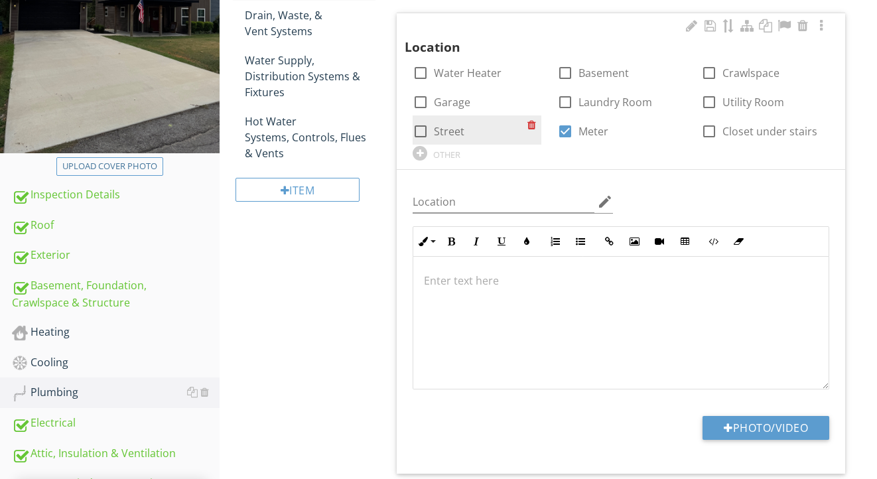
click at [444, 138] on div "check_box_outline_blank Street" at bounding box center [477, 129] width 128 height 29
click at [451, 127] on label "Street" at bounding box center [449, 131] width 31 height 13
checkbox input "true"
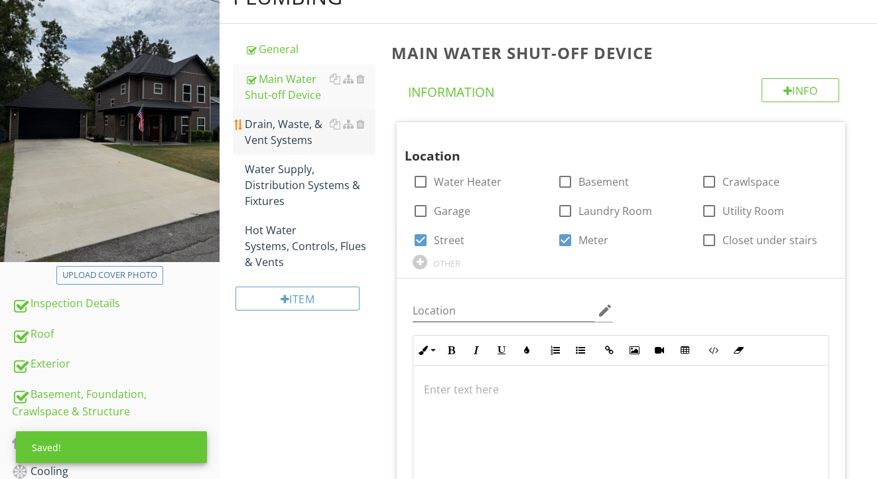
scroll to position [160, 0]
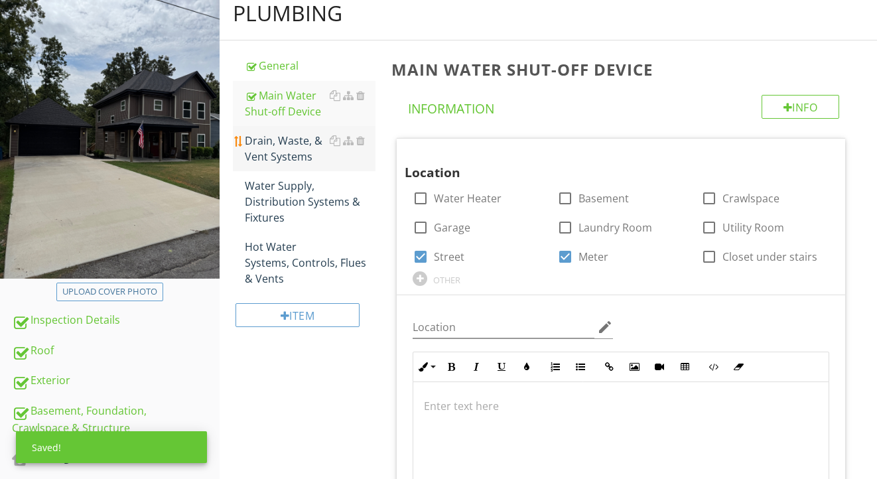
click at [298, 141] on div "Drain, Waste, & Vent Systems" at bounding box center [310, 149] width 131 height 32
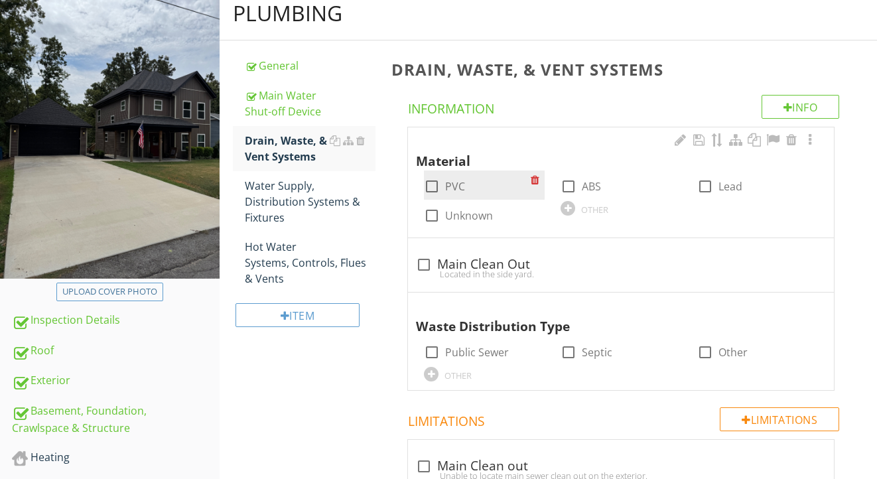
click at [458, 188] on label "PVC" at bounding box center [455, 186] width 20 height 13
checkbox input "true"
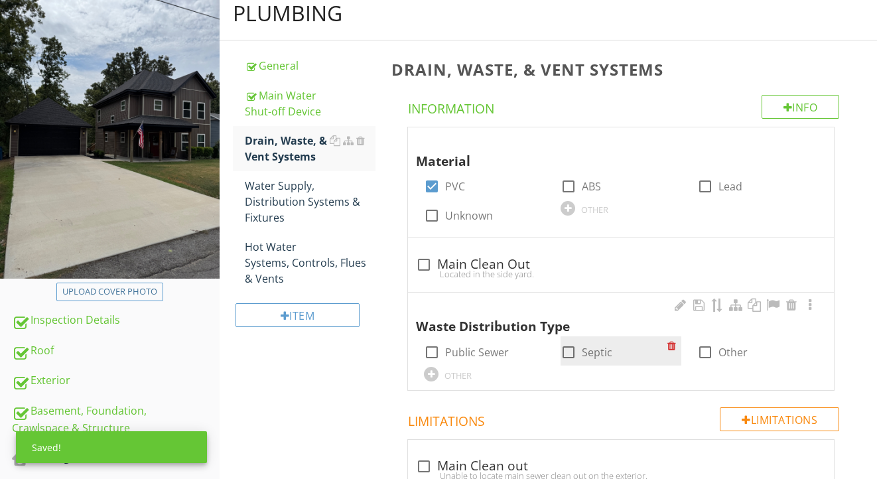
click at [571, 352] on div at bounding box center [568, 352] width 23 height 23
checkbox input "true"
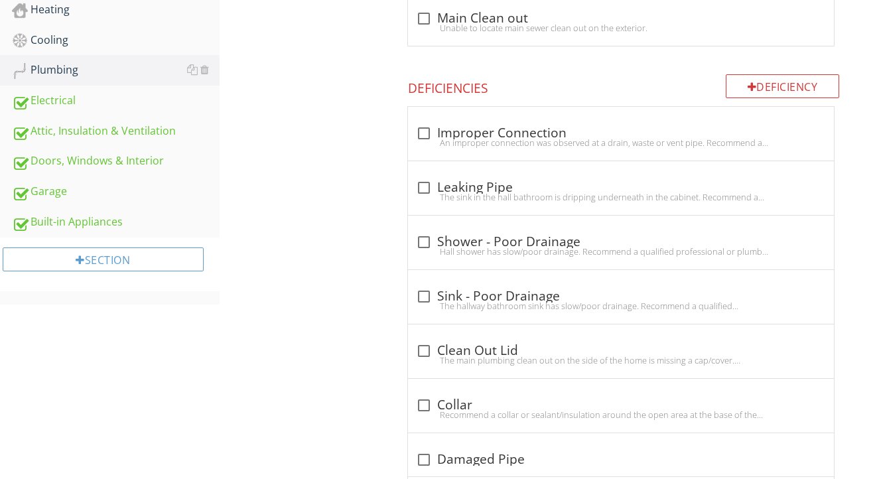
scroll to position [643, 0]
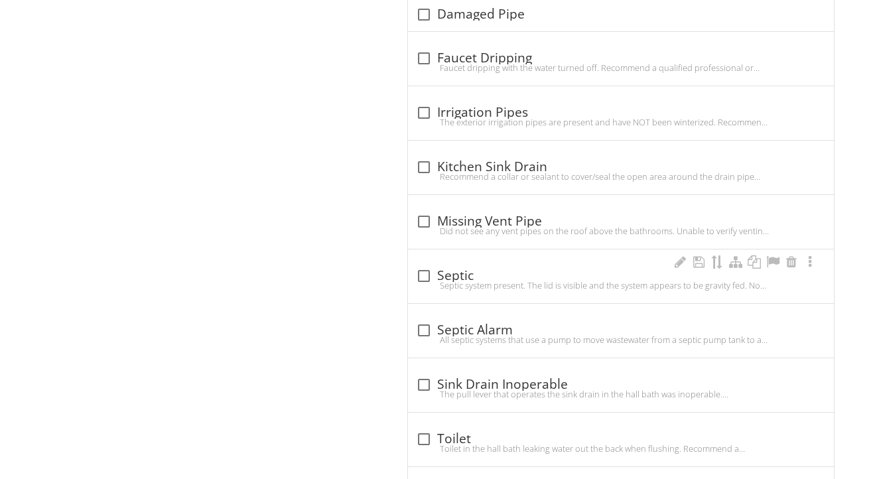
click at [456, 272] on div "check_box_outline_blank Septic" at bounding box center [621, 276] width 410 height 16
checkbox input "true"
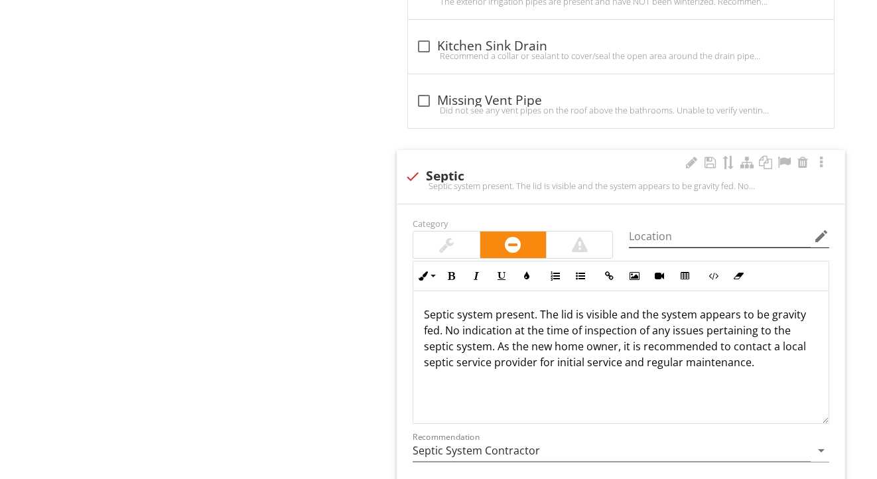
scroll to position [1352, 0]
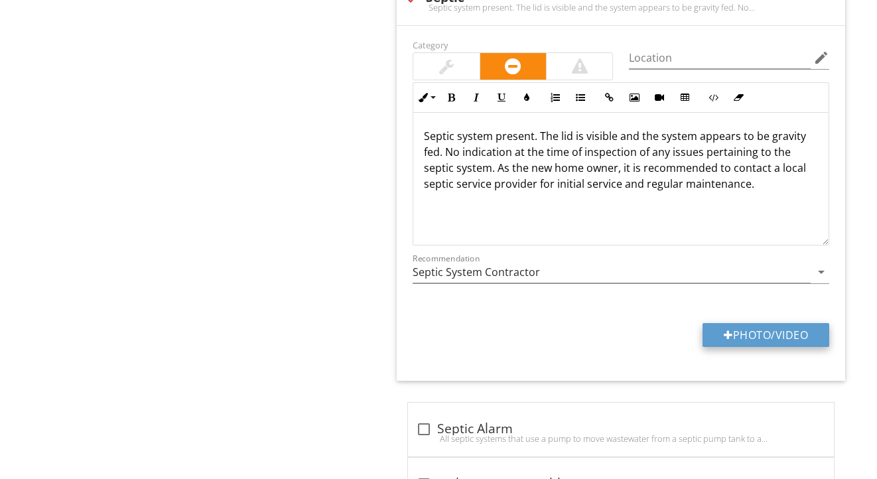
click at [724, 333] on div at bounding box center [728, 335] width 9 height 11
type input "C:\fakepath\IMG_2149.jpeg"
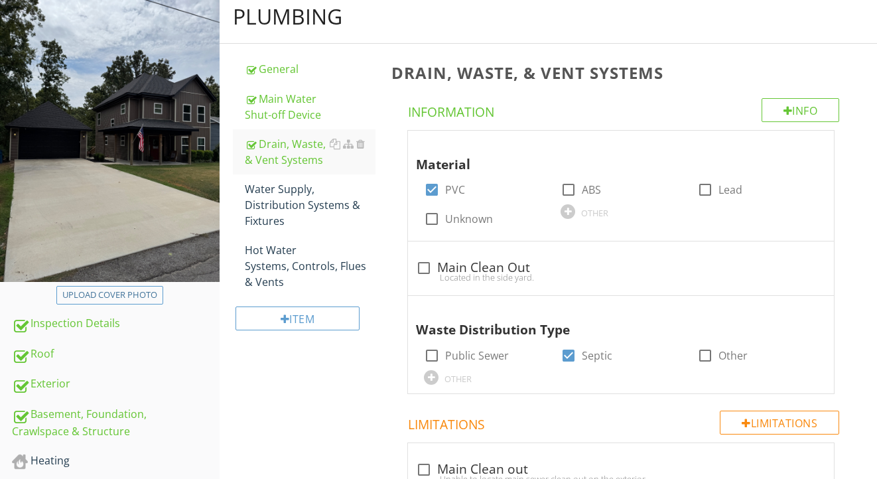
scroll to position [129, 0]
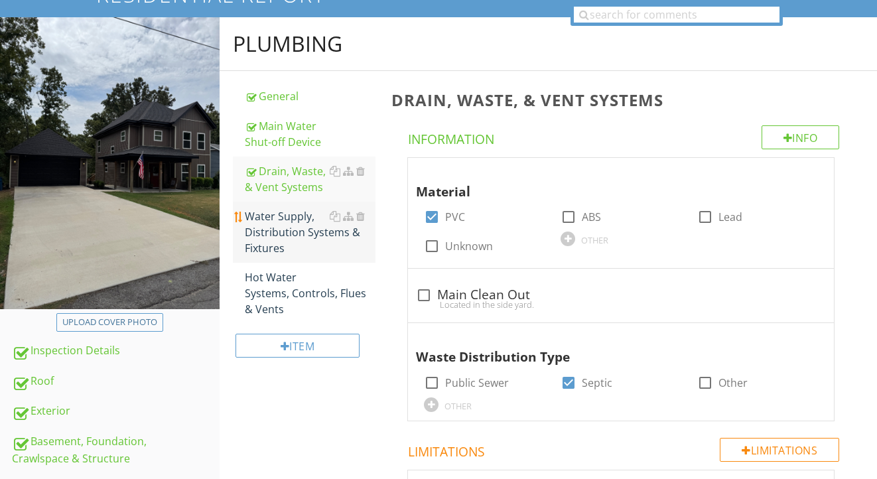
click at [301, 228] on div "Water Supply, Distribution Systems & Fixtures" at bounding box center [310, 232] width 131 height 48
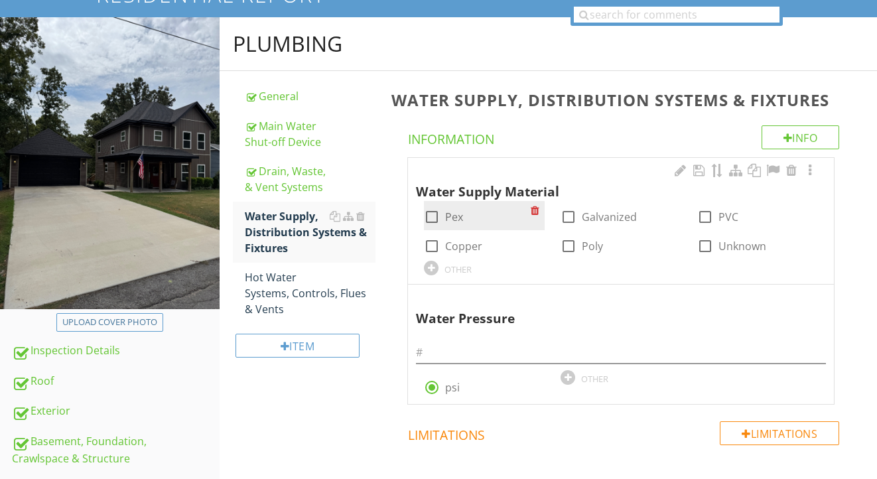
click at [460, 218] on label "Pex" at bounding box center [454, 216] width 18 height 13
checkbox input "true"
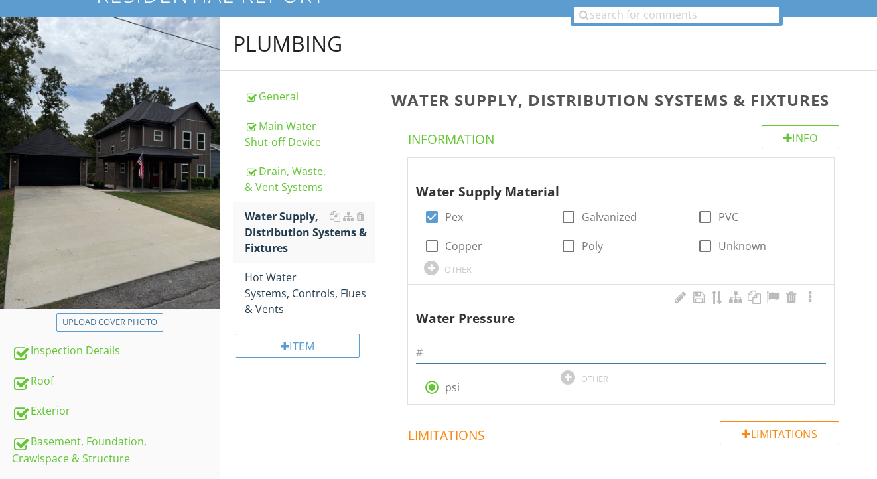
click at [467, 355] on input "text" at bounding box center [621, 353] width 410 height 22
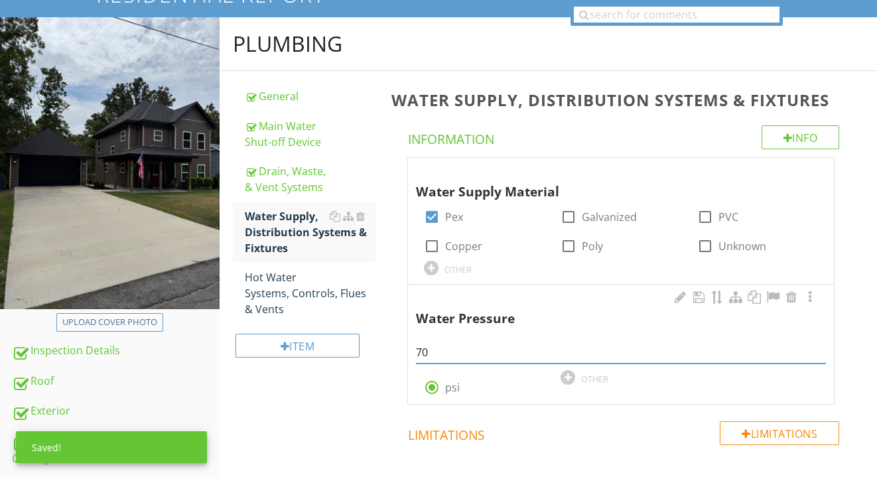
type input "7"
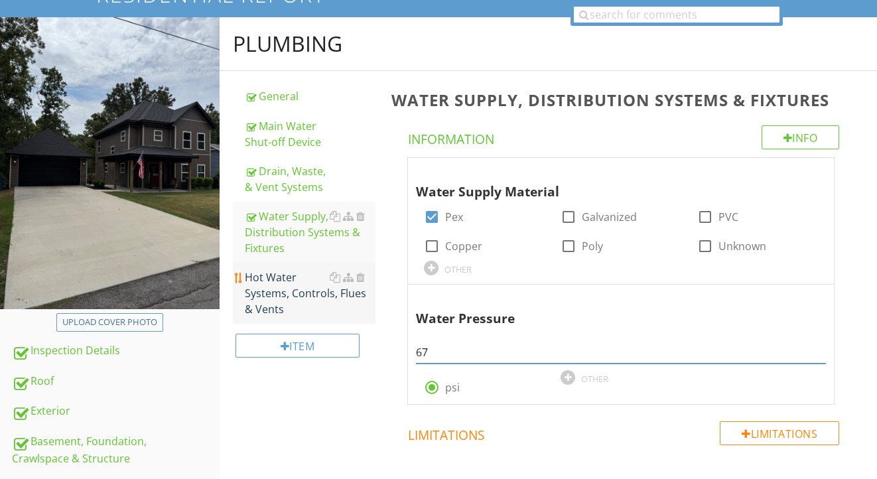
type input "67"
click at [266, 302] on div "Hot Water Systems, Controls, Flues & Vents" at bounding box center [310, 293] width 131 height 48
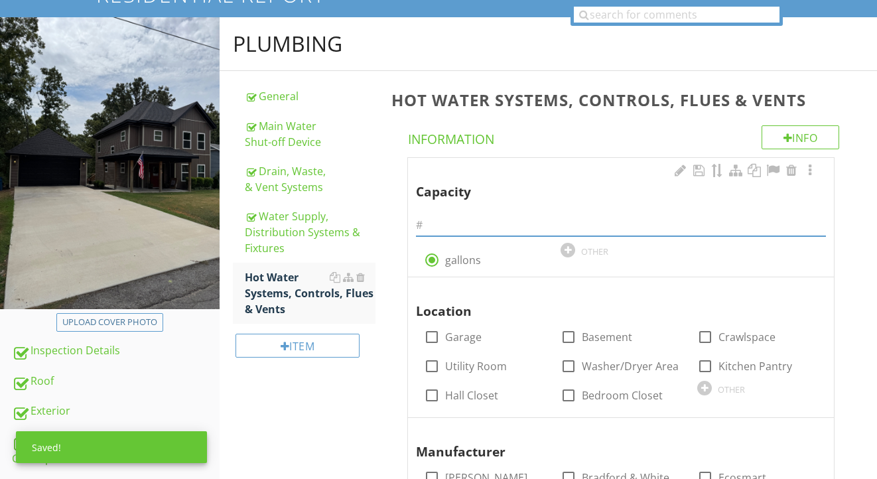
click at [468, 222] on input "text" at bounding box center [621, 225] width 410 height 22
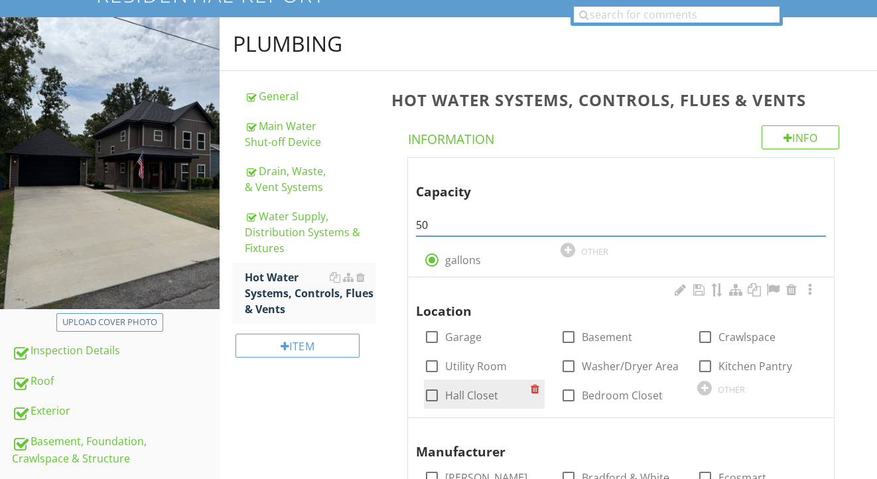
type input "50"
click at [490, 391] on label "Hall Closet" at bounding box center [471, 395] width 53 height 13
checkbox input "true"
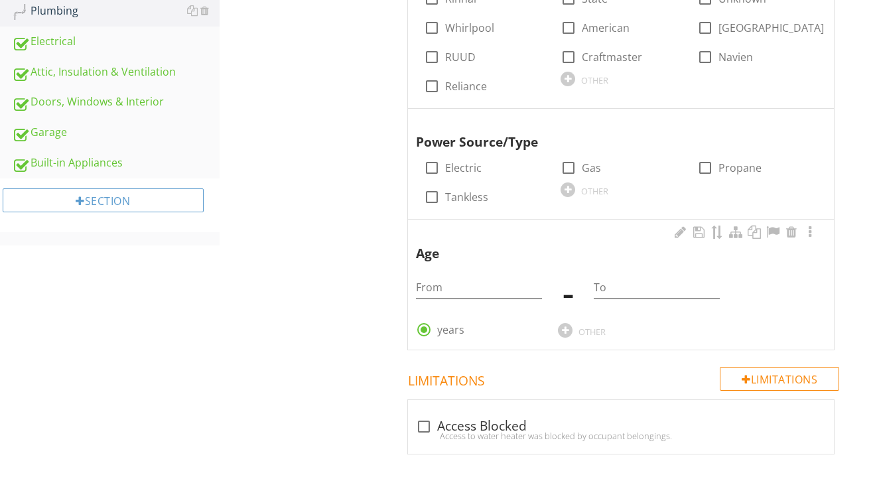
scroll to position [673, 0]
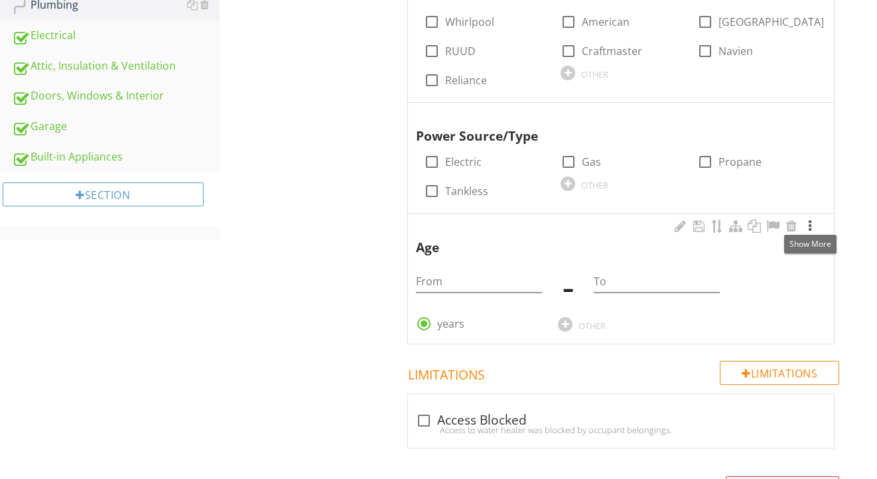
click at [809, 220] on div at bounding box center [810, 226] width 16 height 13
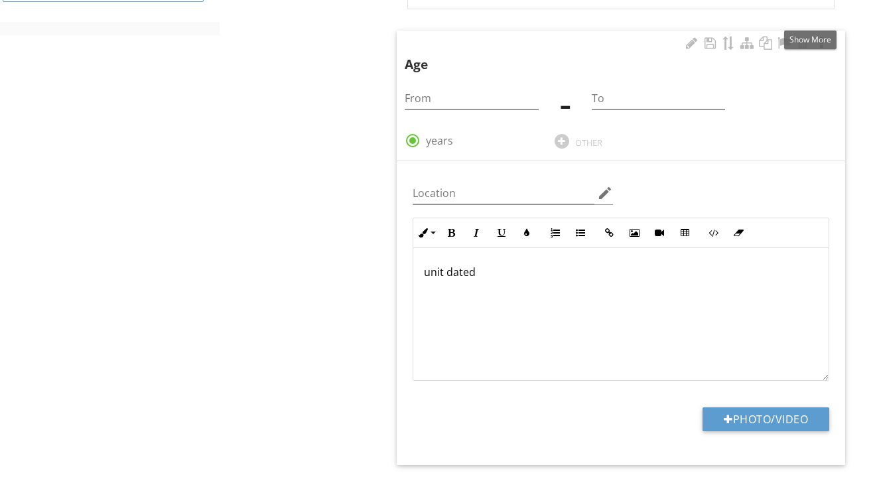
scroll to position [1020, 0]
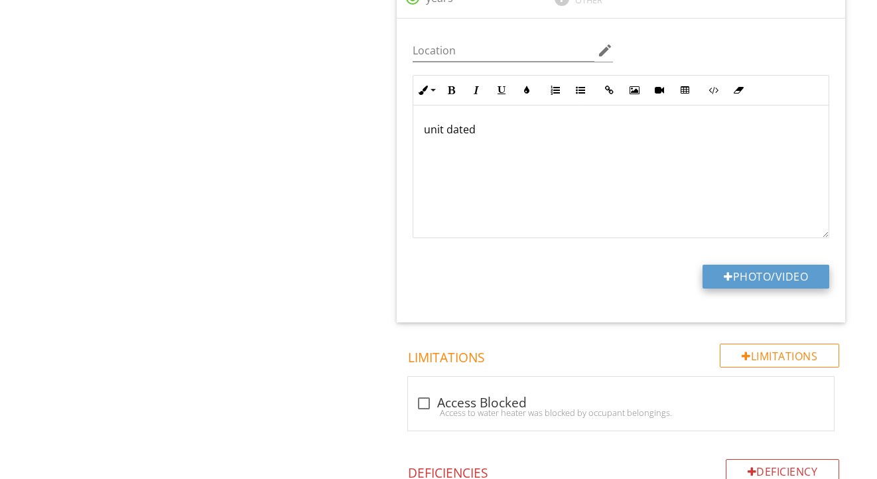
click at [769, 269] on button "Photo/Video" at bounding box center [766, 277] width 127 height 24
type input "C:\fakepath\IMG_2160.jpeg"
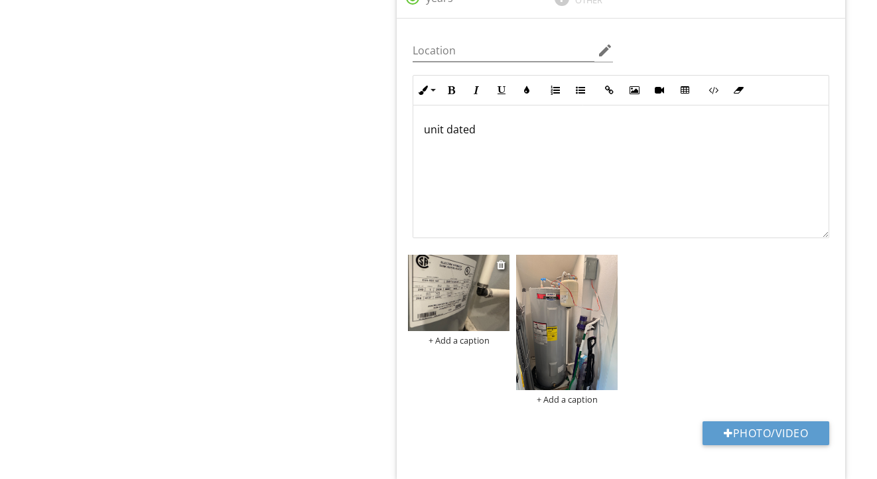
click at [438, 301] on img at bounding box center [459, 293] width 102 height 76
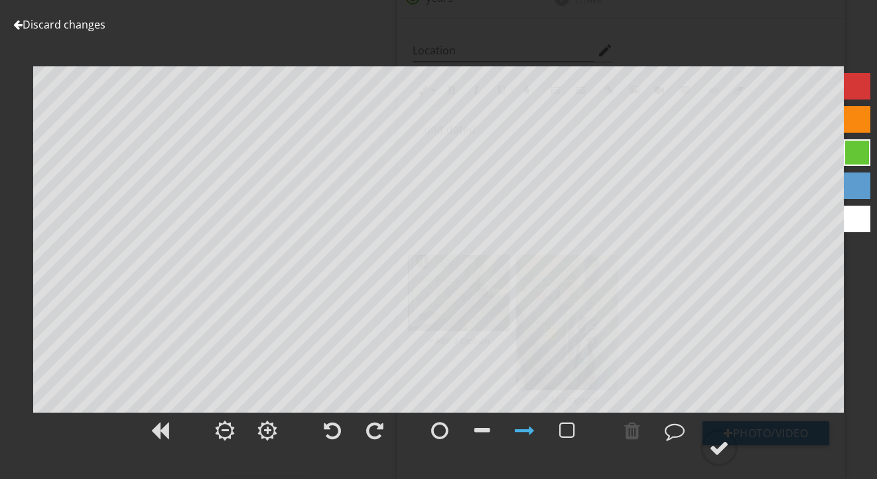
click at [78, 35] on div "Discard changes Add Location" at bounding box center [438, 239] width 877 height 479
click at [82, 27] on link "Discard changes" at bounding box center [59, 24] width 92 height 15
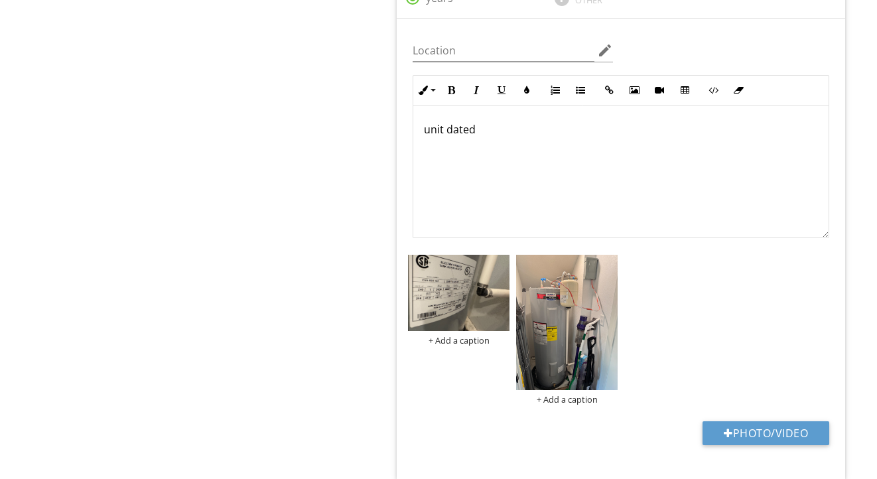
click at [606, 174] on div "unit dated" at bounding box center [620, 171] width 415 height 133
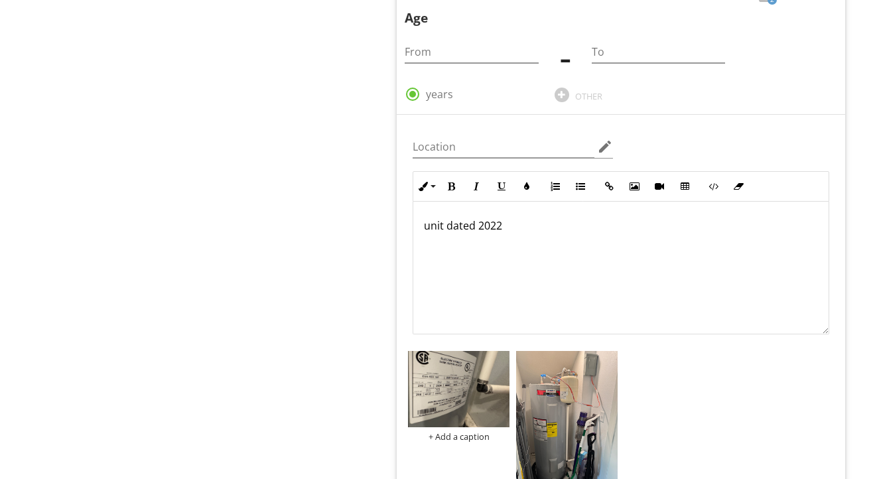
scroll to position [836, 0]
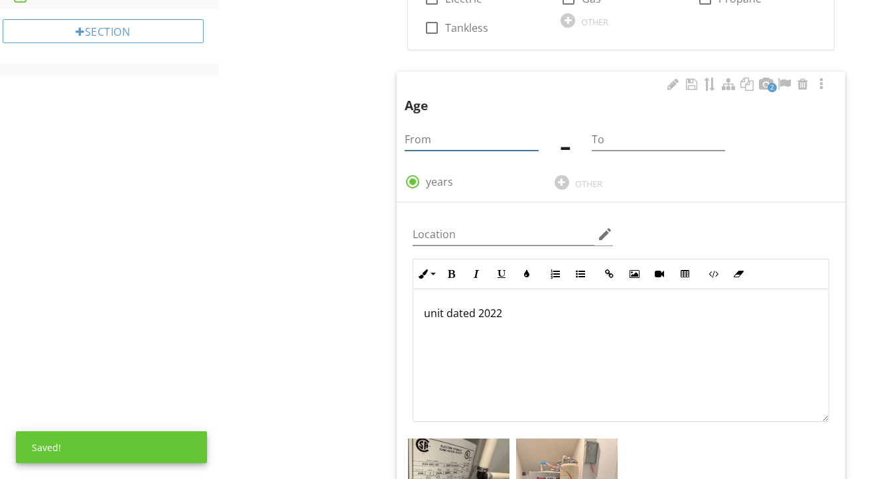
click at [433, 133] on input "From" at bounding box center [471, 140] width 133 height 22
type input "3"
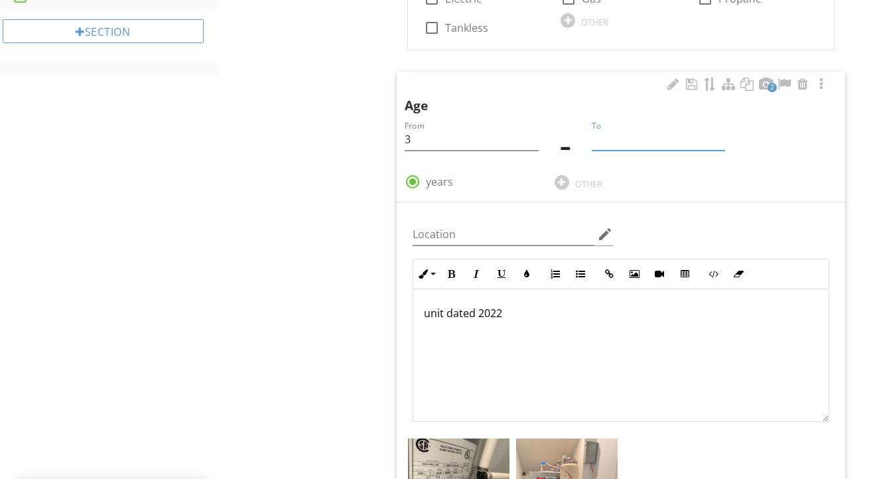
click at [608, 131] on input "To" at bounding box center [658, 140] width 133 height 22
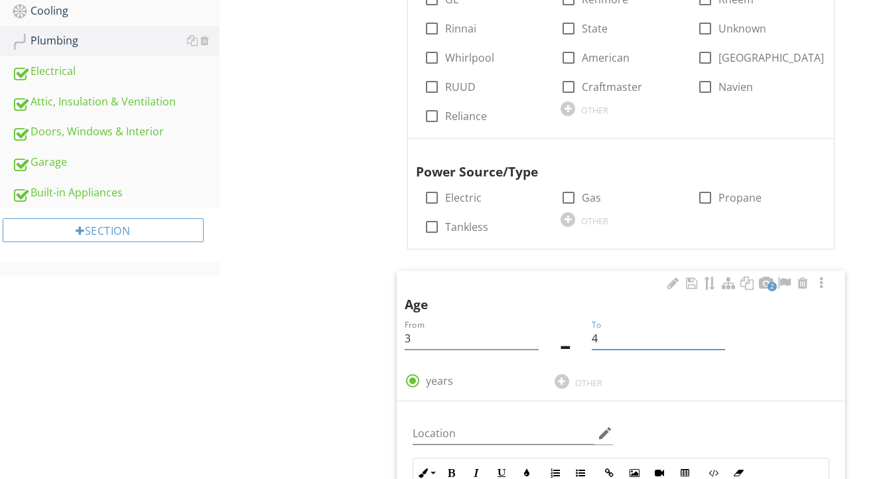
scroll to position [610, 0]
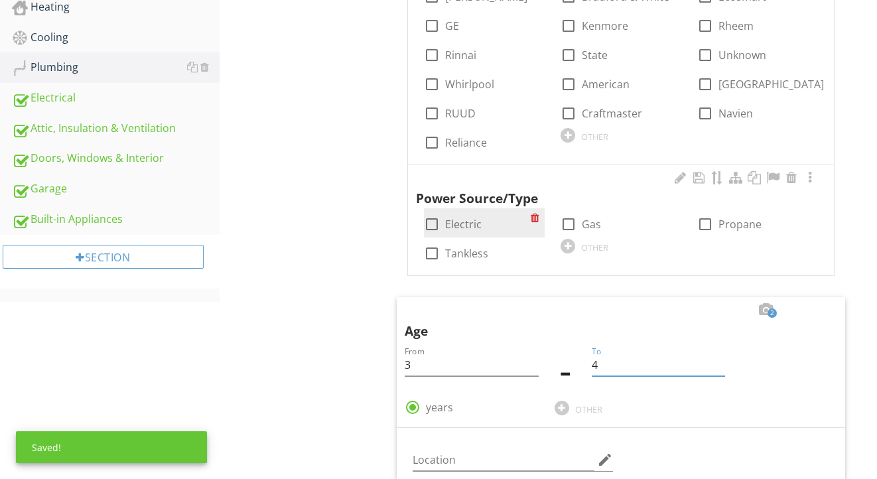
type input "4"
click at [465, 218] on label "Electric" at bounding box center [463, 224] width 36 height 13
checkbox input "true"
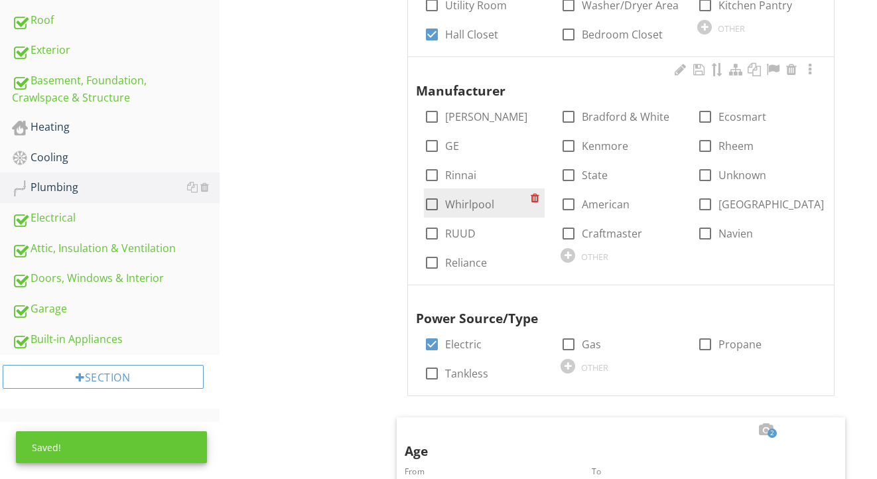
scroll to position [488, 0]
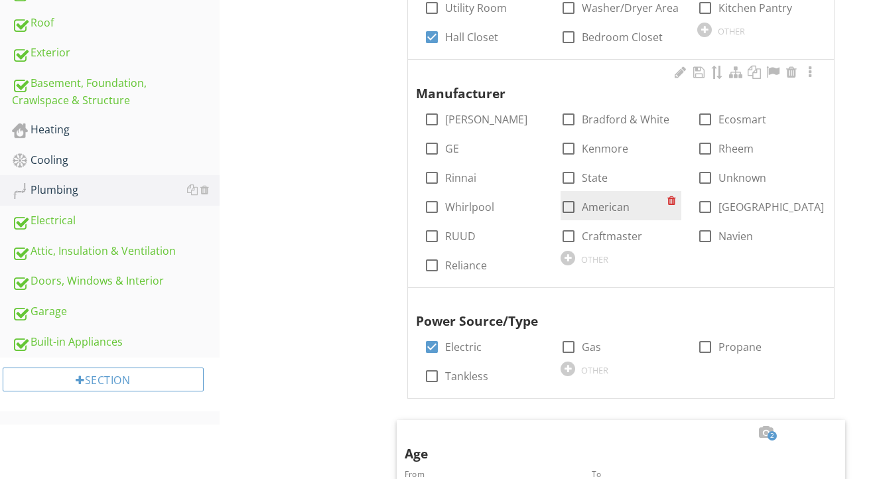
click at [600, 204] on label "American" at bounding box center [606, 206] width 48 height 13
checkbox input "true"
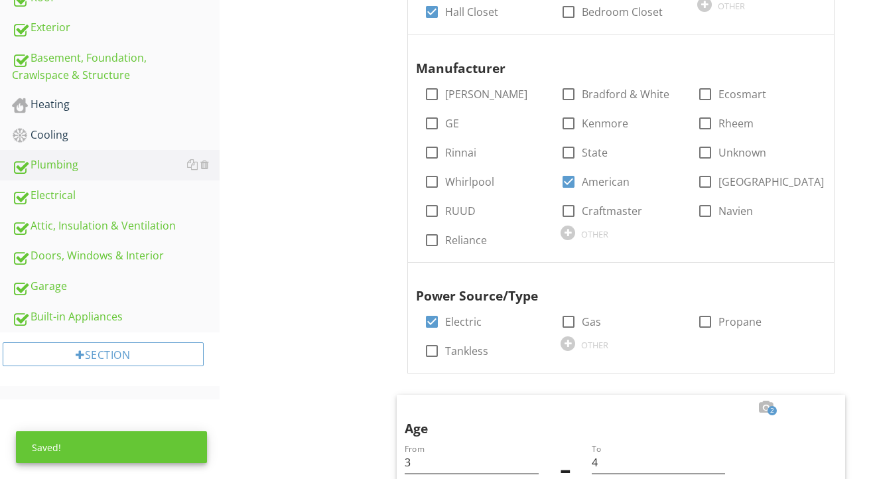
scroll to position [530, 0]
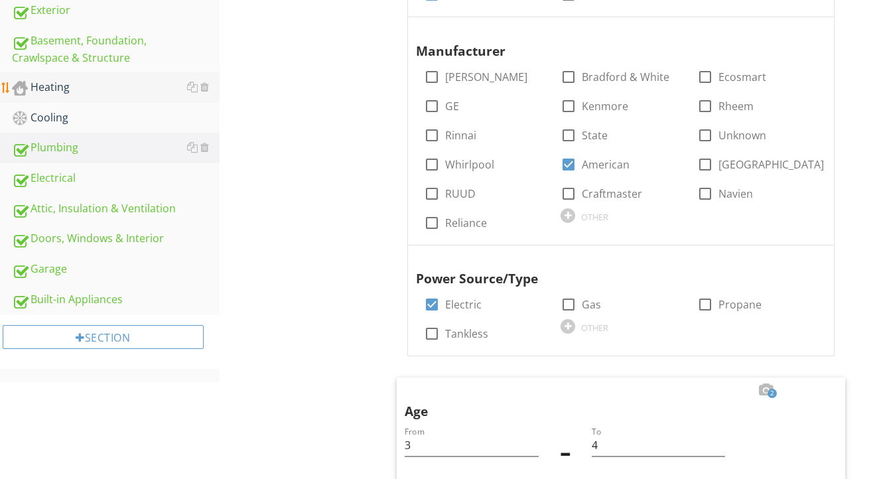
click at [96, 92] on div "Heating" at bounding box center [116, 87] width 208 height 17
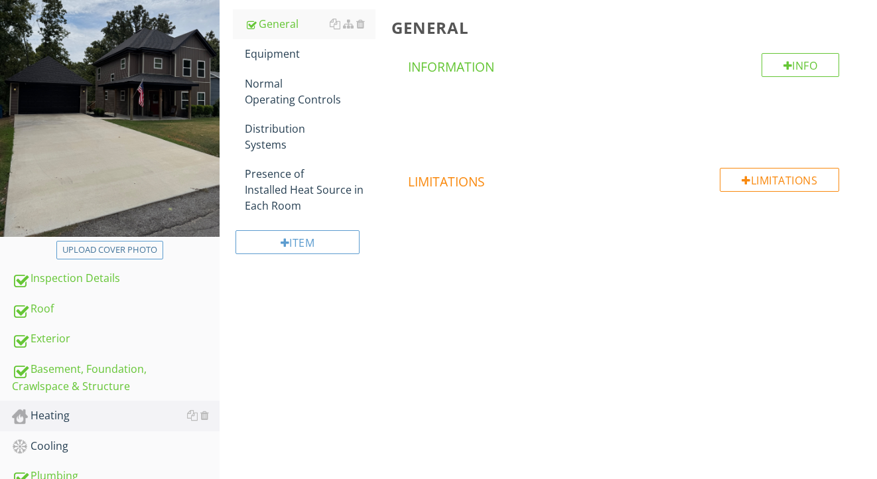
scroll to position [176, 0]
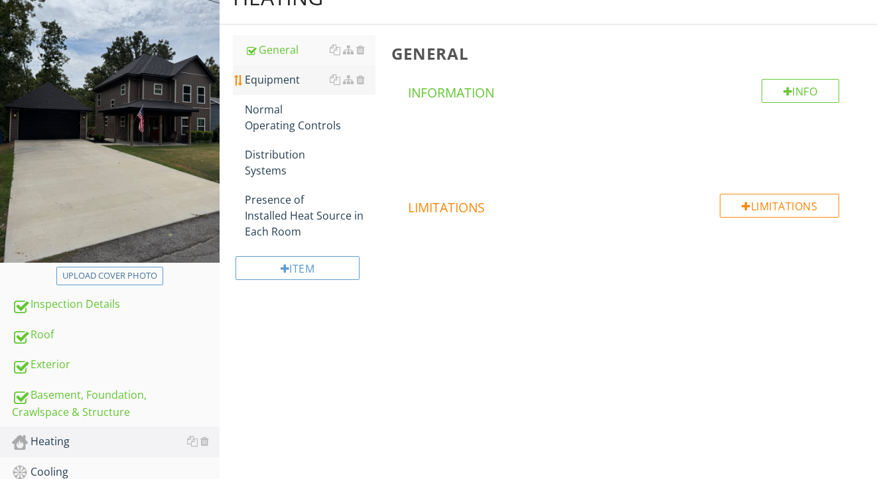
click at [285, 84] on div "Equipment" at bounding box center [310, 80] width 131 height 16
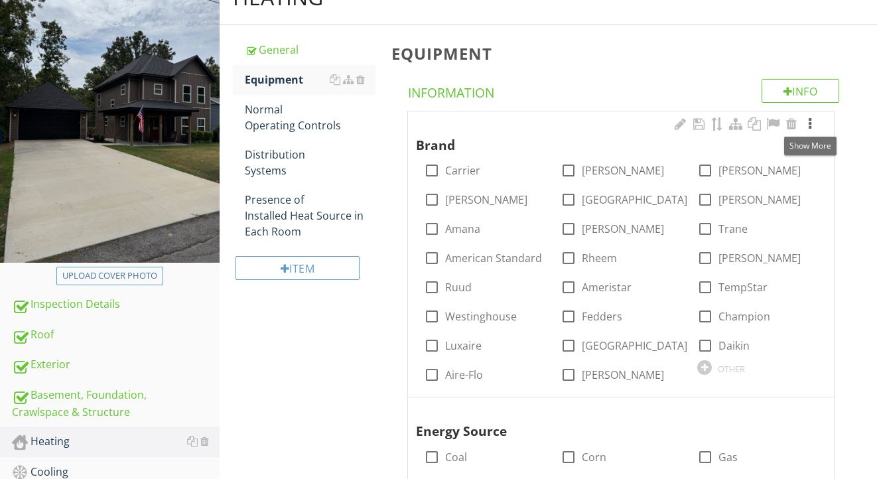
click at [812, 122] on div at bounding box center [810, 123] width 16 height 13
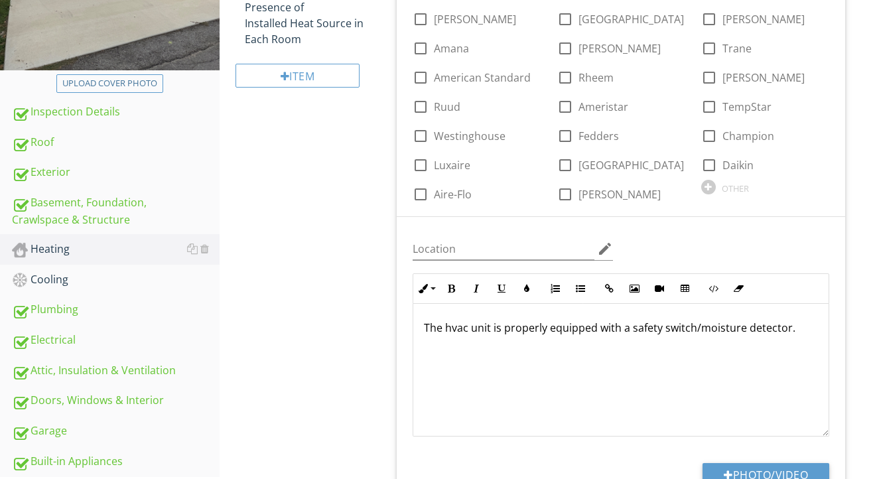
scroll to position [427, 0]
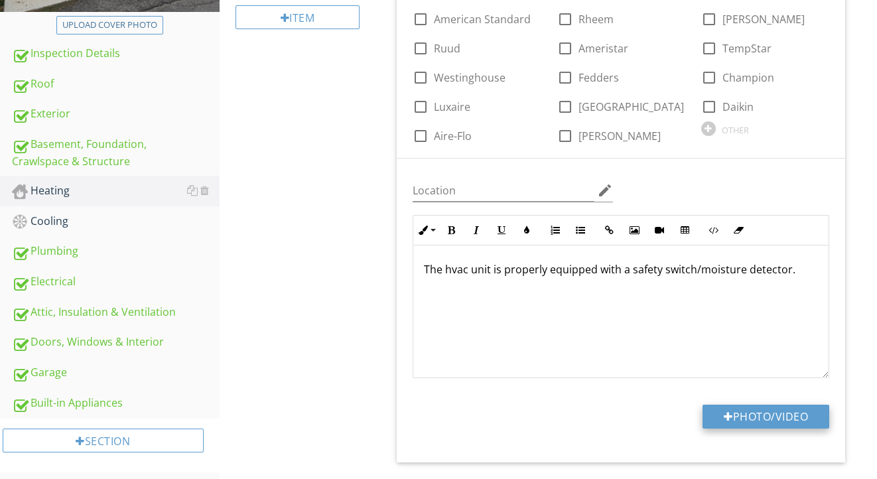
click at [739, 408] on button "Photo/Video" at bounding box center [766, 417] width 127 height 24
type input "C:\fakepath\IMG_2185.jpeg"
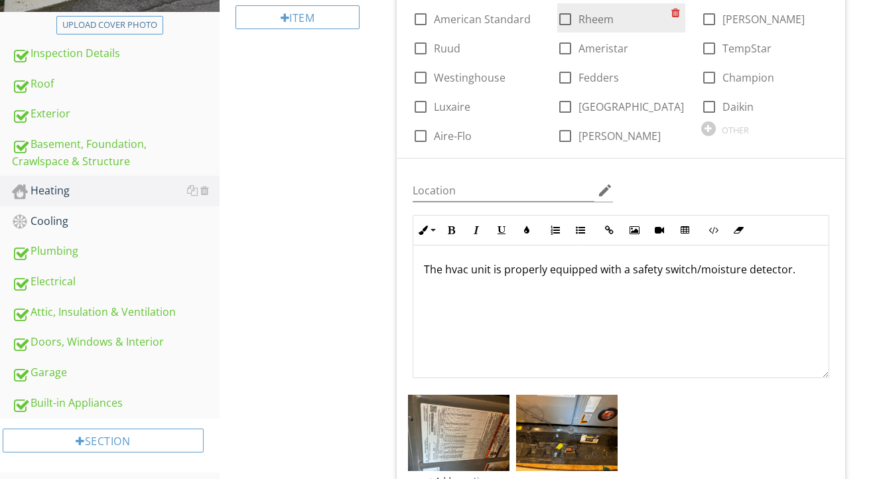
click at [569, 19] on div at bounding box center [565, 19] width 23 height 23
checkbox input "true"
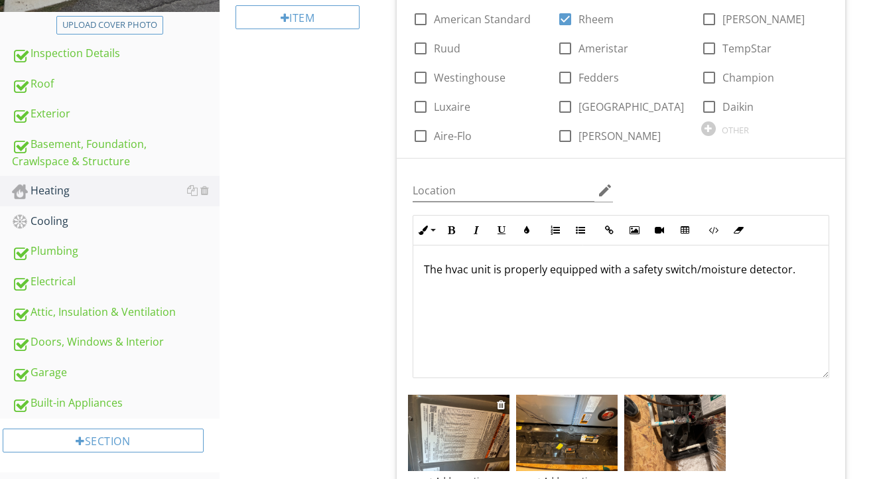
click at [456, 403] on img at bounding box center [459, 433] width 102 height 76
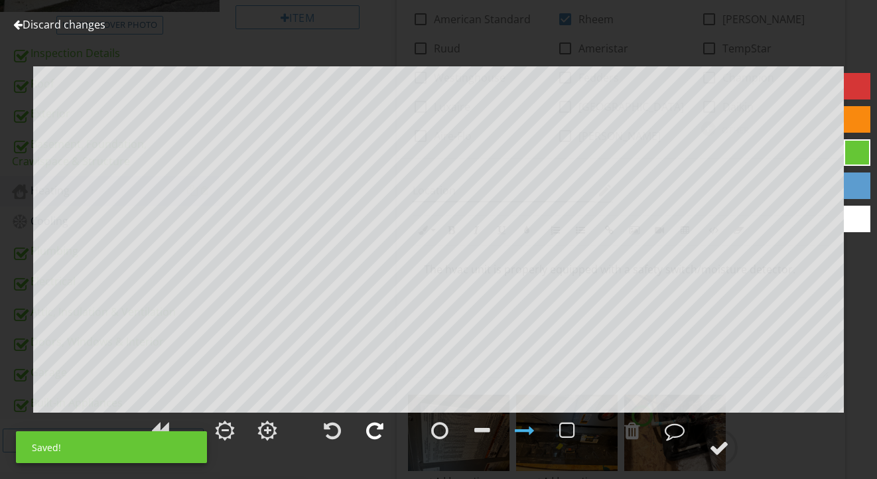
click at [384, 431] on div at bounding box center [374, 430] width 33 height 33
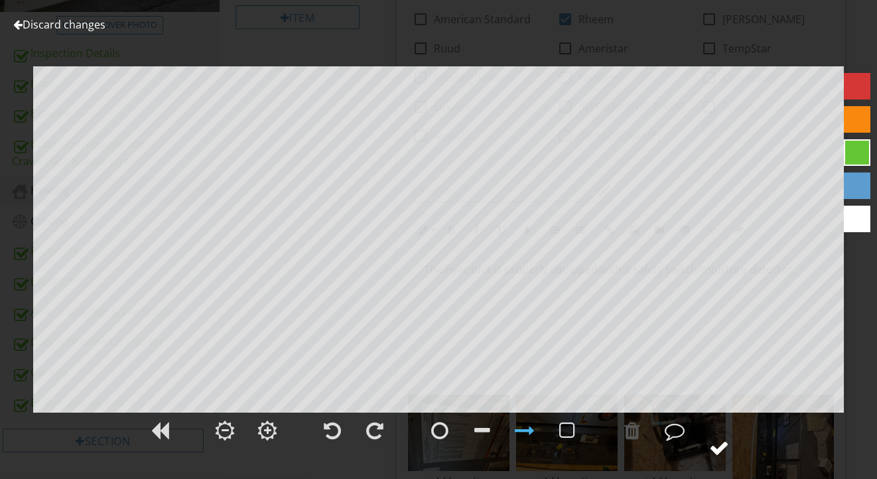
click at [721, 452] on div at bounding box center [719, 448] width 20 height 20
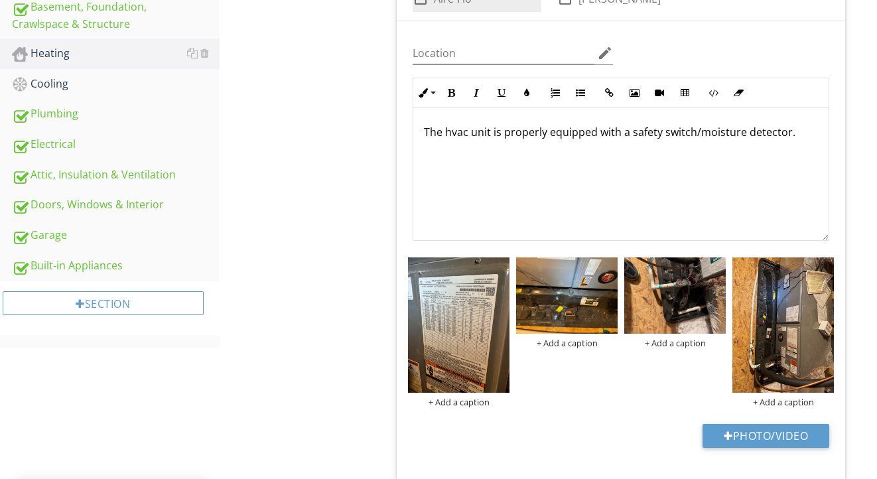
scroll to position [565, 0]
click at [551, 342] on div "+ Add a caption" at bounding box center [567, 342] width 102 height 11
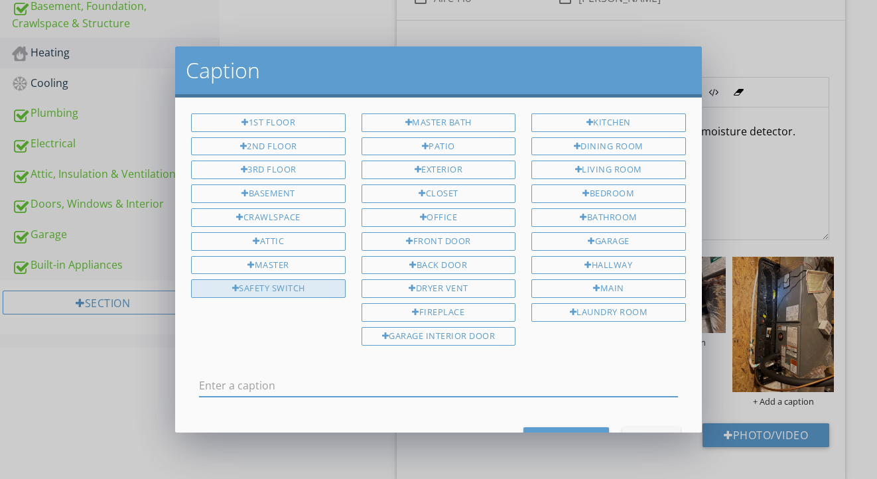
click at [284, 284] on div "Safety Switch" at bounding box center [268, 288] width 154 height 19
type input "Safety Switch"
click at [545, 427] on button "Save Caption" at bounding box center [566, 439] width 86 height 24
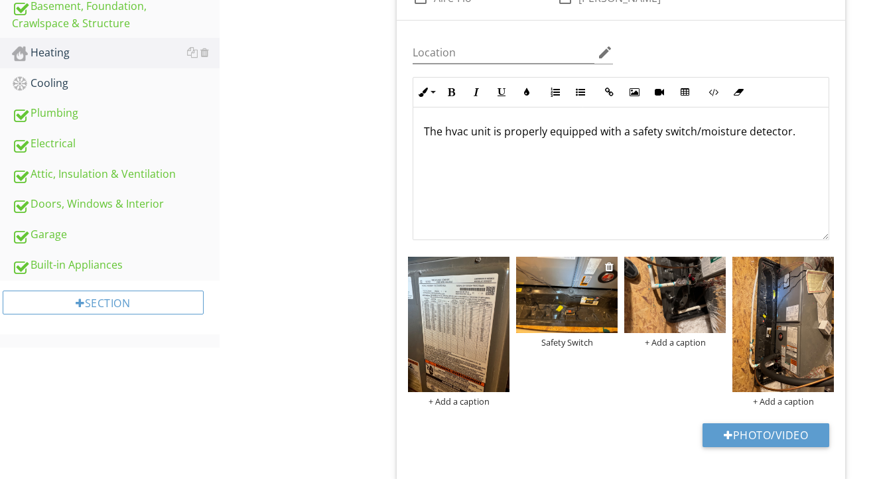
click at [539, 307] on img at bounding box center [567, 295] width 102 height 76
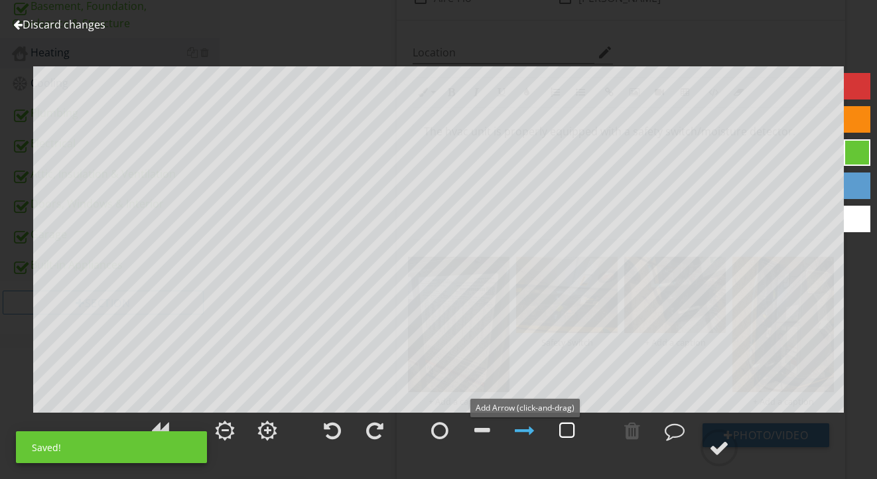
click at [564, 433] on div at bounding box center [567, 431] width 16 height 20
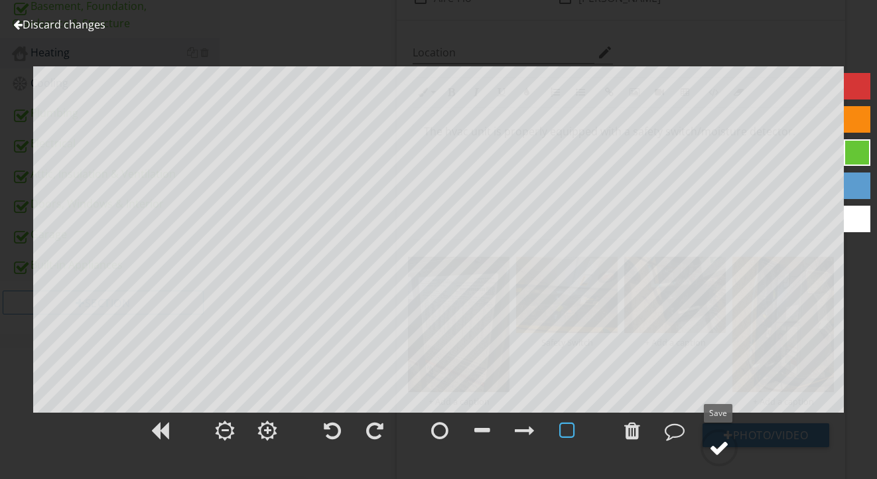
click at [728, 443] on div at bounding box center [719, 448] width 20 height 20
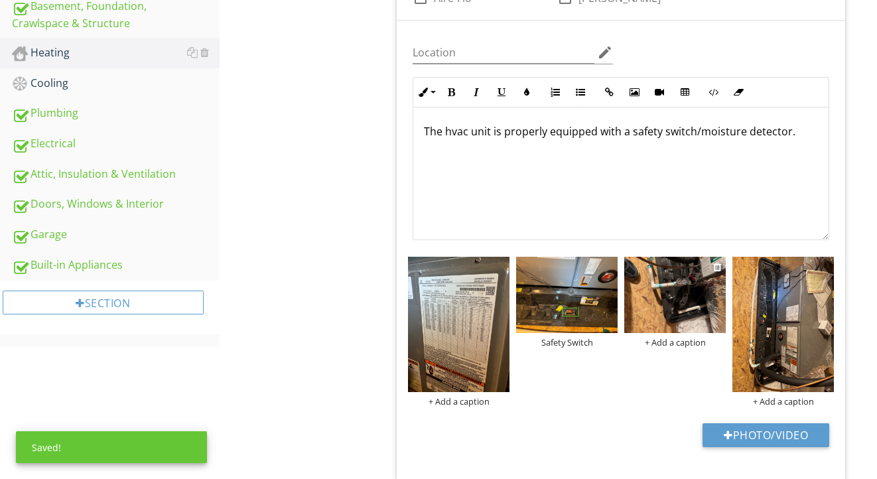
click at [671, 302] on img at bounding box center [675, 295] width 102 height 76
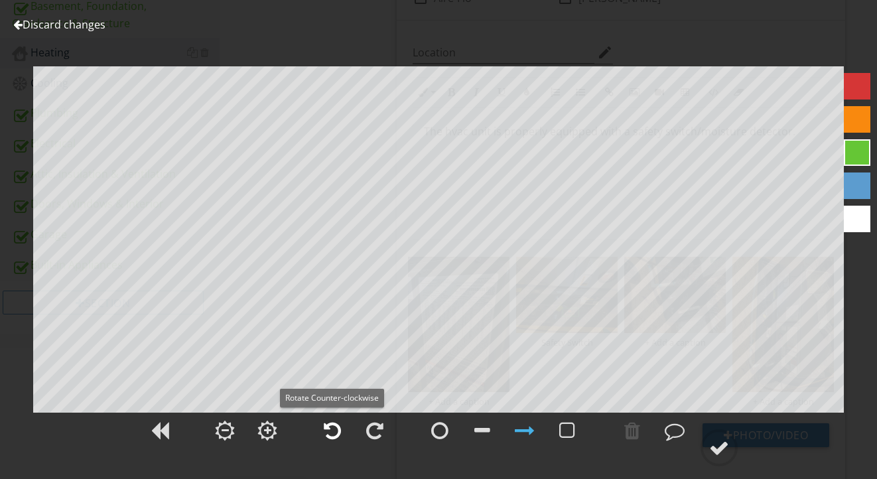
click at [334, 427] on div at bounding box center [332, 431] width 17 height 20
click at [570, 435] on div at bounding box center [567, 431] width 16 height 20
click at [715, 451] on div at bounding box center [719, 448] width 20 height 20
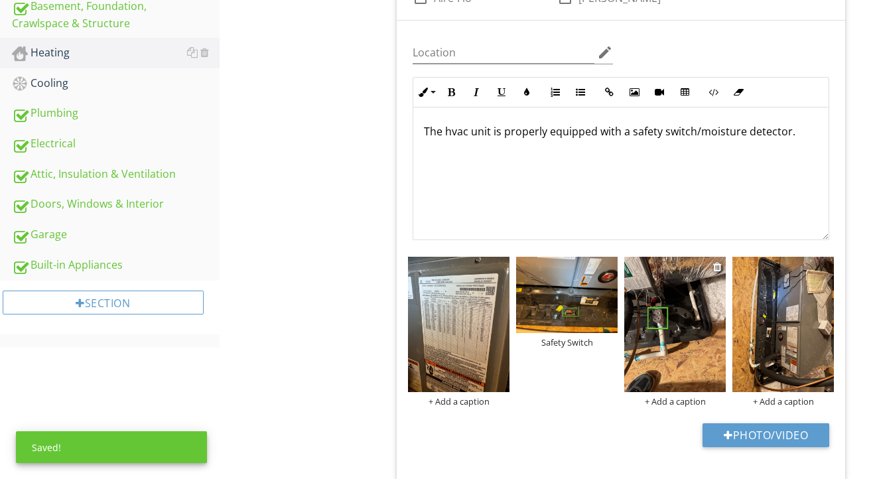
click at [677, 405] on div "+ Add a caption" at bounding box center [675, 401] width 102 height 11
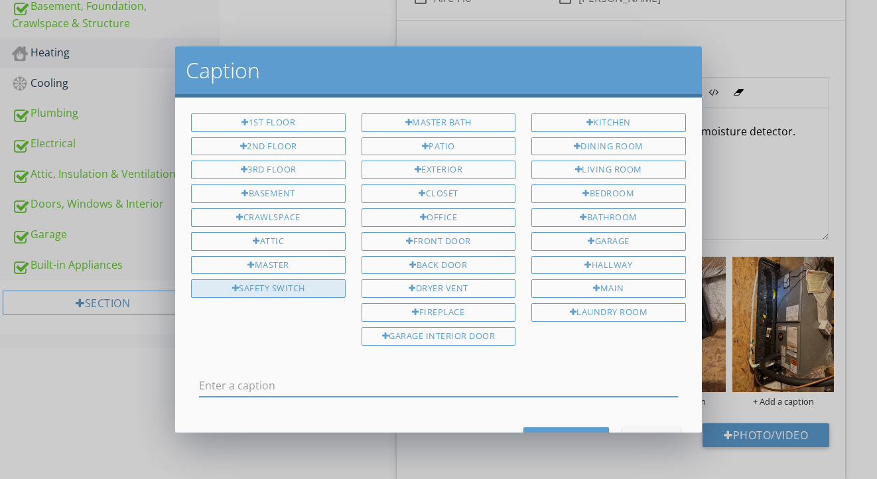
click at [297, 287] on div "Safety Switch" at bounding box center [268, 288] width 154 height 19
type input "Safety Switch"
click at [549, 427] on button "Save Caption" at bounding box center [566, 439] width 86 height 24
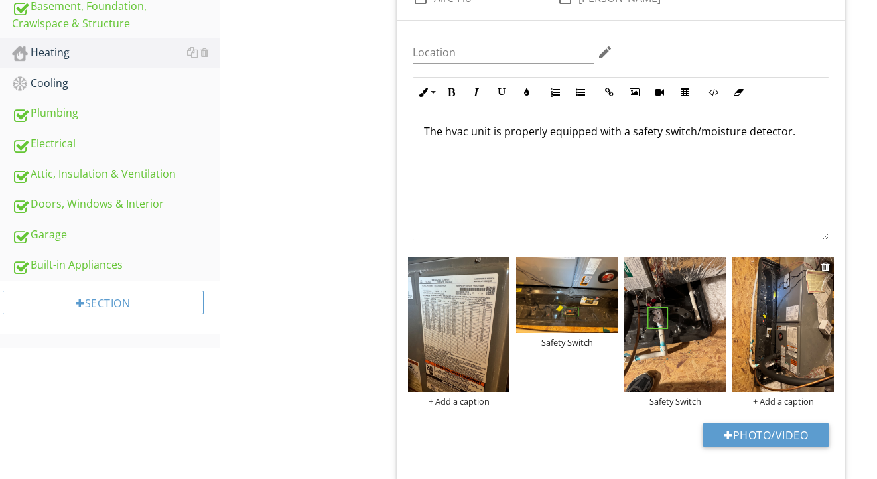
click at [776, 370] on img at bounding box center [783, 324] width 102 height 135
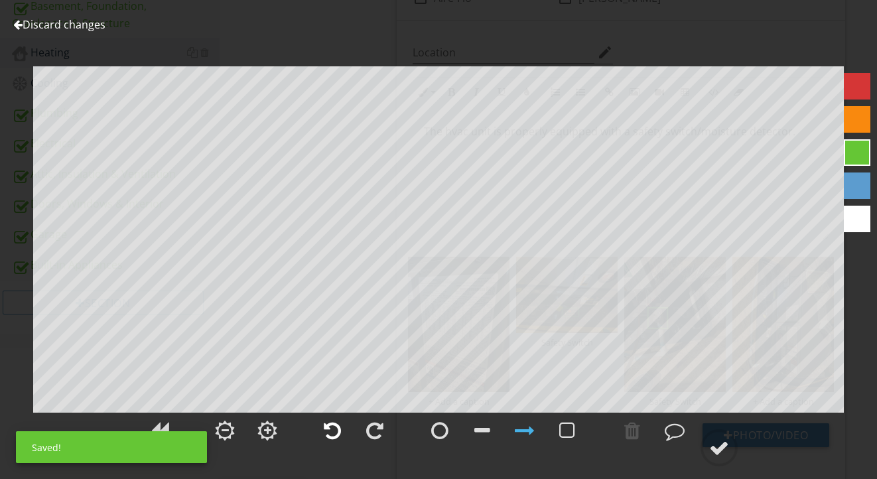
click at [330, 425] on div at bounding box center [332, 431] width 17 height 20
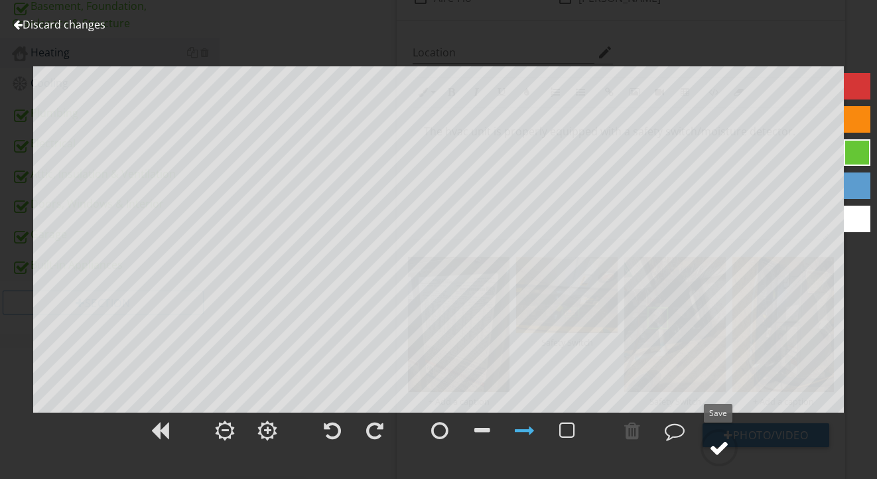
click at [723, 445] on div at bounding box center [719, 448] width 20 height 20
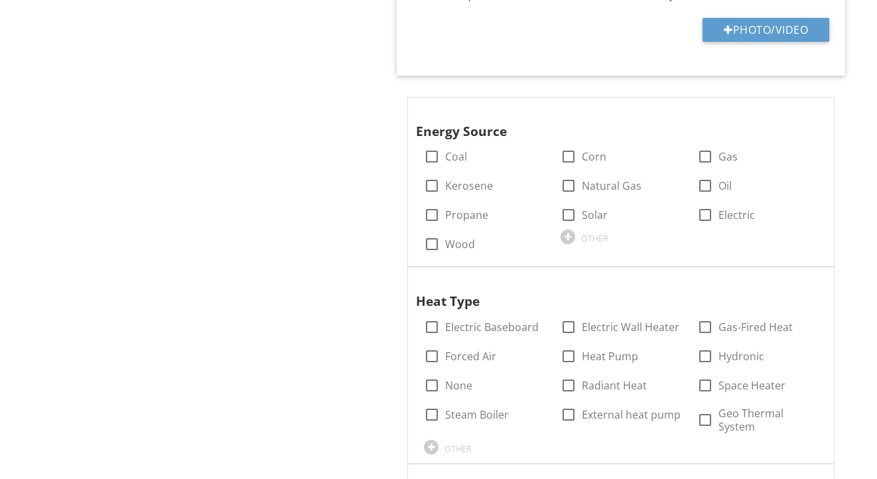
scroll to position [983, 0]
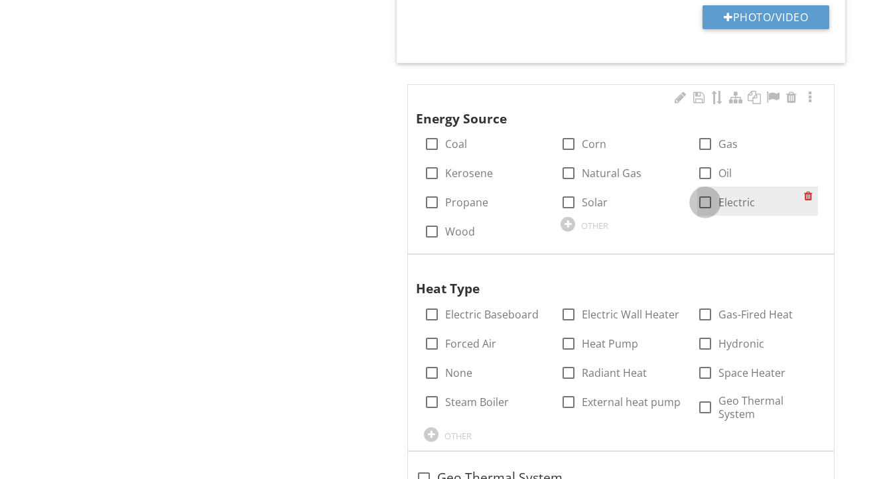
click at [701, 196] on div at bounding box center [705, 202] width 23 height 23
checkbox input "true"
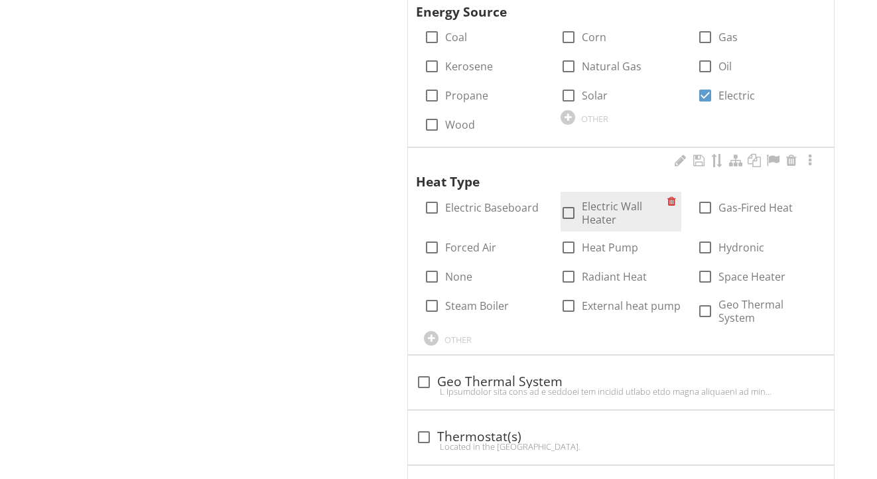
scroll to position [1102, 0]
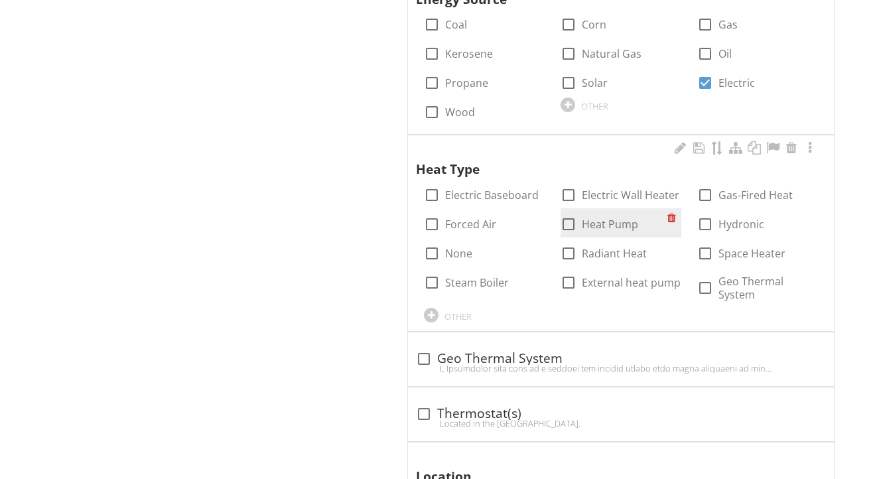
click at [620, 221] on label "Heat Pump" at bounding box center [610, 224] width 56 height 13
checkbox input "true"
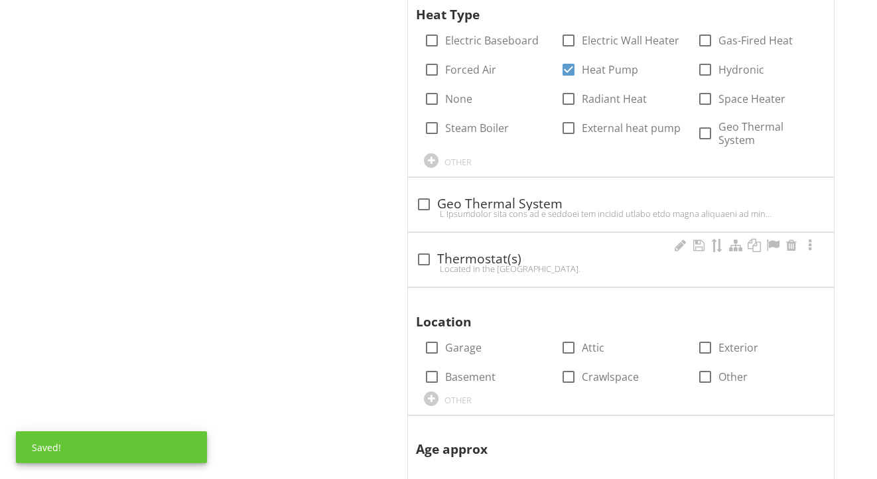
click at [500, 253] on div "check_box_outline_blank Thermostat(s)" at bounding box center [621, 259] width 410 height 16
checkbox input "true"
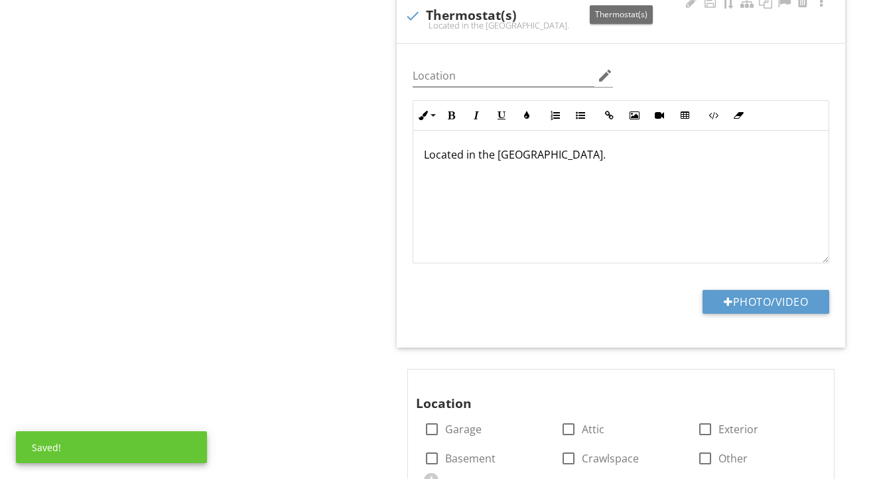
scroll to position [1625, 0]
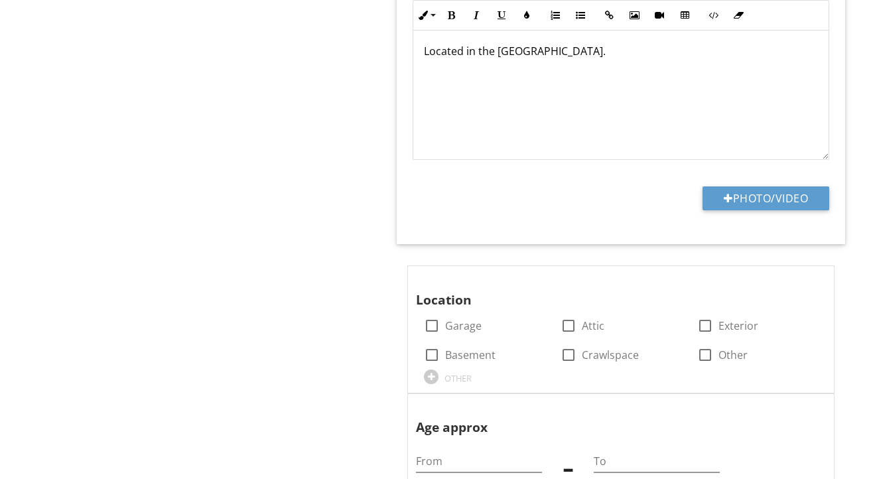
click at [592, 86] on div "Located in the Hallway." at bounding box center [620, 93] width 415 height 133
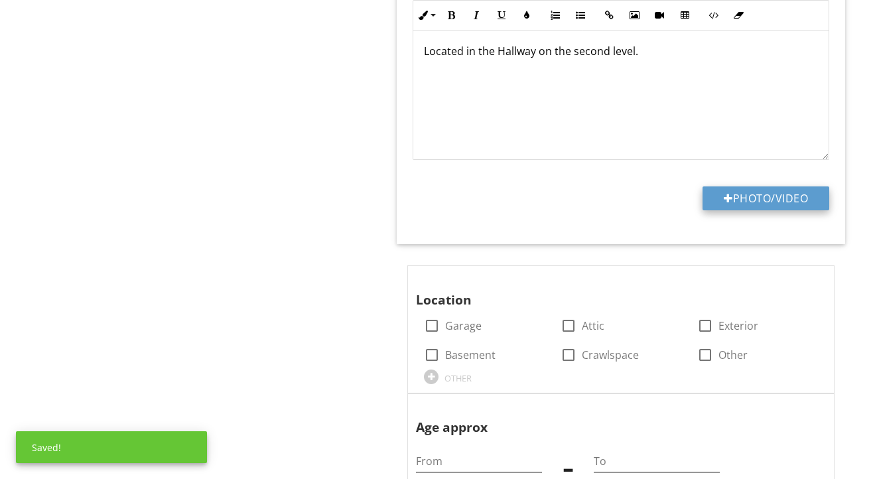
click at [739, 189] on button "Photo/Video" at bounding box center [766, 198] width 127 height 24
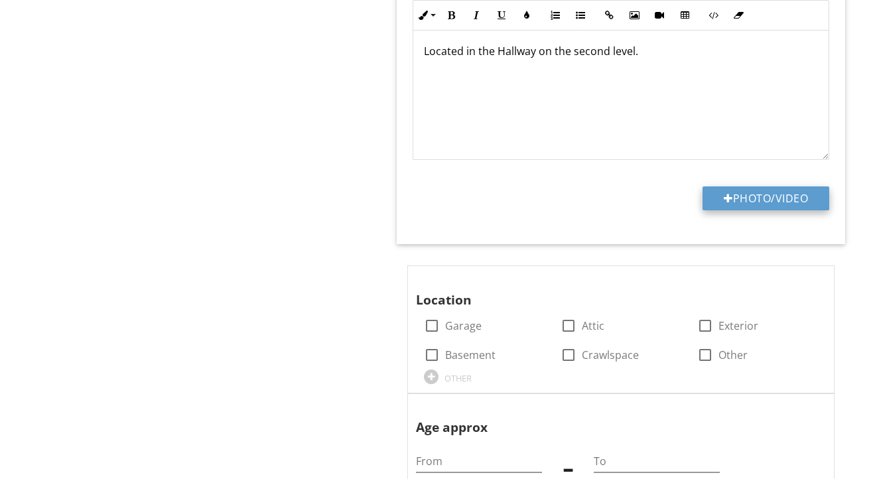
type input "C:\fakepath\IMG_2146.jpeg"
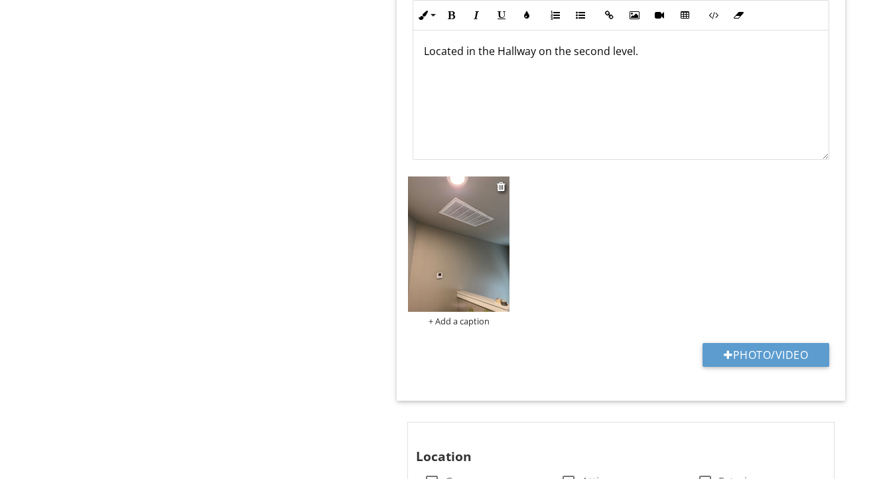
click at [461, 283] on img at bounding box center [459, 243] width 102 height 135
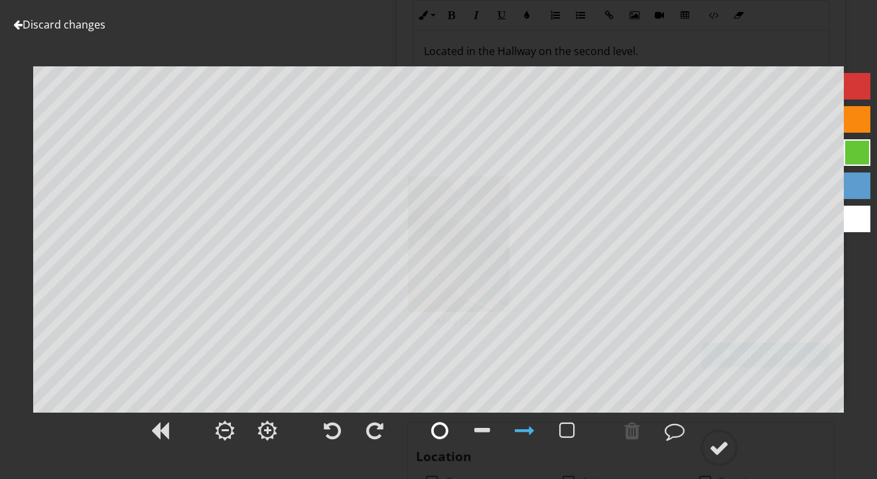
click at [439, 441] on div at bounding box center [439, 430] width 33 height 33
click at [725, 450] on div at bounding box center [719, 448] width 20 height 20
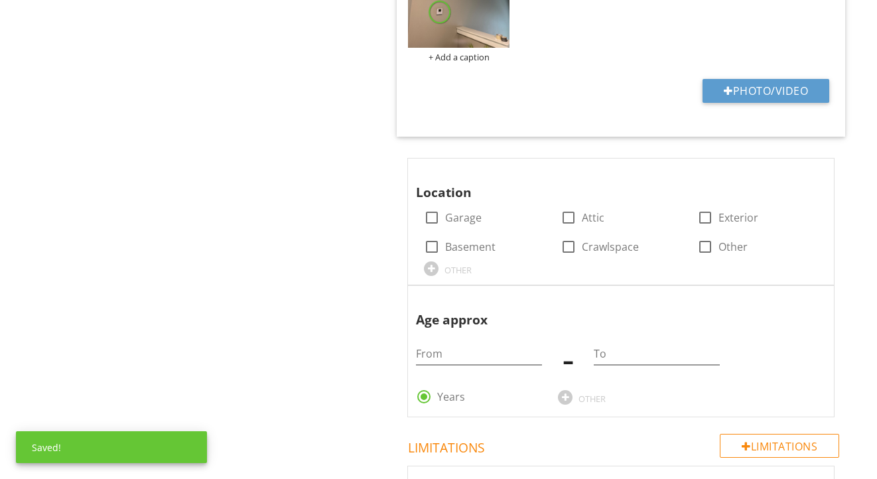
scroll to position [1892, 0]
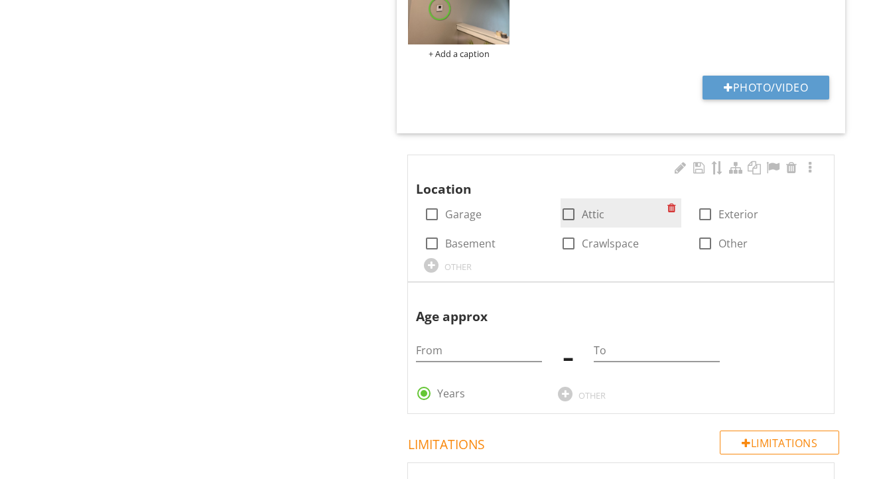
click at [596, 210] on label "Attic" at bounding box center [593, 214] width 23 height 13
checkbox input "true"
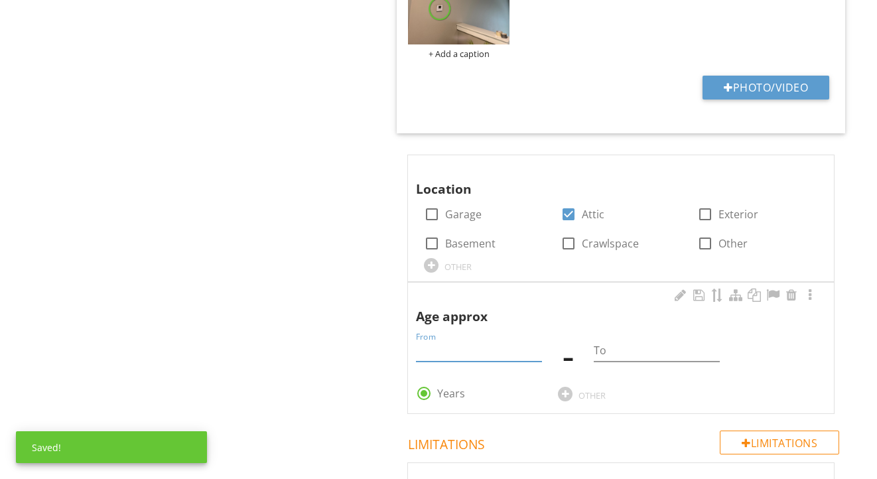
click at [441, 342] on input "From" at bounding box center [479, 351] width 126 height 22
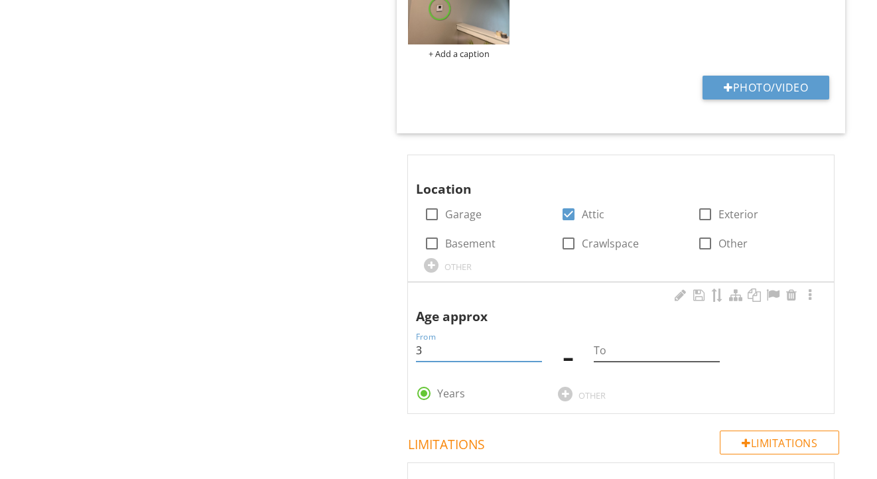
type input "3"
click at [612, 346] on input "To" at bounding box center [657, 351] width 126 height 22
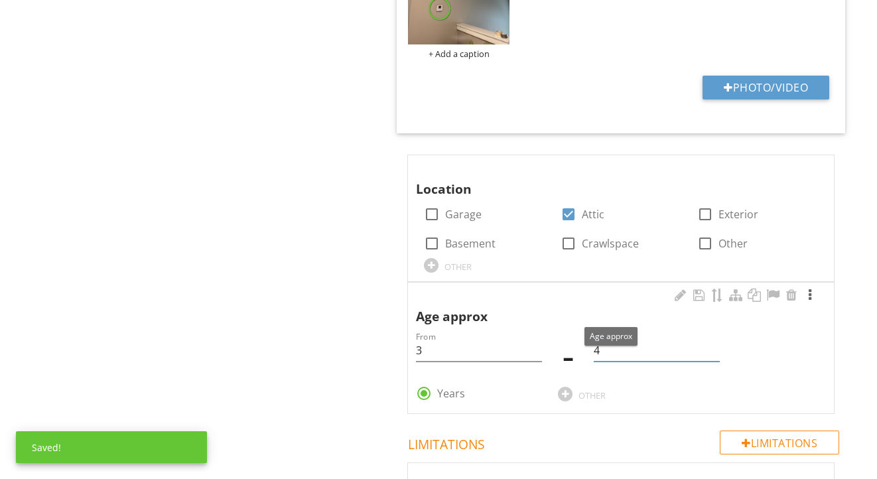
type input "4"
click at [812, 291] on div at bounding box center [810, 295] width 16 height 13
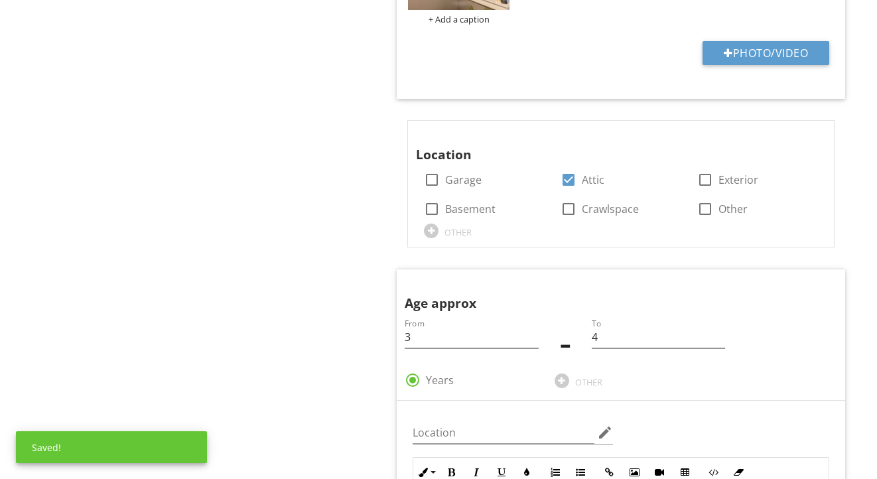
scroll to position [2000, 0]
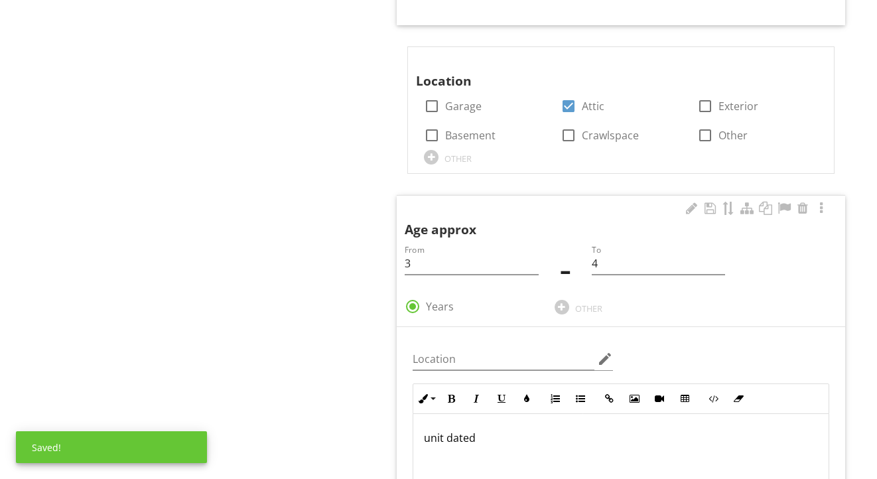
click at [663, 417] on div "unit dated" at bounding box center [620, 480] width 415 height 133
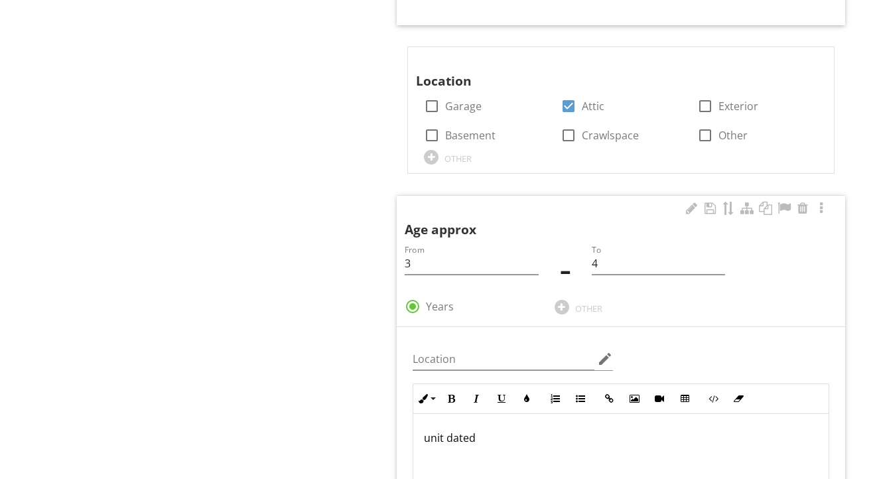
click at [649, 436] on p "unit dated" at bounding box center [621, 438] width 394 height 16
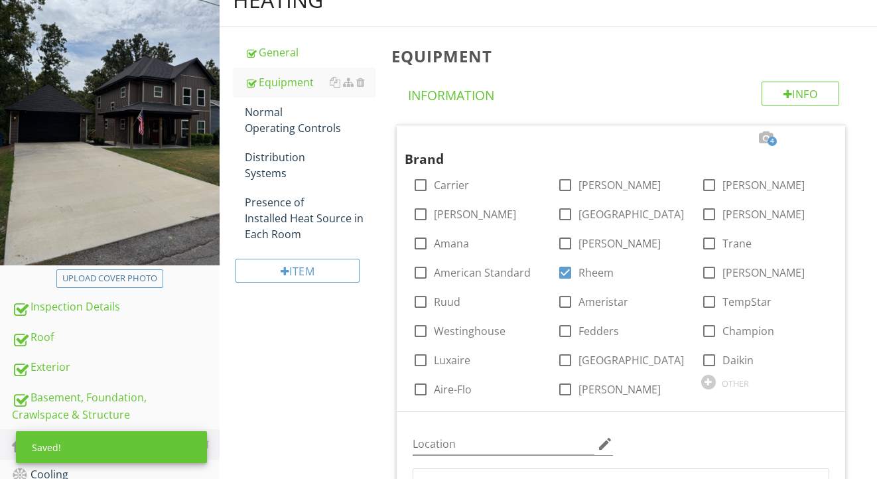
scroll to position [133, 0]
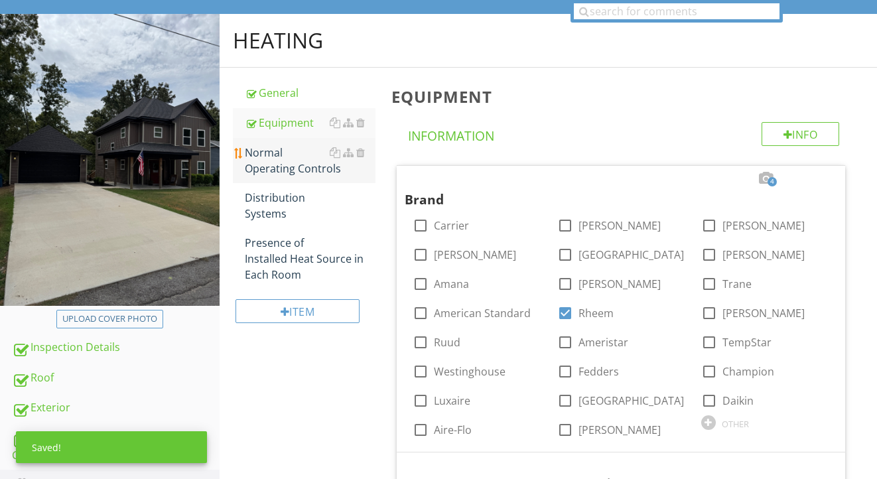
click at [278, 161] on div "Normal Operating Controls" at bounding box center [310, 161] width 131 height 32
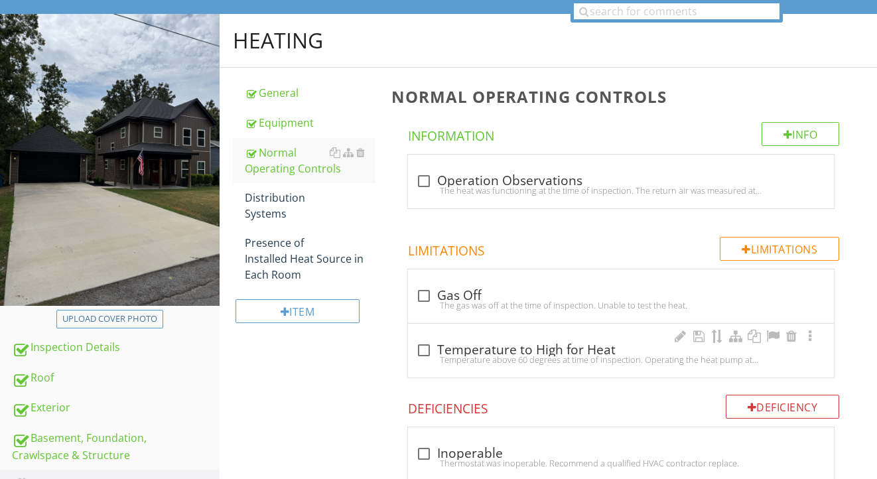
click at [463, 342] on div "check_box_outline_blank Temperature to High for Heat" at bounding box center [621, 350] width 410 height 16
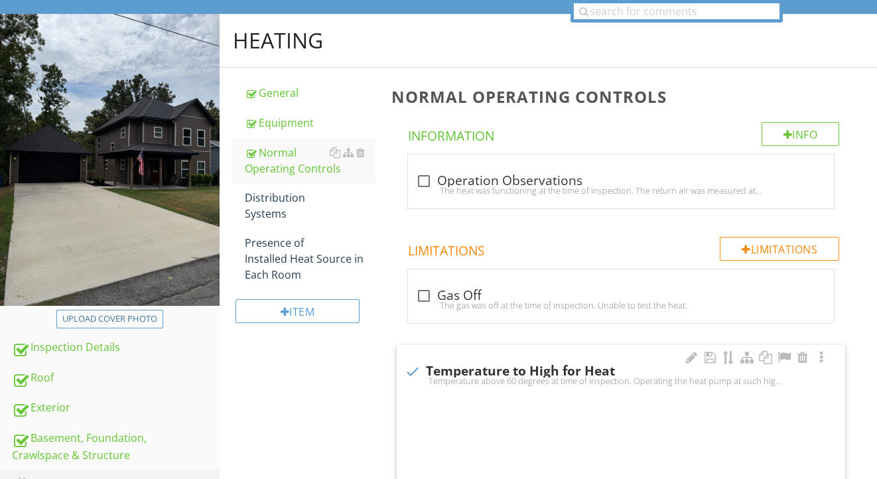
checkbox input "true"
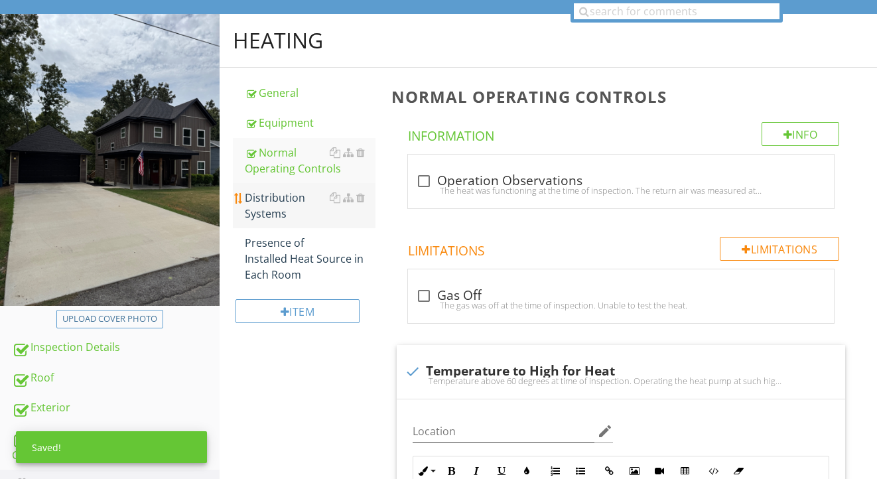
click at [267, 195] on div "Distribution Systems" at bounding box center [310, 206] width 131 height 32
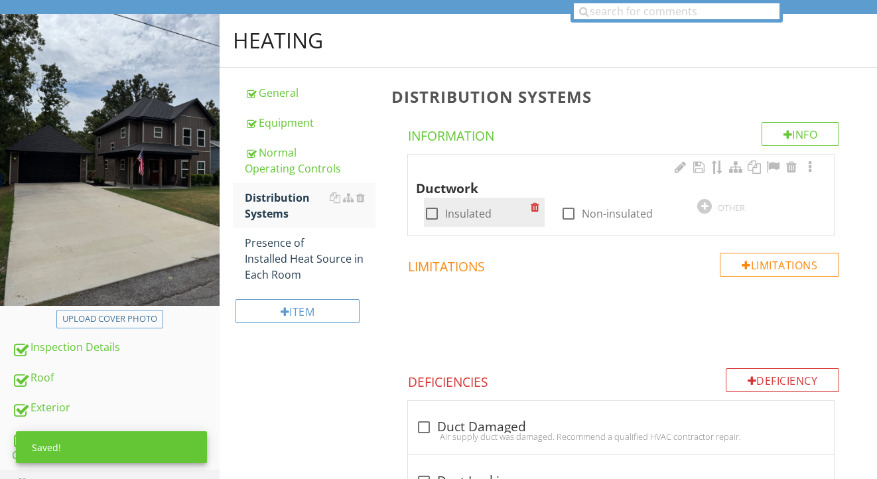
click at [472, 209] on label "Insulated" at bounding box center [468, 213] width 46 height 13
checkbox input "true"
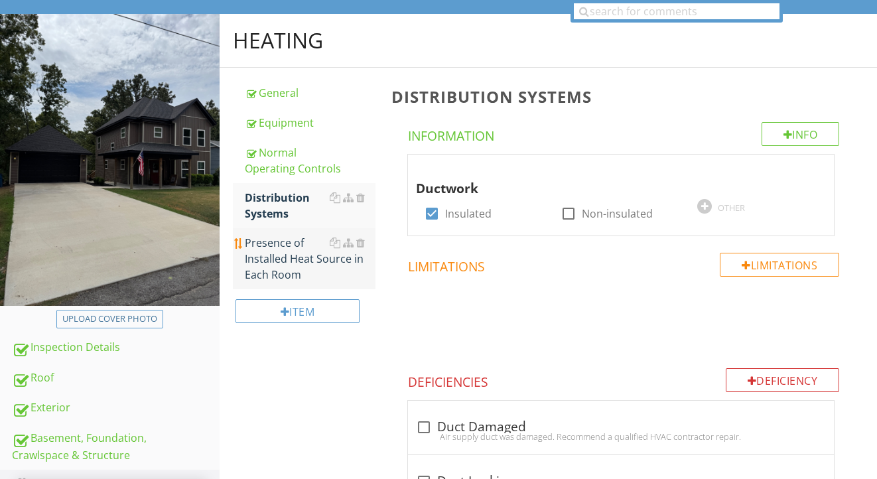
click at [301, 259] on div "Presence of Installed Heat Source in Each Room" at bounding box center [310, 259] width 131 height 48
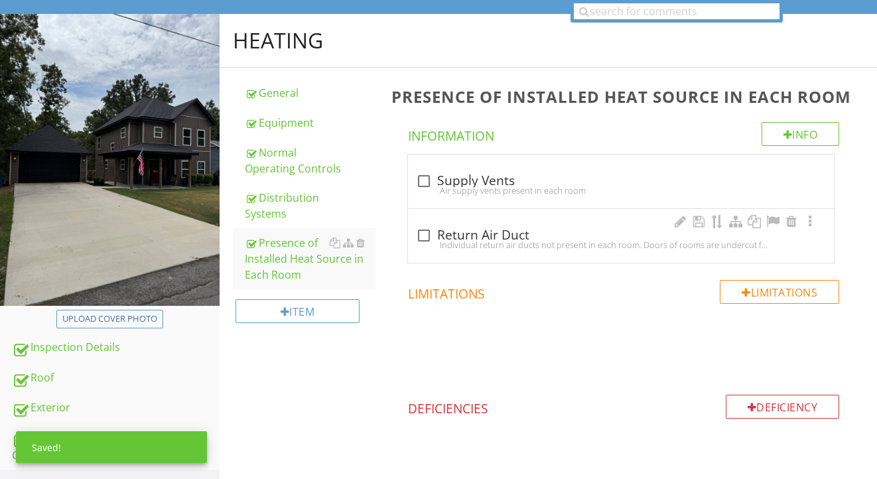
click at [479, 223] on div "check_box_outline_blank Return Air Duct Individual return air ducts not present…" at bounding box center [621, 236] width 426 height 54
checkbox input "true"
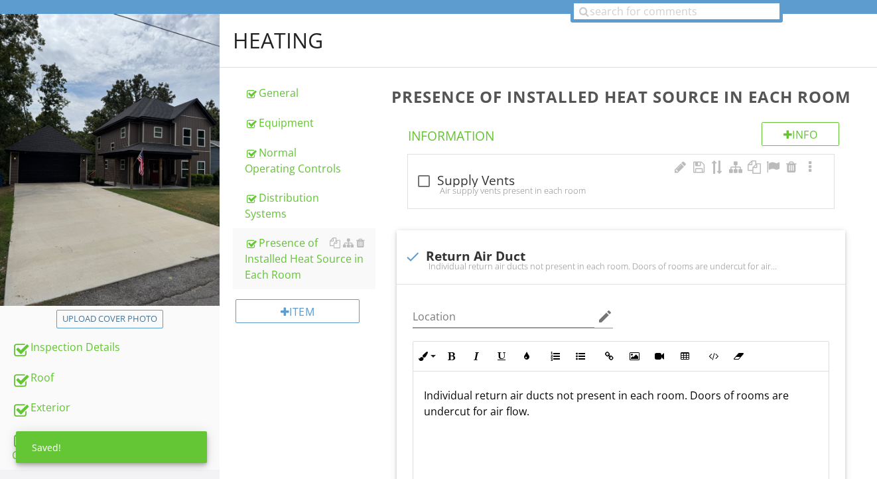
click at [474, 171] on div "check_box_outline_blank Supply Vents" at bounding box center [621, 180] width 410 height 19
checkbox input "true"
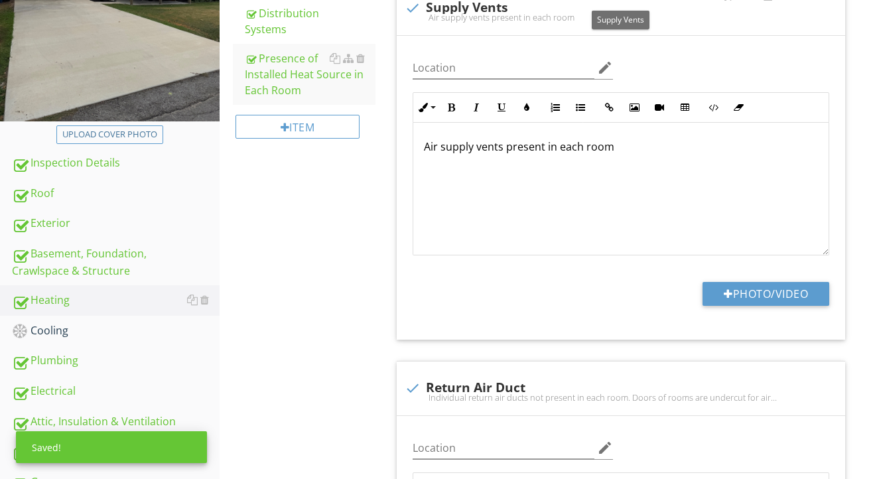
scroll to position [395, 0]
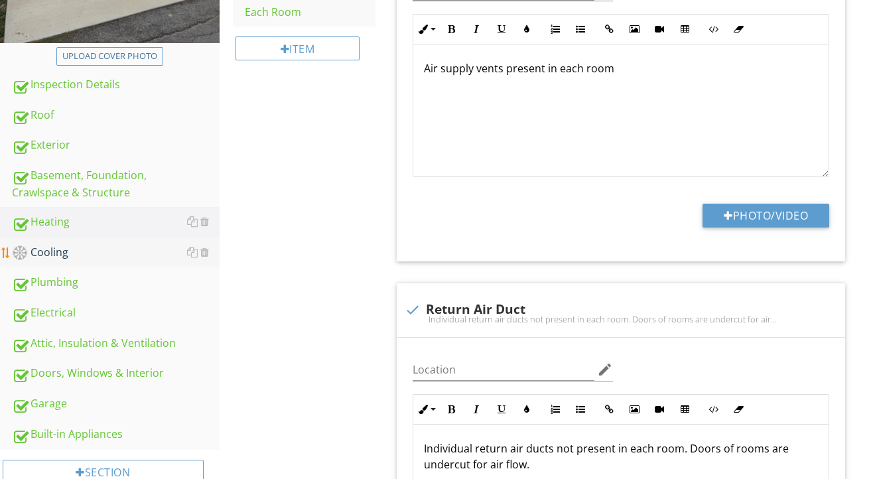
click at [99, 247] on div "Cooling" at bounding box center [116, 252] width 208 height 17
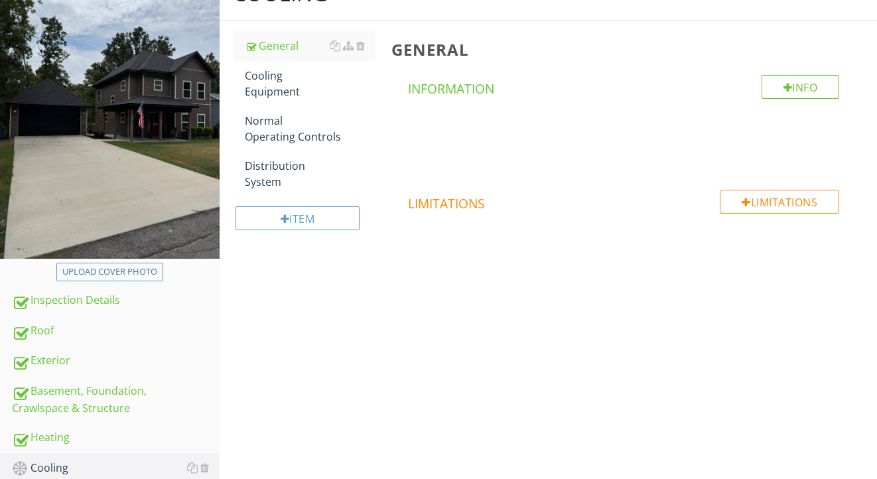
scroll to position [137, 0]
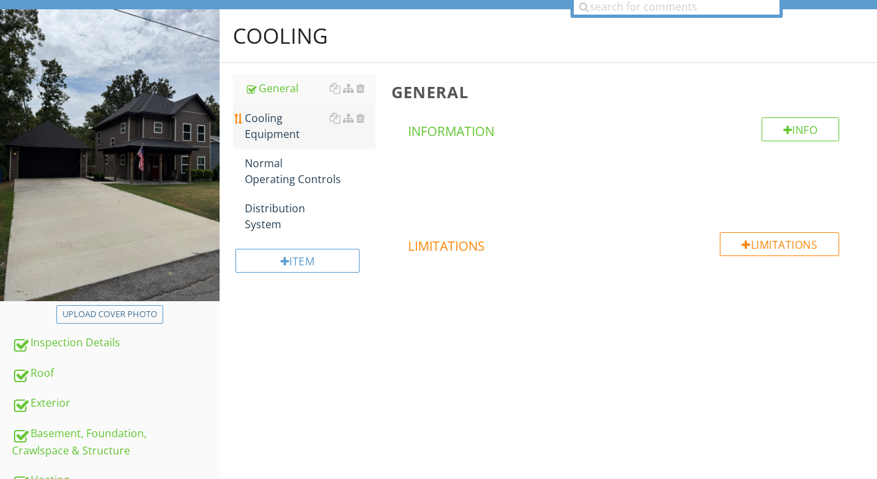
click at [287, 125] on div "Cooling Equipment" at bounding box center [310, 126] width 131 height 32
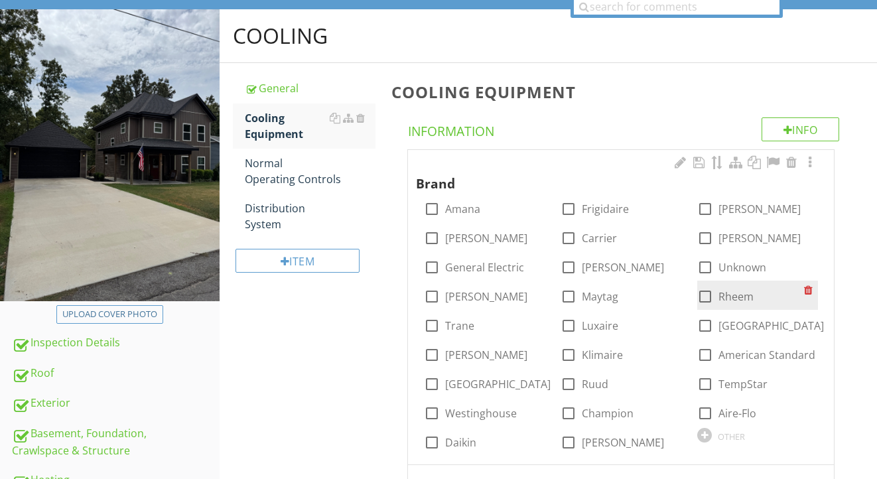
click at [725, 295] on label "Rheem" at bounding box center [736, 296] width 35 height 13
checkbox input "true"
click at [813, 163] on div at bounding box center [810, 162] width 16 height 13
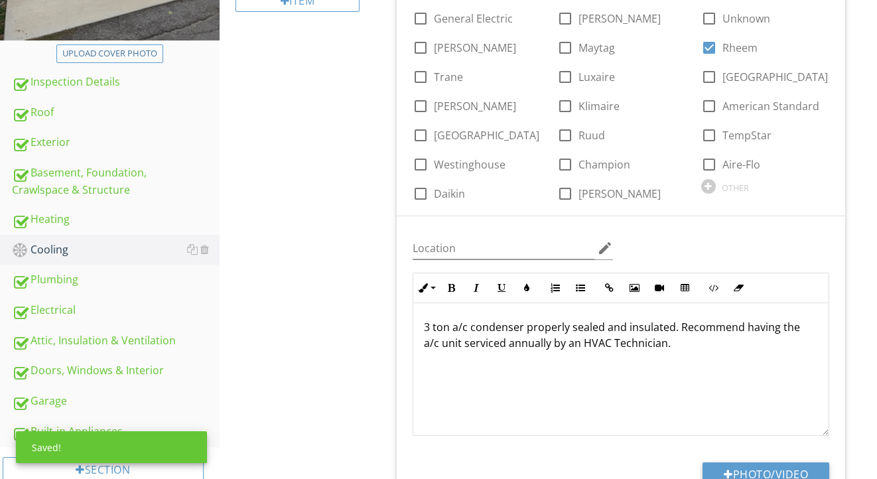
scroll to position [418, 0]
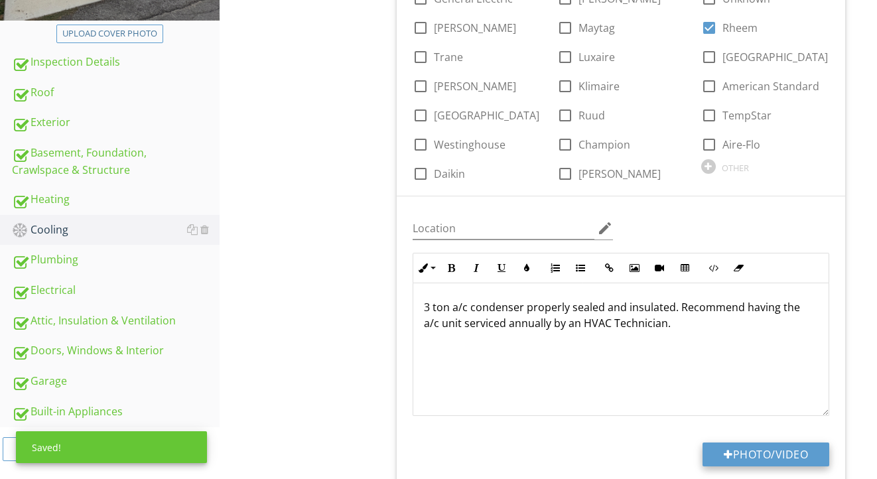
click at [737, 453] on button "Photo/Video" at bounding box center [766, 455] width 127 height 24
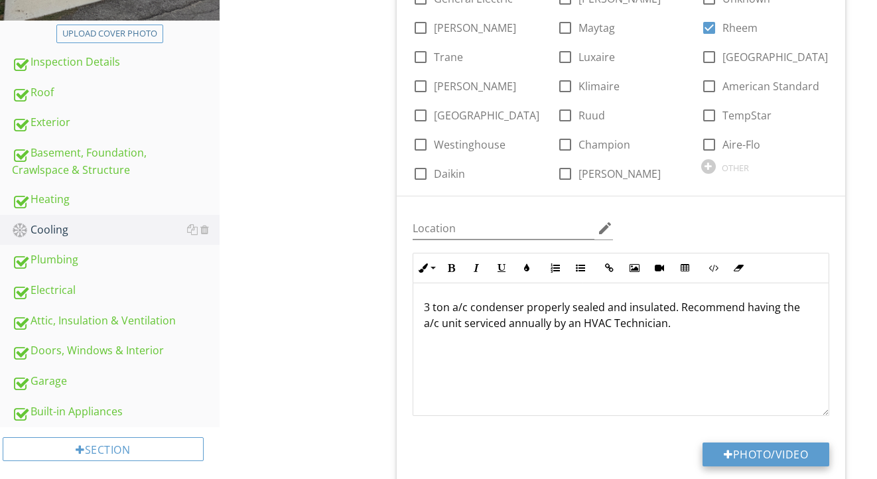
type input "C:\fakepath\IMG_2150.jpeg"
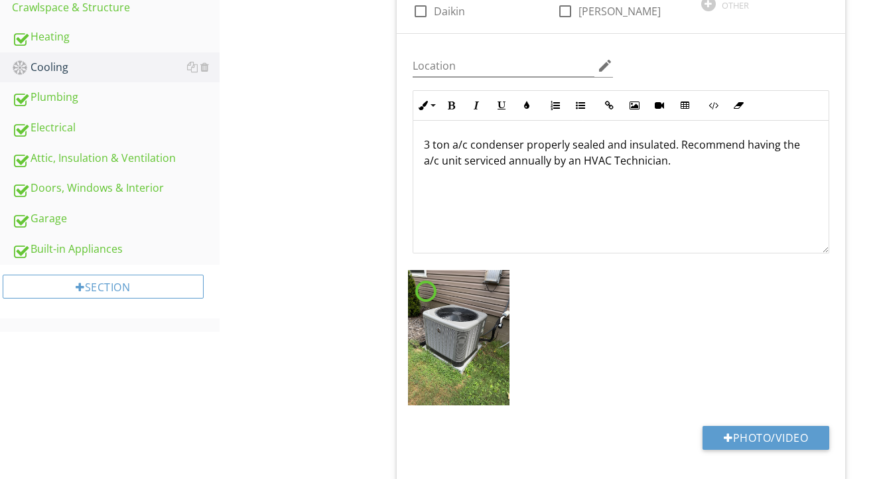
scroll to position [596, 0]
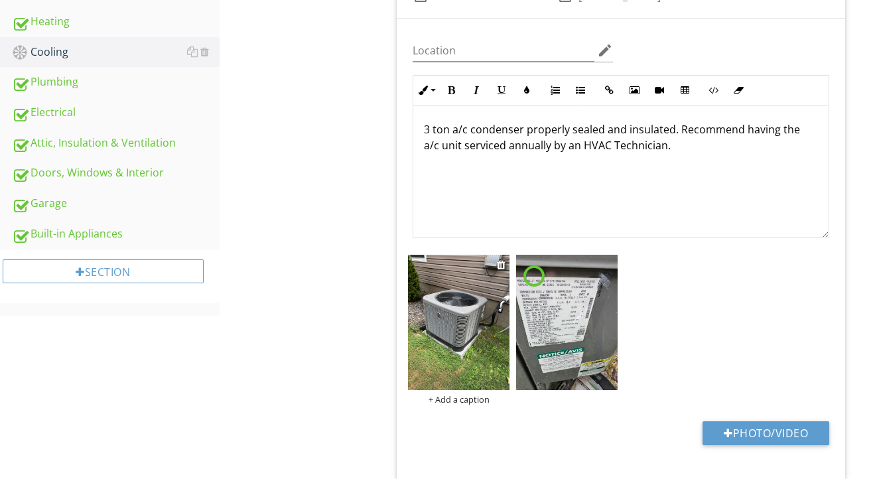
click at [466, 338] on img at bounding box center [459, 322] width 102 height 135
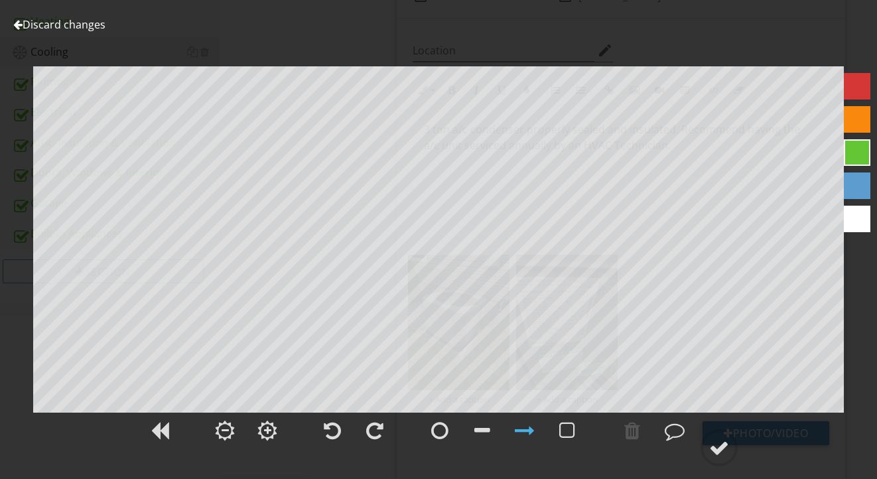
click at [101, 28] on link "Discard changes" at bounding box center [59, 24] width 92 height 15
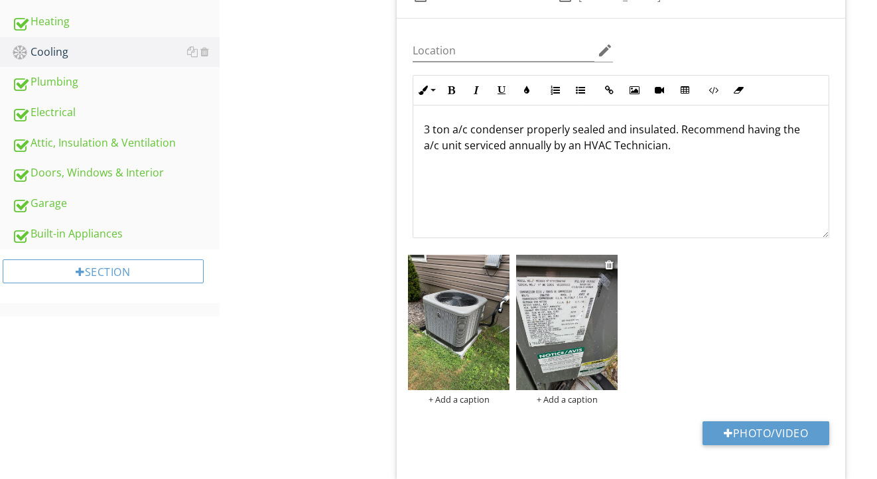
click at [539, 329] on img at bounding box center [567, 322] width 102 height 135
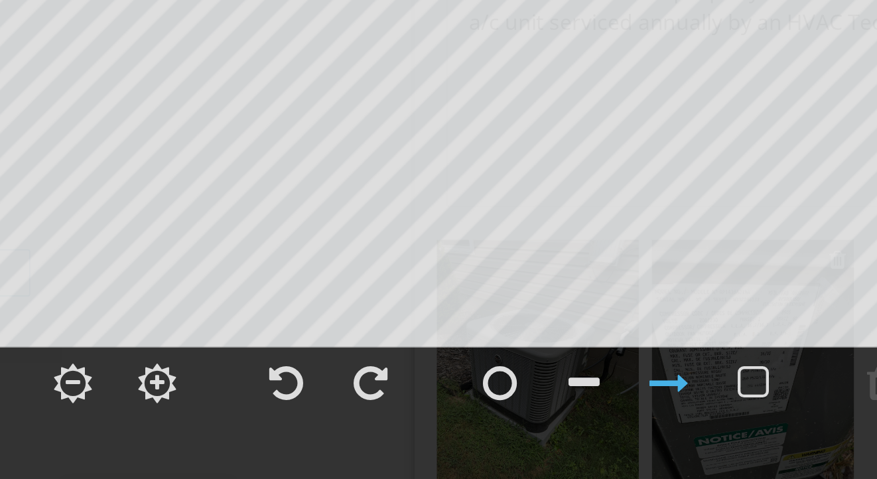
scroll to position [595, 0]
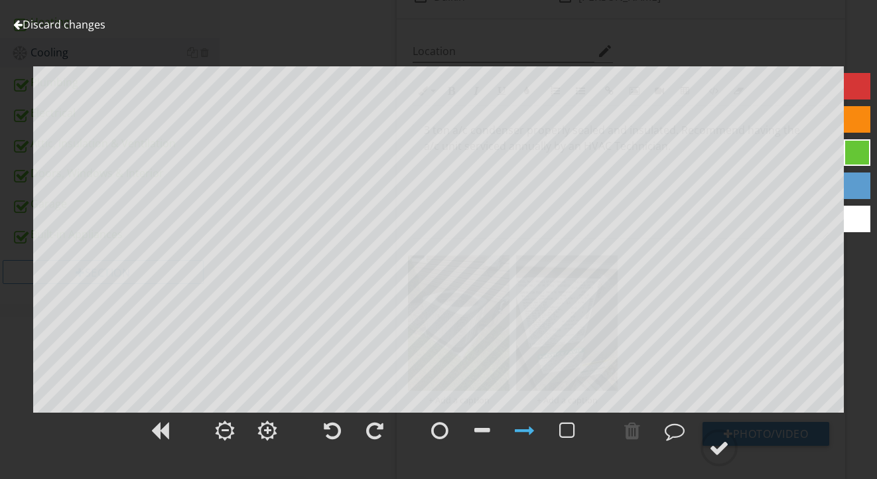
click at [76, 30] on link "Discard changes" at bounding box center [59, 24] width 92 height 15
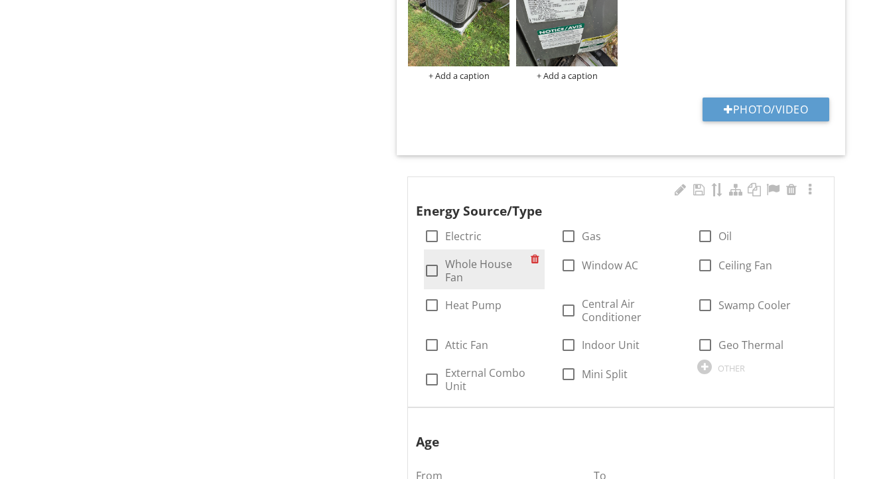
scroll to position [923, 0]
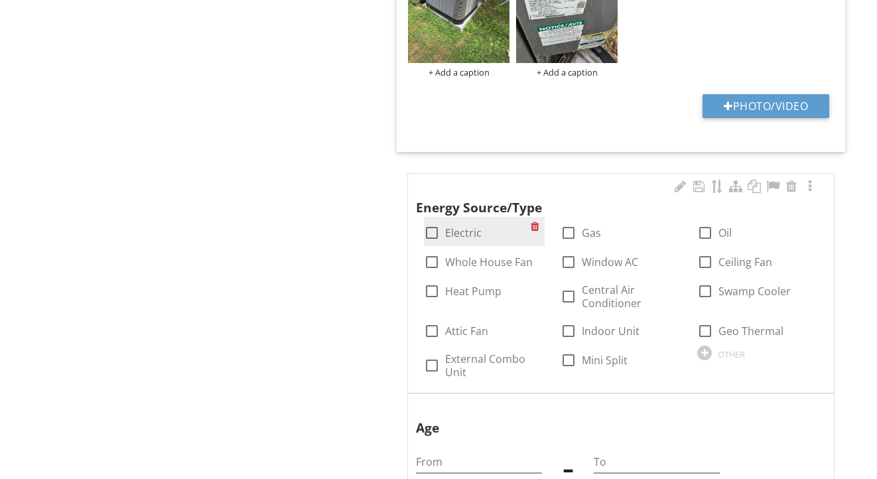
click at [470, 231] on label "Electric" at bounding box center [463, 232] width 36 height 13
checkbox input "true"
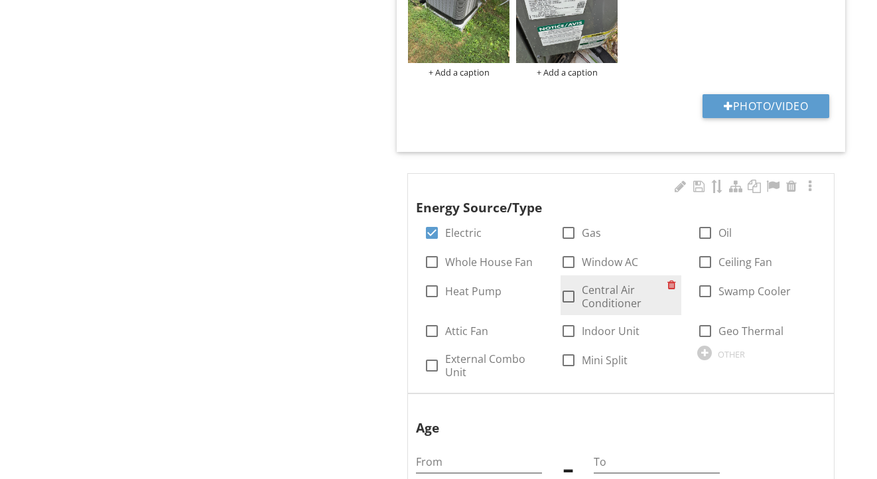
click at [590, 291] on label "Central Air Conditioner" at bounding box center [625, 296] width 86 height 27
checkbox input "true"
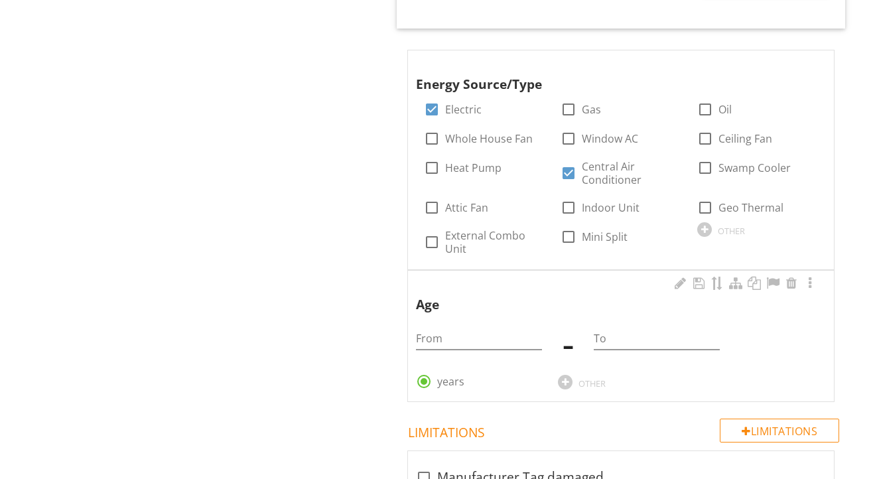
scroll to position [1074, 0]
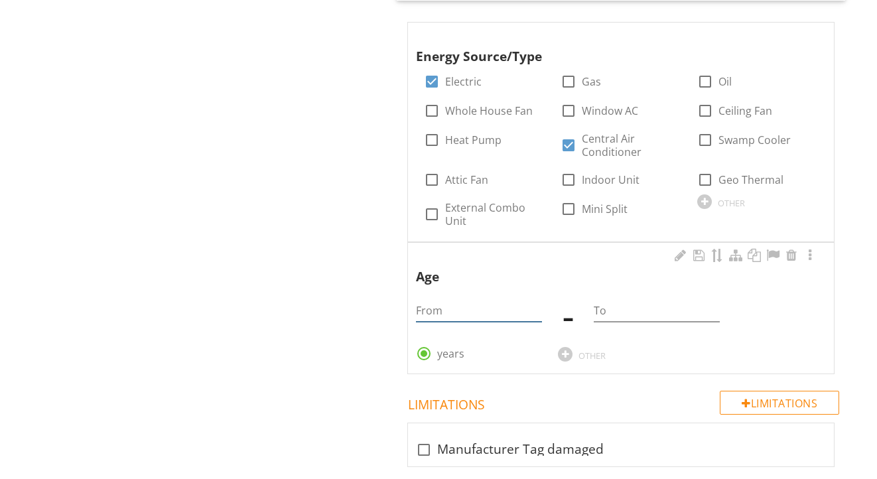
click at [488, 307] on input "From" at bounding box center [479, 311] width 126 height 22
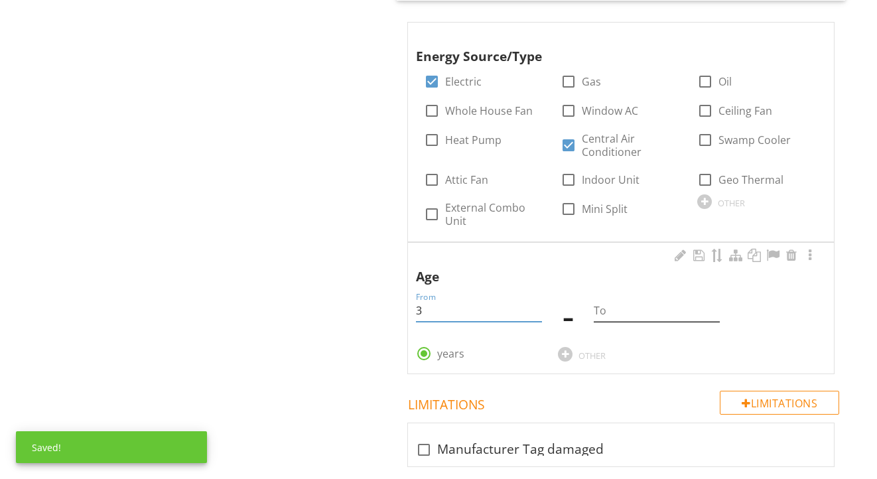
type input "3"
click at [656, 306] on input "To" at bounding box center [657, 311] width 126 height 22
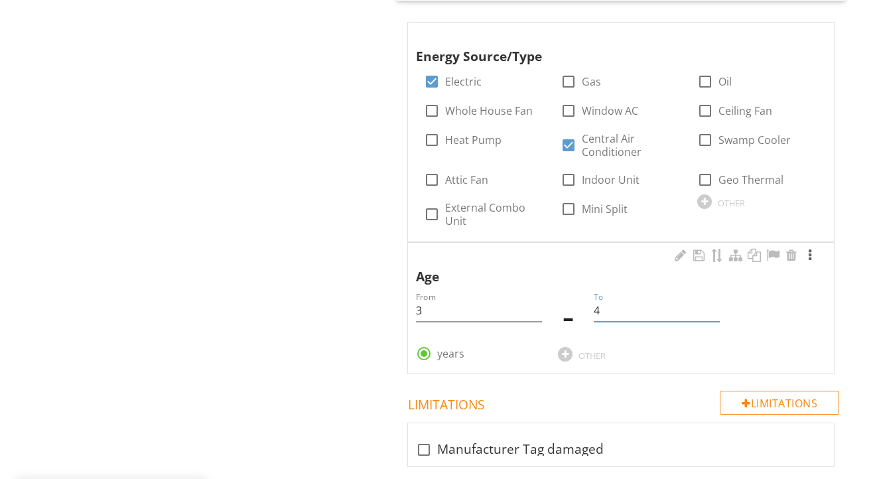
type input "4"
click at [813, 249] on div at bounding box center [810, 255] width 16 height 13
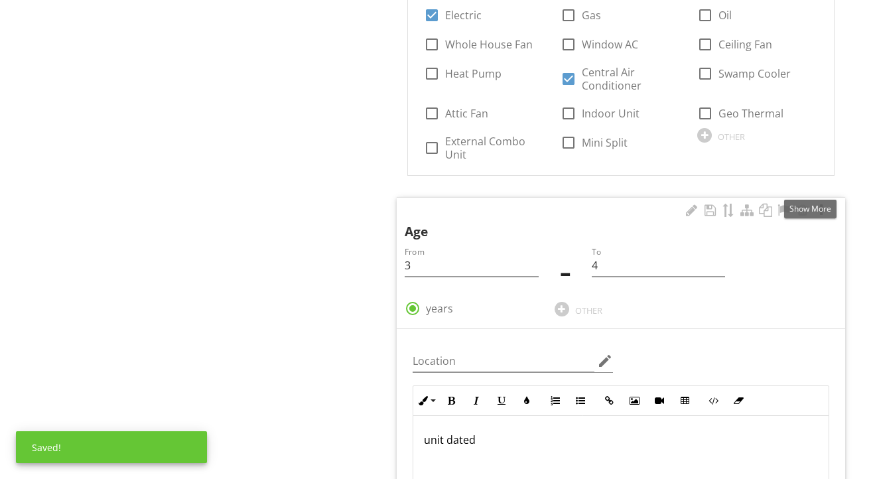
scroll to position [1188, 0]
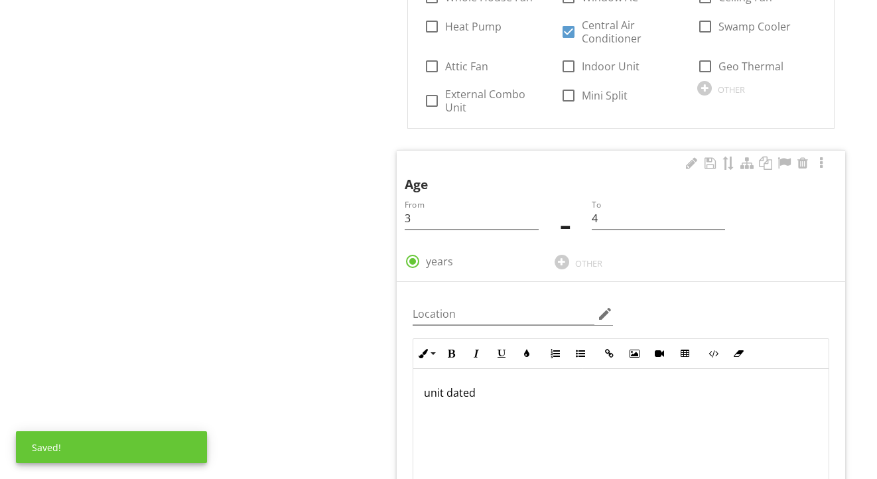
click at [567, 415] on div "unit dated" at bounding box center [620, 435] width 415 height 133
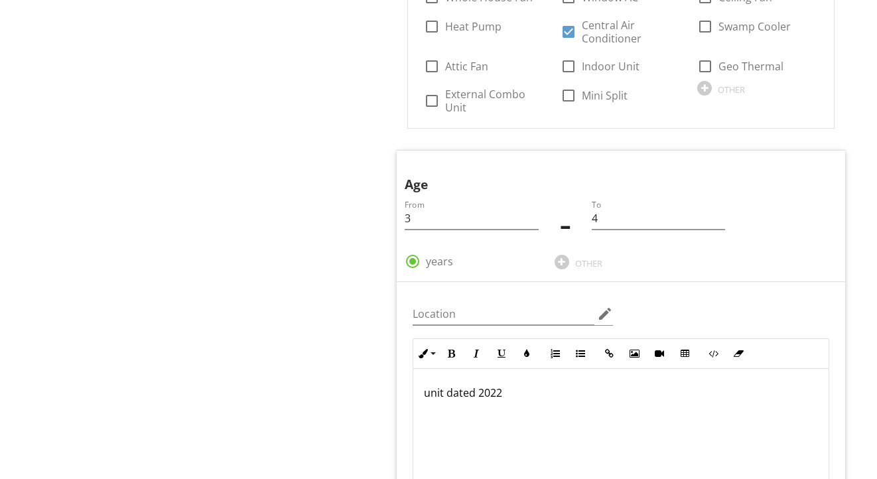
click at [295, 330] on div "Cooling General Cooling Equipment Normal Operating Controls Distribution System…" at bounding box center [549, 227] width 658 height 2536
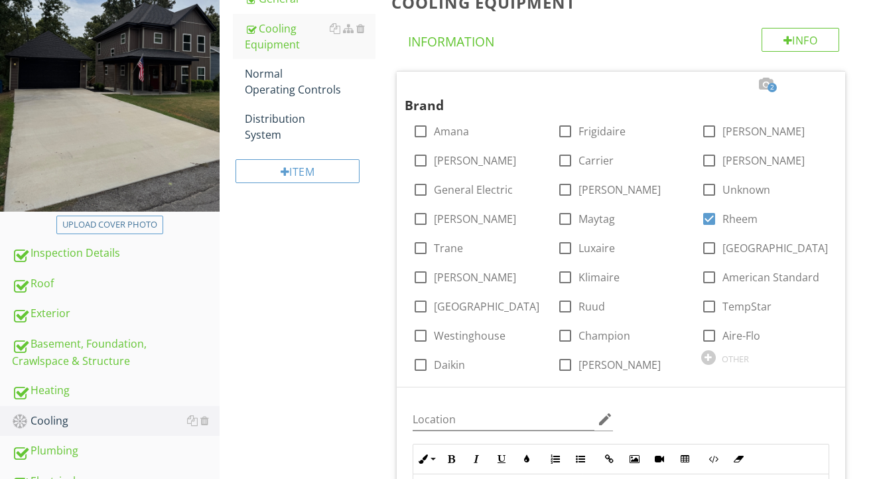
scroll to position [271, 0]
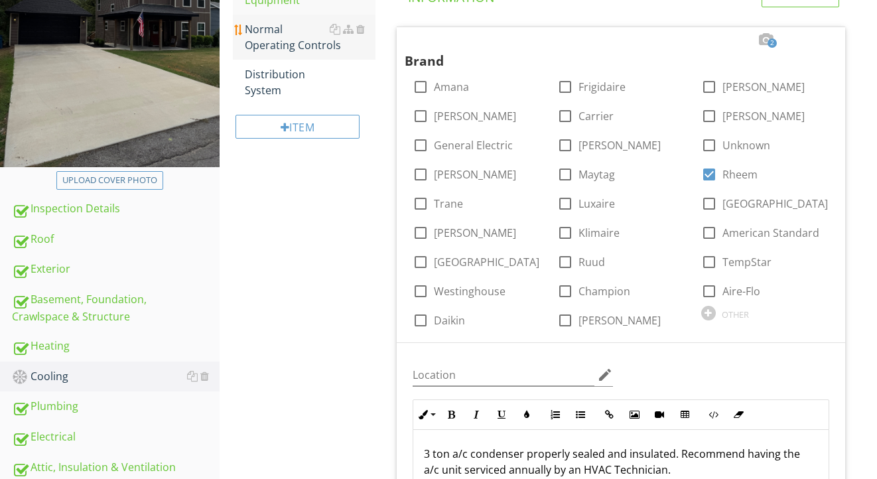
click at [281, 46] on div "Normal Operating Controls" at bounding box center [310, 37] width 131 height 32
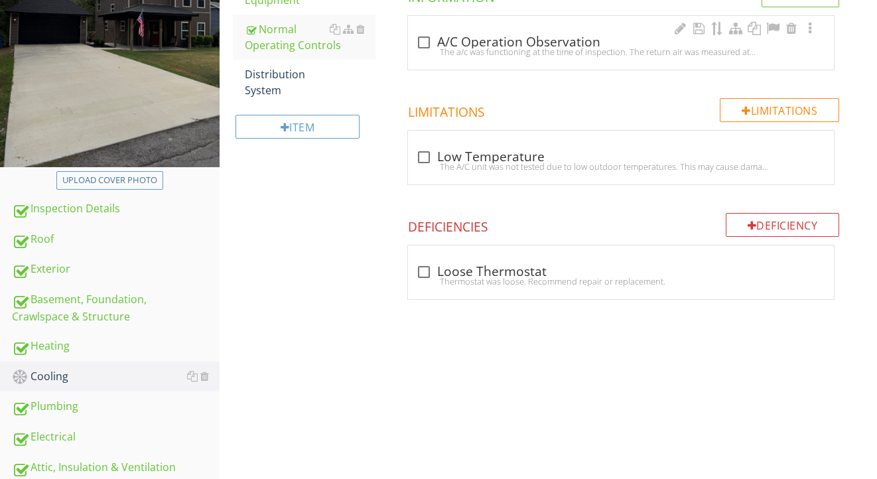
click at [466, 46] on div "The a/c was functioning at the time of inspection. The return air was measured …" at bounding box center [621, 51] width 410 height 11
checkbox input "true"
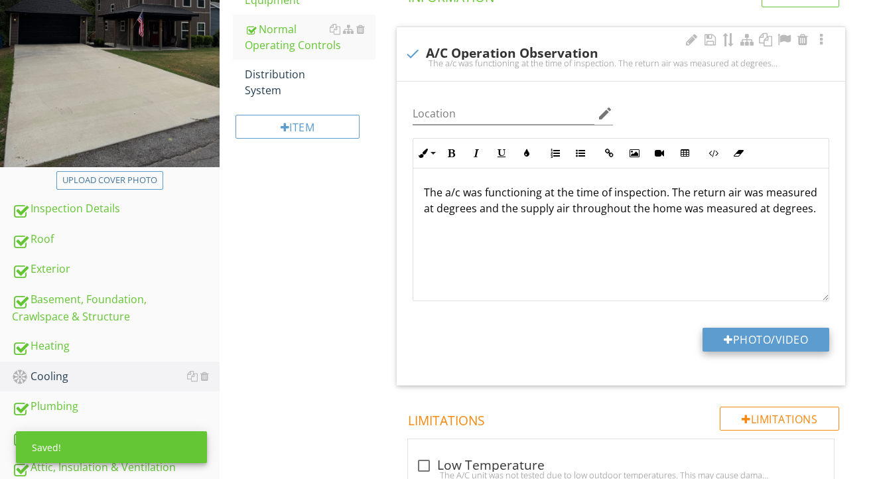
click at [705, 344] on button "Photo/Video" at bounding box center [766, 340] width 127 height 24
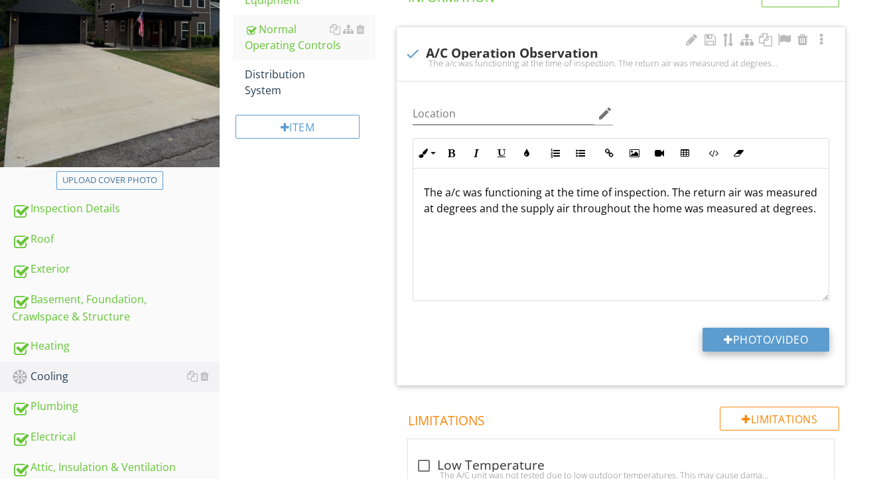
type input "C:\fakepath\IMG_2176.jpeg"
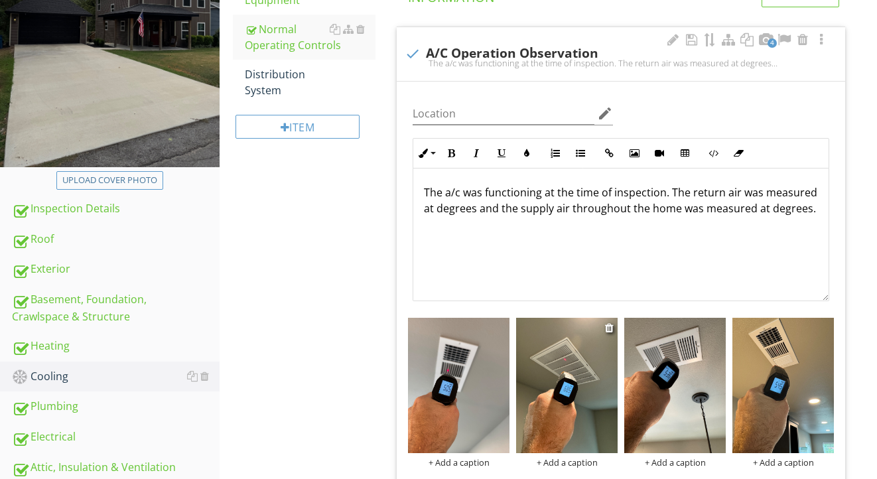
click at [548, 412] on img at bounding box center [567, 385] width 102 height 135
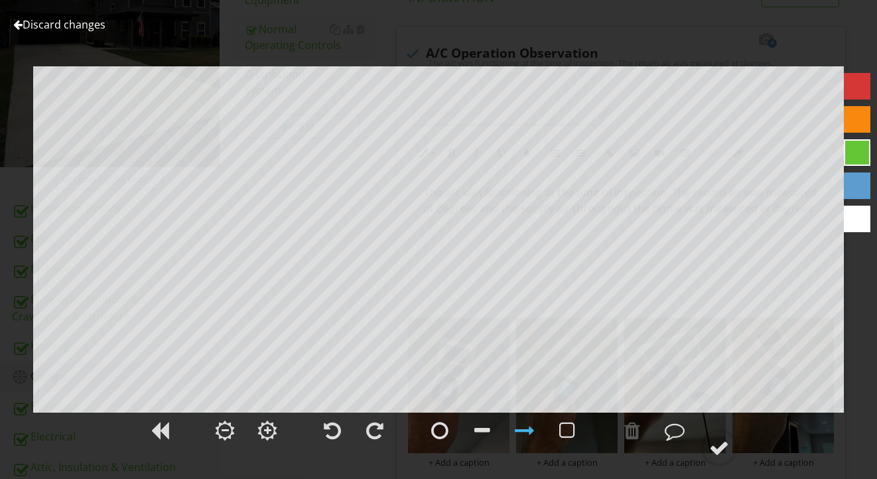
click at [40, 24] on link "Discard changes" at bounding box center [59, 24] width 92 height 15
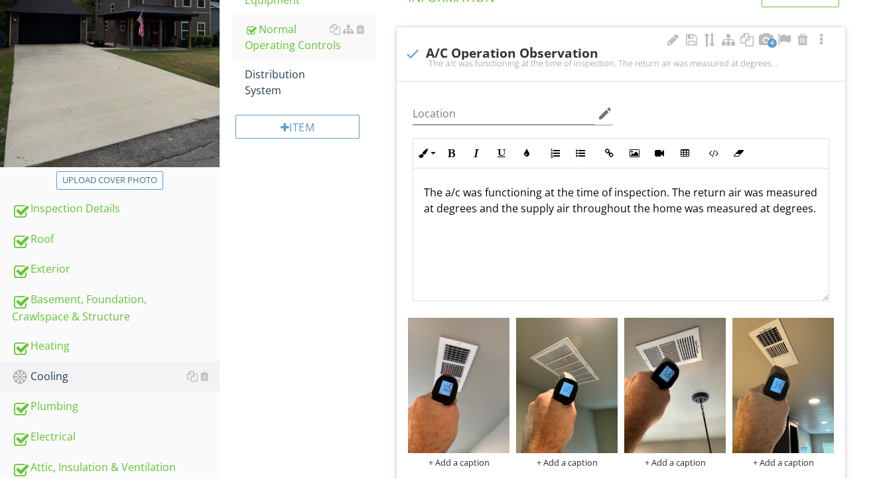
click at [437, 210] on p "The a/c was functioning at the time of inspection. The return air was measured …" at bounding box center [621, 200] width 394 height 32
click at [426, 226] on p "The a/c was functioning at the time of inspection. The return air was measured …" at bounding box center [621, 208] width 394 height 48
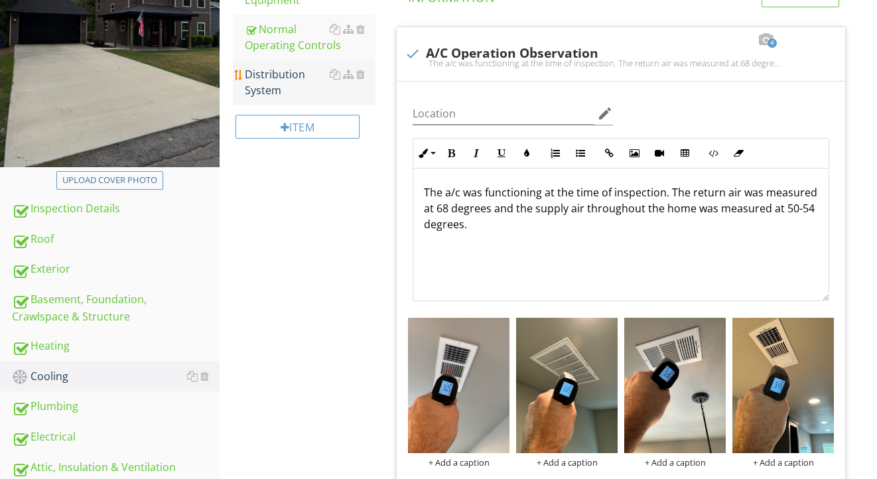
click at [273, 93] on div "Distribution System" at bounding box center [310, 82] width 131 height 32
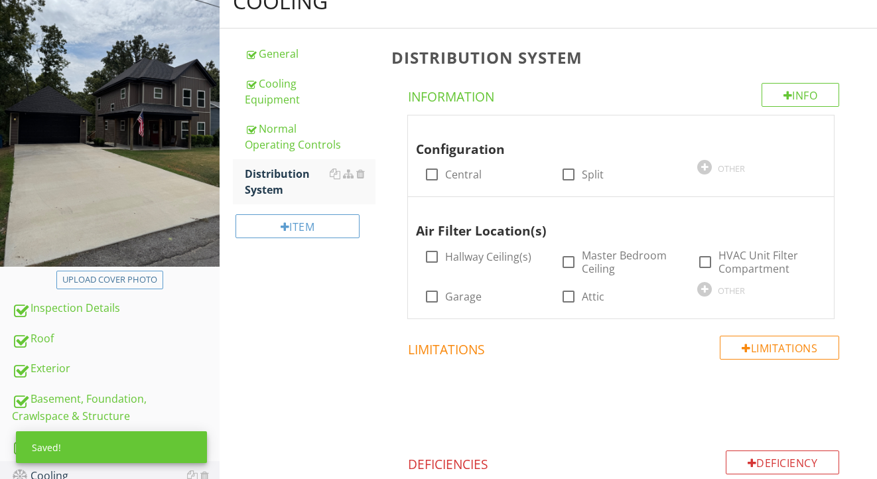
scroll to position [159, 0]
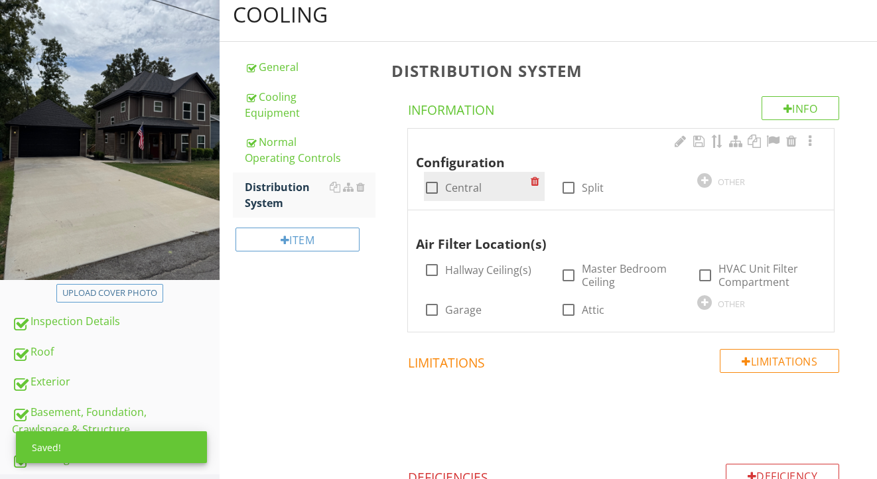
click at [466, 186] on label "Central" at bounding box center [463, 187] width 36 height 13
checkbox input "true"
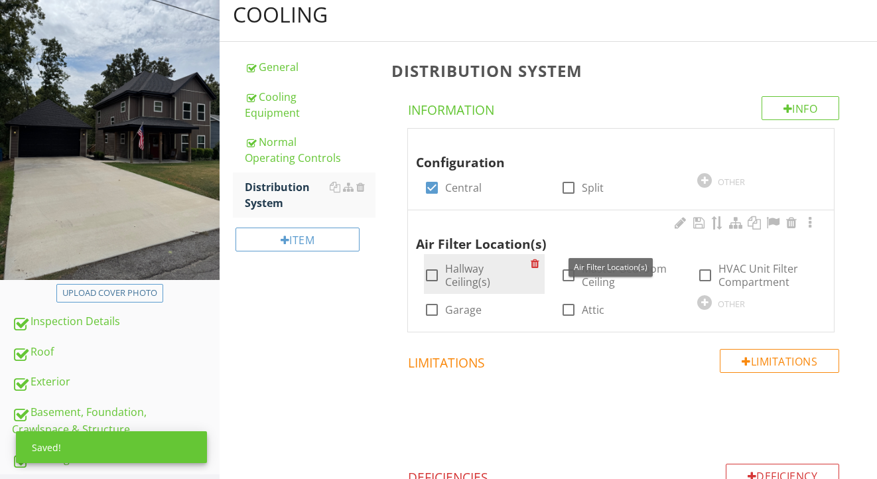
click at [507, 264] on label "Hallway Ceiling(s)" at bounding box center [488, 275] width 86 height 27
checkbox input "true"
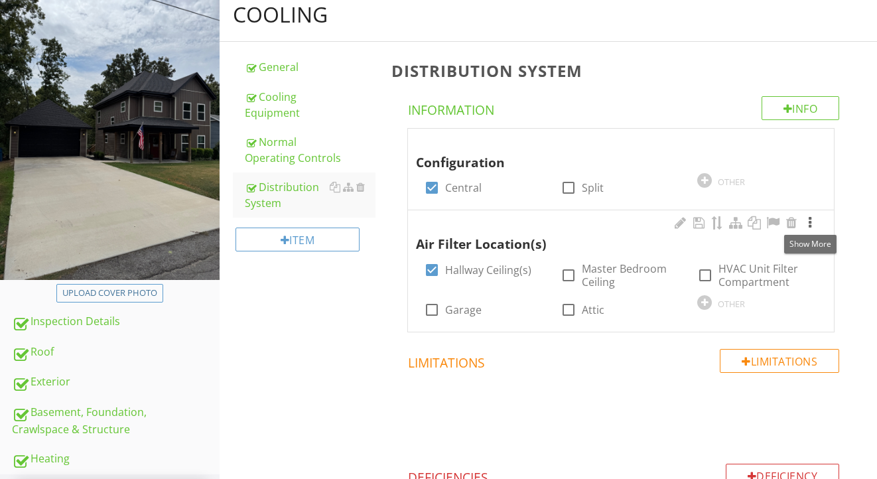
click at [810, 224] on div at bounding box center [810, 222] width 16 height 13
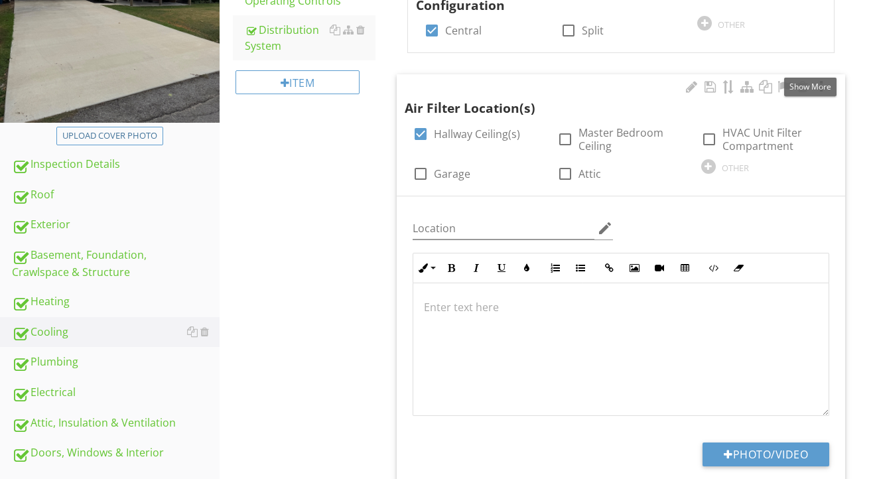
scroll to position [445, 0]
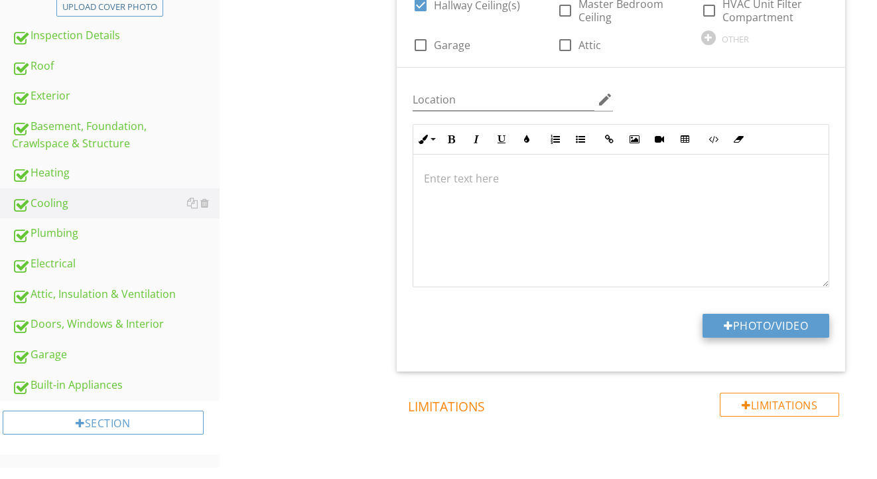
click at [750, 330] on button "Photo/Video" at bounding box center [766, 326] width 127 height 24
type input "C:\fakepath\IMG_2146.jpeg"
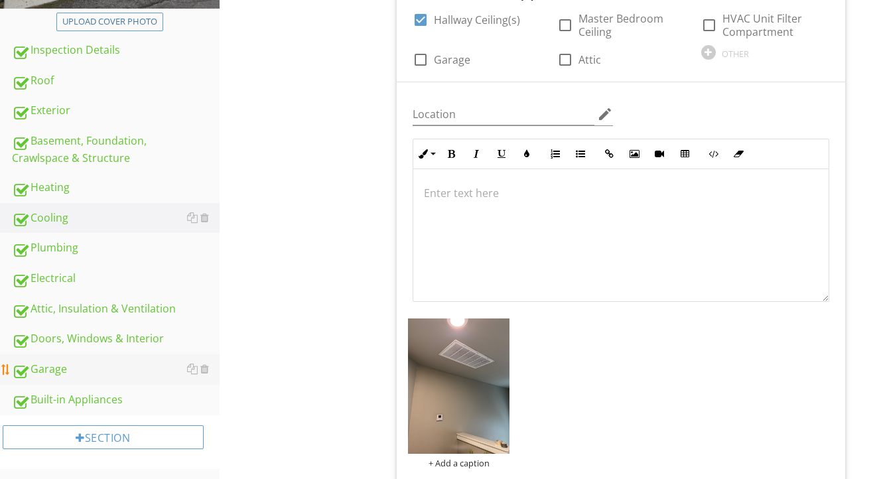
scroll to position [441, 0]
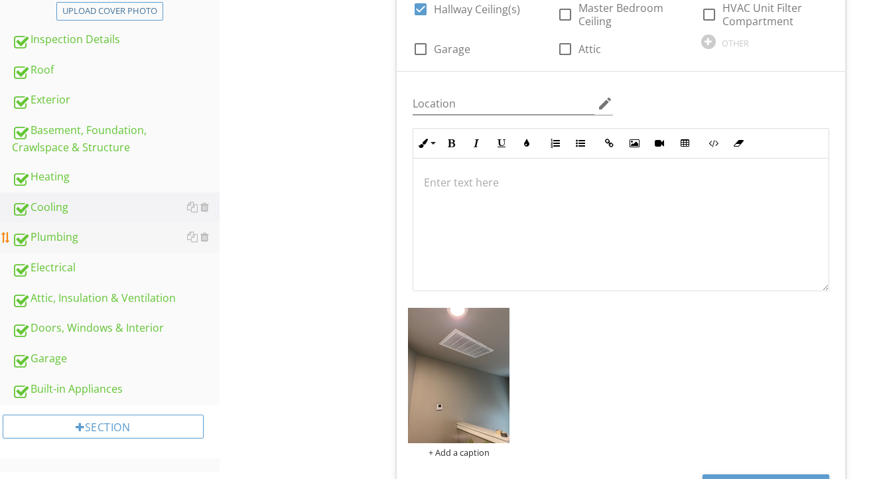
click at [63, 240] on div "Plumbing" at bounding box center [116, 237] width 208 height 17
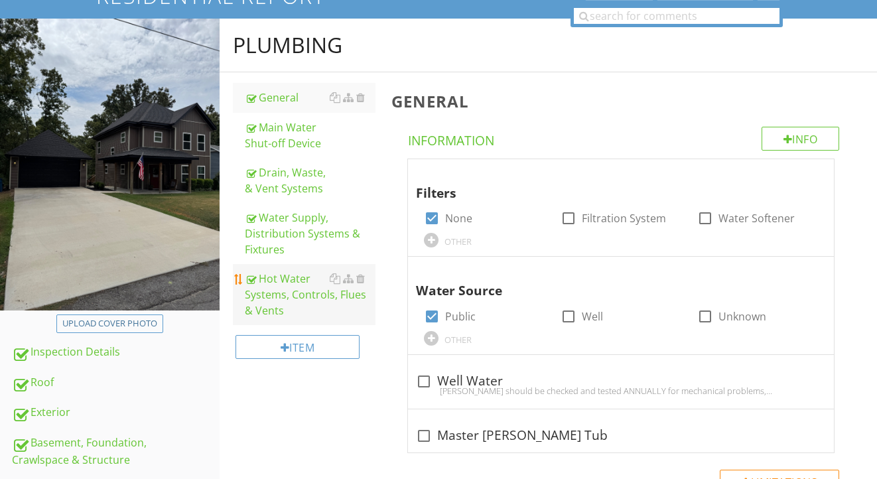
scroll to position [115, 0]
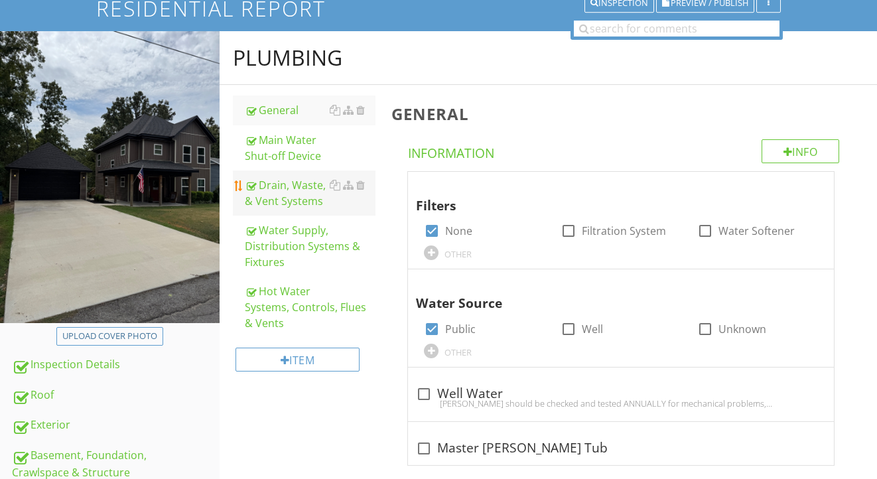
click at [281, 196] on div "Drain, Waste, & Vent Systems" at bounding box center [310, 193] width 131 height 32
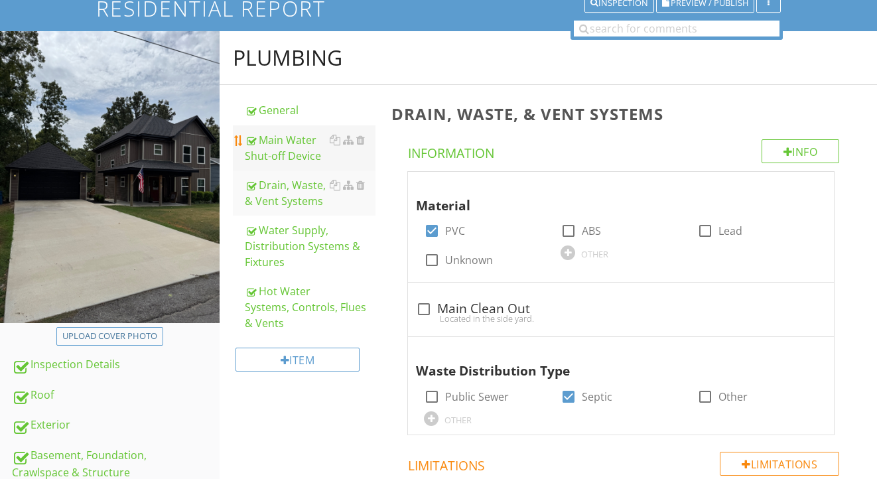
click at [284, 133] on div "Main Water Shut-off Device" at bounding box center [310, 148] width 131 height 32
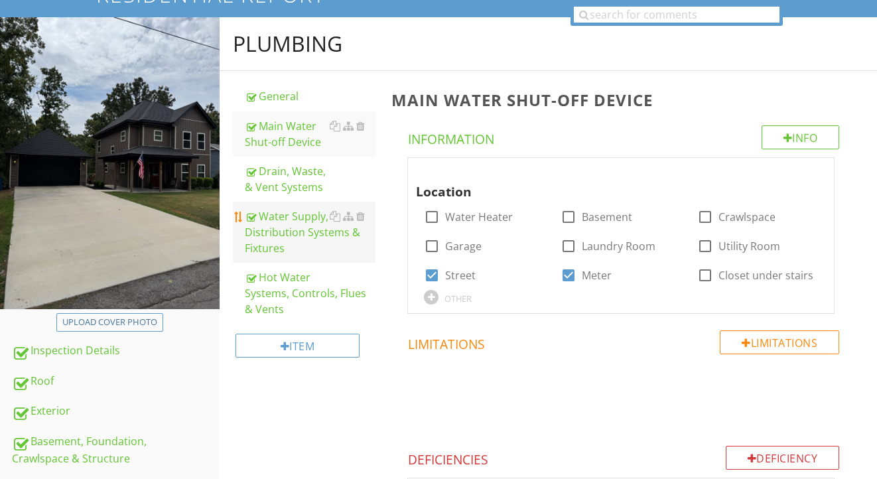
scroll to position [119, 0]
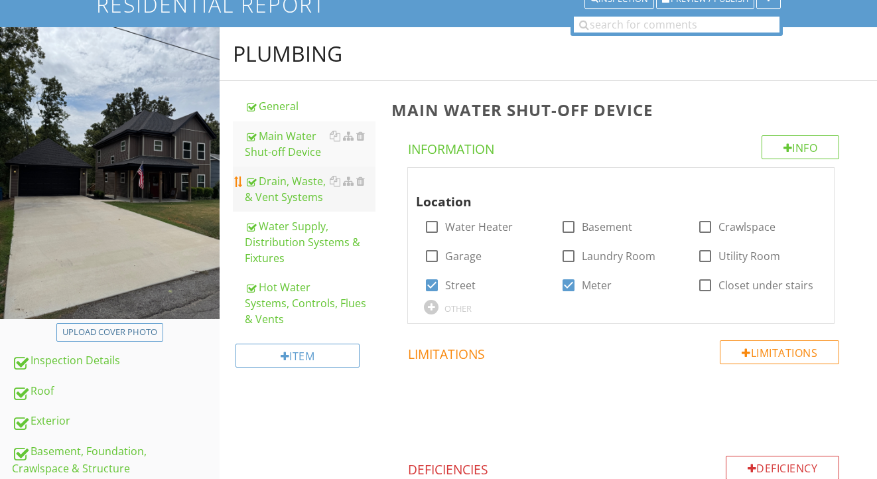
click at [295, 192] on div "Drain, Waste, & Vent Systems" at bounding box center [310, 189] width 131 height 32
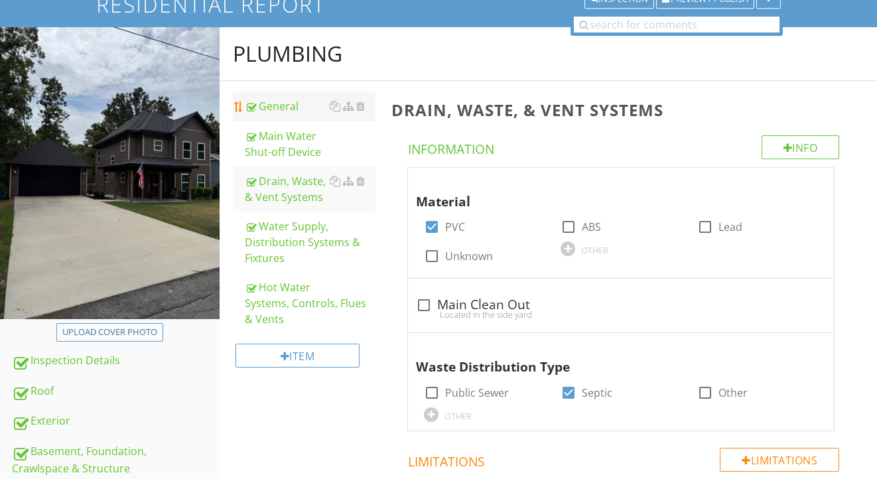
click at [289, 105] on div "General" at bounding box center [310, 106] width 131 height 16
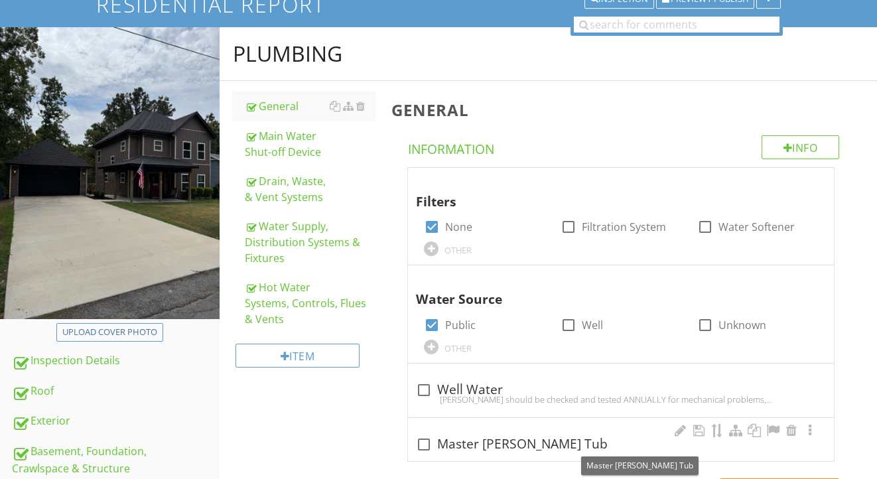
click at [515, 440] on div "check_box_outline_blank Master Jacuzzi Tub" at bounding box center [621, 445] width 410 height 16
checkbox input "true"
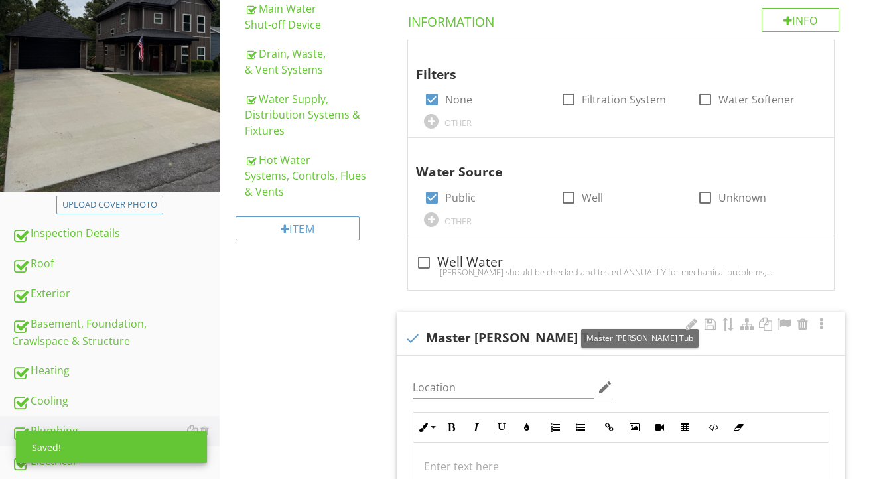
scroll to position [342, 0]
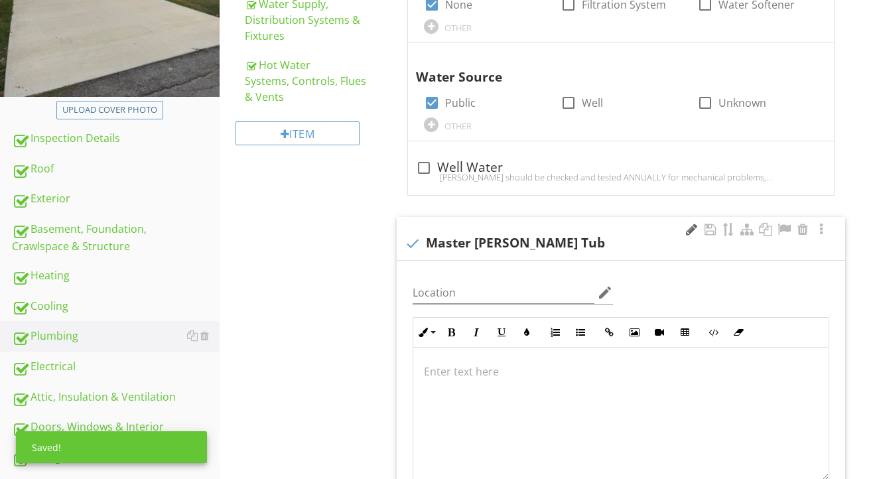
click at [692, 229] on div at bounding box center [691, 229] width 16 height 13
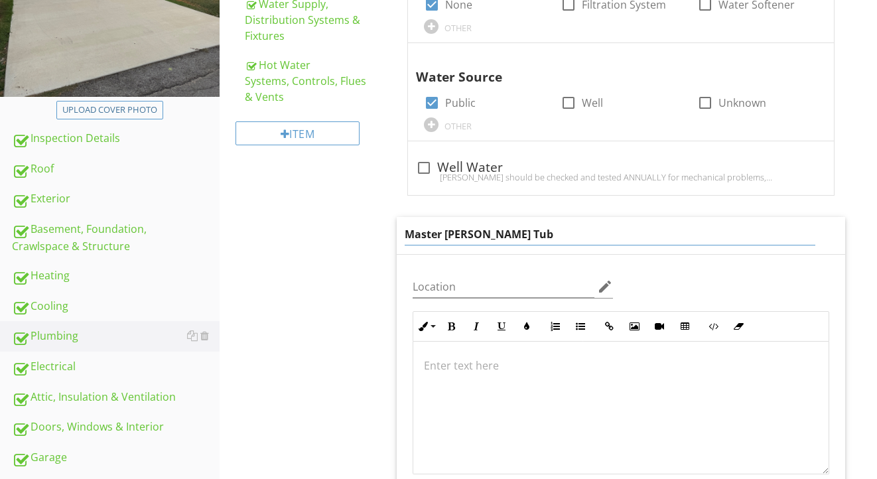
click at [486, 234] on input "Master Jacuzzi Tub" at bounding box center [610, 235] width 411 height 22
type input "Master Tub"
click at [489, 372] on div at bounding box center [620, 408] width 415 height 133
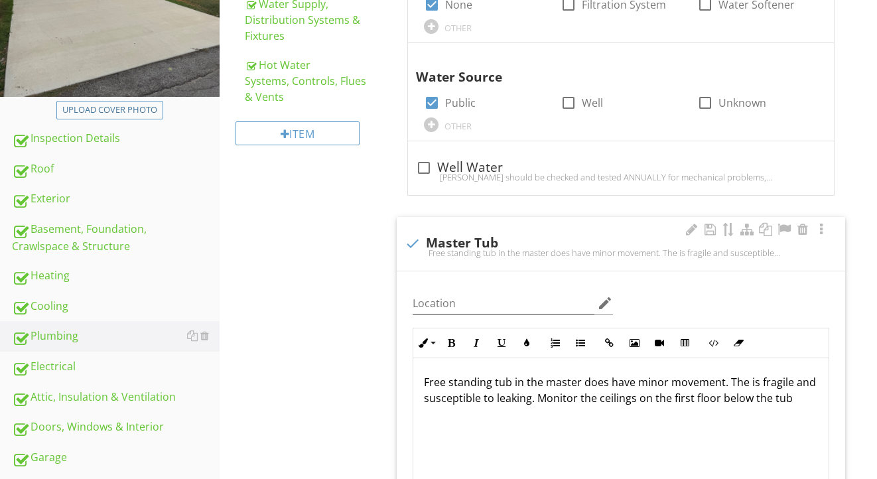
click at [577, 396] on p "Free standing tub in the master does have minor movement. The is fragile and su…" at bounding box center [621, 390] width 394 height 32
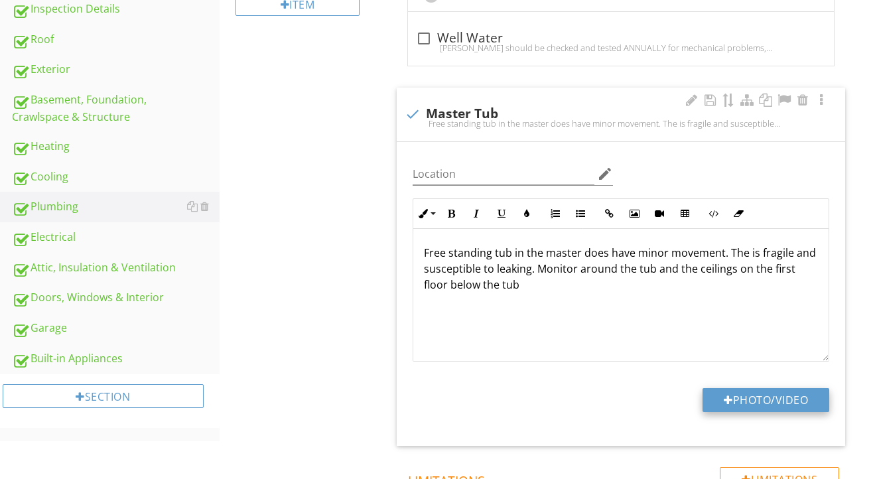
click at [721, 388] on button "Photo/Video" at bounding box center [766, 400] width 127 height 24
type input "C:\fakepath\IMG_2145.jpeg"
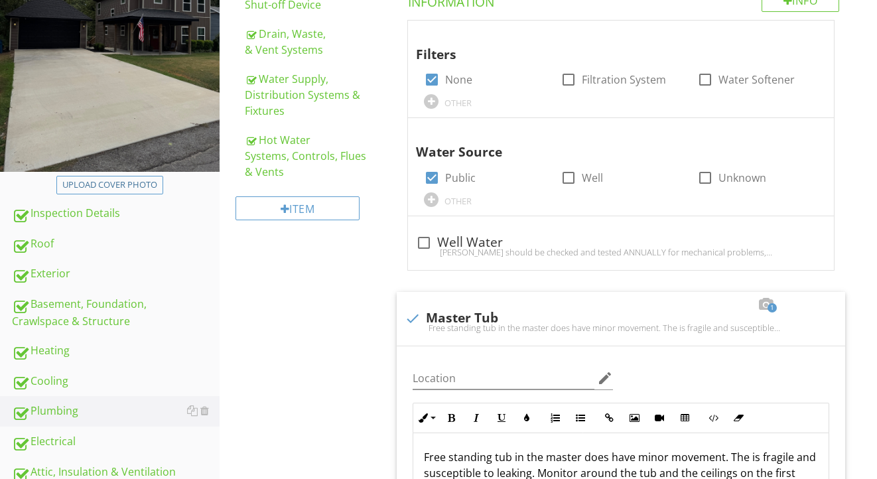
scroll to position [356, 0]
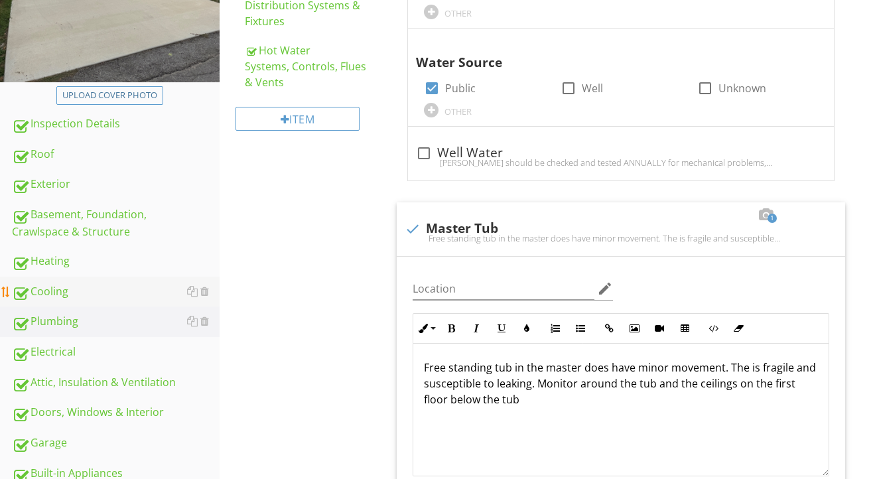
click at [73, 295] on div "Cooling" at bounding box center [116, 291] width 208 height 17
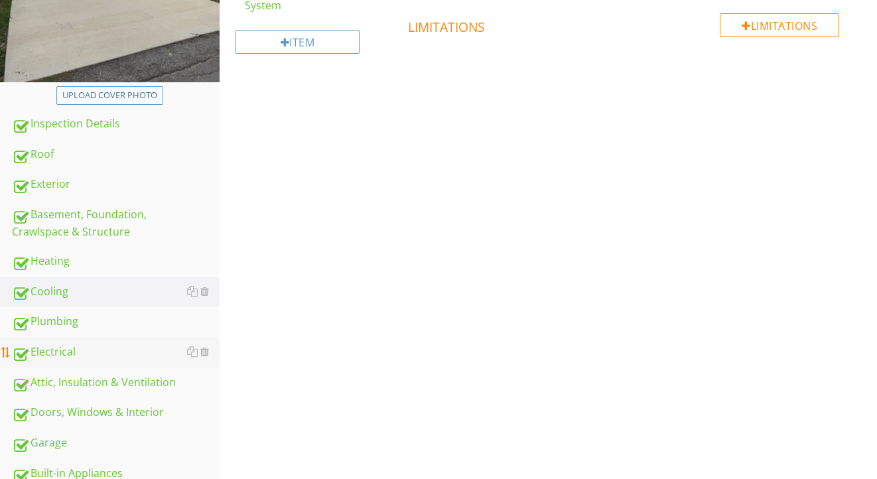
click at [70, 358] on div "Electrical" at bounding box center [116, 352] width 208 height 17
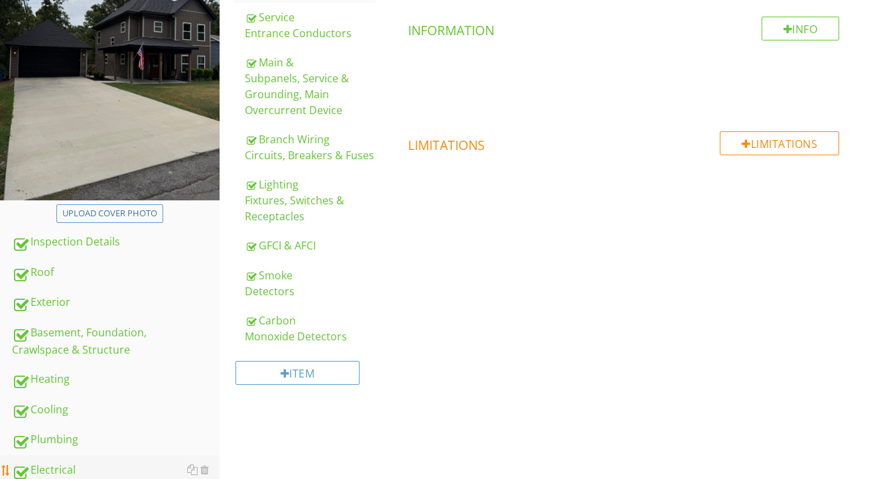
scroll to position [179, 0]
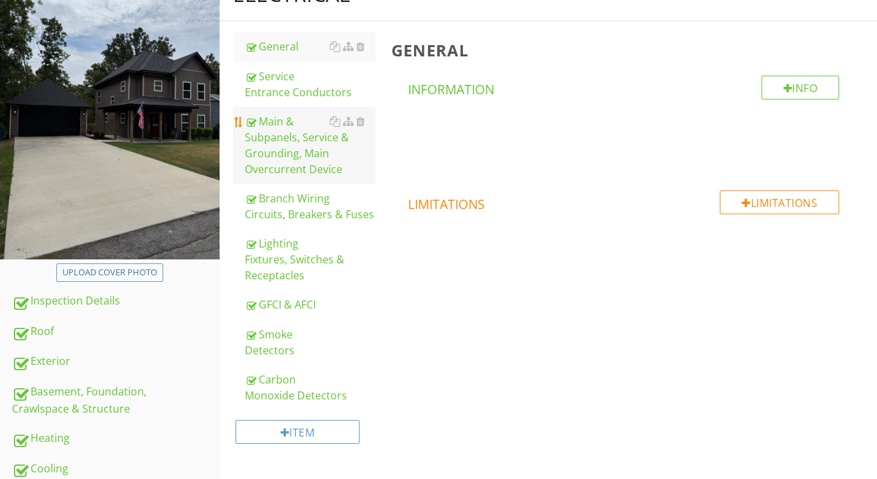
click at [287, 171] on div "Main & Subpanels, Service & Grounding, Main Overcurrent Device" at bounding box center [310, 145] width 131 height 64
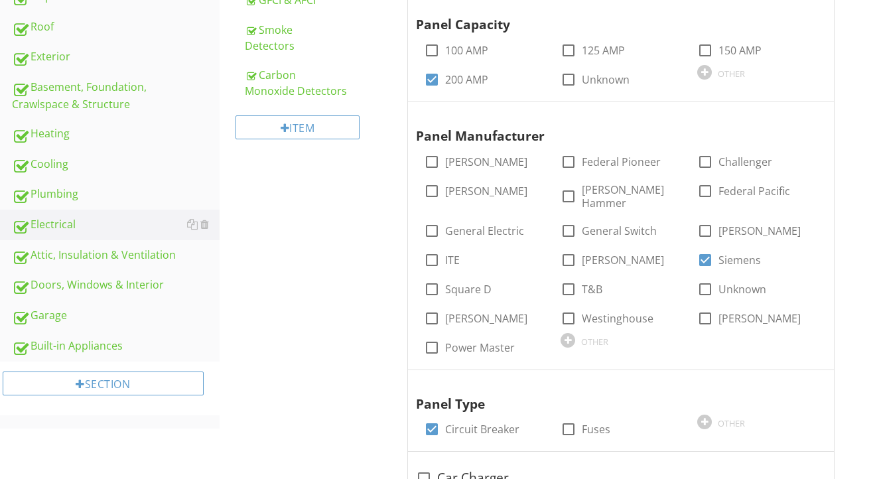
scroll to position [314, 0]
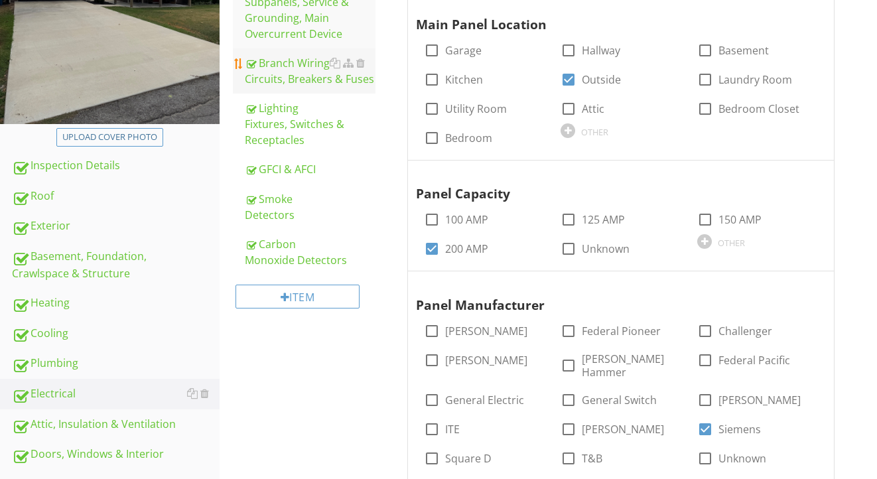
click at [281, 82] on div "Branch Wiring Circuits, Breakers & Fuses" at bounding box center [310, 71] width 131 height 32
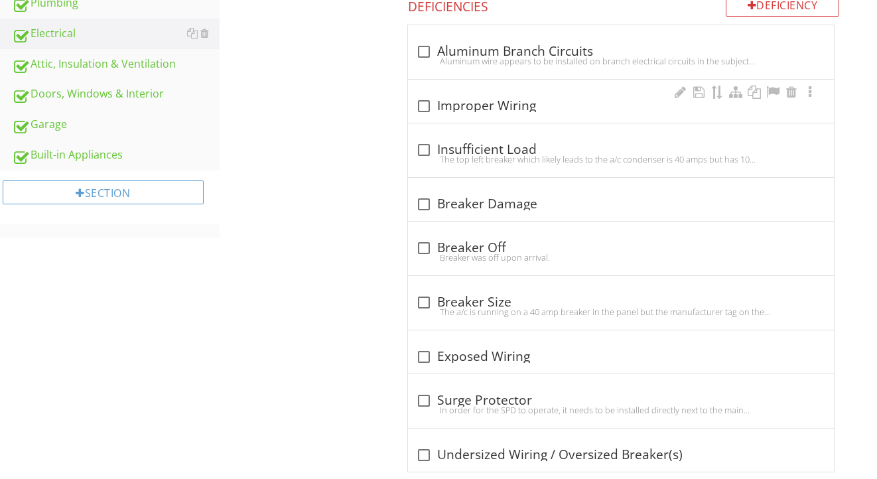
scroll to position [698, 0]
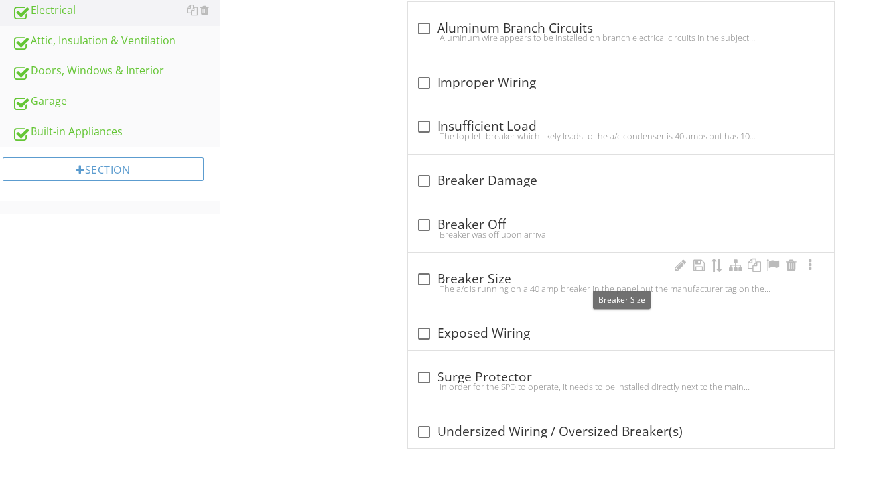
click at [441, 273] on div "check_box_outline_blank Breaker Size" at bounding box center [621, 279] width 410 height 16
checkbox input "true"
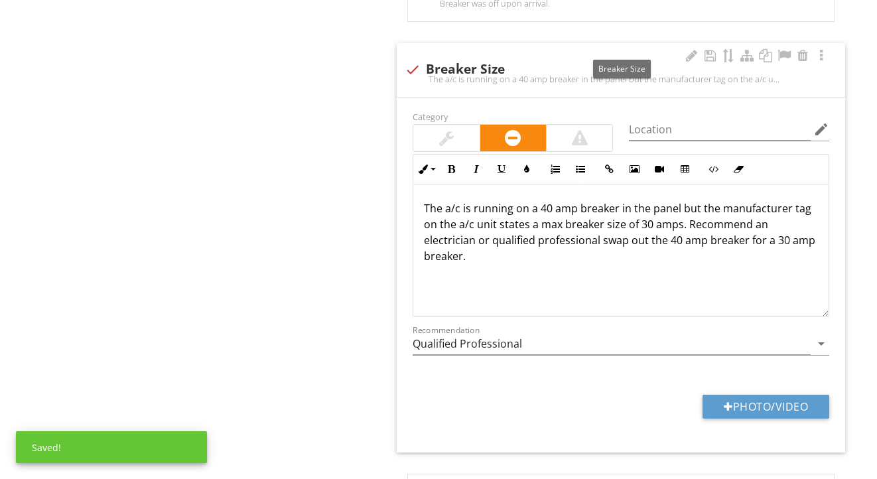
scroll to position [989, 0]
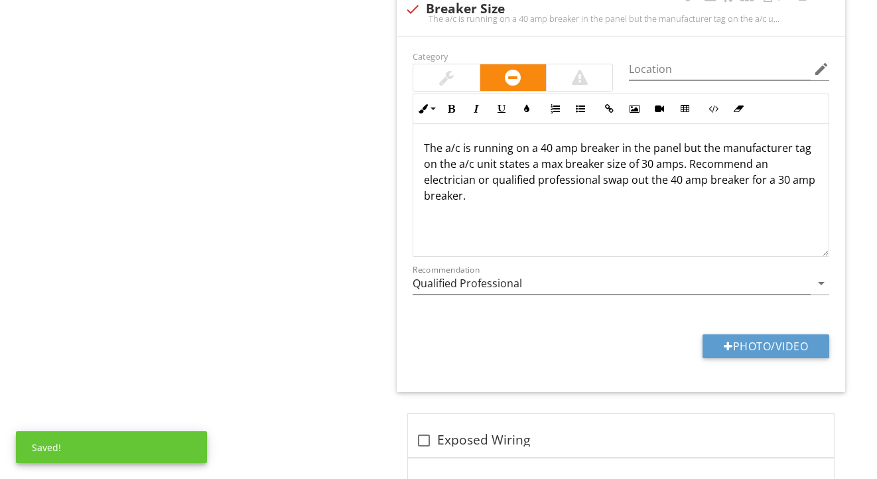
click at [550, 145] on p "The a/c is running on a 40 amp breaker in the panel but the manufacturer tag on…" at bounding box center [621, 172] width 394 height 64
click at [652, 165] on p "The a/c is running on a 45 amp breaker in the panel but the manufacturer tag on…" at bounding box center [621, 172] width 394 height 64
click at [626, 178] on p "The a/c is running on a 45 amp breaker in the panel but the manufacturer tag on…" at bounding box center [621, 172] width 394 height 64
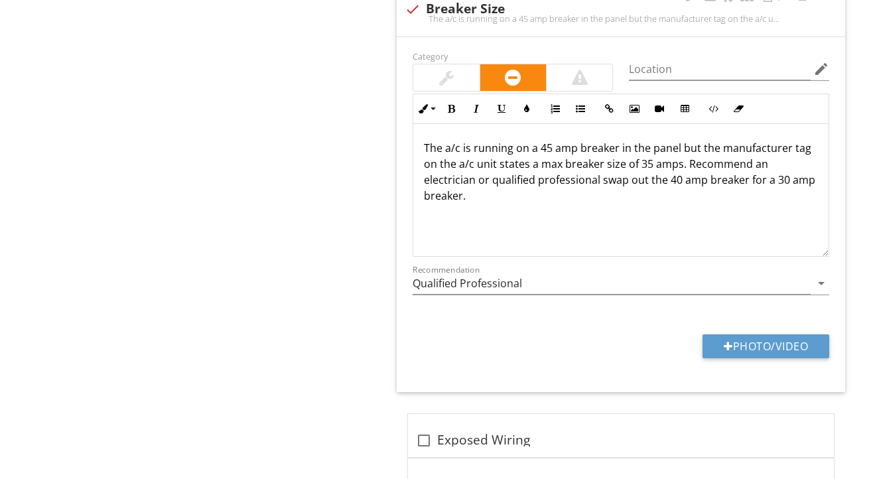
click at [602, 176] on p "The a/c is running on a 45 amp breaker in the panel but the manufacturer tag on…" at bounding box center [621, 172] width 394 height 64
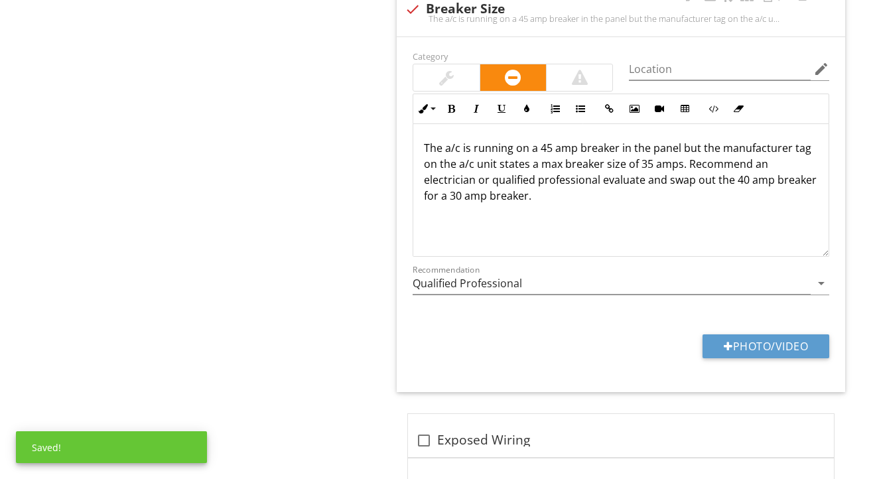
click at [691, 180] on p "The a/c is running on a 45 amp breaker in the panel but the manufacturer tag on…" at bounding box center [621, 172] width 394 height 64
click at [755, 178] on p "The a/c is running on a 45 amp breaker in the panel but the manufacturer tag on…" at bounding box center [621, 172] width 394 height 64
click at [502, 192] on p "The a/c is running on a 45 amp breaker in the panel but the manufacturer tag on…" at bounding box center [621, 172] width 394 height 64
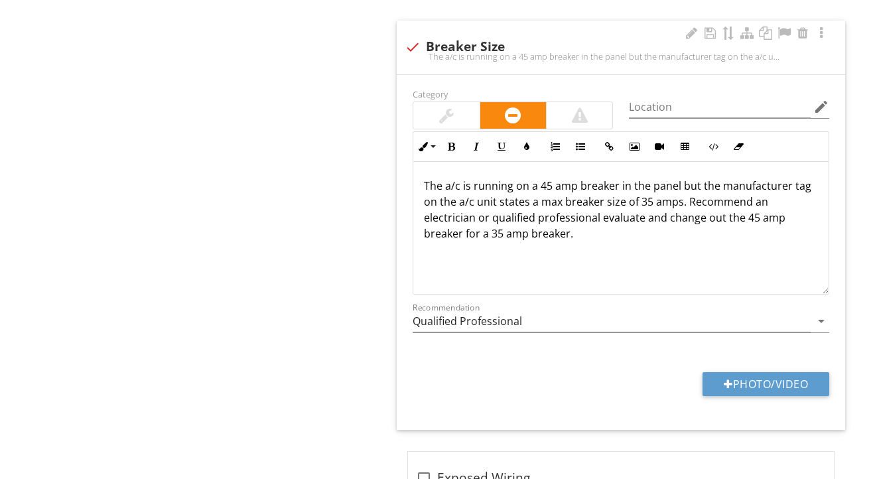
scroll to position [976, 0]
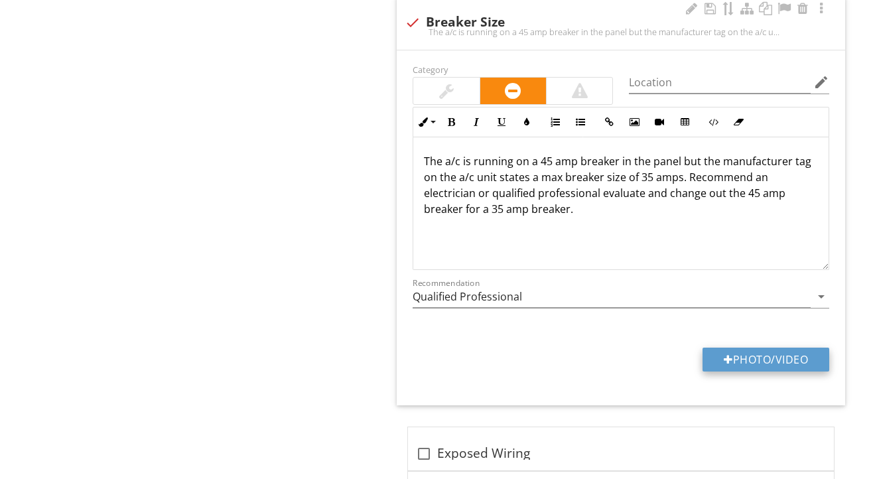
click at [724, 358] on div at bounding box center [728, 359] width 9 height 11
type input "C:\fakepath\IMG_2172.jpeg"
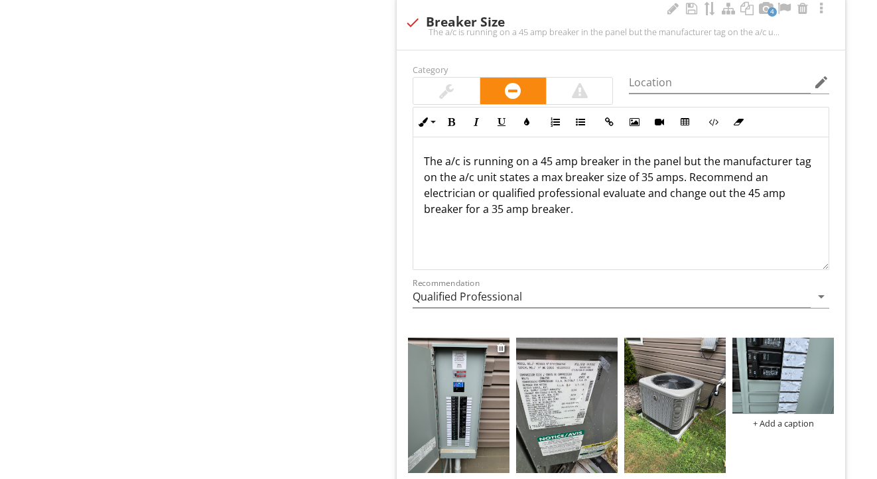
click at [476, 408] on img at bounding box center [459, 405] width 102 height 135
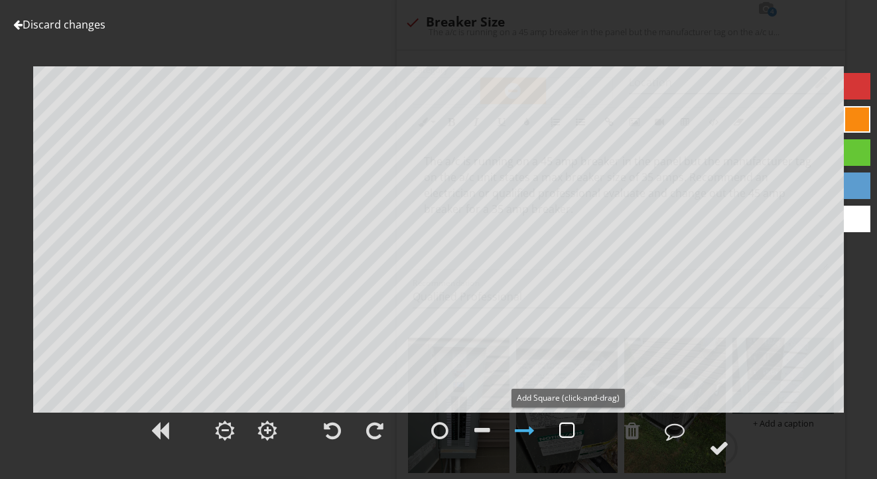
click at [570, 438] on div at bounding box center [567, 431] width 16 height 20
click at [711, 452] on div at bounding box center [719, 448] width 20 height 20
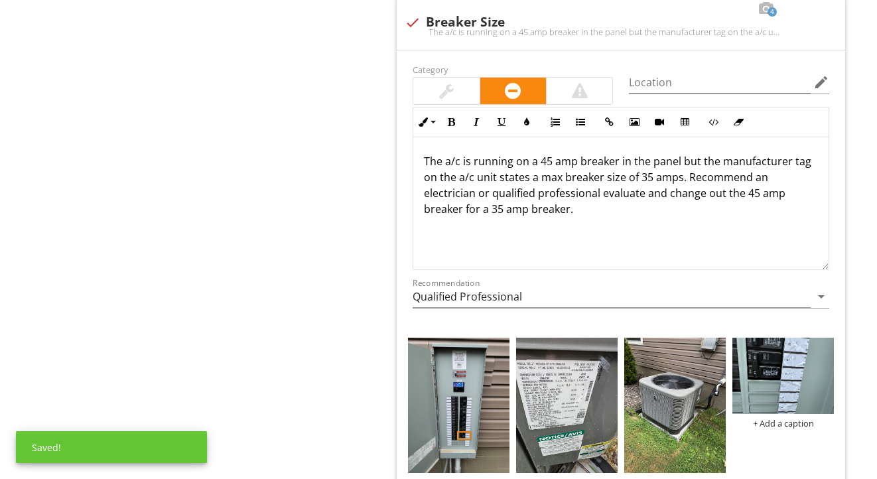
click at [578, 383] on img at bounding box center [567, 405] width 102 height 135
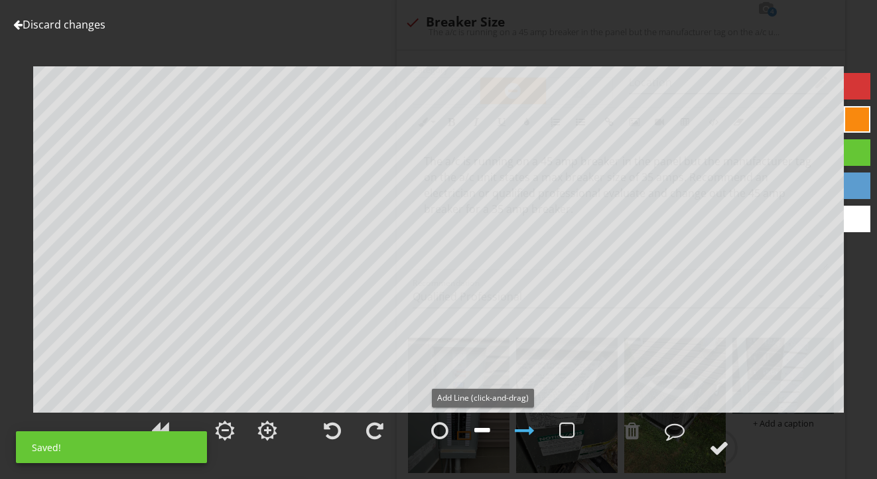
click at [488, 433] on div at bounding box center [482, 431] width 16 height 20
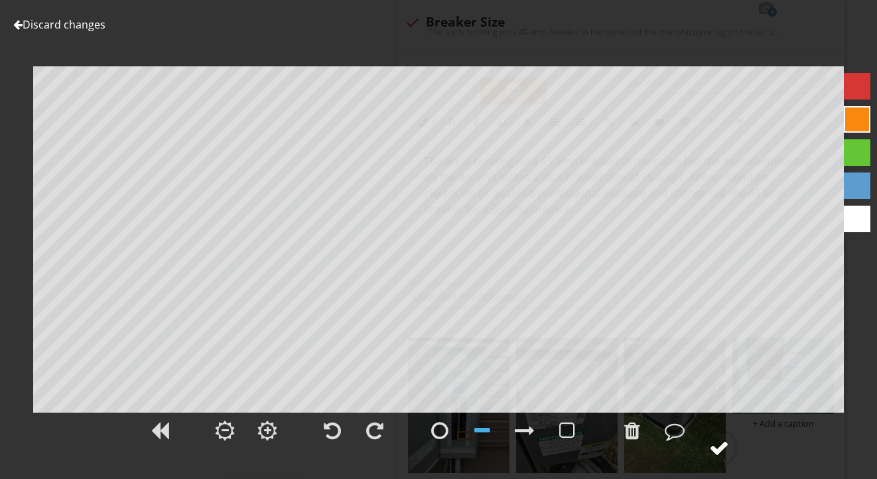
click at [727, 445] on div at bounding box center [719, 448] width 20 height 20
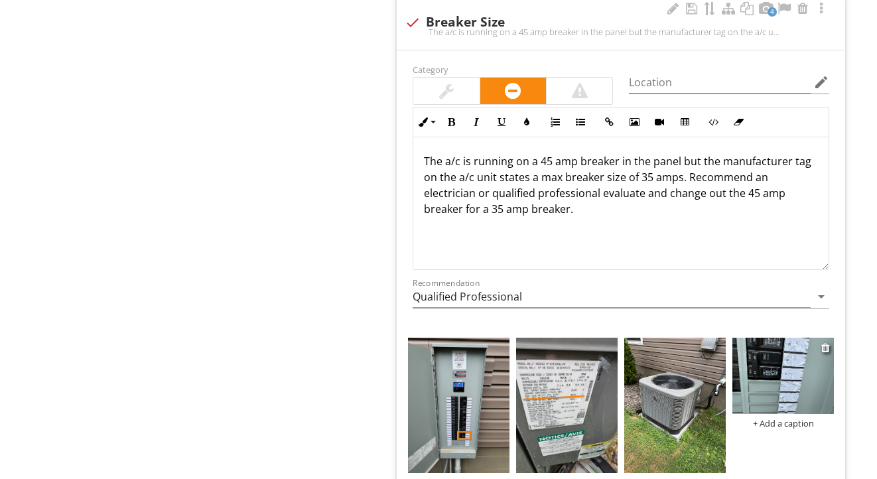
click at [756, 382] on img at bounding box center [783, 376] width 102 height 76
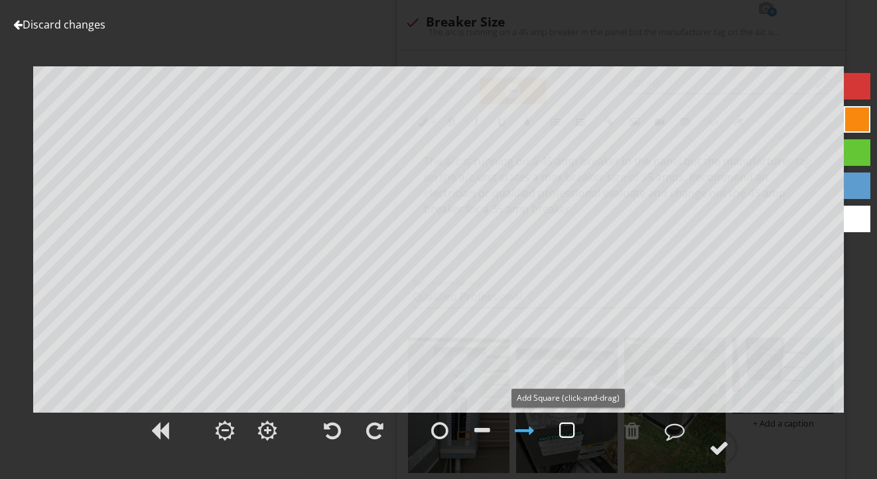
click at [568, 436] on div at bounding box center [567, 431] width 16 height 20
click at [717, 445] on div at bounding box center [719, 448] width 20 height 20
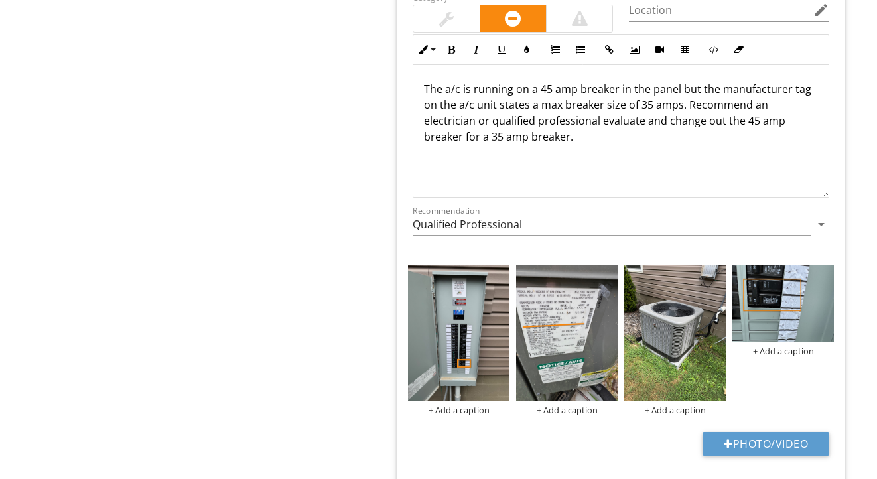
scroll to position [1090, 0]
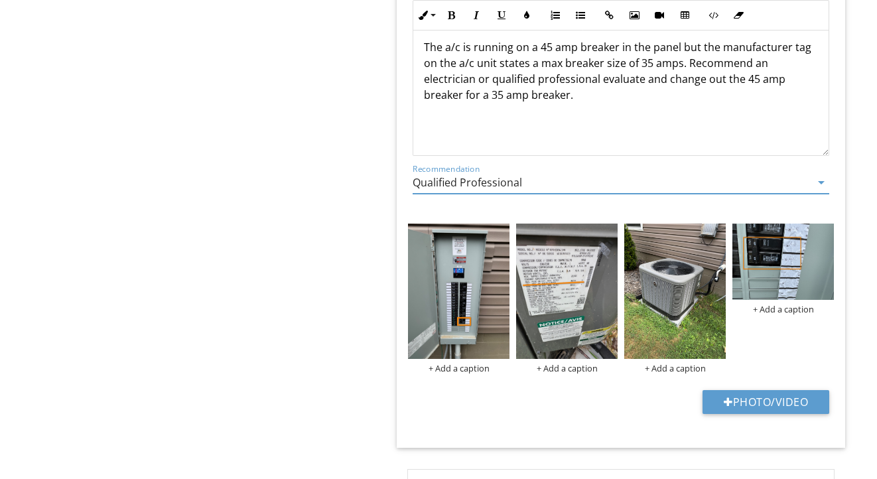
click at [448, 182] on input "Qualified Professional" at bounding box center [612, 183] width 398 height 22
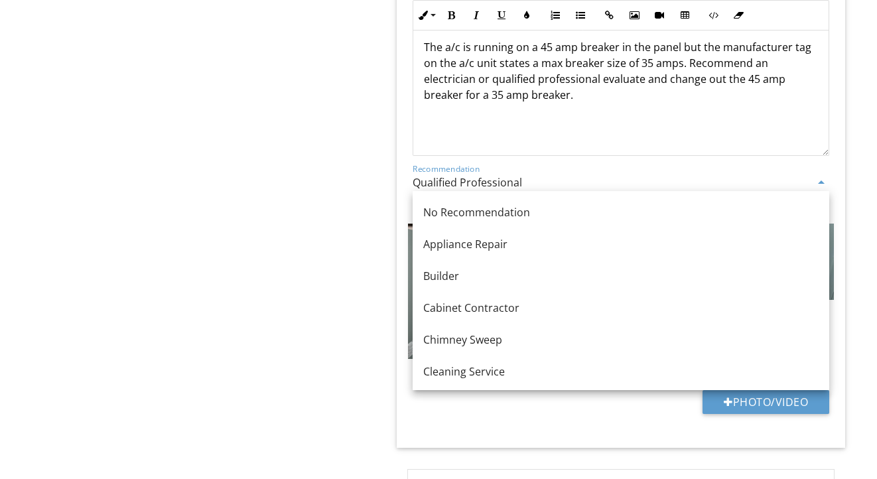
click at [448, 182] on input "Qualified Professional" at bounding box center [612, 183] width 398 height 22
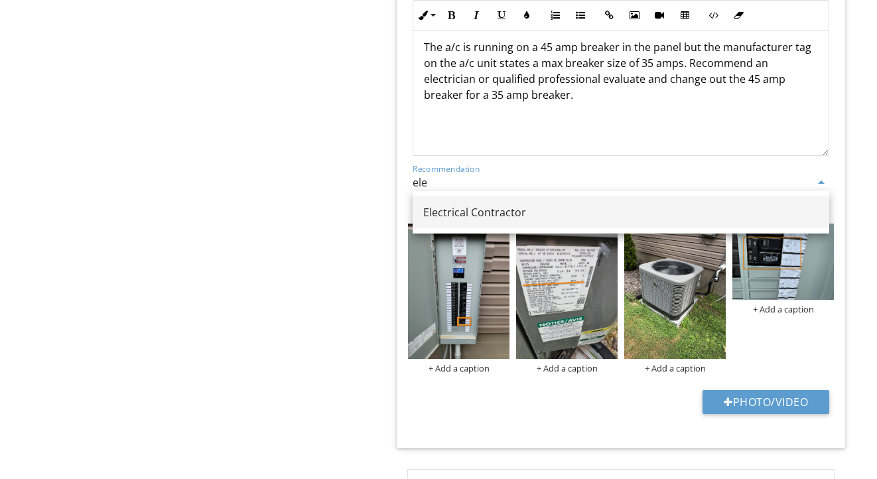
click at [439, 203] on link "Electrical Contractor" at bounding box center [621, 212] width 417 height 32
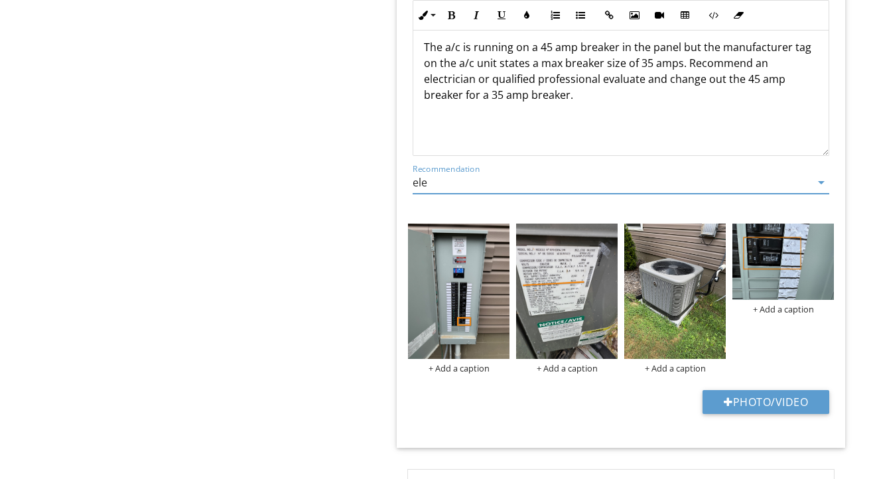
type input "Electrical Contractor"
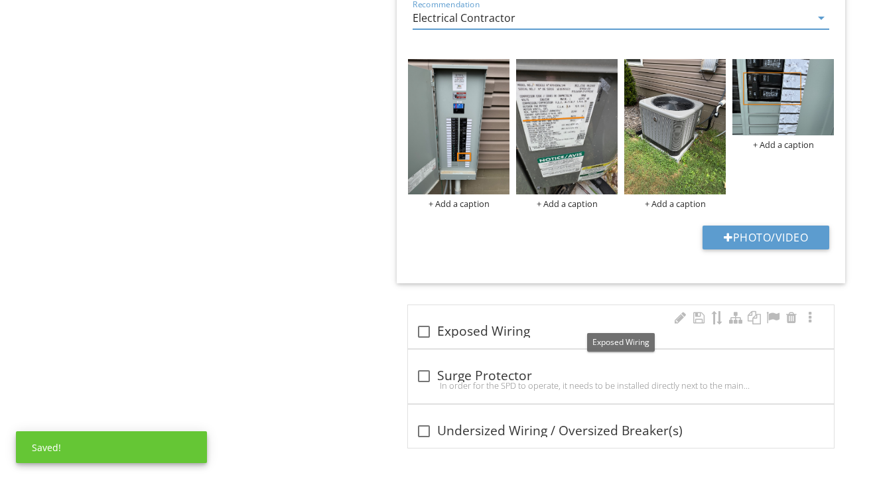
scroll to position [1254, 0]
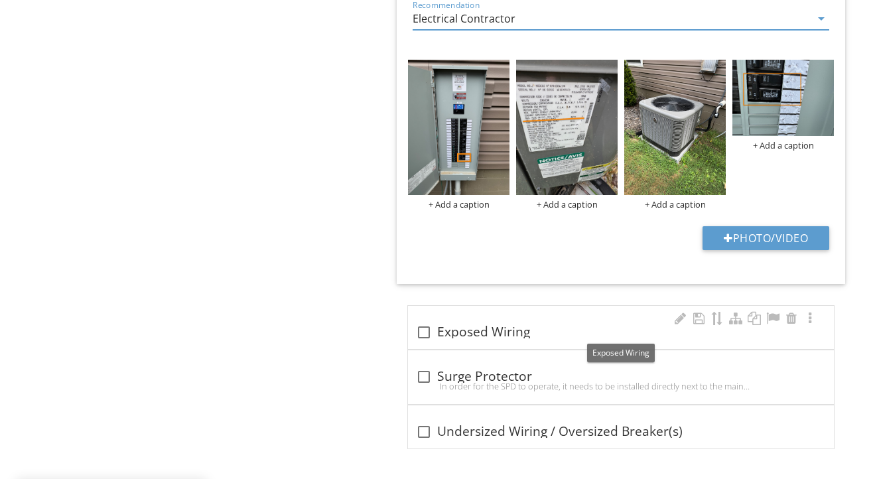
click at [452, 326] on div "check_box_outline_blank Exposed Wiring" at bounding box center [621, 332] width 410 height 16
checkbox input "true"
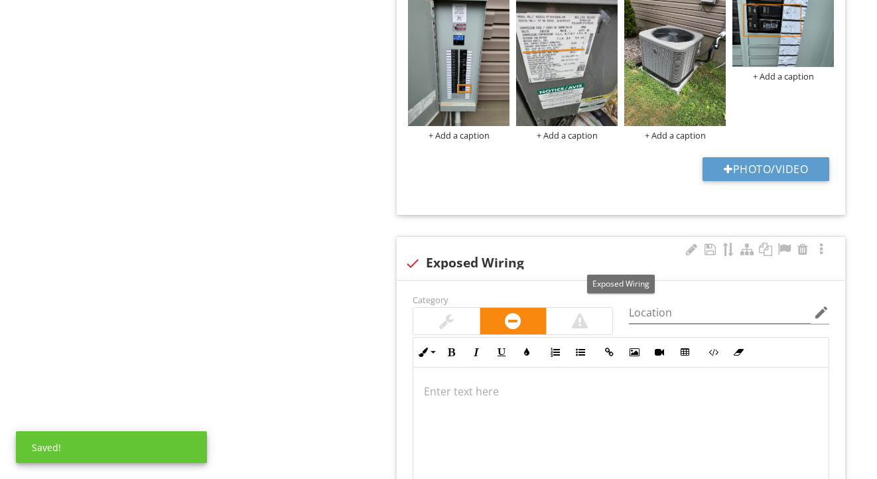
scroll to position [1388, 0]
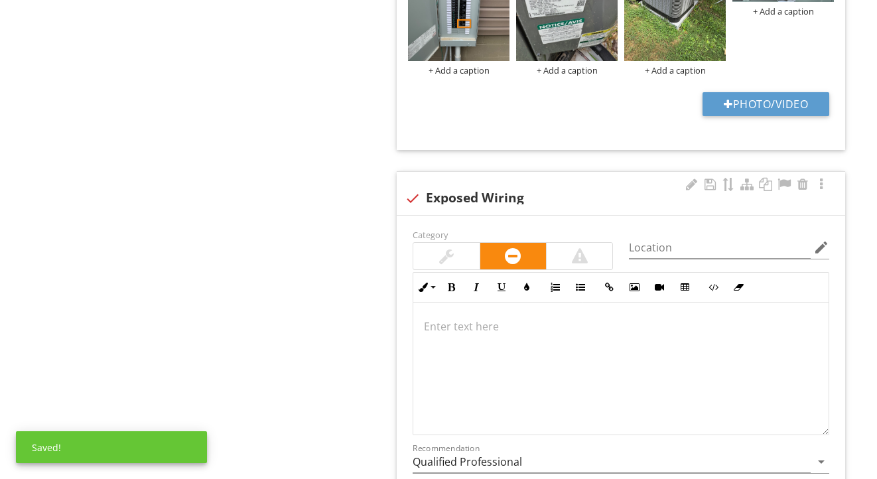
click at [462, 365] on div at bounding box center [620, 369] width 415 height 133
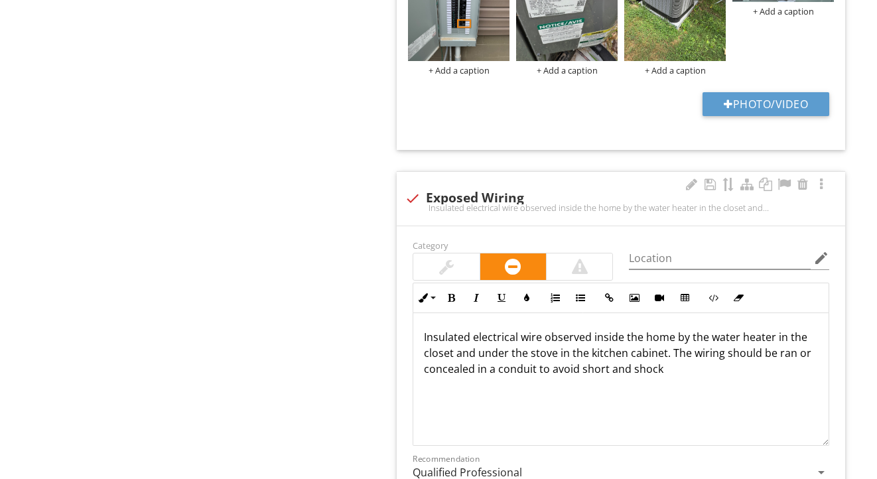
click at [581, 367] on p "Insulated electrical wire observed inside the home by the water heater in the c…" at bounding box center [621, 353] width 394 height 48
click at [642, 367] on p "Insulated electrical wire observed inside the home by the water heater in the c…" at bounding box center [621, 353] width 394 height 48
click at [499, 370] on p "Insulated electrical wire observed inside the home by the water heater in the c…" at bounding box center [621, 353] width 394 height 48
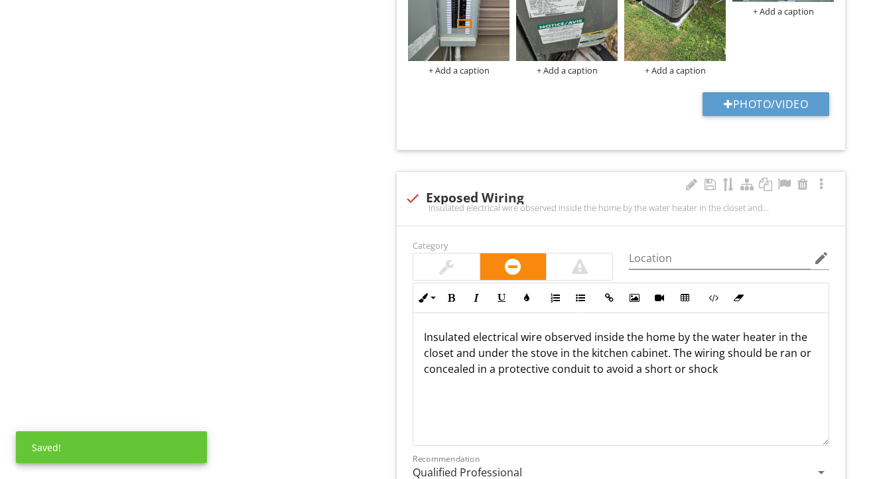
click at [739, 372] on p "Insulated electrical wire observed inside the home by the water heater in the c…" at bounding box center [621, 353] width 394 height 48
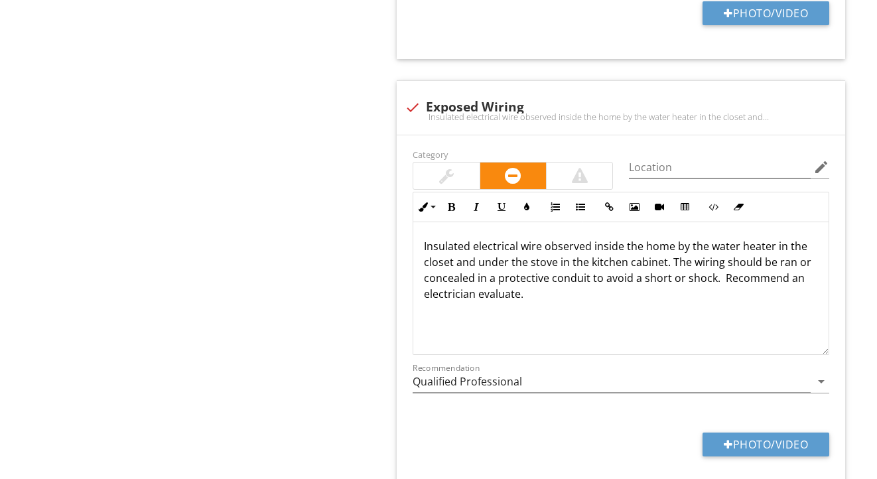
scroll to position [1555, 0]
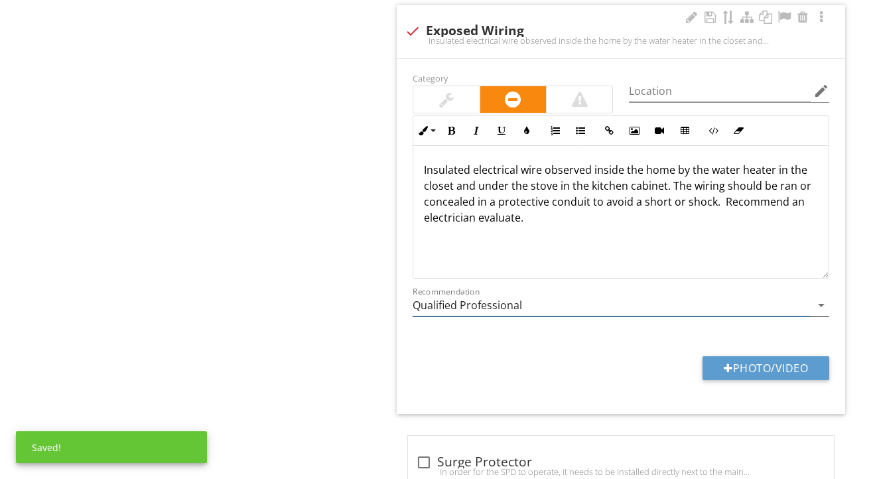
click at [478, 305] on input "Qualified Professional" at bounding box center [612, 306] width 398 height 22
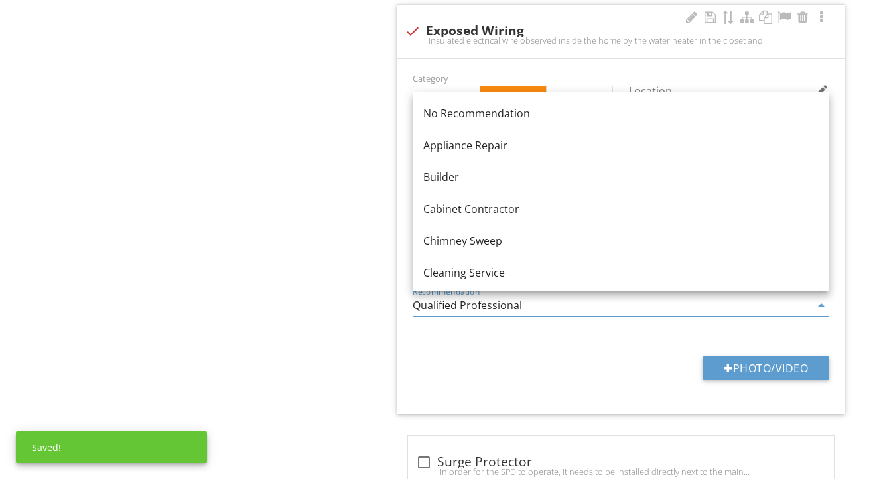
click at [478, 305] on input "Qualified Professional" at bounding box center [612, 306] width 398 height 22
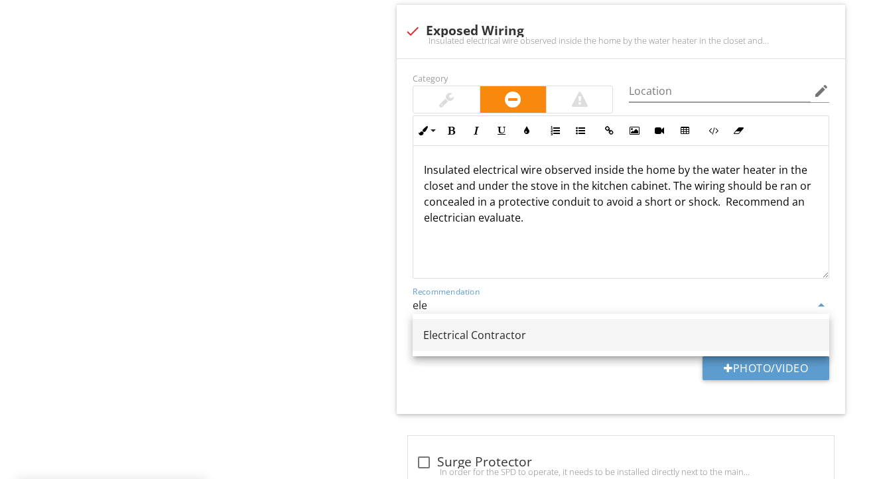
click at [468, 332] on div "Electrical Contractor" at bounding box center [620, 335] width 395 height 16
type input "Electrical Contractor"
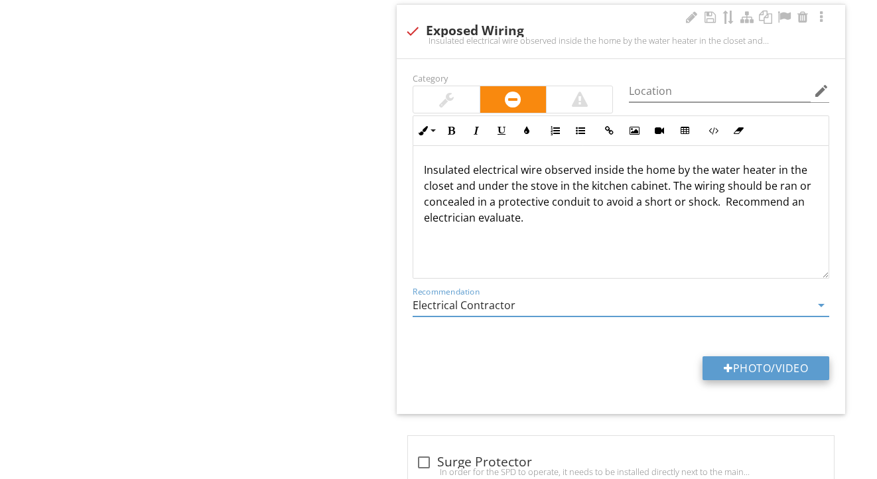
click at [734, 366] on button "Photo/Video" at bounding box center [766, 368] width 127 height 24
type input "C:\fakepath\IMG_2159.jpeg"
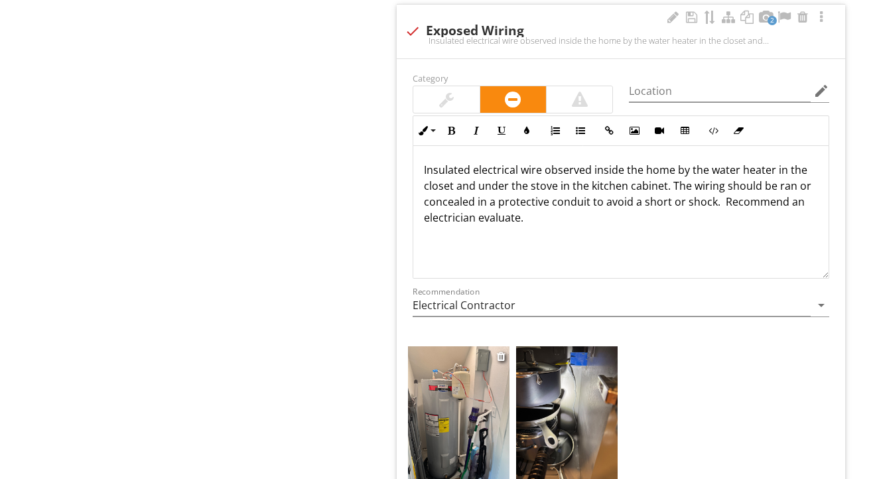
click at [440, 400] on img at bounding box center [459, 413] width 102 height 135
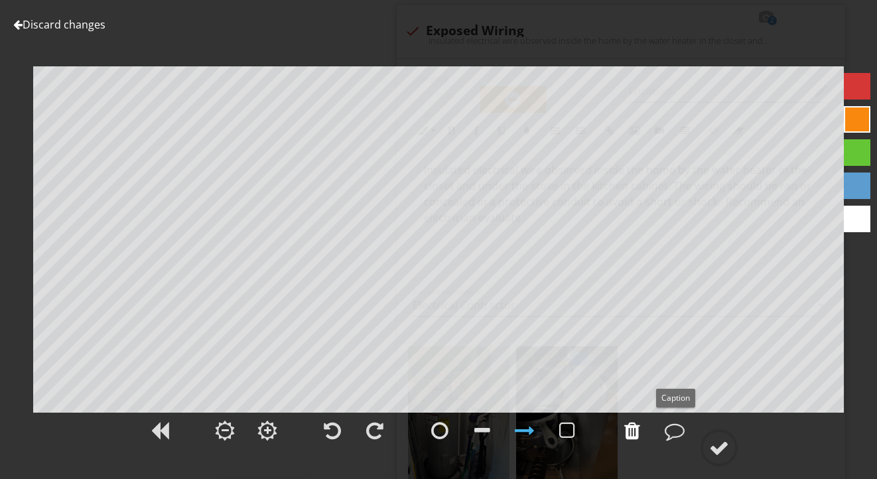
click at [637, 425] on div at bounding box center [632, 431] width 16 height 20
click at [722, 440] on div at bounding box center [719, 448] width 20 height 20
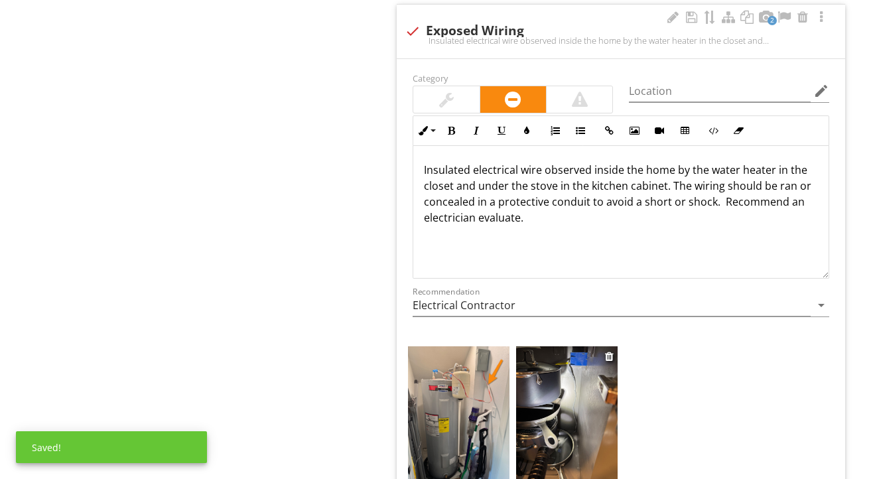
click at [558, 402] on img at bounding box center [567, 413] width 102 height 135
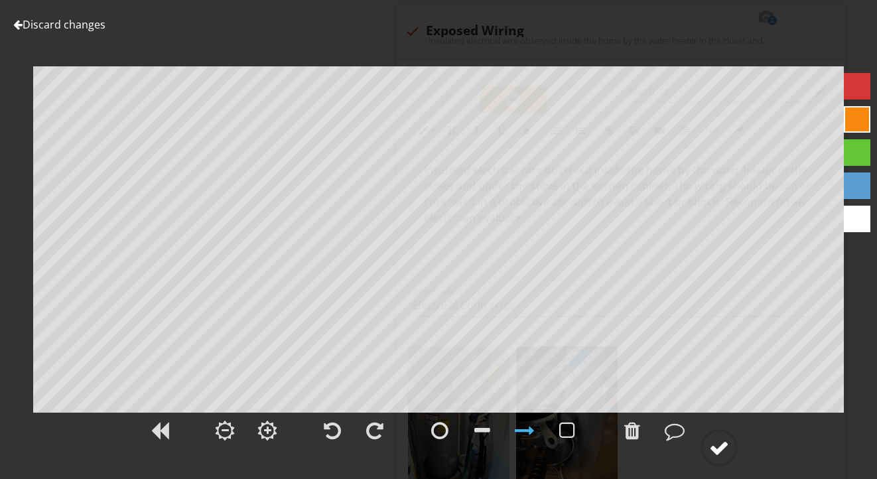
click at [717, 445] on div at bounding box center [719, 448] width 20 height 20
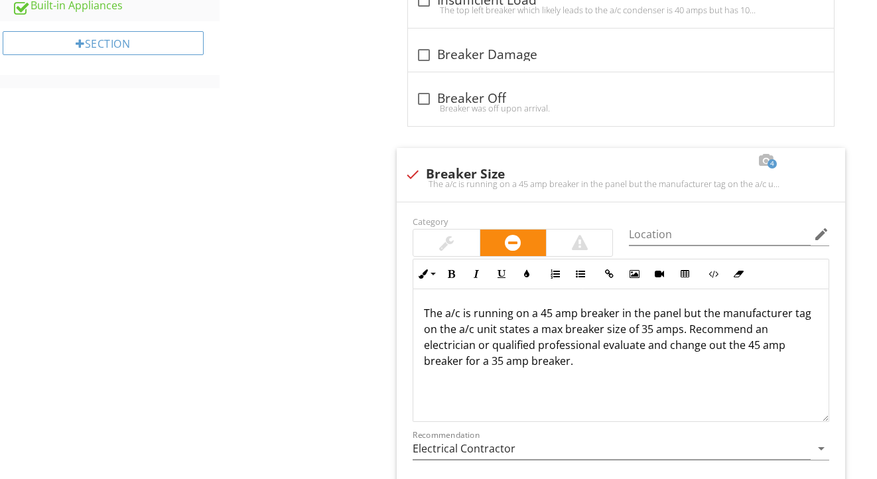
scroll to position [770, 0]
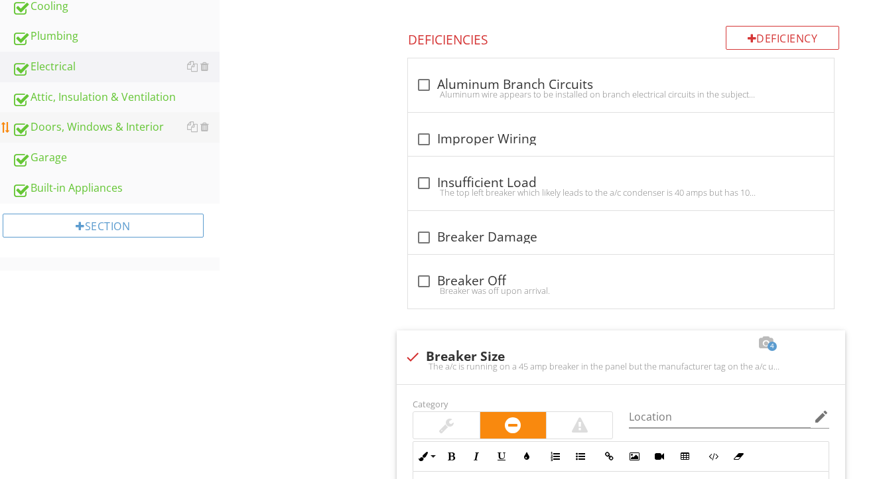
click at [86, 117] on link "Doors, Windows & Interior" at bounding box center [116, 127] width 208 height 31
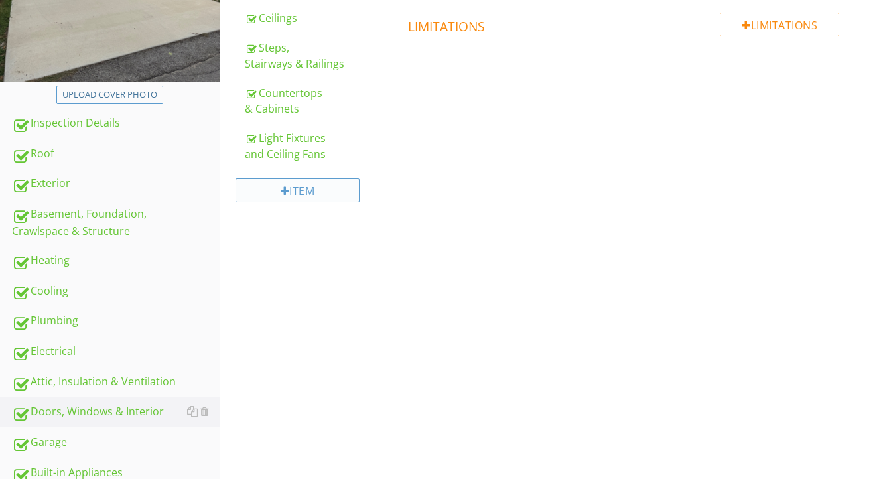
scroll to position [351, 0]
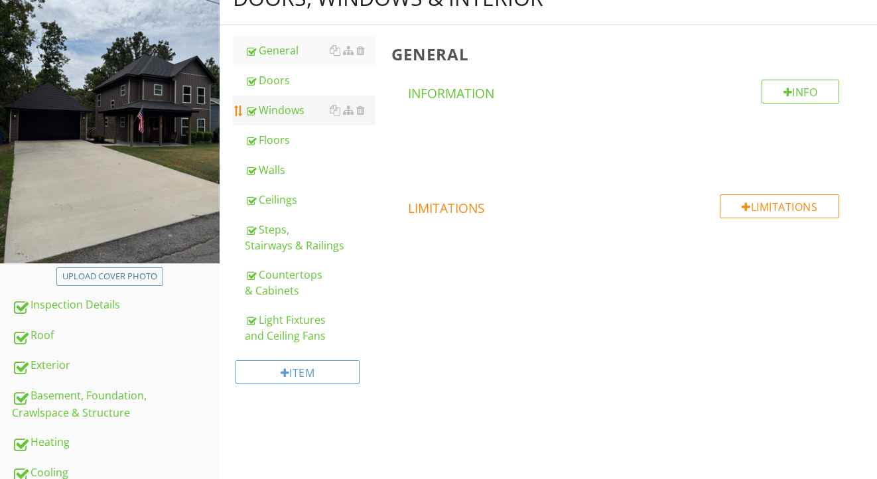
click at [282, 107] on div "Windows" at bounding box center [310, 110] width 131 height 16
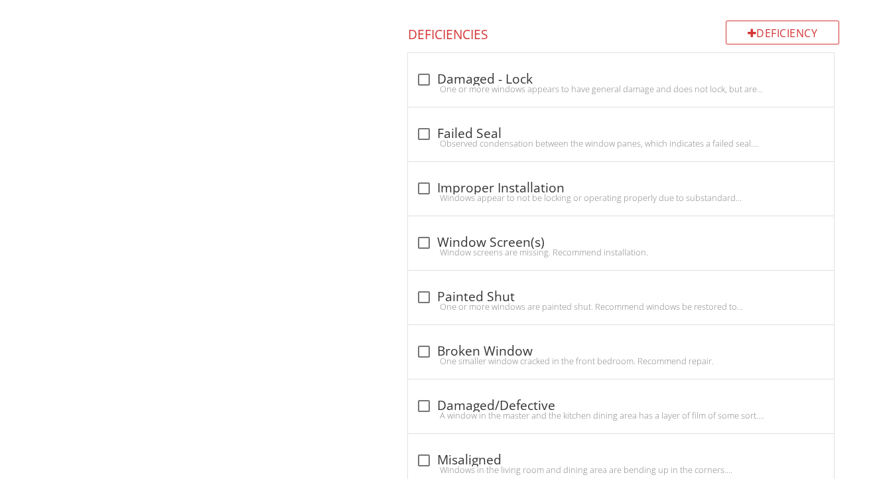
scroll to position [972, 0]
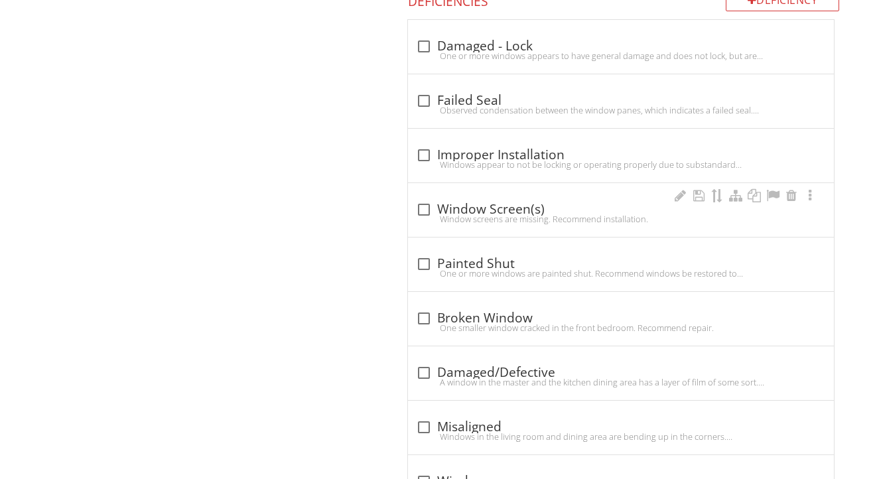
click at [488, 202] on div "check_box_outline_blank Window Screen(s)" at bounding box center [621, 210] width 410 height 16
checkbox input "true"
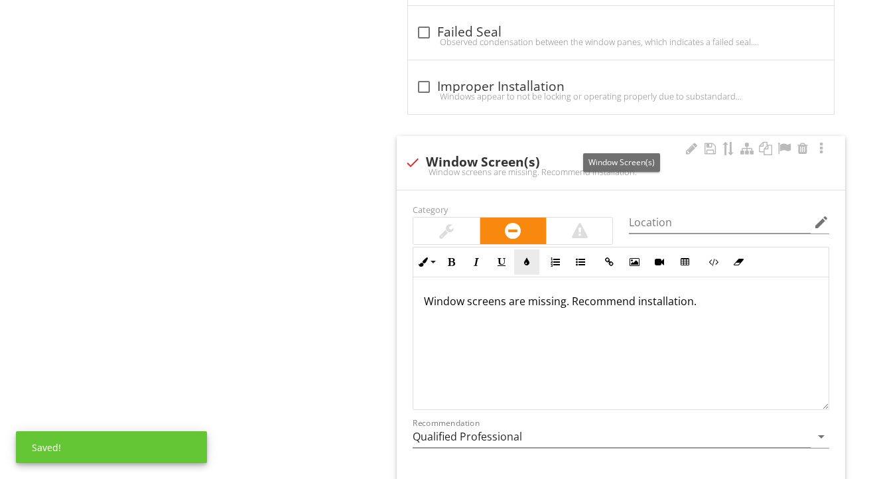
scroll to position [1054, 0]
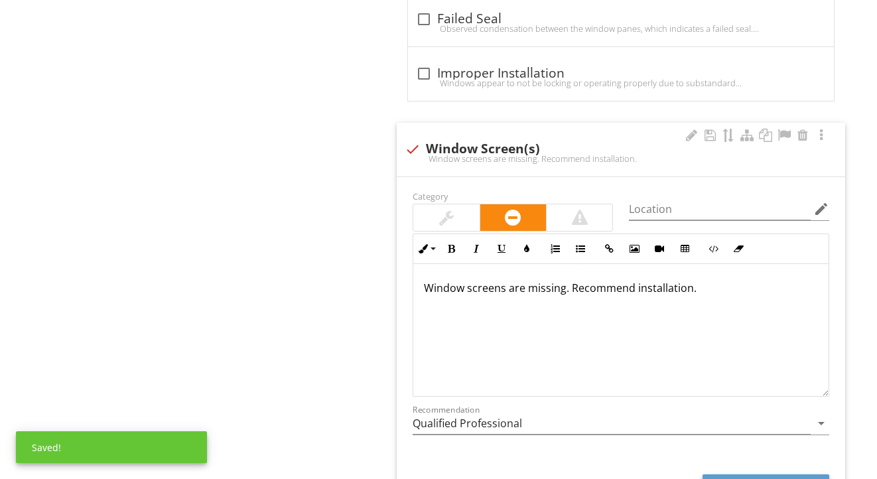
click at [564, 284] on p "Window screens are missing. Recommend installation." at bounding box center [621, 288] width 394 height 16
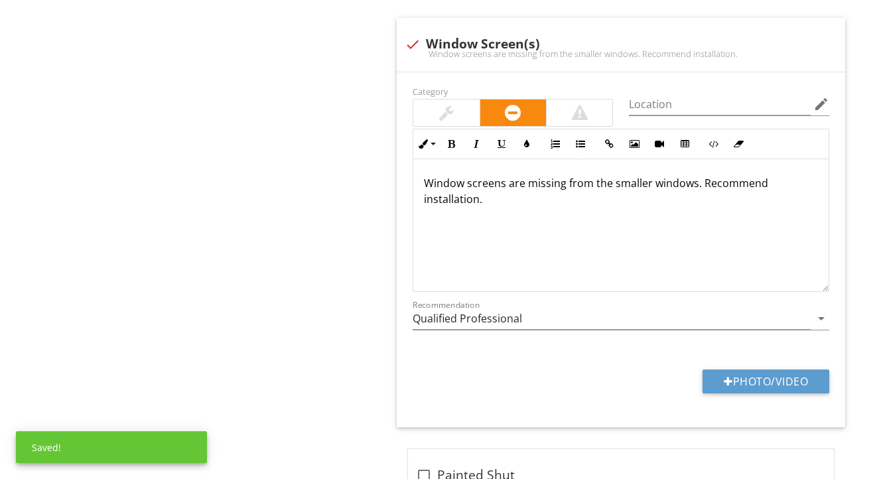
scroll to position [1170, 0]
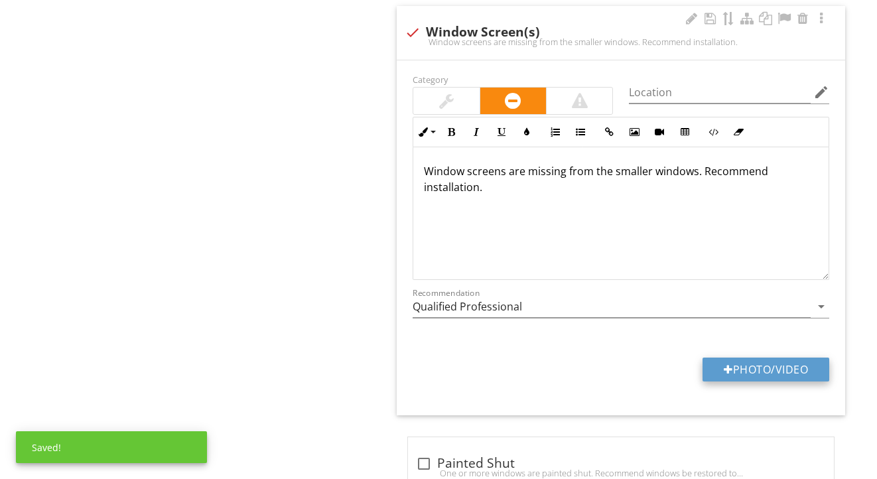
click at [731, 366] on button "Photo/Video" at bounding box center [766, 370] width 127 height 24
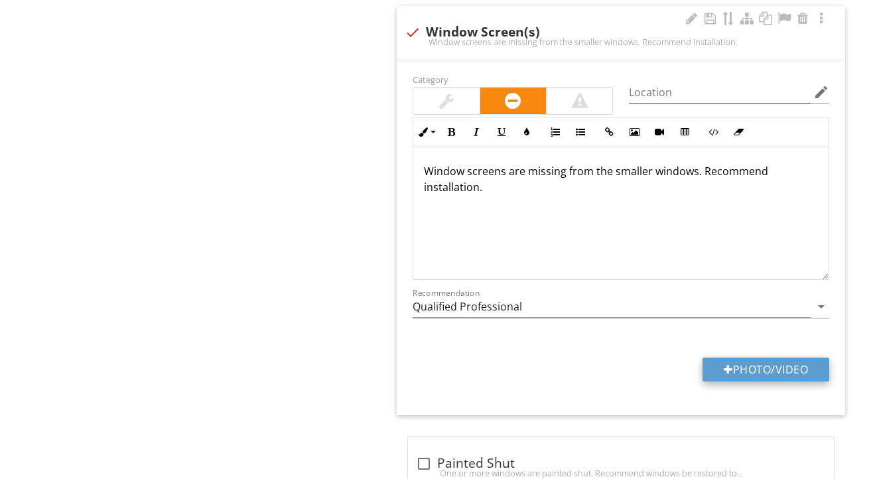
type input "C:\fakepath\IMG_2164.jpeg"
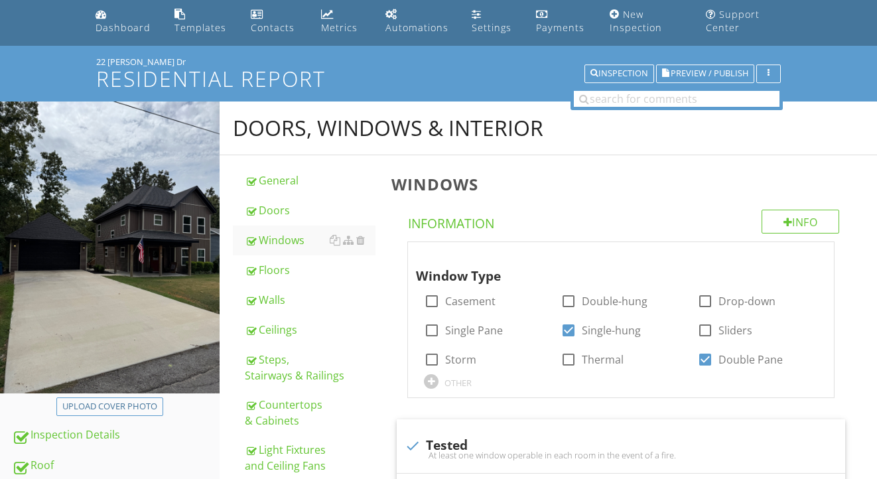
scroll to position [0, 0]
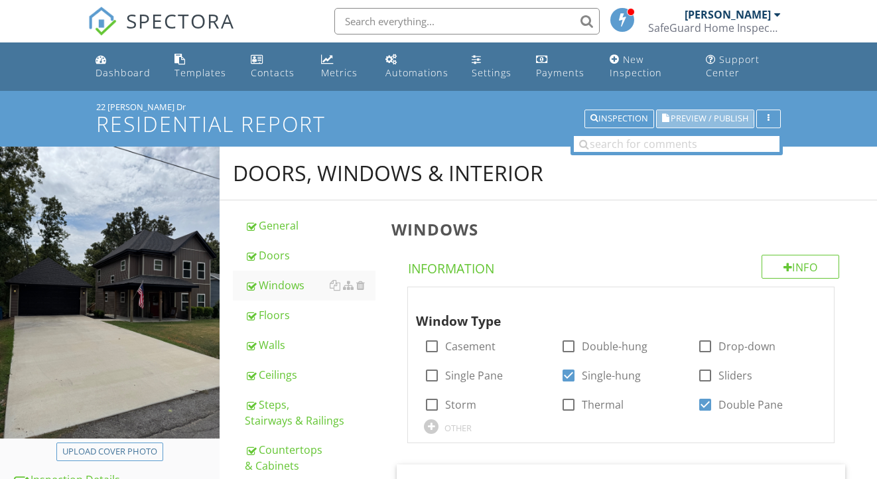
click at [725, 121] on span "Preview / Publish" at bounding box center [710, 119] width 78 height 9
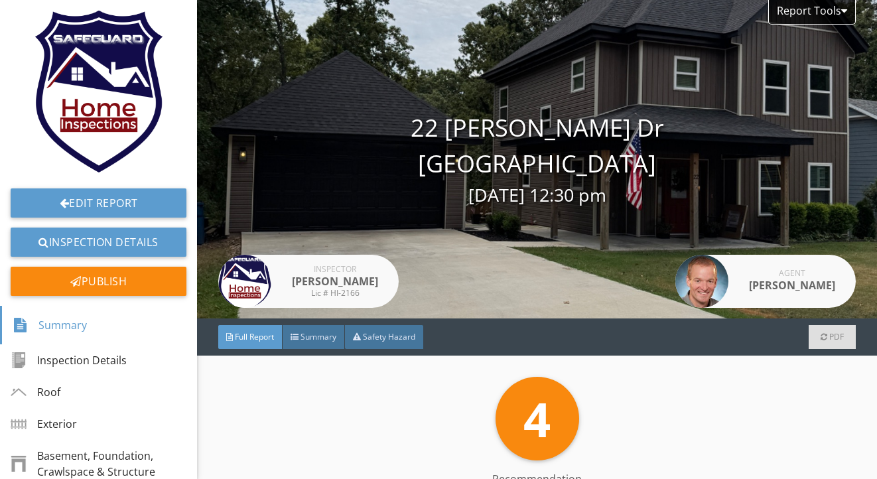
scroll to position [23, 0]
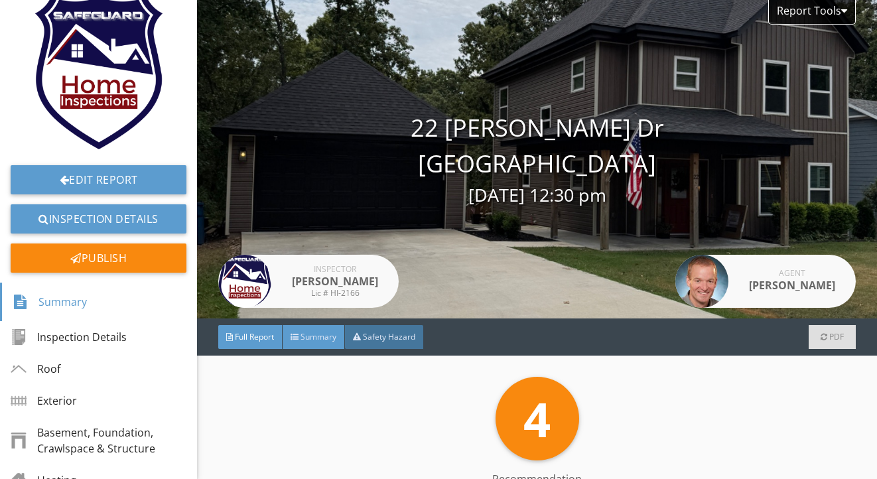
click at [307, 332] on span "Summary" at bounding box center [319, 336] width 36 height 11
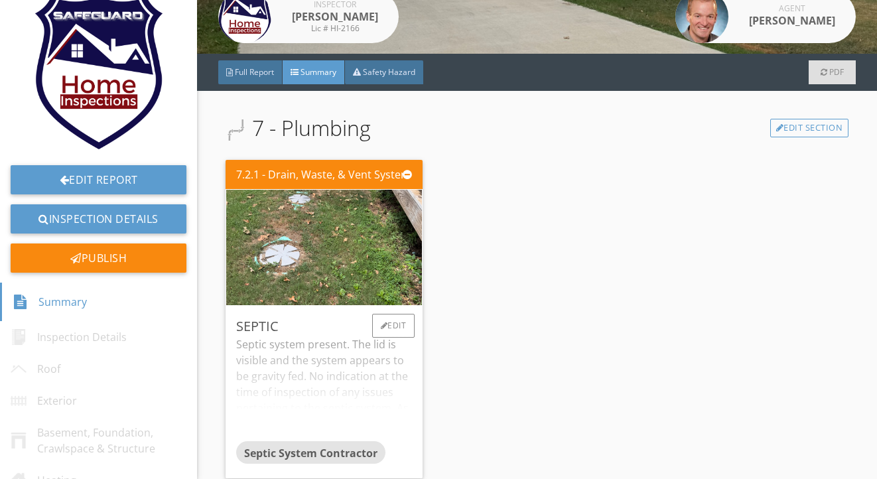
scroll to position [303, 0]
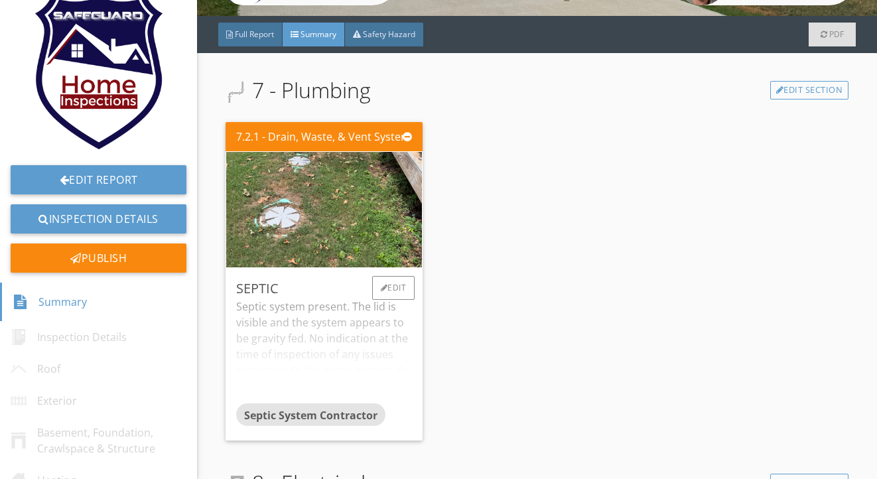
click at [308, 329] on div "Septic system present. The lid is visible and the system appears to be gravity …" at bounding box center [324, 351] width 176 height 105
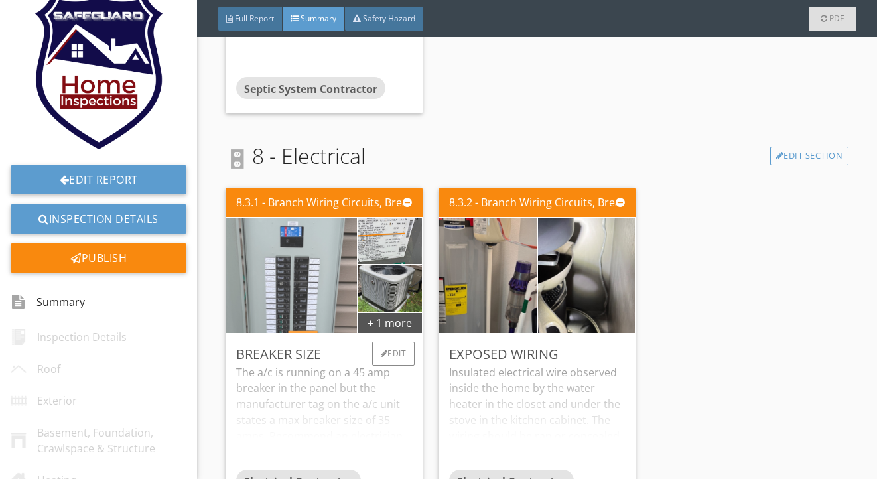
scroll to position [731, 0]
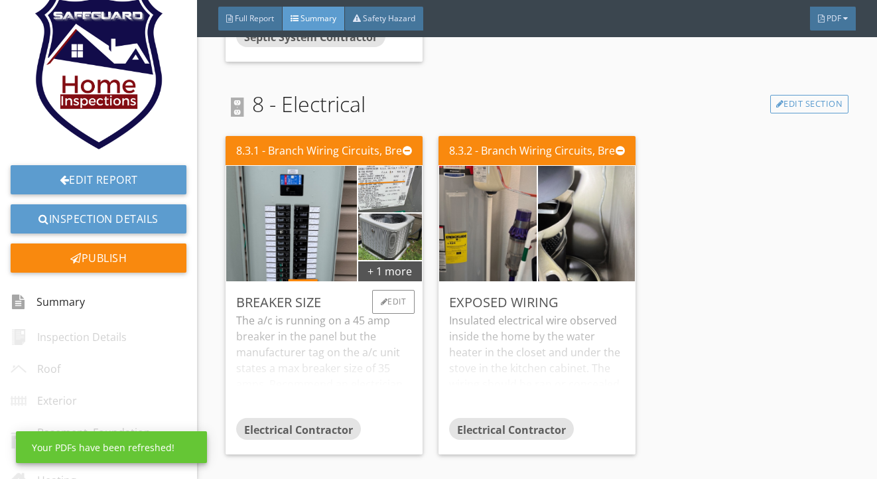
click at [311, 334] on div "The a/c is running on a 45 amp breaker in the panel but the manufacturer tag on…" at bounding box center [324, 365] width 176 height 105
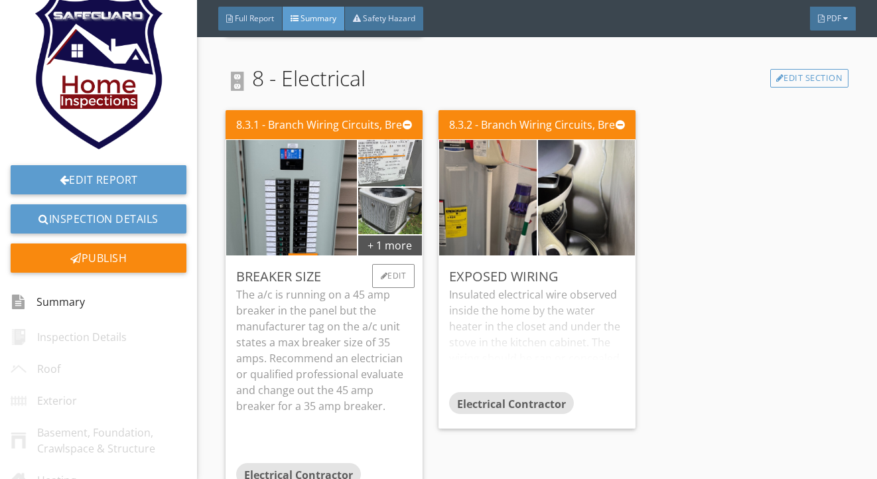
scroll to position [762, 0]
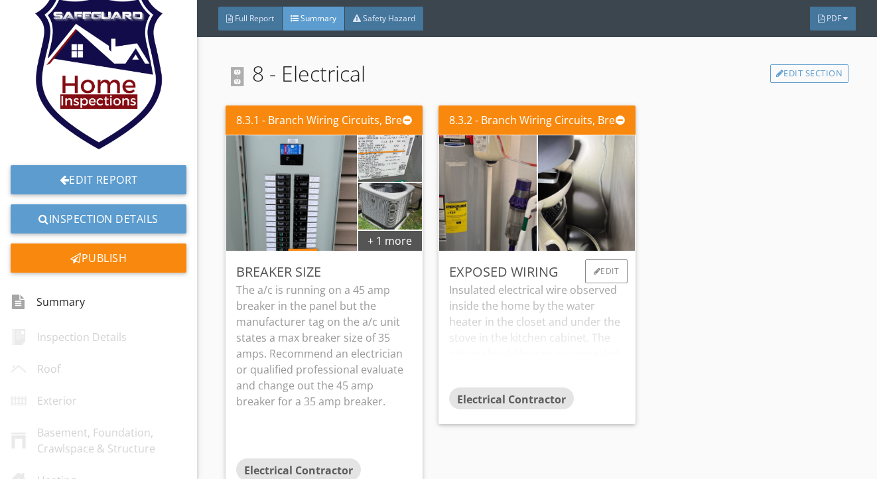
click at [502, 299] on div "Insulated electrical wire observed inside the home by the water heater in the c…" at bounding box center [537, 334] width 176 height 105
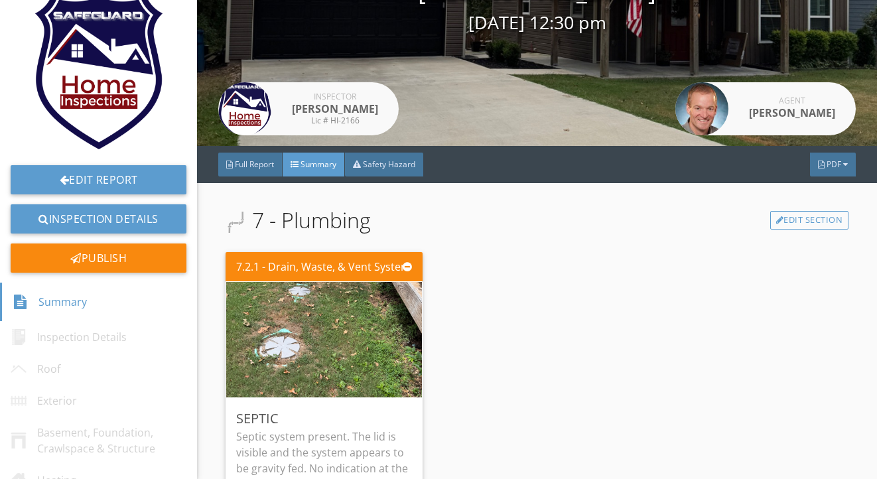
scroll to position [170, 0]
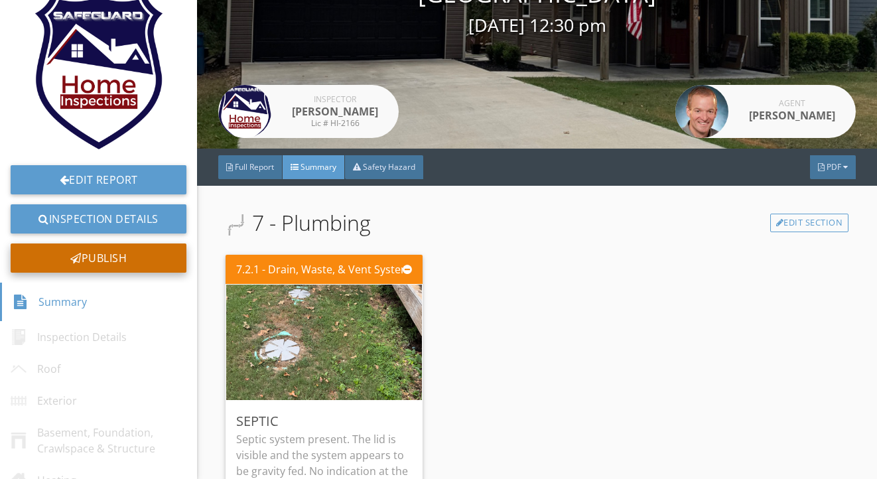
click at [172, 258] on div "Publish" at bounding box center [99, 258] width 176 height 29
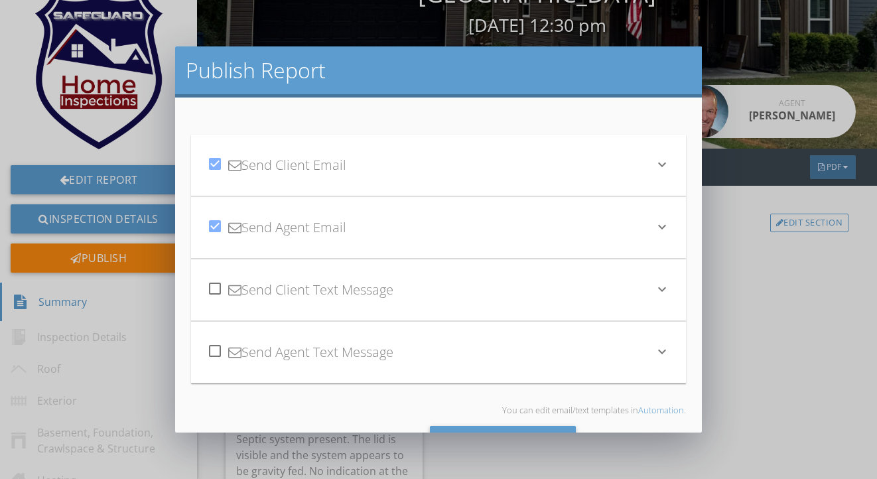
click at [216, 354] on div at bounding box center [215, 351] width 23 height 23
checkbox input "true"
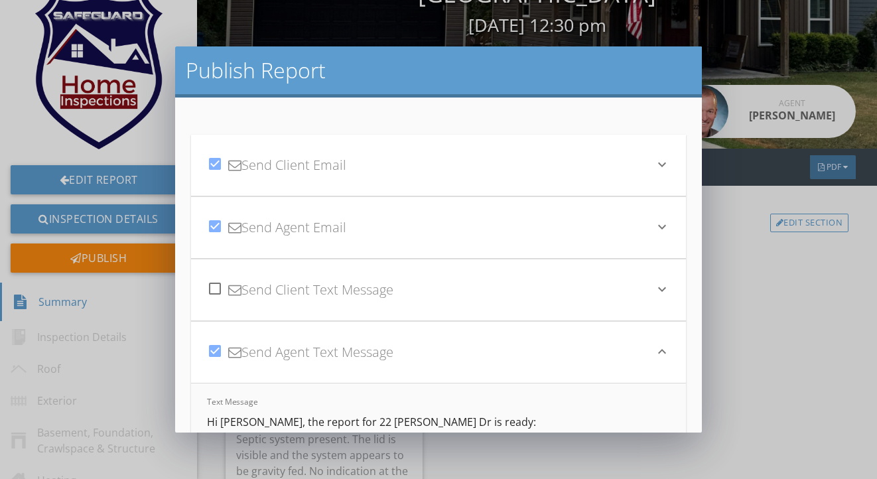
click at [210, 291] on div at bounding box center [215, 288] width 23 height 23
checkbox input "true"
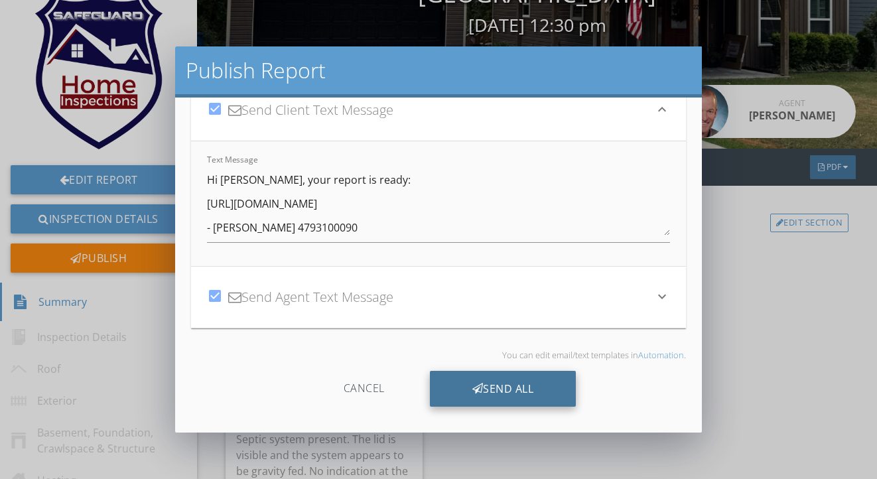
scroll to position [180, 0]
click at [466, 384] on div "Send All" at bounding box center [503, 389] width 147 height 36
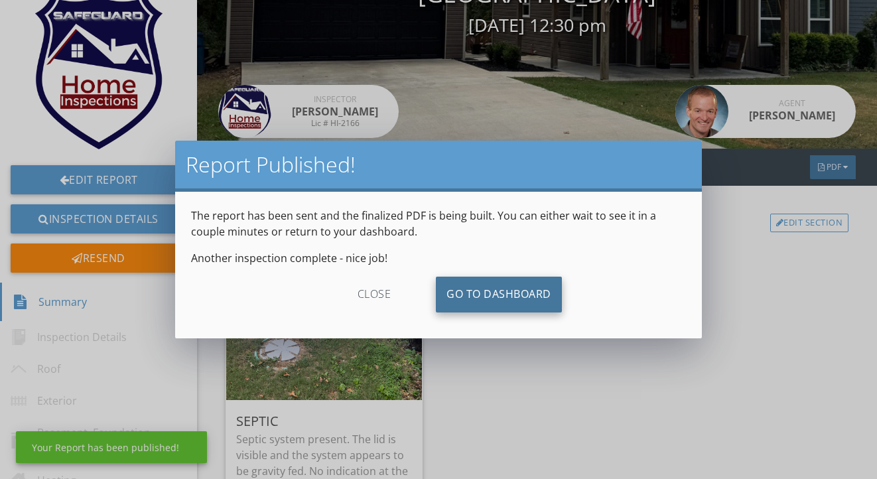
click at [464, 294] on link "Go To Dashboard" at bounding box center [499, 295] width 126 height 36
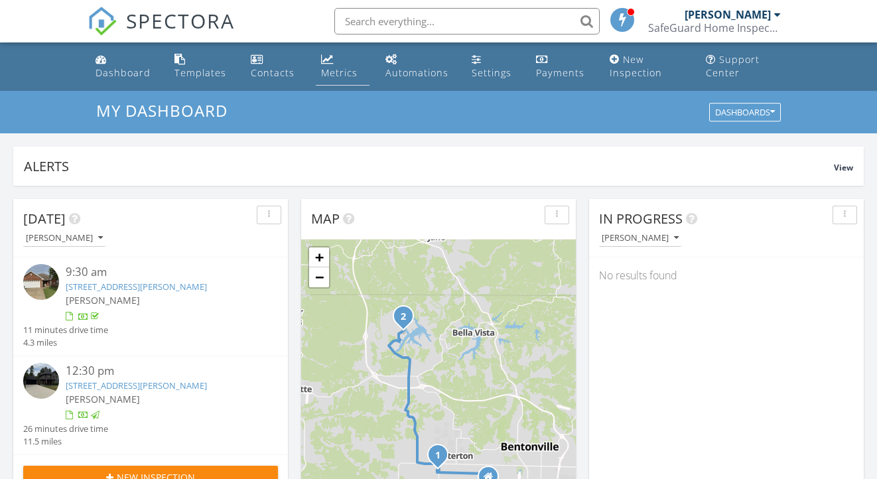
click at [334, 70] on div "Metrics" at bounding box center [339, 72] width 36 height 13
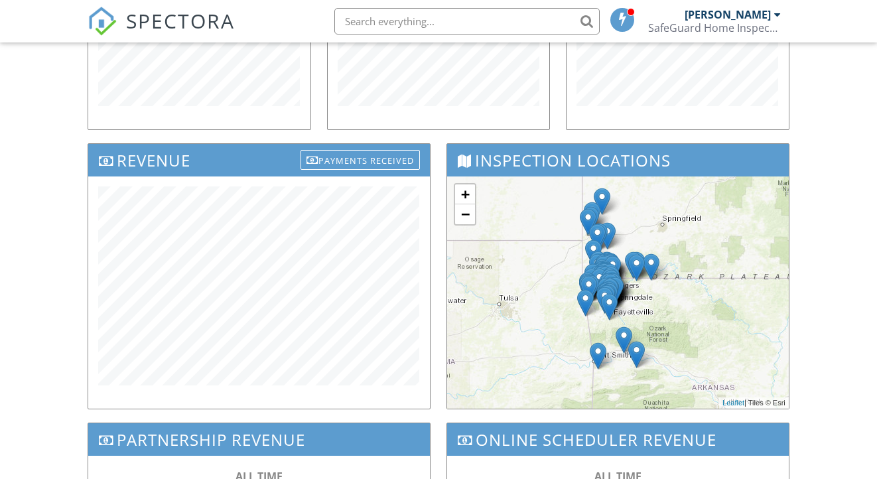
scroll to position [370, 0]
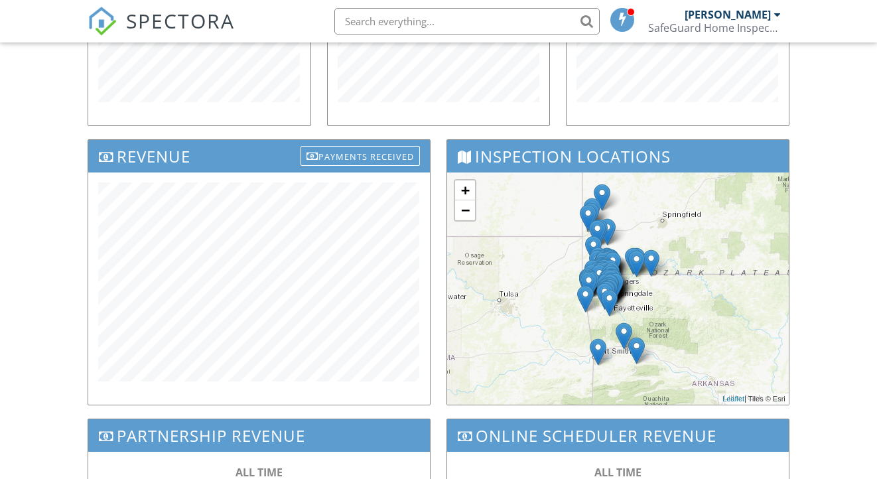
click at [37, 337] on div "Dashboard Templates Contacts Metrics Automations Settings Payments New Inspecti…" at bounding box center [438, 168] width 877 height 991
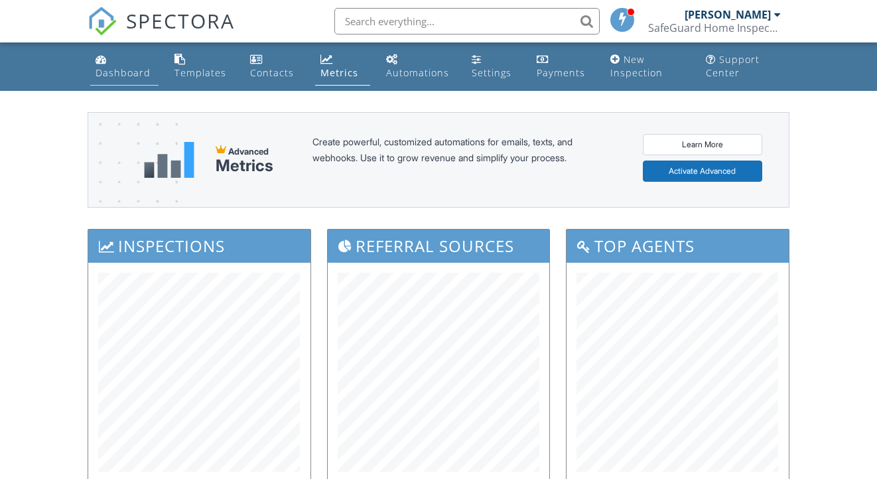
scroll to position [0, 0]
click at [129, 73] on div "Dashboard" at bounding box center [123, 72] width 55 height 13
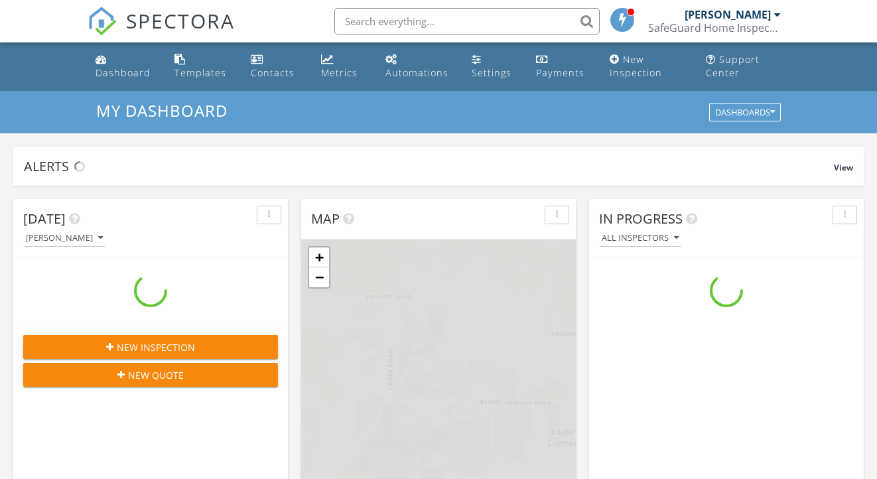
scroll to position [1208, 878]
